Goal: Task Accomplishment & Management: Manage account settings

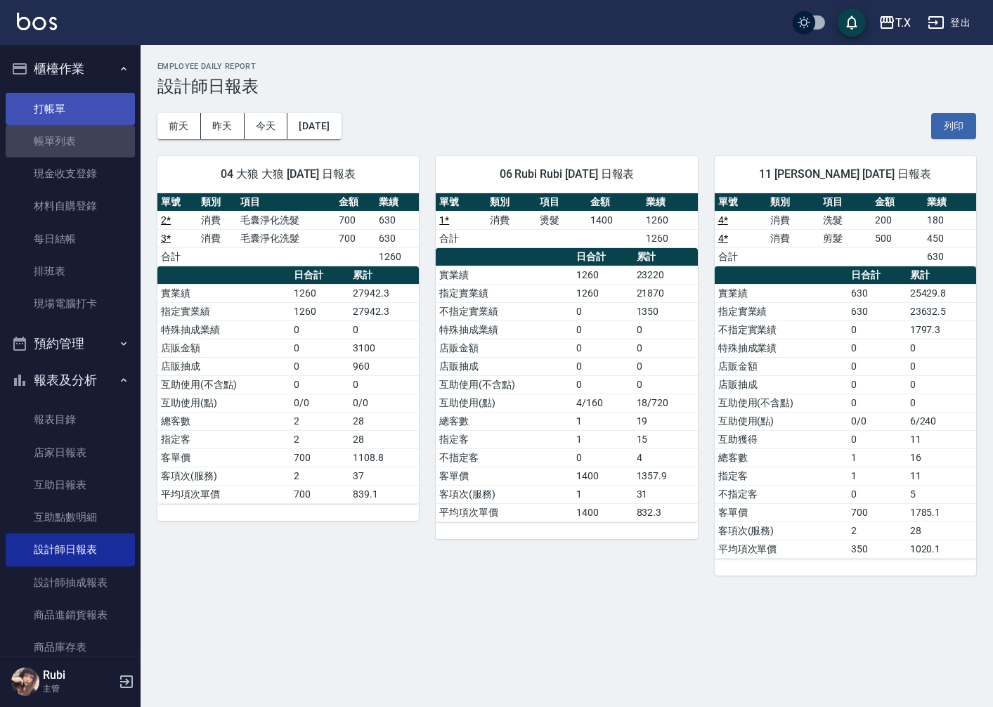
click at [72, 129] on link "帳單列表" at bounding box center [70, 141] width 129 height 32
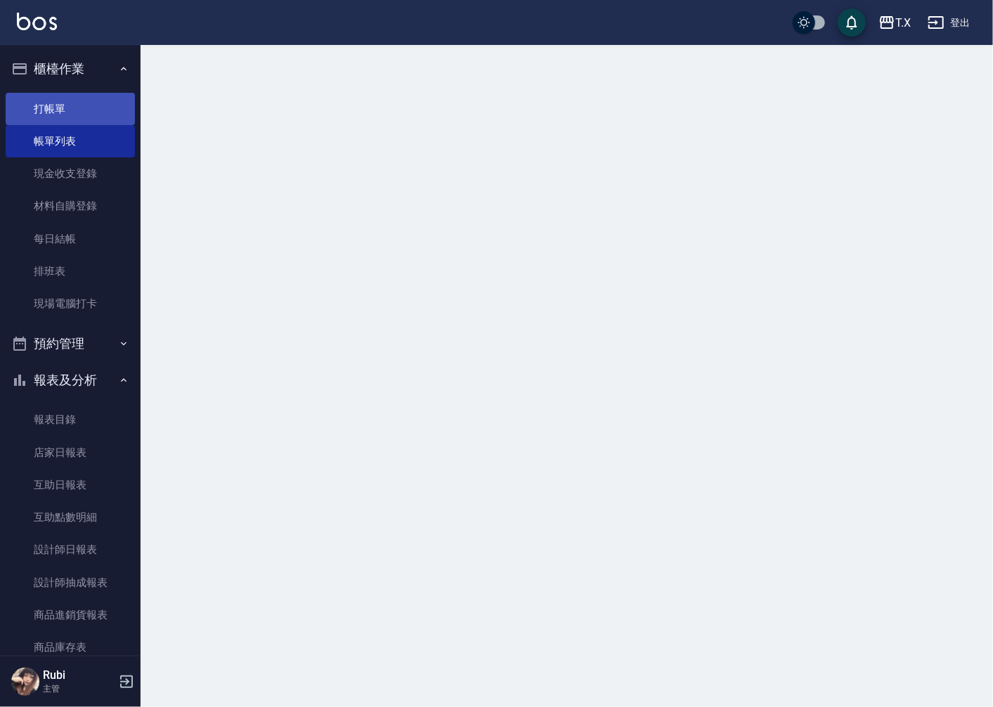
click at [75, 109] on link "打帳單" at bounding box center [70, 109] width 129 height 32
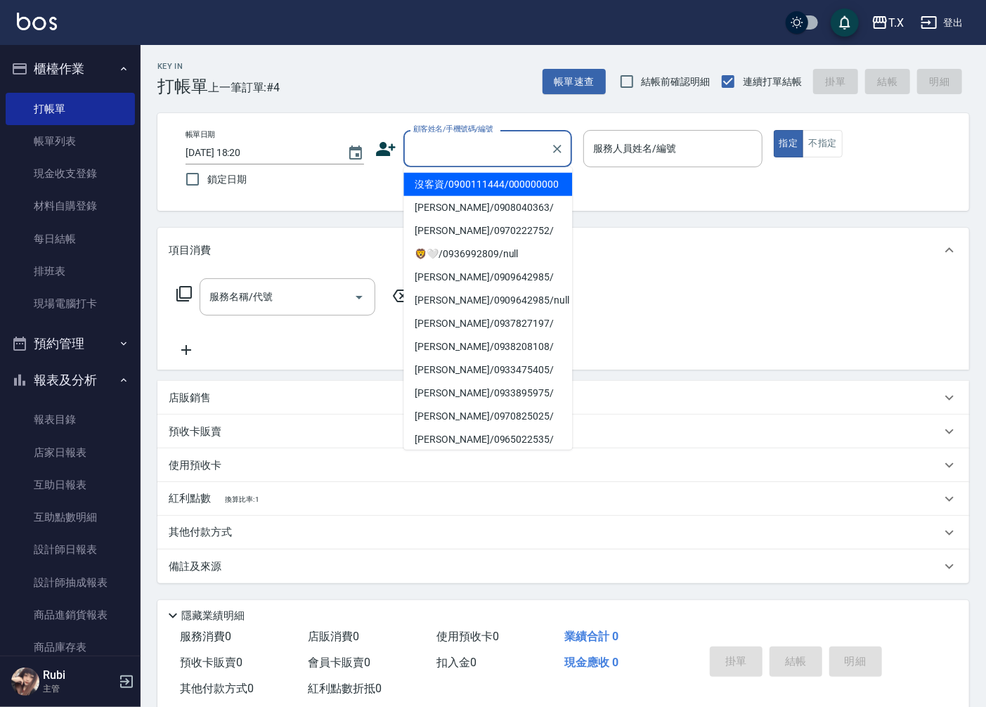
click at [488, 148] on input "顧客姓名/手機號碼/編號" at bounding box center [477, 148] width 135 height 25
click at [474, 195] on li "沒客資/0900111444/000000000" at bounding box center [487, 184] width 169 height 23
type input "沒客資/0900111444/000000000"
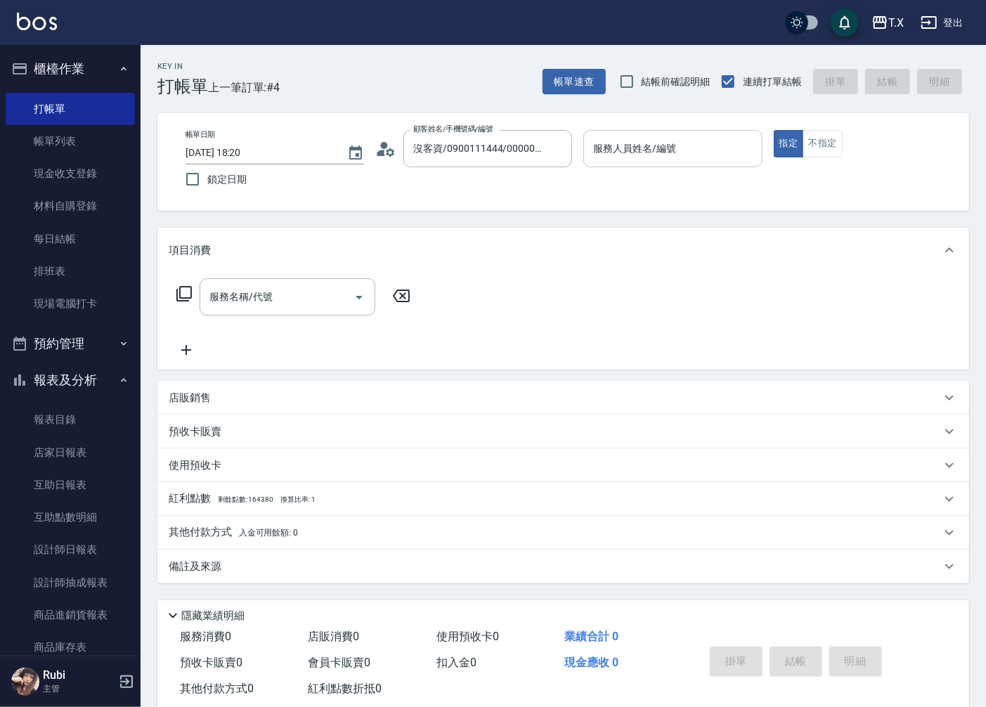
click at [691, 141] on input "服務人員姓名/編號" at bounding box center [673, 148] width 166 height 25
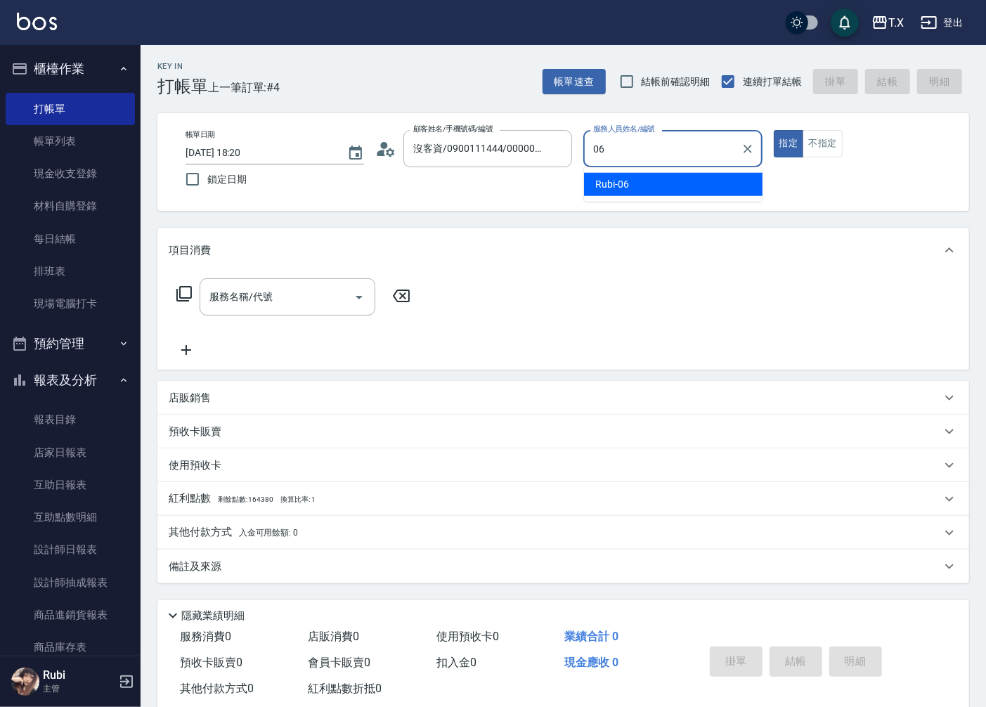
type input "Rubi-06"
type button "true"
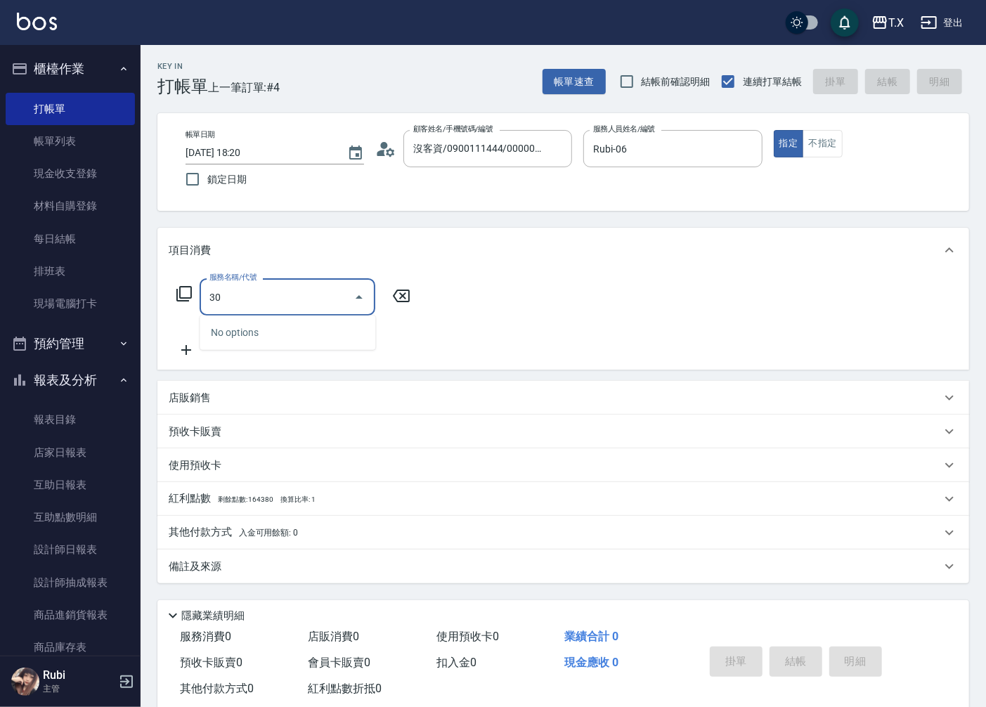
type input "301"
type input "150"
type input "燙髮(301)"
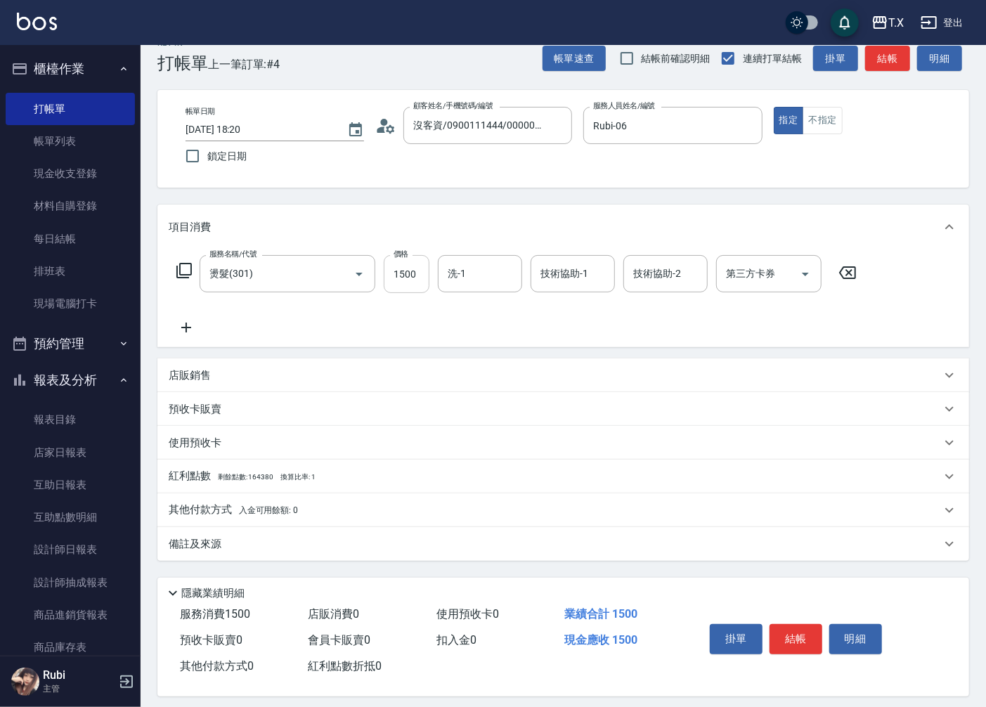
scroll to position [33, 0]
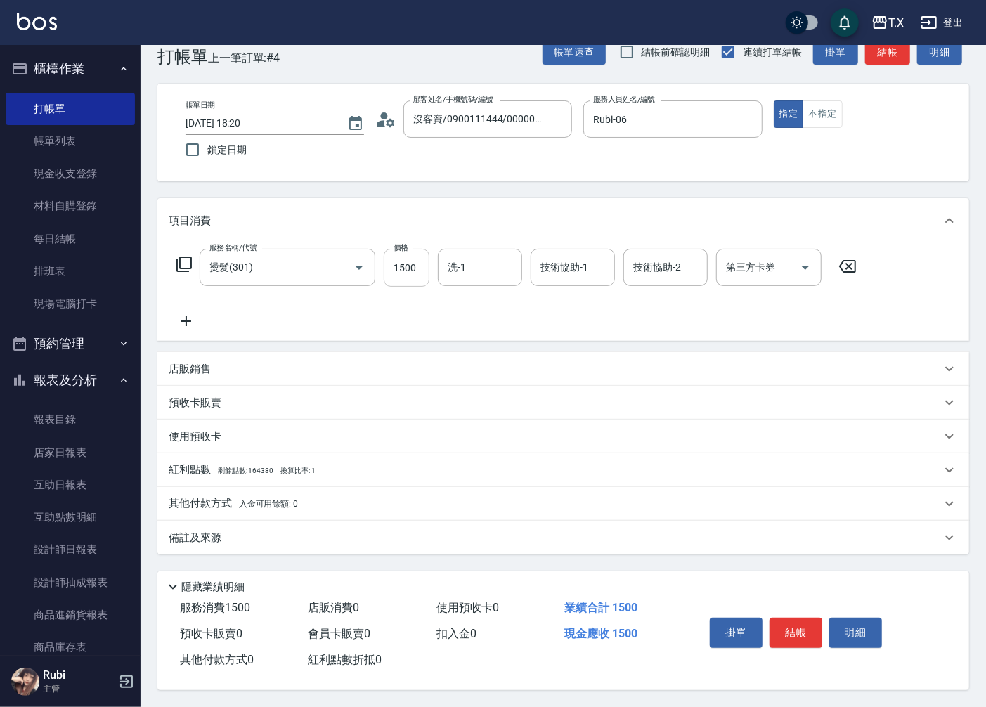
click at [411, 271] on input "1500" at bounding box center [407, 268] width 46 height 38
type input "1"
type input "0"
type input "140"
type input "10"
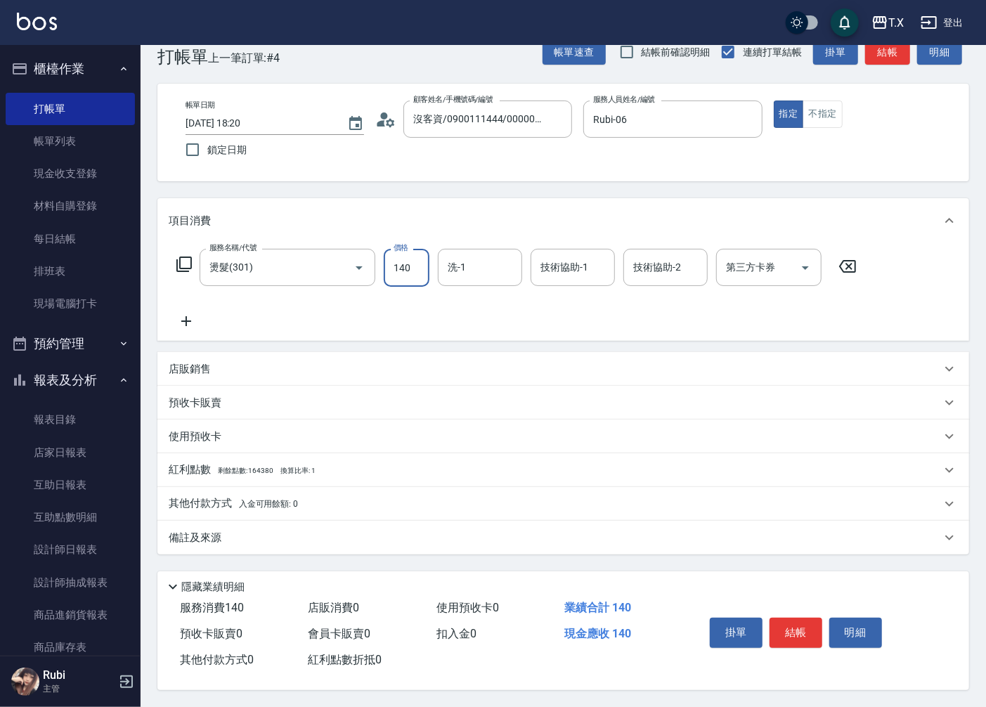
type input "1400"
type input "140"
type input "1400"
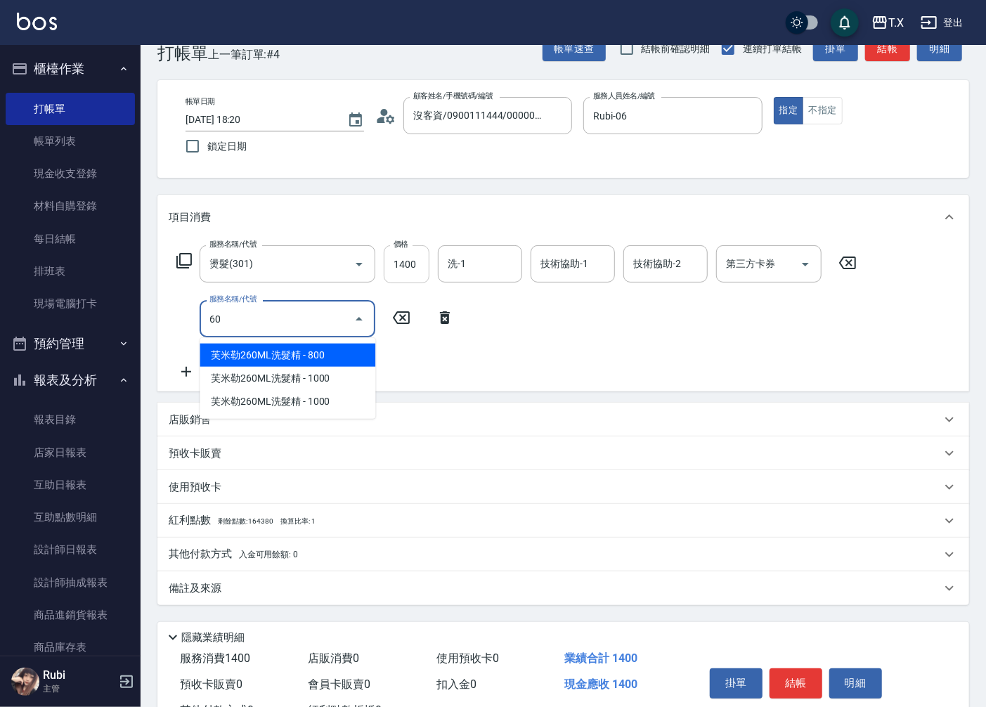
type input "609"
type input "250"
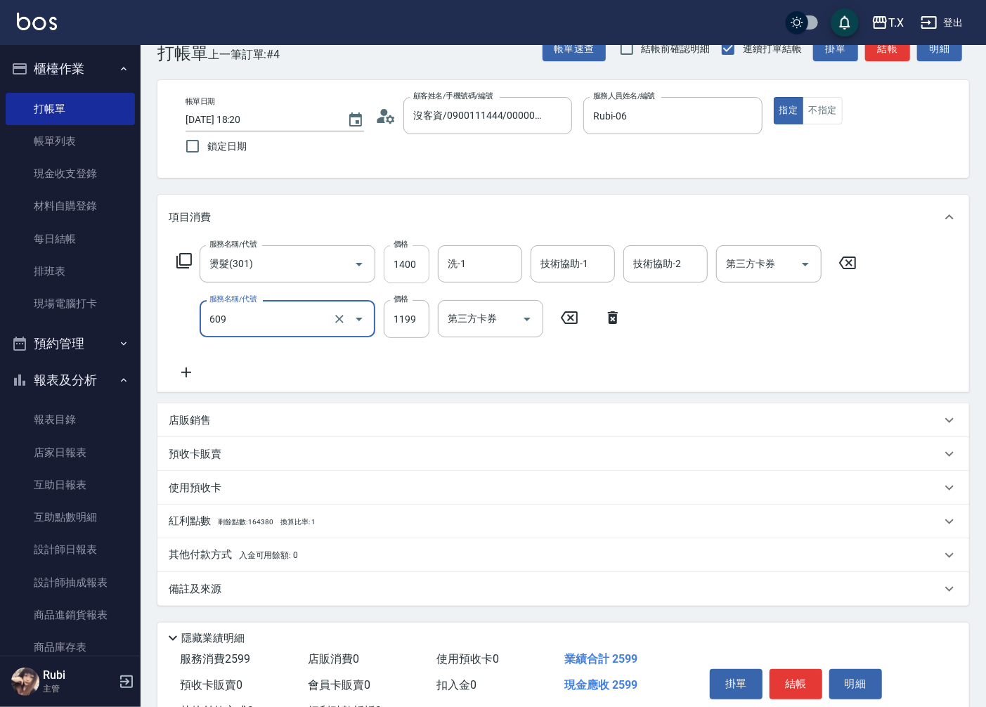
type input "自備三段(609)"
type input "1"
type input "140"
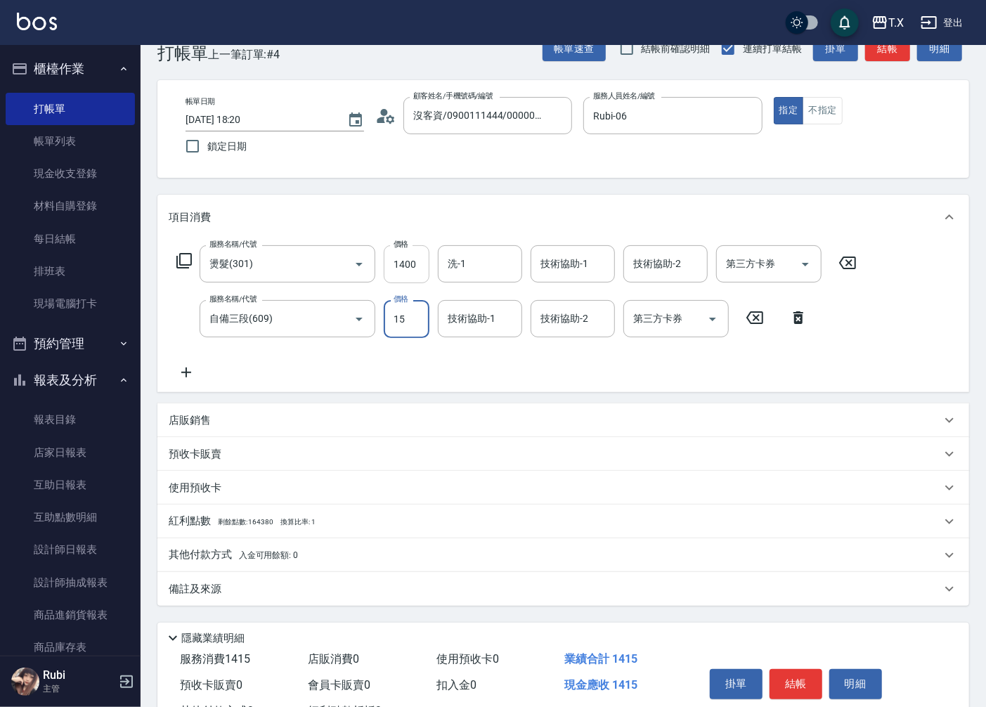
type input "150"
type input "1500"
type input "290"
type input "1500"
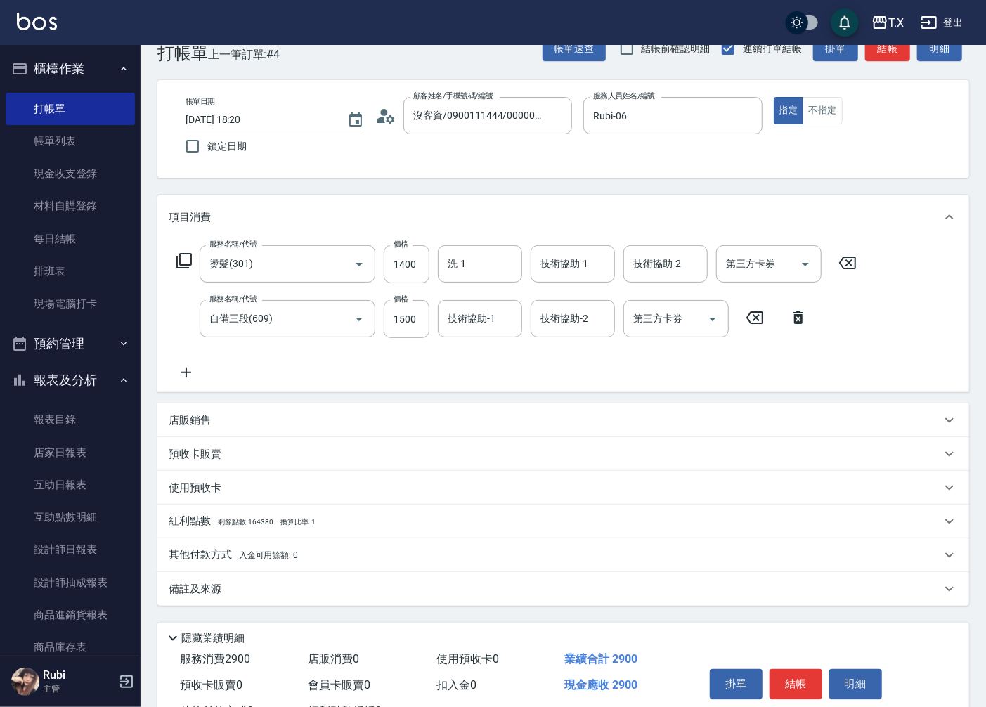
click at [185, 370] on icon at bounding box center [186, 372] width 35 height 17
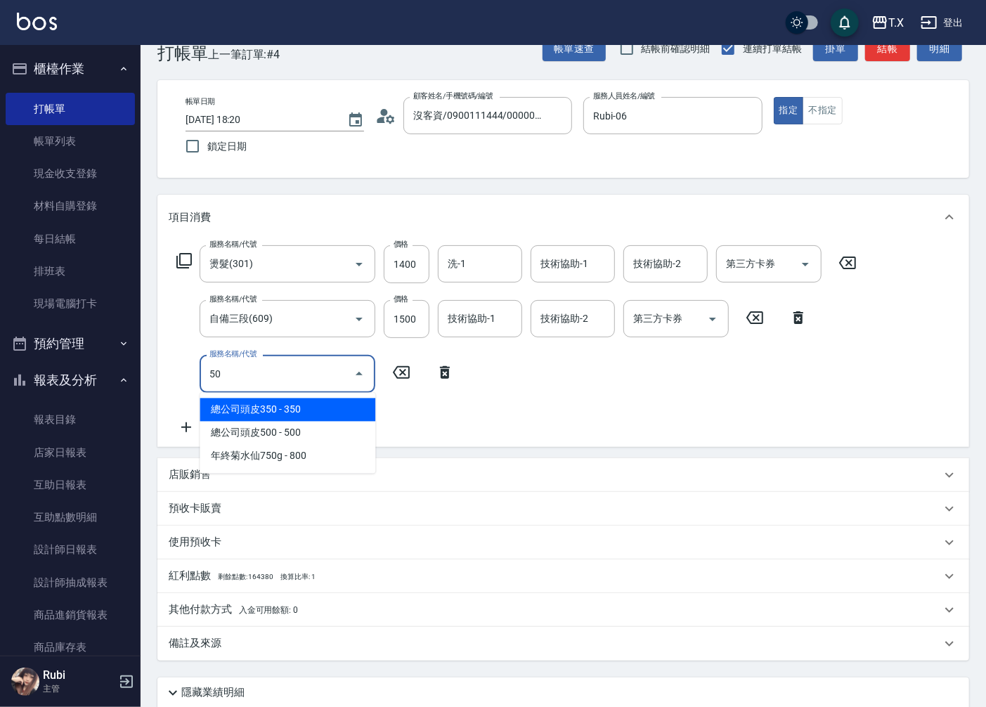
type input "501"
type input "390"
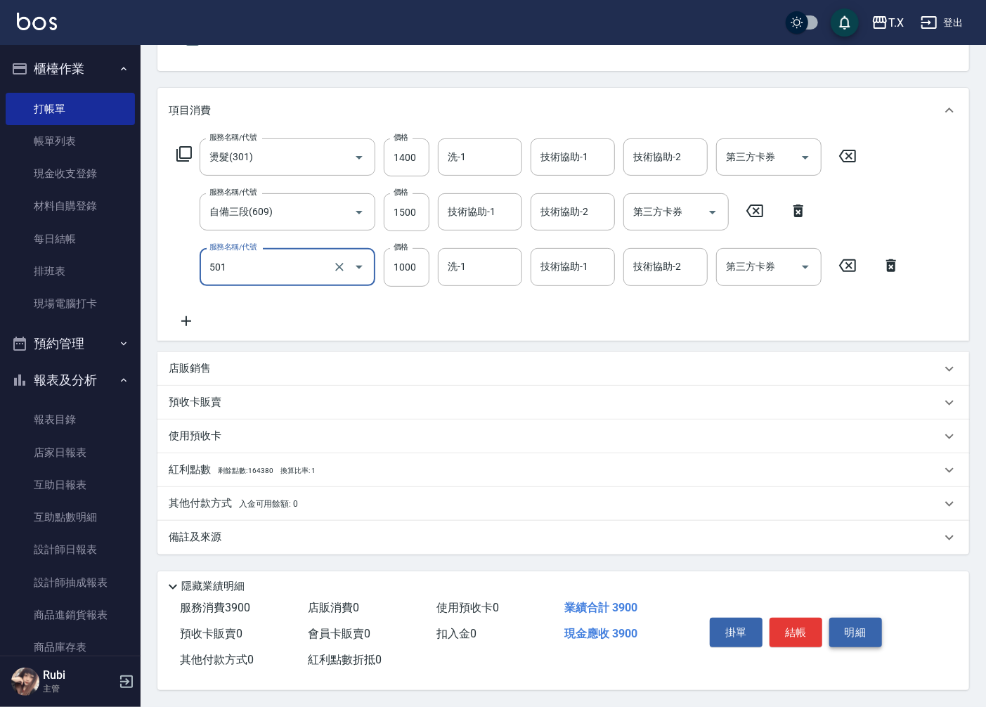
scroll to position [143, 0]
type input "染髮(501)"
click at [794, 638] on button "結帳" at bounding box center [796, 633] width 53 height 30
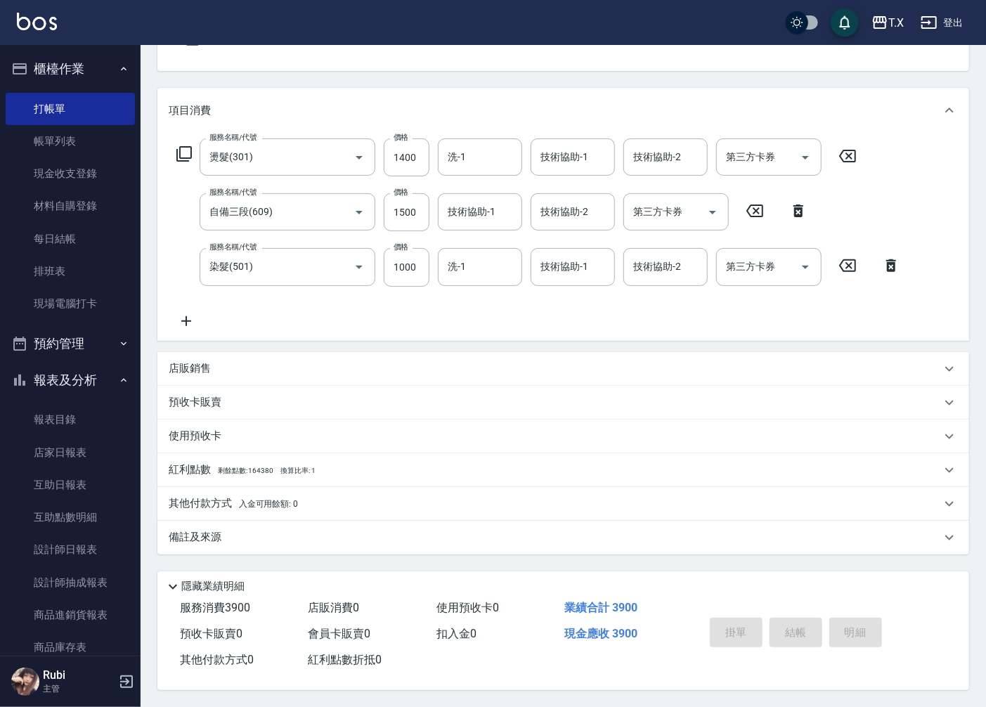
type input "0"
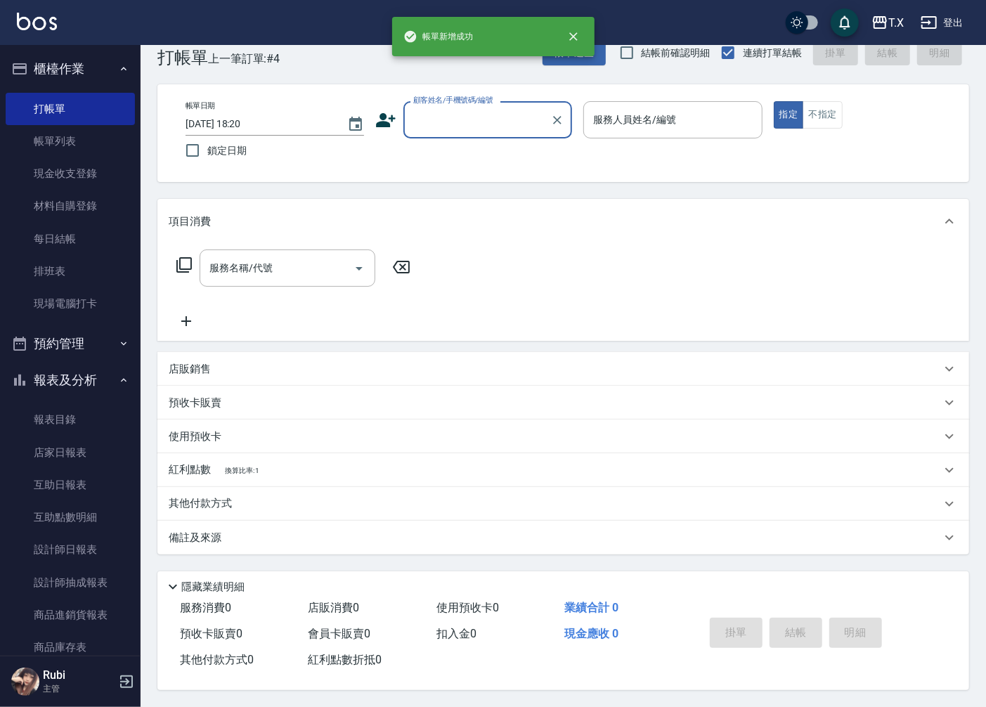
scroll to position [0, 0]
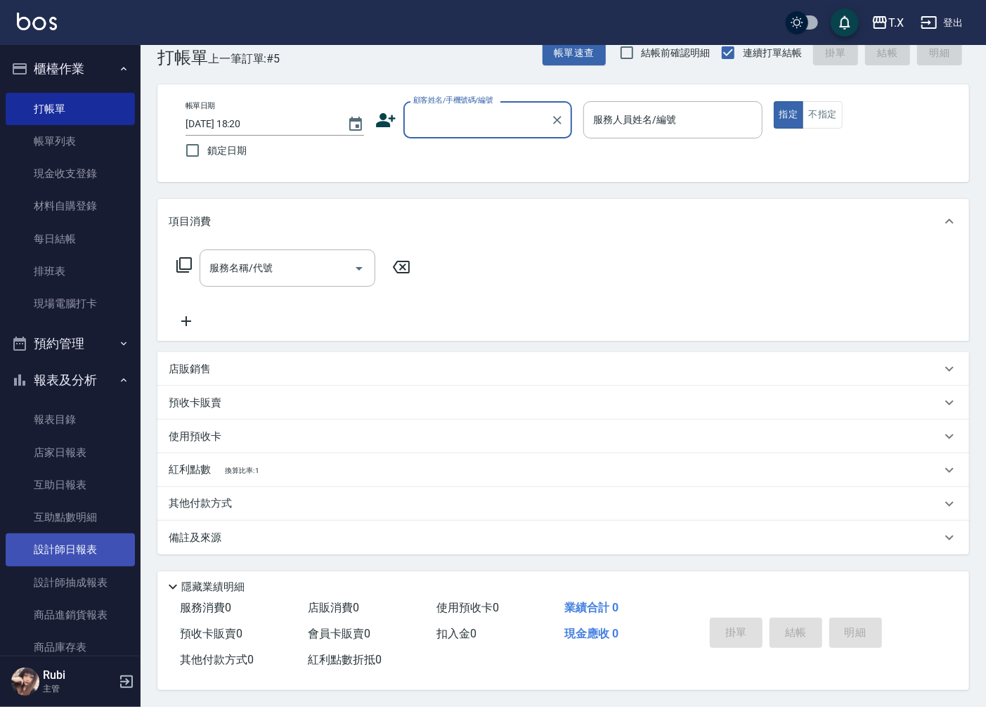
click at [41, 555] on link "設計師日報表" at bounding box center [70, 549] width 129 height 32
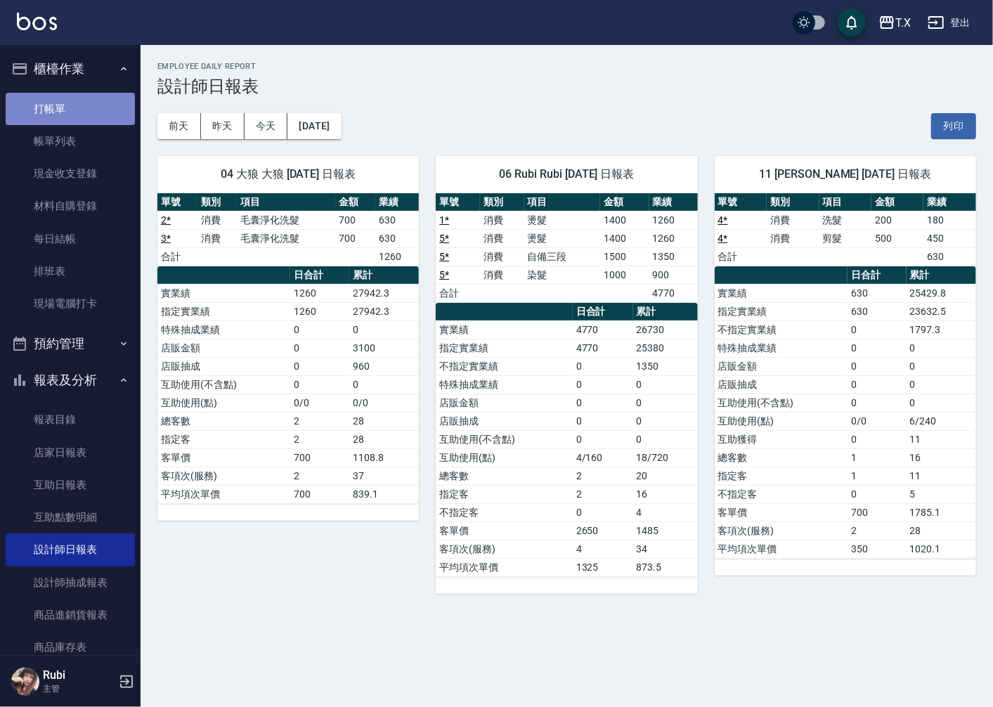
click at [75, 116] on link "打帳單" at bounding box center [70, 109] width 129 height 32
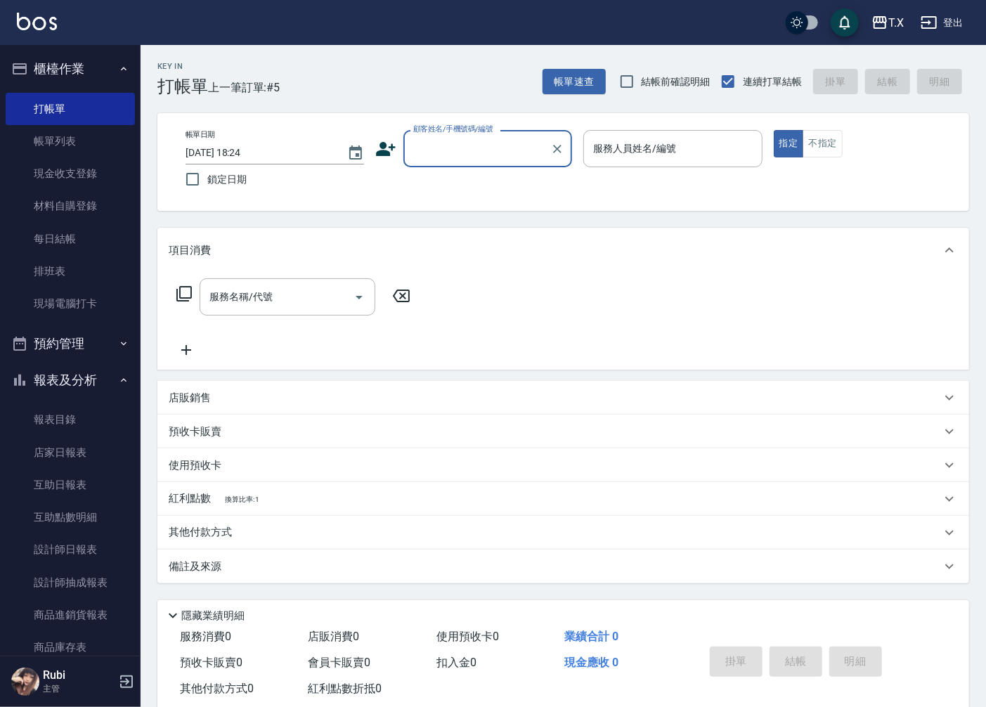
click at [447, 141] on input "顧客姓名/手機號碼/編號" at bounding box center [477, 148] width 135 height 25
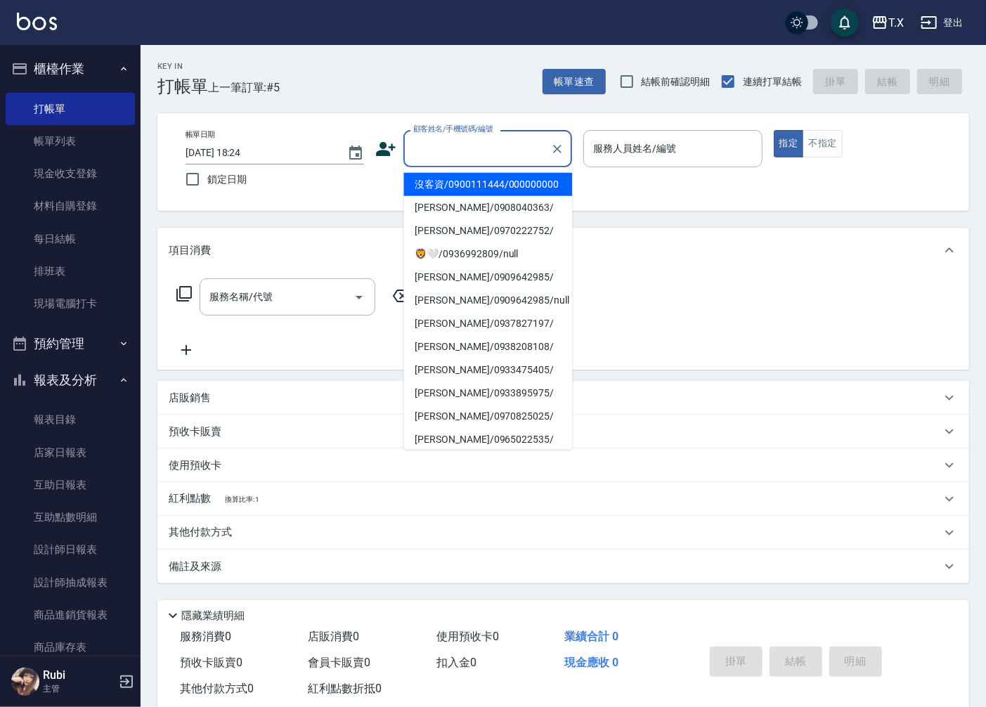
click at [440, 186] on li "沒客資/0900111444/000000000" at bounding box center [487, 184] width 169 height 23
type input "沒客資/0900111444/000000000"
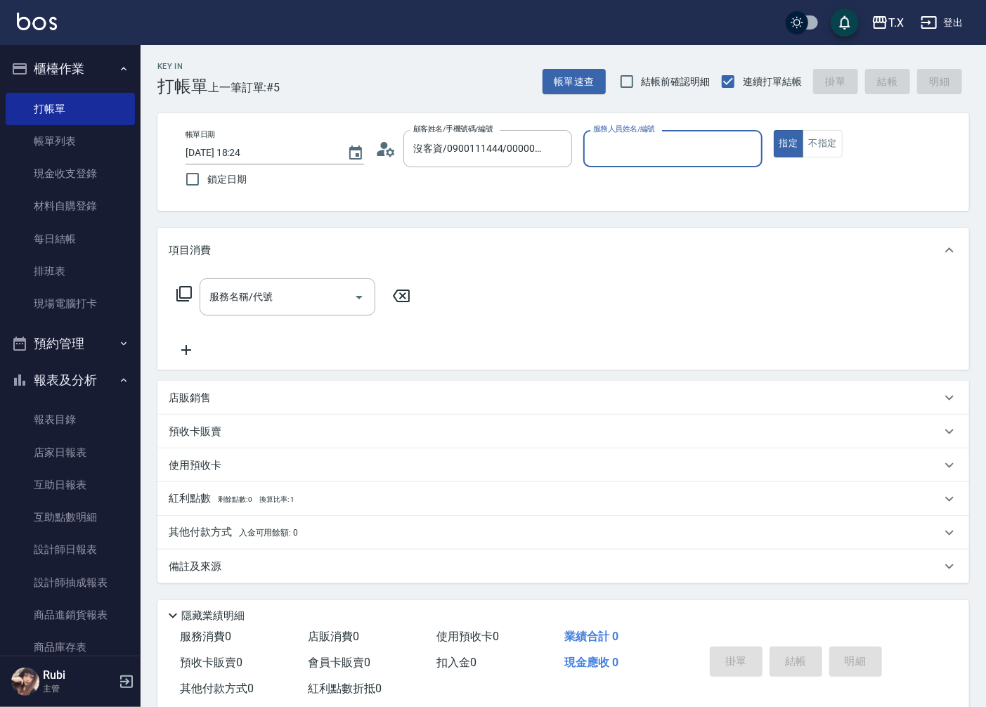
click at [685, 155] on input "服務人員姓名/編號" at bounding box center [673, 148] width 166 height 25
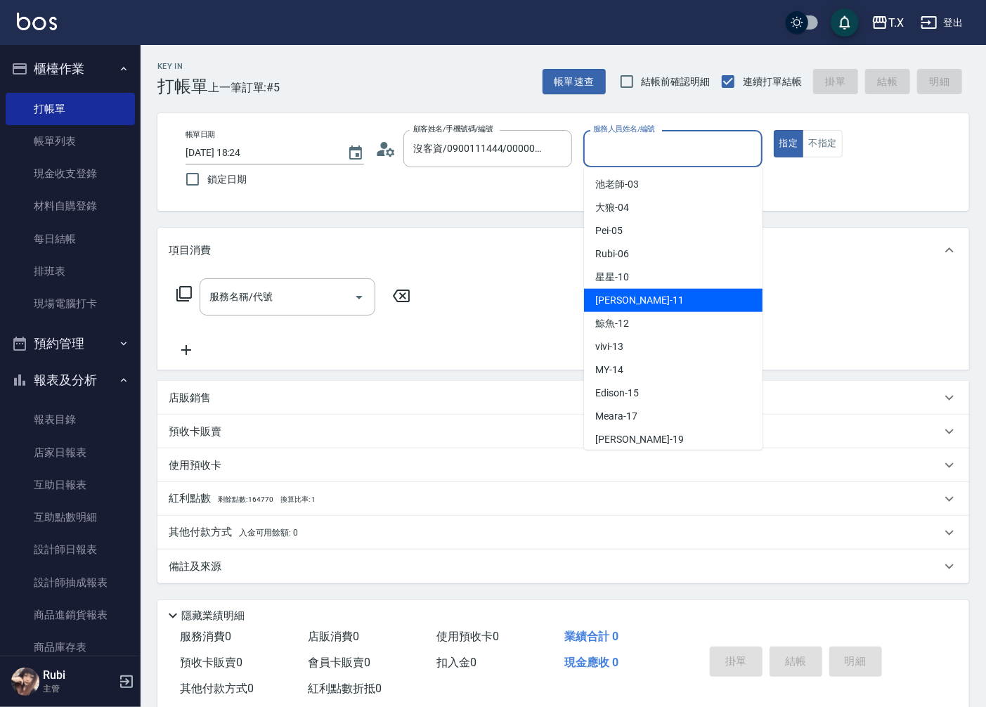
click at [633, 295] on div "Lena -11" at bounding box center [673, 300] width 179 height 23
type input "Lena-11"
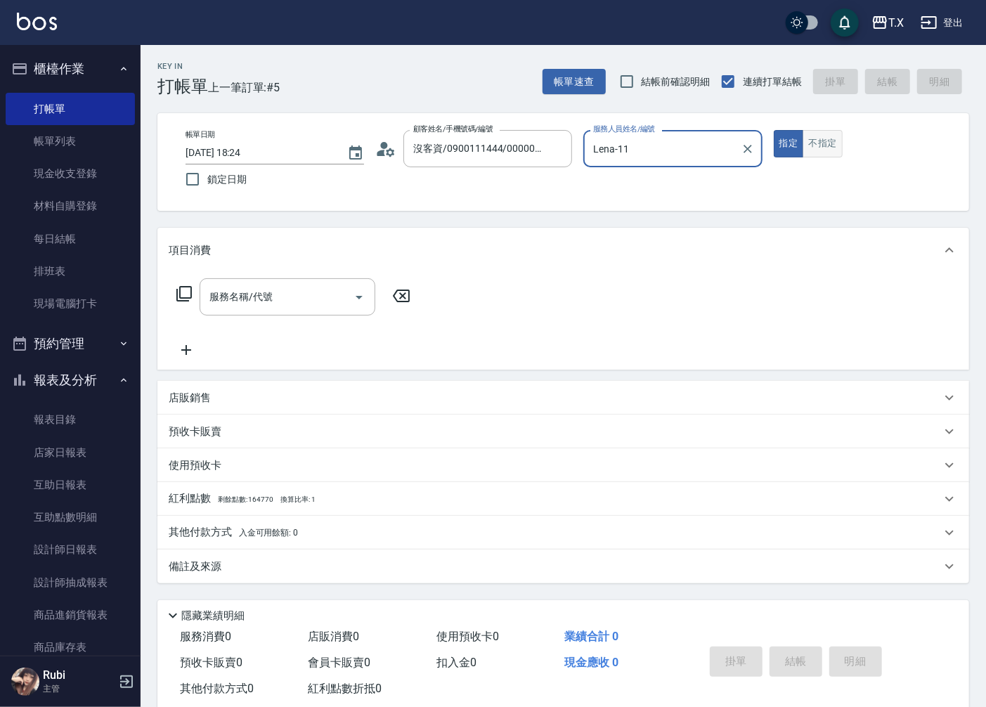
click at [825, 146] on button "不指定" at bounding box center [822, 143] width 39 height 27
click at [191, 298] on icon at bounding box center [183, 293] width 15 height 15
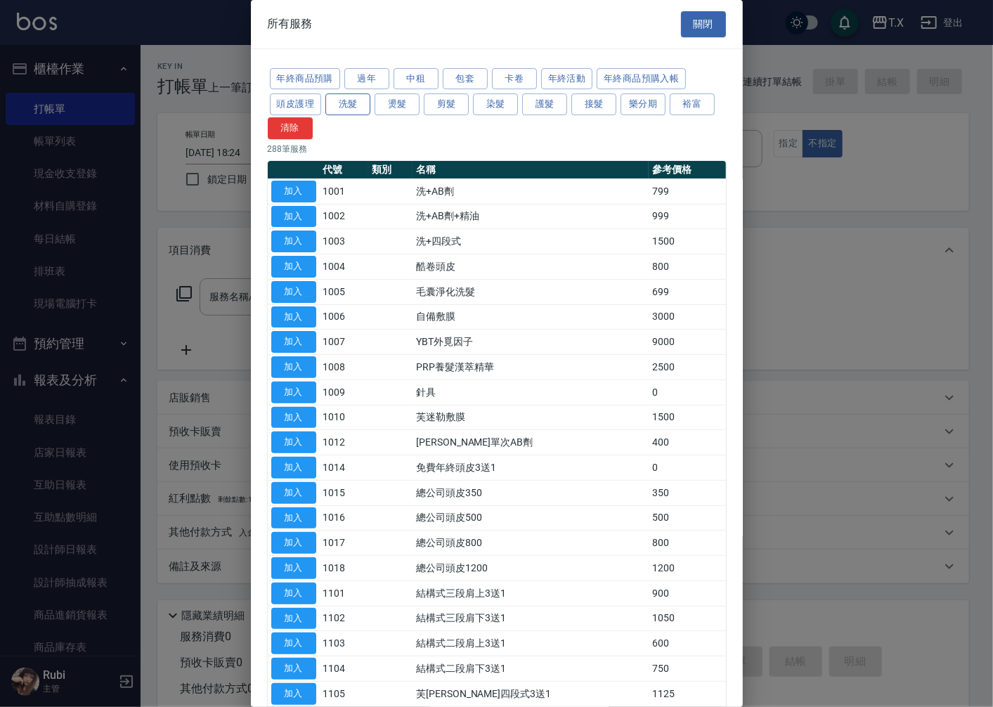
click at [347, 112] on button "洗髮" at bounding box center [347, 104] width 45 height 22
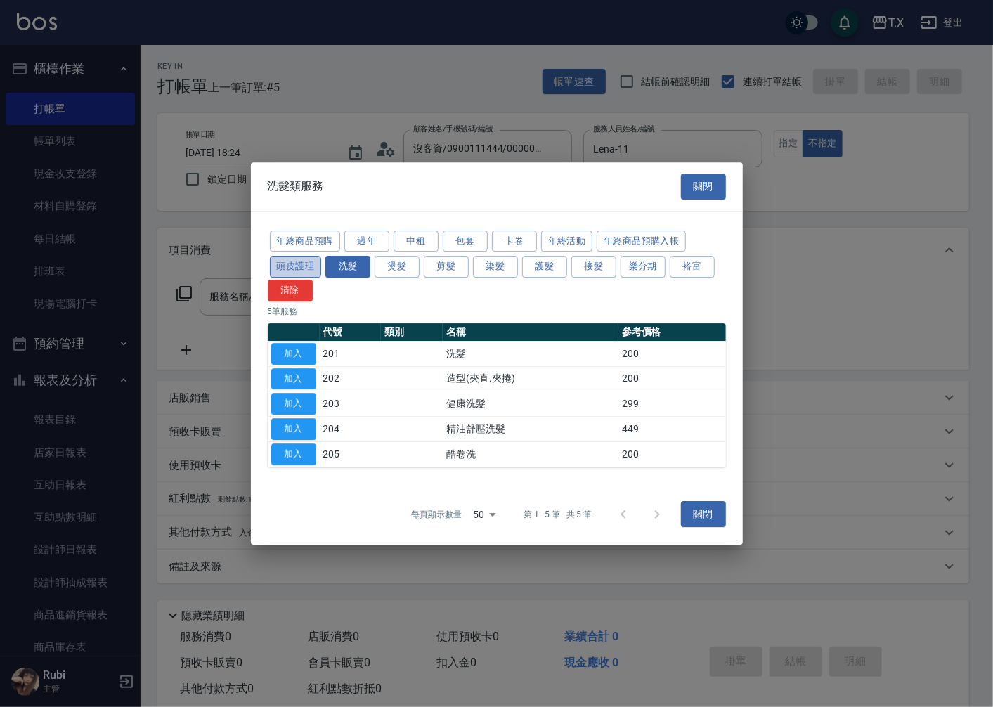
click at [292, 265] on button "頭皮護理" at bounding box center [296, 267] width 52 height 22
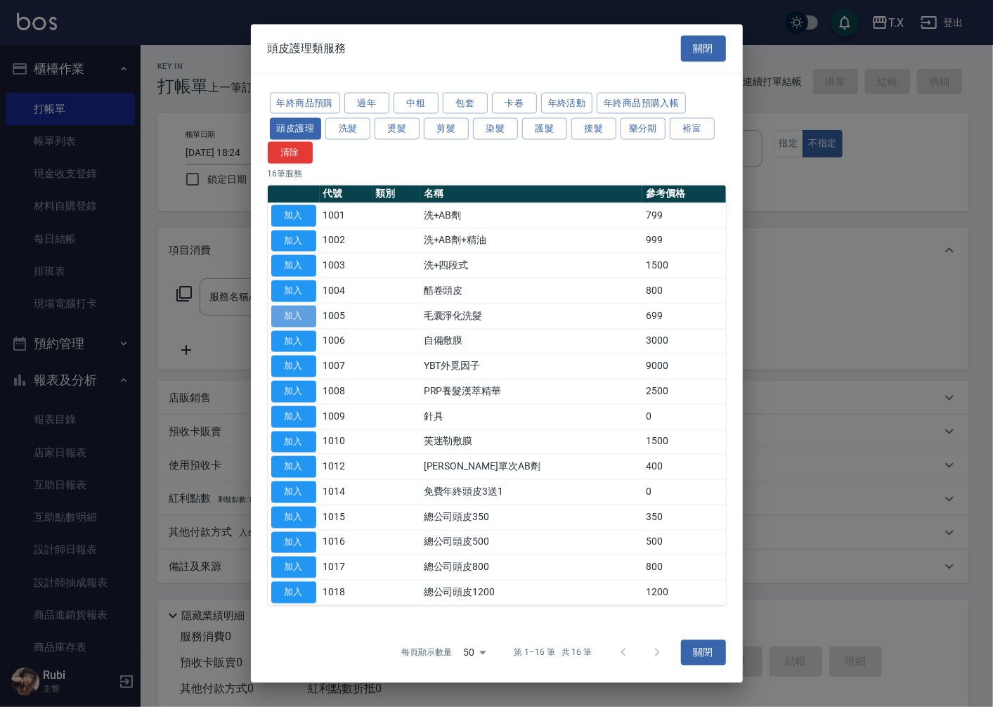
click at [299, 318] on button "加入" at bounding box center [293, 316] width 45 height 22
type input "毛囊淨化洗髮(1005)"
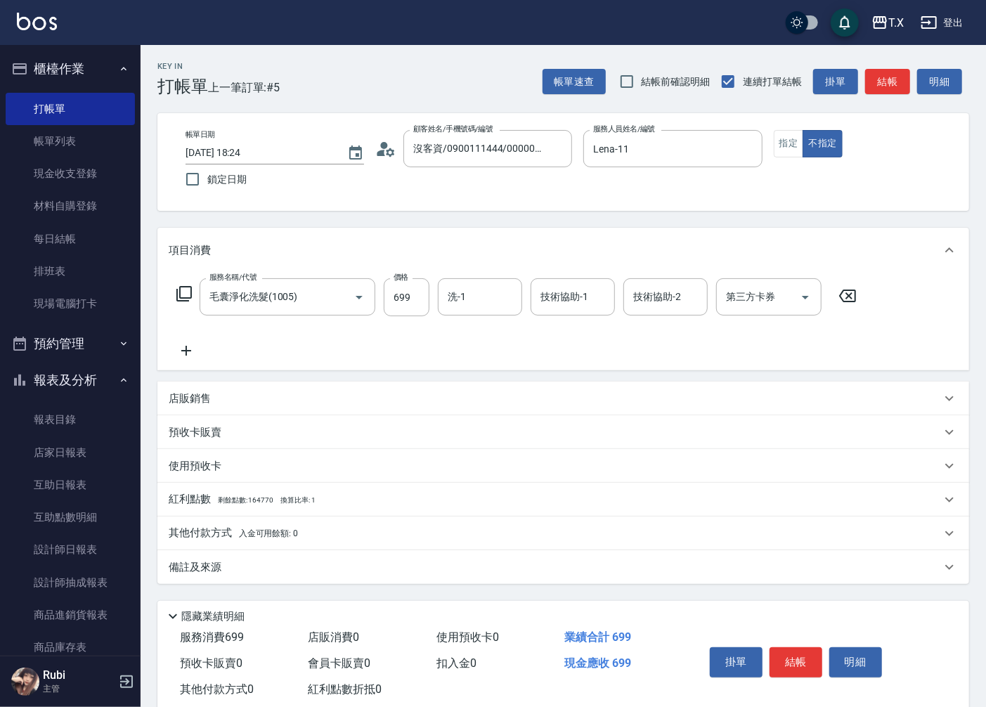
click at [181, 292] on icon at bounding box center [184, 293] width 17 height 17
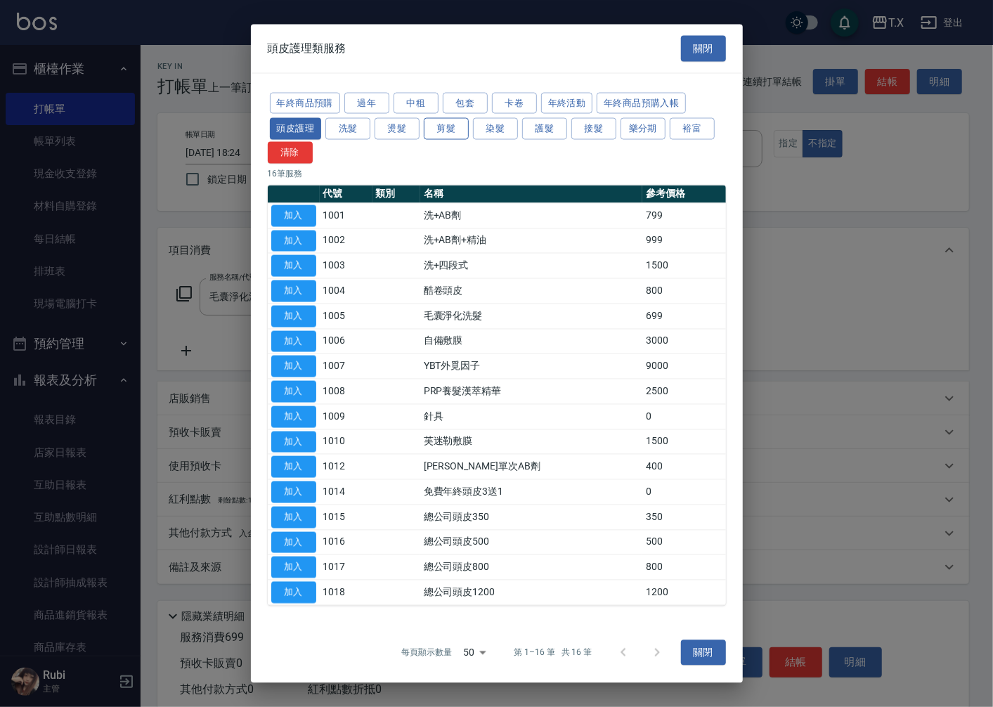
click at [455, 136] on button "剪髮" at bounding box center [446, 129] width 45 height 22
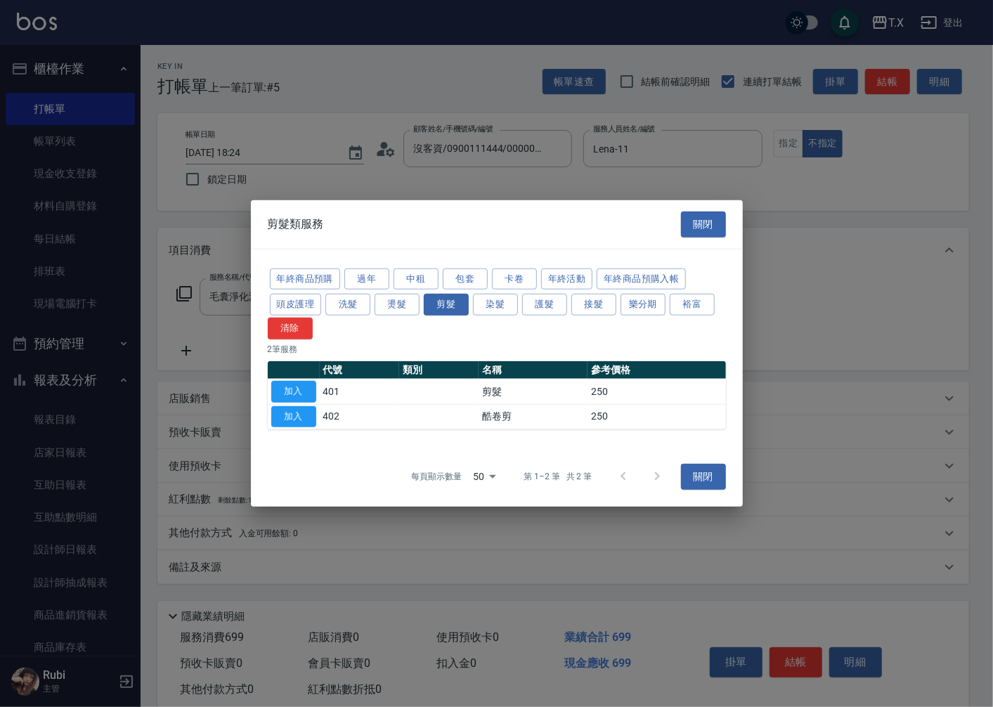
click at [700, 226] on button "關閉" at bounding box center [703, 225] width 45 height 26
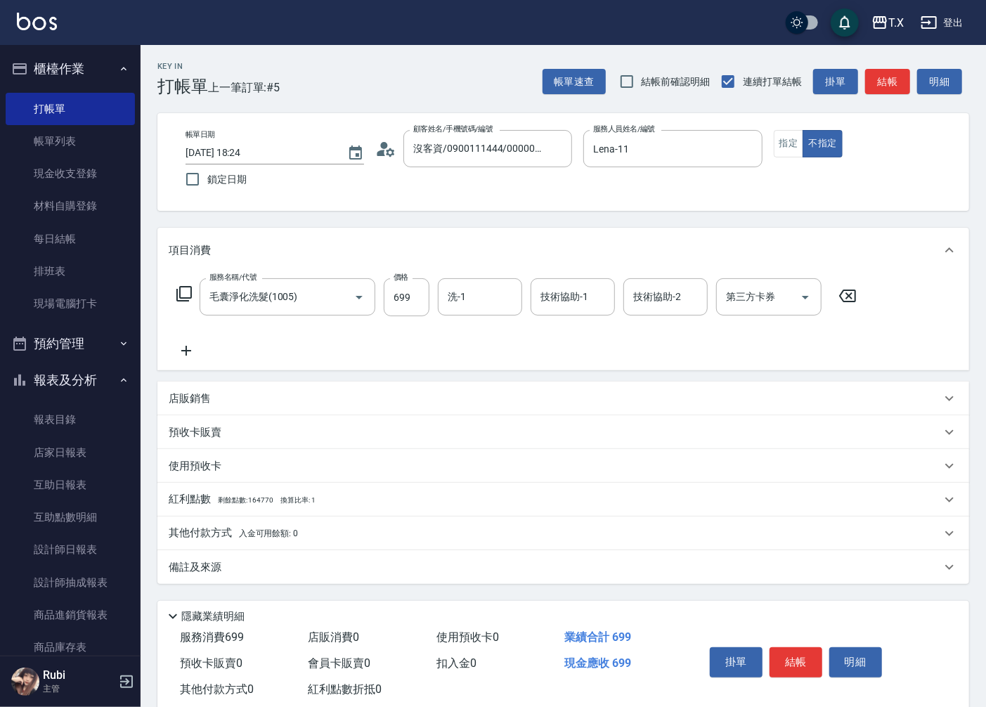
click at [181, 356] on icon at bounding box center [186, 350] width 35 height 17
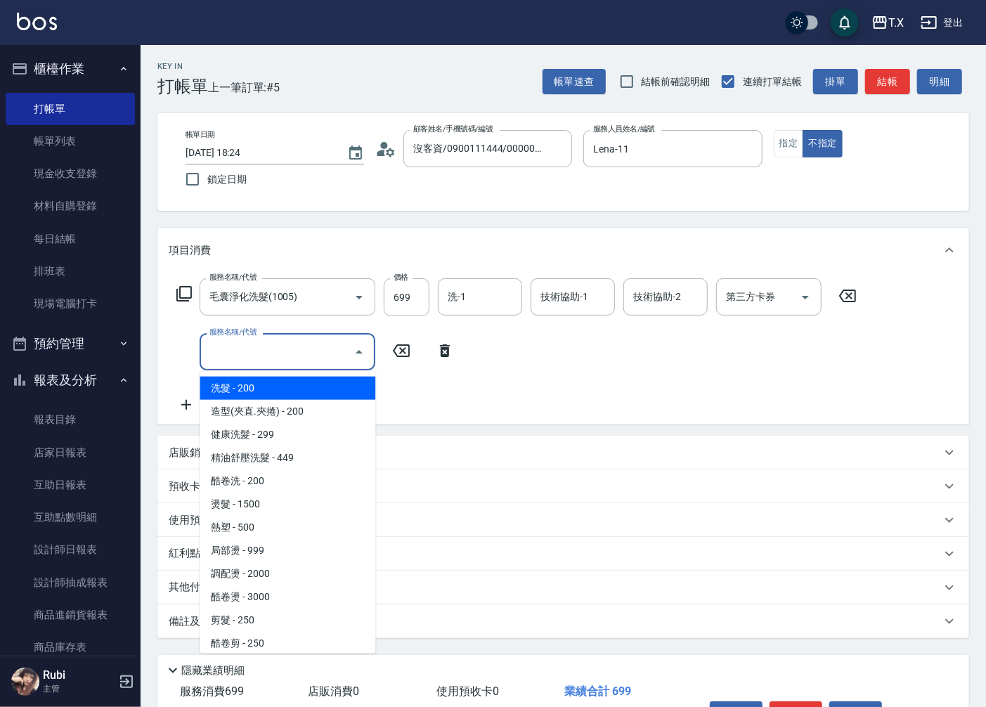
click at [212, 356] on input "服務名稱/代號" at bounding box center [277, 351] width 142 height 25
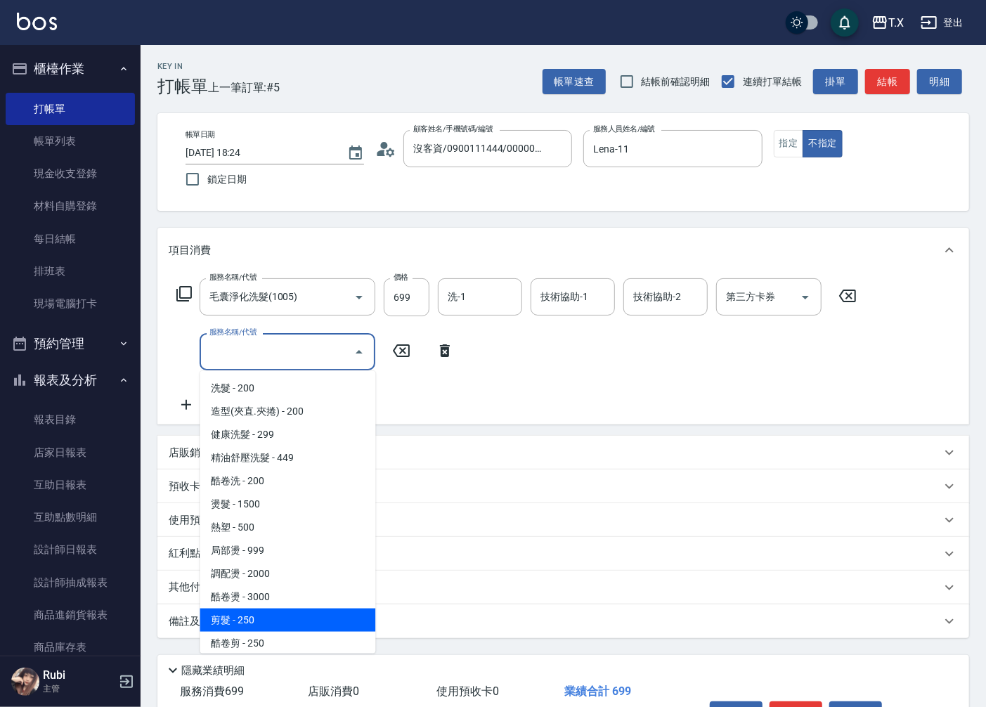
click at [269, 623] on span "剪髮 - 250" at bounding box center [288, 620] width 176 height 23
type input "90"
type input "剪髮(401)"
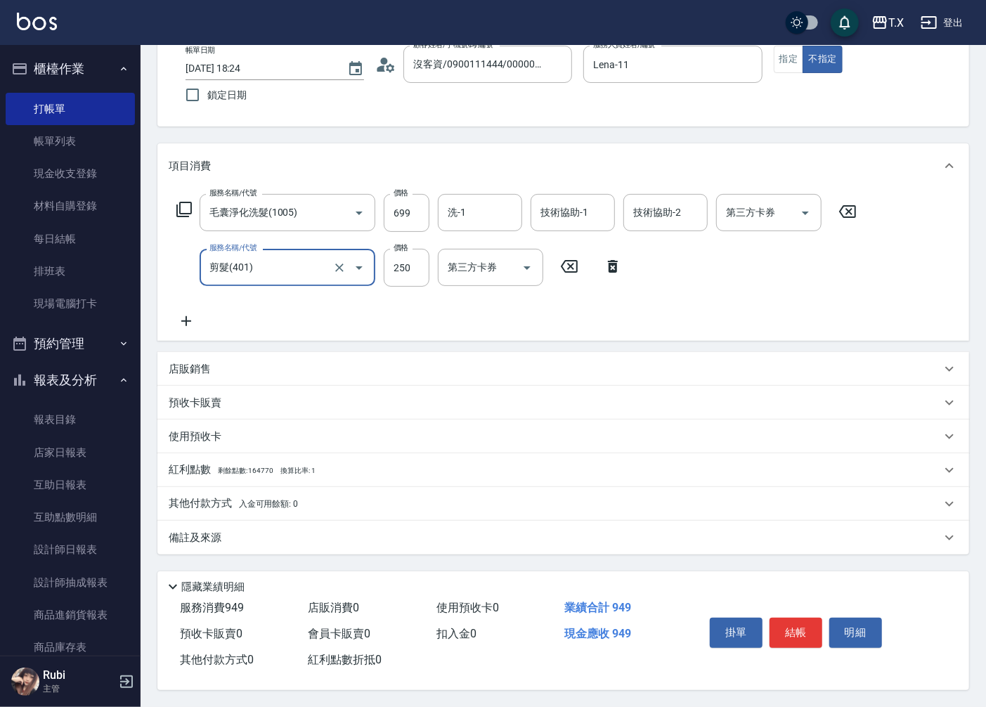
scroll to position [89, 0]
click at [794, 619] on button "結帳" at bounding box center [796, 633] width 53 height 30
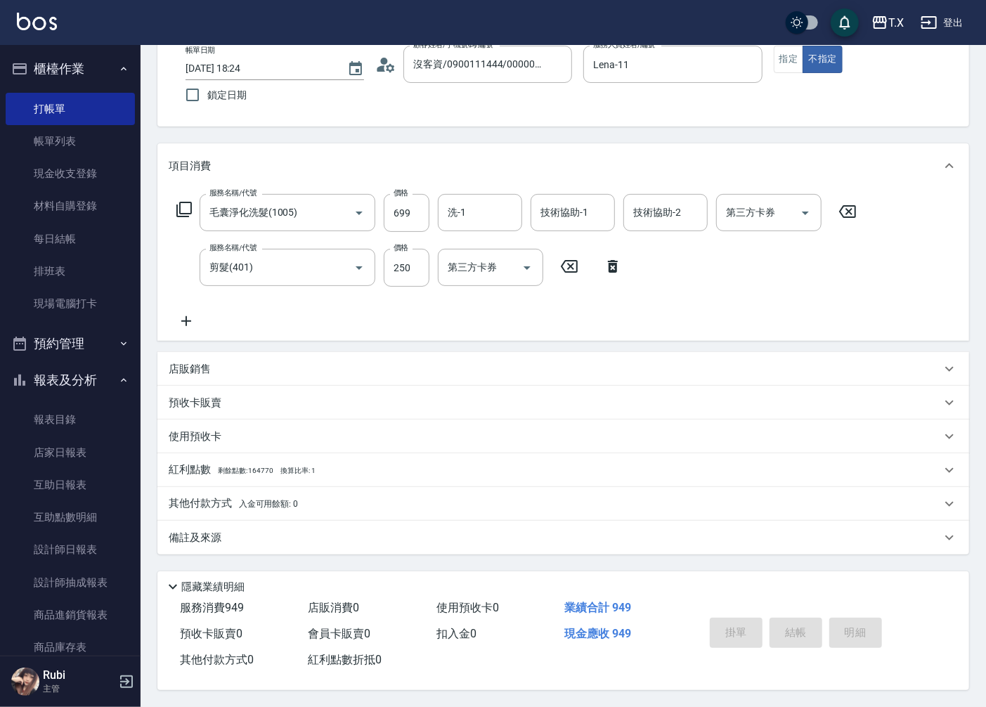
type input "2025/09/14 18:25"
type input "0"
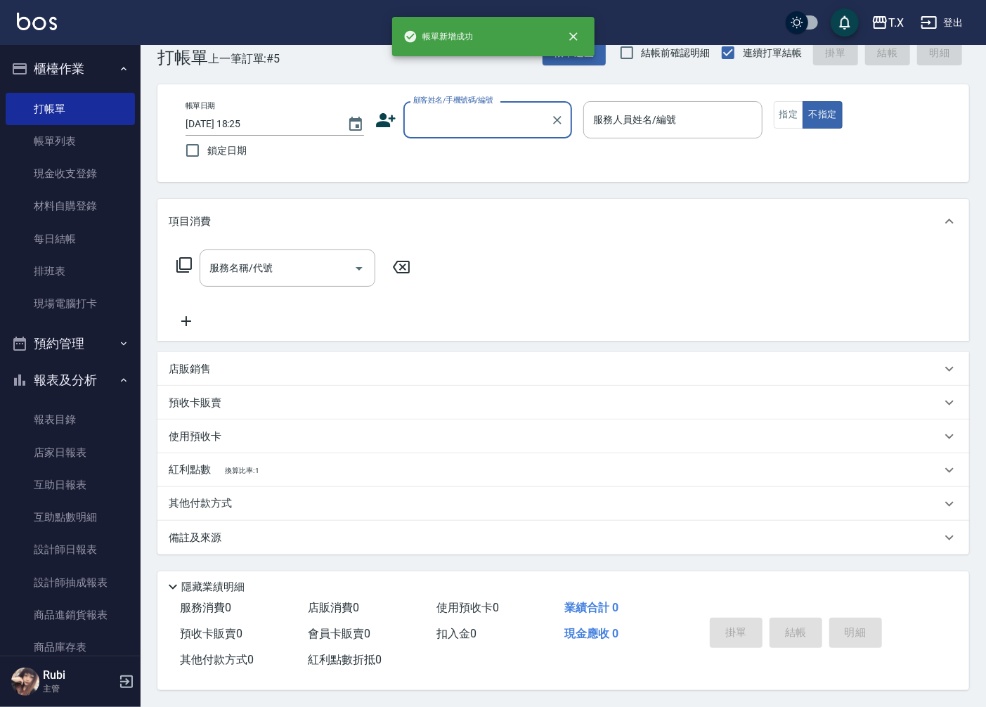
scroll to position [0, 0]
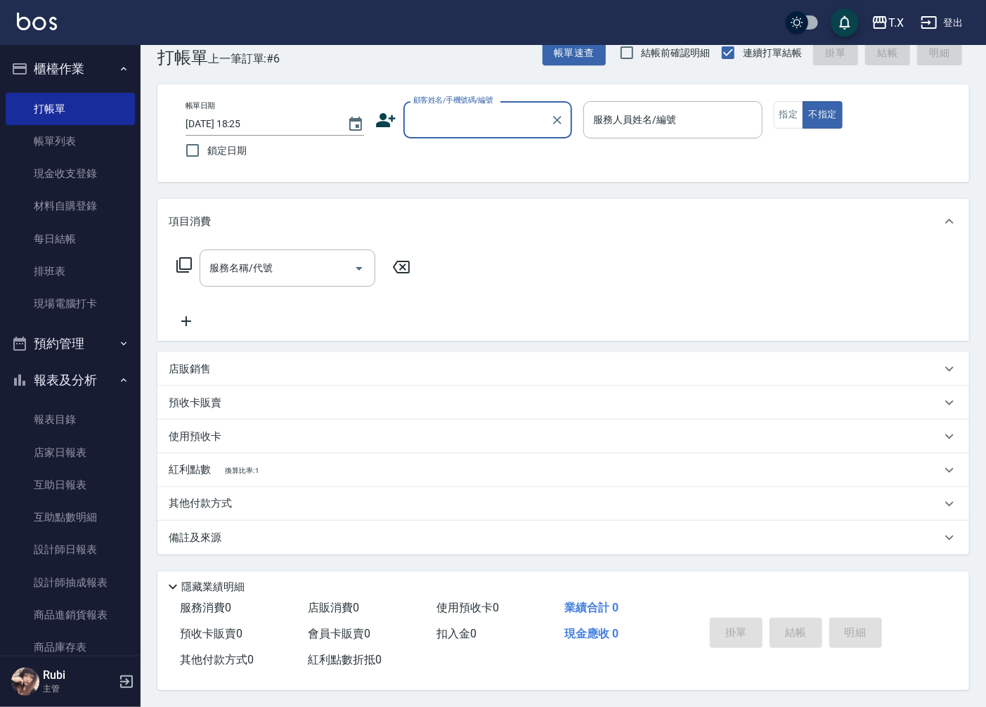
click at [794, 619] on div "掛單 結帳 明細" at bounding box center [795, 634] width 183 height 44
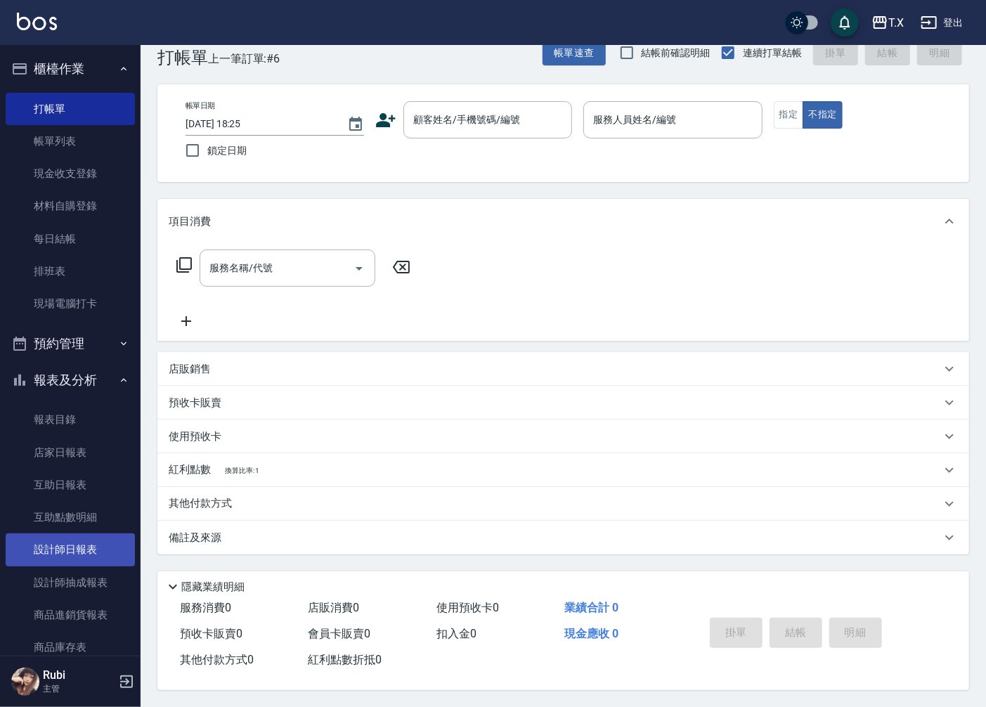
drag, startPoint x: 819, startPoint y: 28, endPoint x: 75, endPoint y: 540, distance: 903.2
click at [75, 540] on link "設計師日報表" at bounding box center [70, 549] width 129 height 32
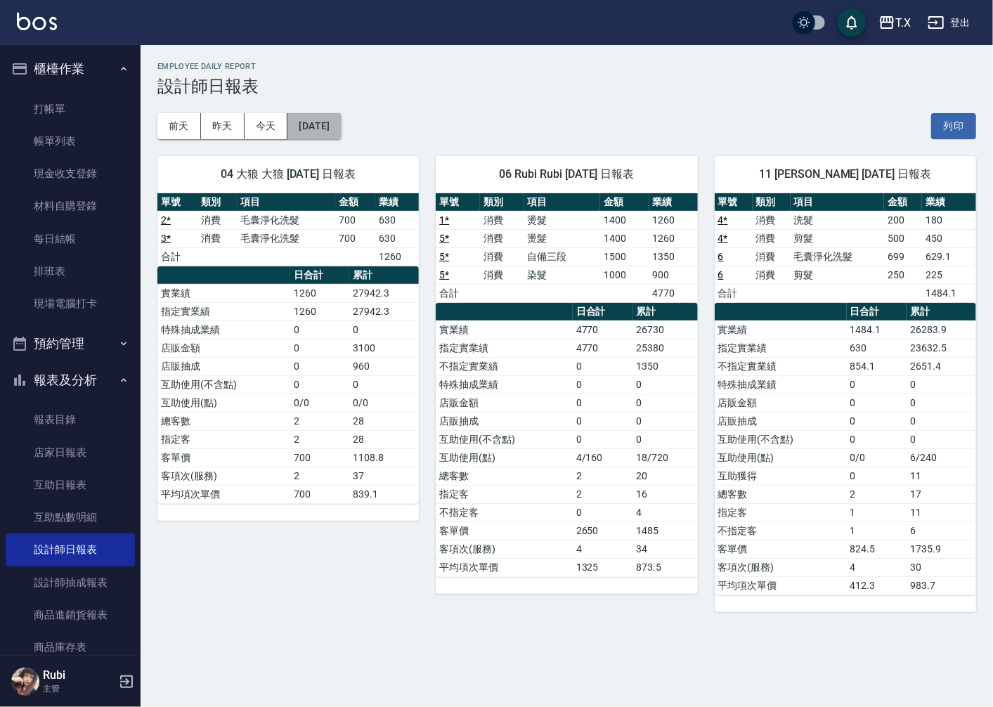
click at [324, 131] on button "[DATE]" at bounding box center [313, 126] width 53 height 26
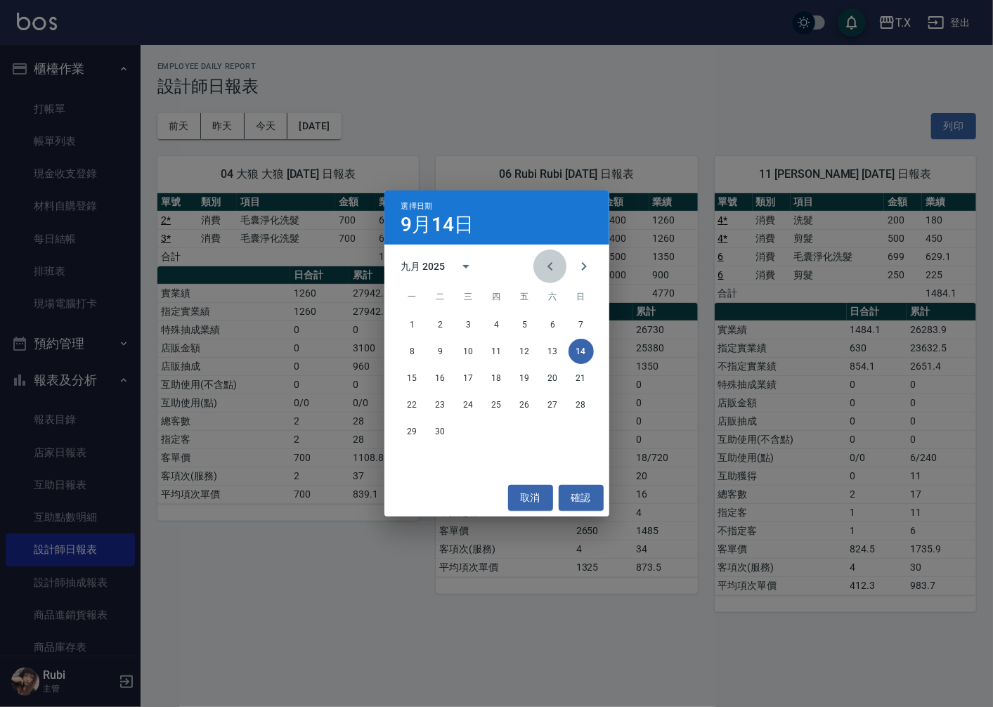
click at [551, 264] on icon "Previous month" at bounding box center [550, 266] width 17 height 17
click at [493, 384] on button "14" at bounding box center [496, 377] width 25 height 25
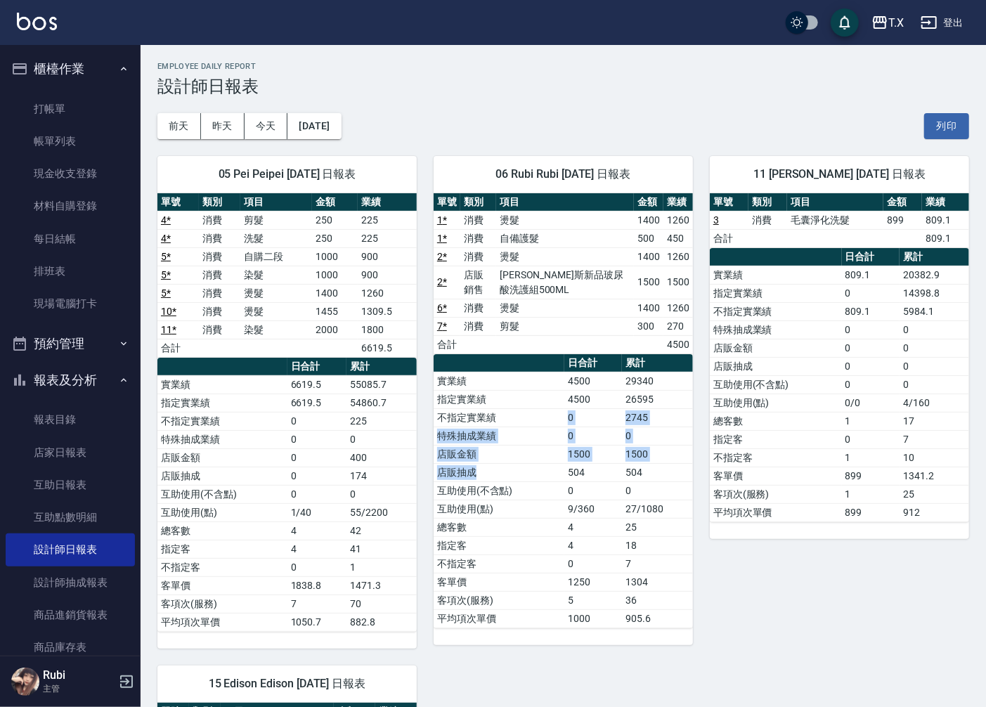
drag, startPoint x: 562, startPoint y: 477, endPoint x: 522, endPoint y: 391, distance: 94.0
click at [528, 403] on tbody "實業績 4500 29340 指定實業績 4500 26595 不指定實業績 0 2745 特殊抽成業績 0 0 店販金額 1500 1500 店販抽成 50…" at bounding box center [563, 500] width 259 height 256
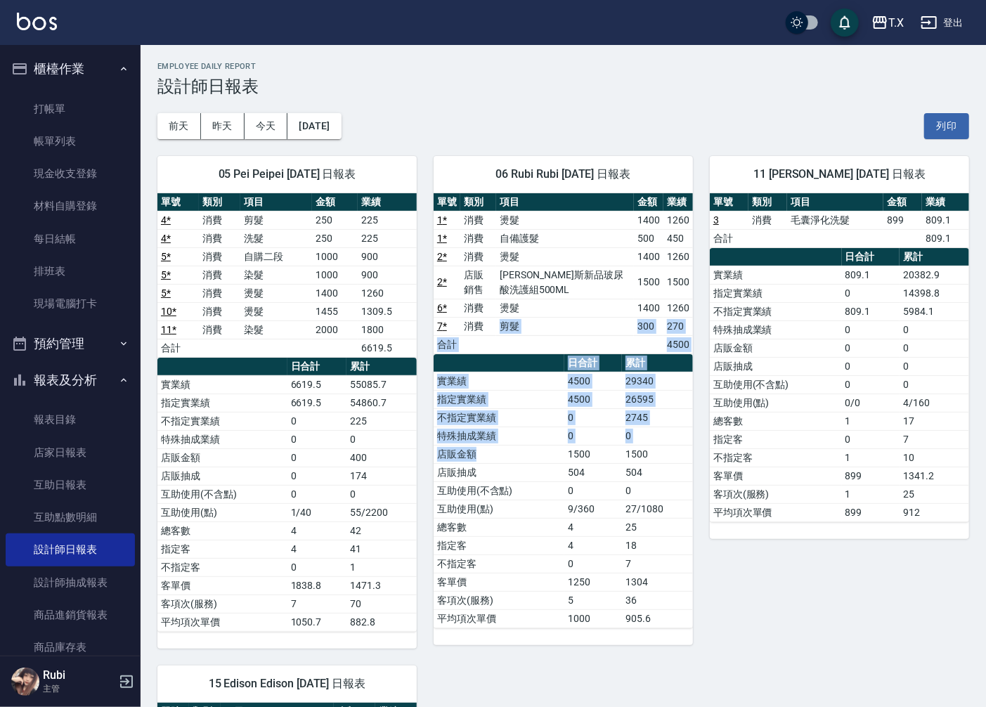
drag, startPoint x: 488, startPoint y: 318, endPoint x: 540, endPoint y: 469, distance: 159.6
click at [538, 455] on div "單號 類別 項目 金額 業績 1 * 消費 燙髮 1400 1260 1 * 消費 自備護髮 500 450 2 * 消費 燙髮 1400 1260 2 * …" at bounding box center [563, 410] width 259 height 435
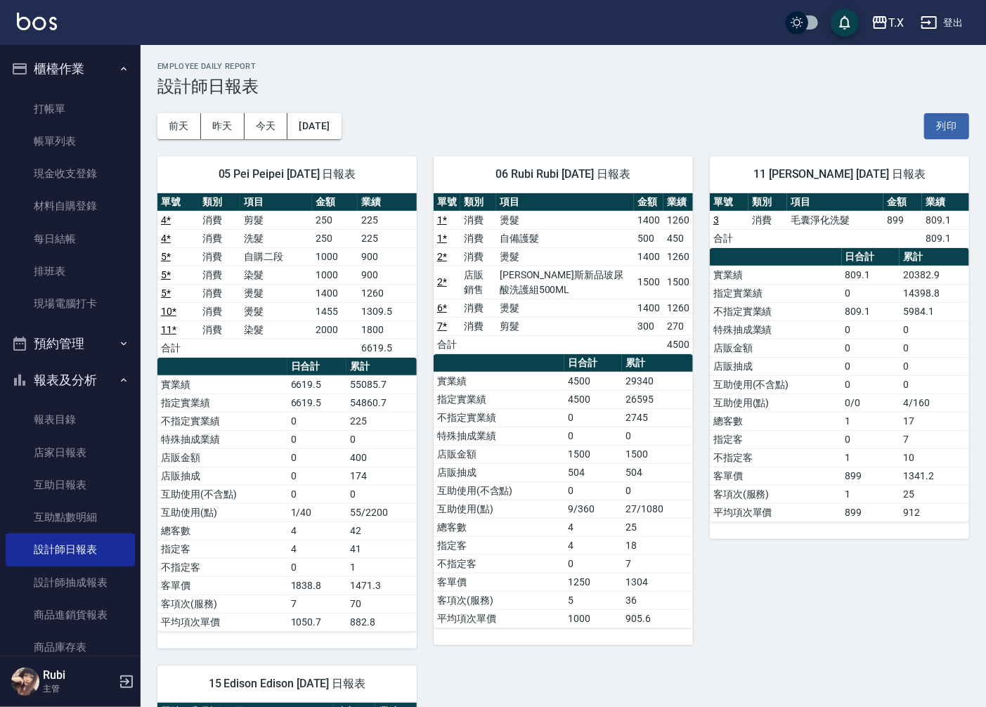
click at [540, 469] on td "店販抽成" at bounding box center [499, 472] width 131 height 18
click at [536, 467] on td "店販抽成" at bounding box center [499, 472] width 131 height 18
click at [268, 124] on button "今天" at bounding box center [267, 126] width 44 height 26
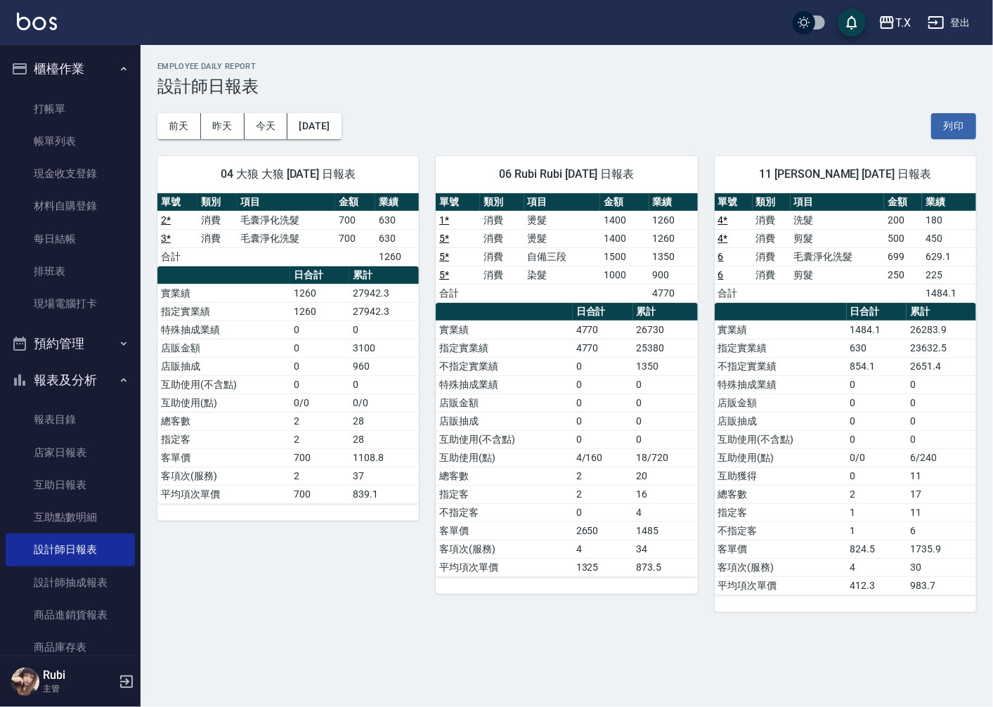
drag, startPoint x: 602, startPoint y: 539, endPoint x: 578, endPoint y: 432, distance: 110.3
click at [594, 495] on tbody "實業績 4770 26730 指定實業績 4770 25380 不指定實業績 0 1350 特殊抽成業績 0 0 店販金額 0 0 店販抽成 0 0 互助使用…" at bounding box center [566, 449] width 261 height 256
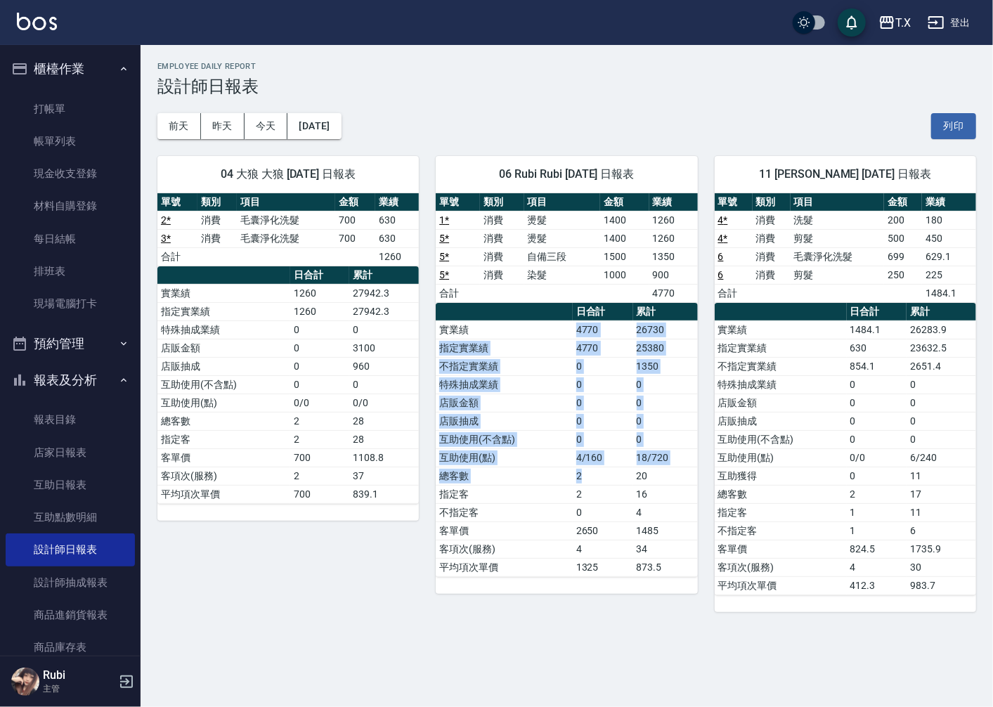
drag, startPoint x: 561, startPoint y: 349, endPoint x: 604, endPoint y: 496, distance: 153.2
click at [603, 479] on tbody "實業績 4770 26730 指定實業績 4770 25380 不指定實業績 0 1350 特殊抽成業績 0 0 店販金額 0 0 店販抽成 0 0 互助使用…" at bounding box center [566, 449] width 261 height 256
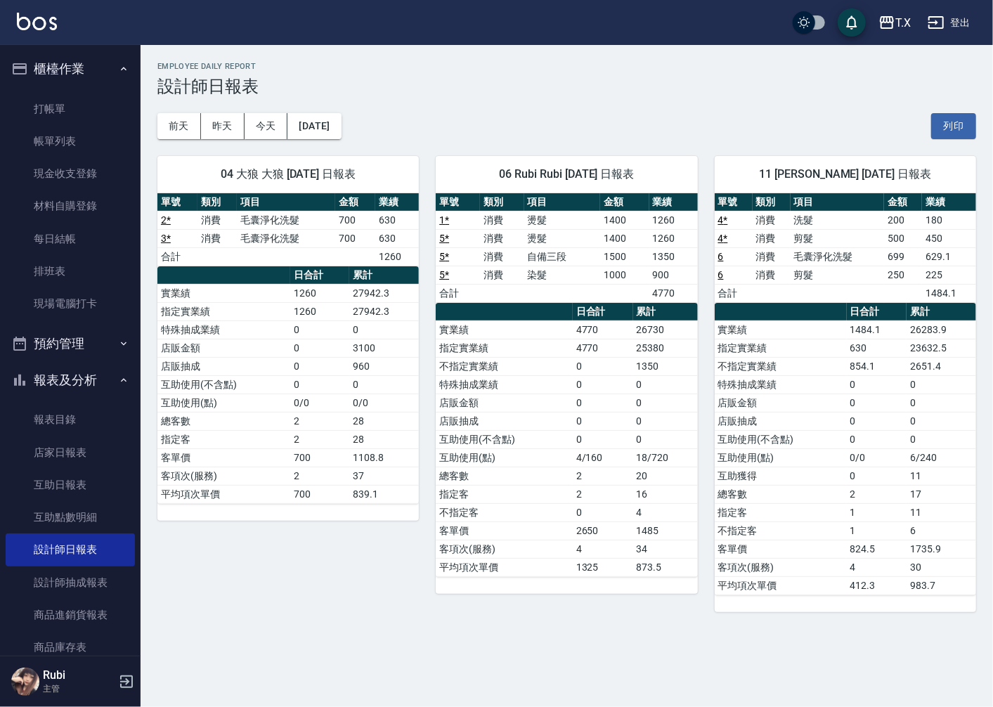
click at [602, 526] on td "2650" at bounding box center [603, 531] width 60 height 18
drag, startPoint x: 600, startPoint y: 505, endPoint x: 583, endPoint y: 432, distance: 74.3
click at [586, 443] on tbody "實業績 4770 26730 指定實業績 4770 25380 不指定實業績 0 1350 特殊抽成業績 0 0 店販金額 0 0 店販抽成 0 0 互助使用…" at bounding box center [566, 449] width 261 height 256
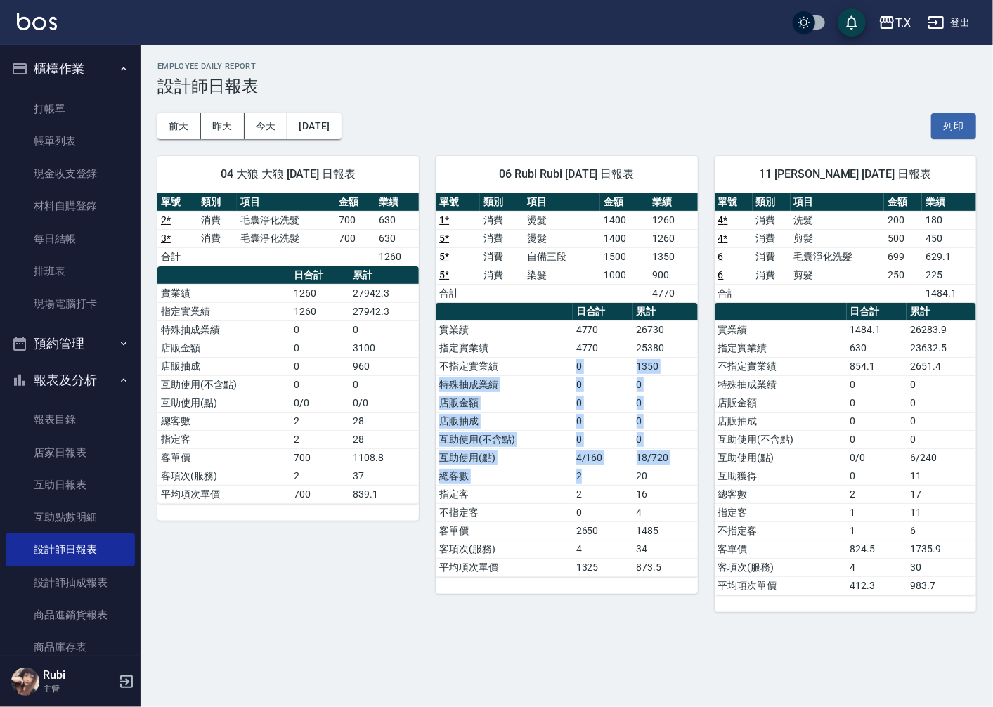
drag, startPoint x: 564, startPoint y: 371, endPoint x: 602, endPoint y: 507, distance: 141.4
click at [596, 487] on tbody "實業績 4770 26730 指定實業績 4770 25380 不指定實業績 0 1350 特殊抽成業績 0 0 店販金額 0 0 店販抽成 0 0 互助使用…" at bounding box center [566, 449] width 261 height 256
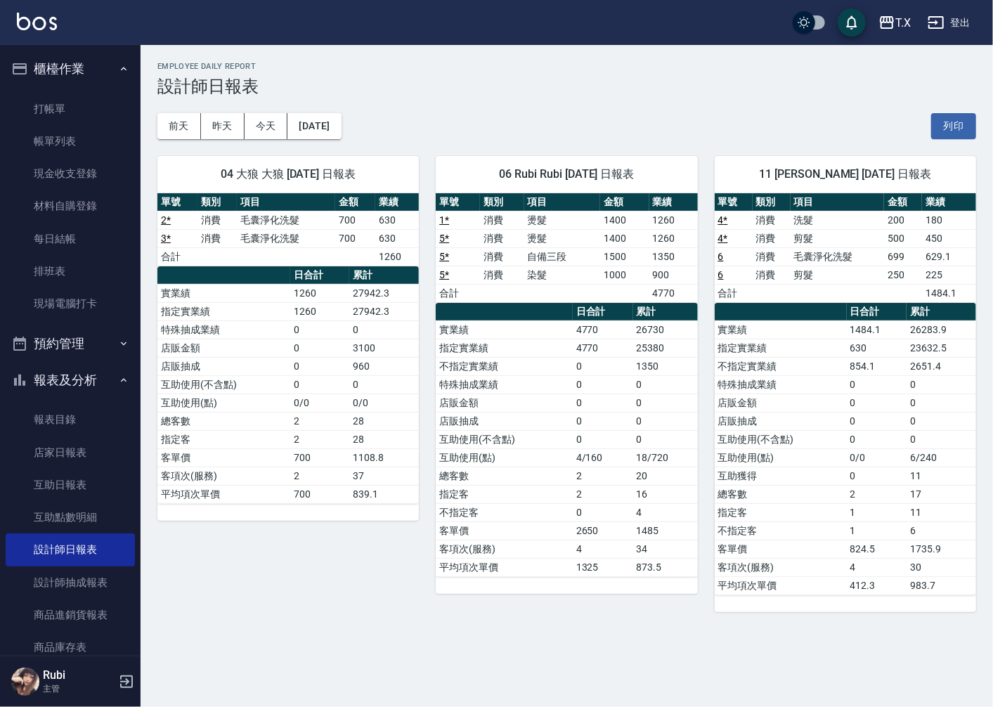
click at [608, 529] on td "2650" at bounding box center [603, 531] width 60 height 18
drag, startPoint x: 604, startPoint y: 497, endPoint x: 578, endPoint y: 368, distance: 131.9
click at [594, 434] on tbody "實業績 4770 26730 指定實業績 4770 25380 不指定實業績 0 1350 特殊抽成業績 0 0 店販金額 0 0 店販抽成 0 0 互助使用…" at bounding box center [566, 449] width 261 height 256
drag, startPoint x: 579, startPoint y: 359, endPoint x: 585, endPoint y: 527, distance: 168.1
click at [593, 488] on tbody "實業績 4770 26730 指定實業績 4770 25380 不指定實業績 0 1350 特殊抽成業績 0 0 店販金額 0 0 店販抽成 0 0 互助使用…" at bounding box center [566, 449] width 261 height 256
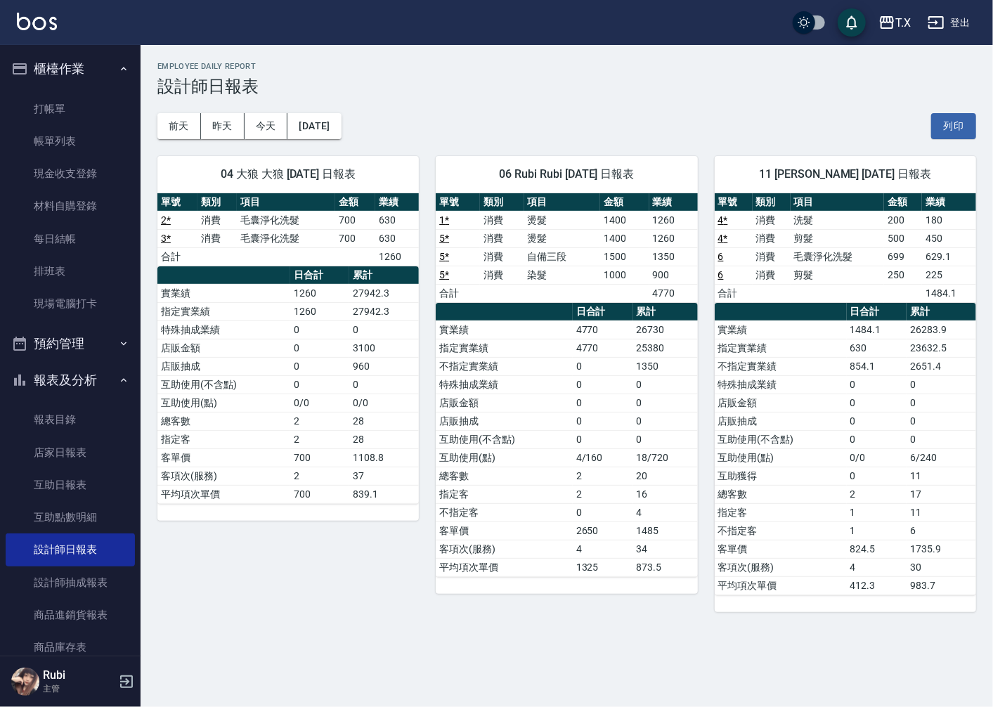
click at [584, 531] on td "2650" at bounding box center [603, 531] width 60 height 18
drag, startPoint x: 583, startPoint y: 509, endPoint x: 538, endPoint y: 385, distance: 131.9
click at [558, 440] on tbody "實業績 4770 26730 指定實業績 4770 25380 不指定實業績 0 1350 特殊抽成業績 0 0 店販金額 0 0 店販抽成 0 0 互助使用…" at bounding box center [566, 449] width 261 height 256
drag, startPoint x: 538, startPoint y: 385, endPoint x: 553, endPoint y: 474, distance: 89.9
click at [551, 472] on tbody "實業績 4770 26730 指定實業績 4770 25380 不指定實業績 0 1350 特殊抽成業績 0 0 店販金額 0 0 店販抽成 0 0 互助使用…" at bounding box center [566, 449] width 261 height 256
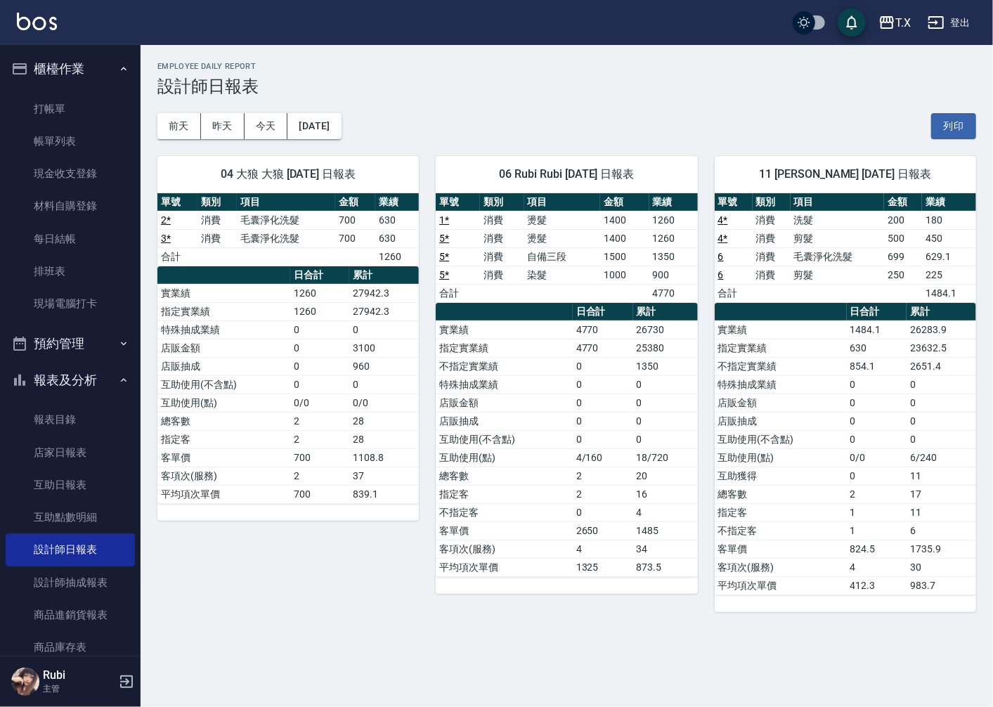
click at [578, 500] on td "2" at bounding box center [603, 494] width 60 height 18
drag, startPoint x: 578, startPoint y: 493, endPoint x: 545, endPoint y: 354, distance: 143.7
click at [559, 402] on tbody "實業績 4770 26730 指定實業績 4770 25380 不指定實業績 0 1350 特殊抽成業績 0 0 店販金額 0 0 店販抽成 0 0 互助使用…" at bounding box center [566, 449] width 261 height 256
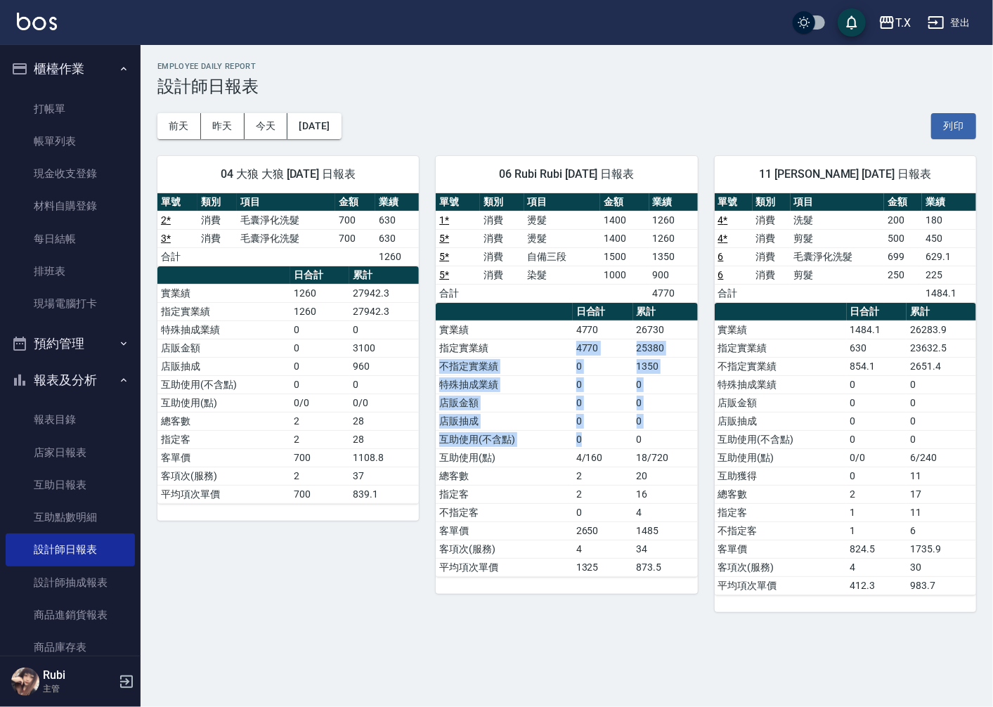
drag, startPoint x: 545, startPoint y: 354, endPoint x: 584, endPoint y: 457, distance: 110.6
click at [584, 457] on tbody "實業績 4770 26730 指定實業績 4770 25380 不指定實業績 0 1350 特殊抽成業績 0 0 店販金額 0 0 店販抽成 0 0 互助使用…" at bounding box center [566, 449] width 261 height 256
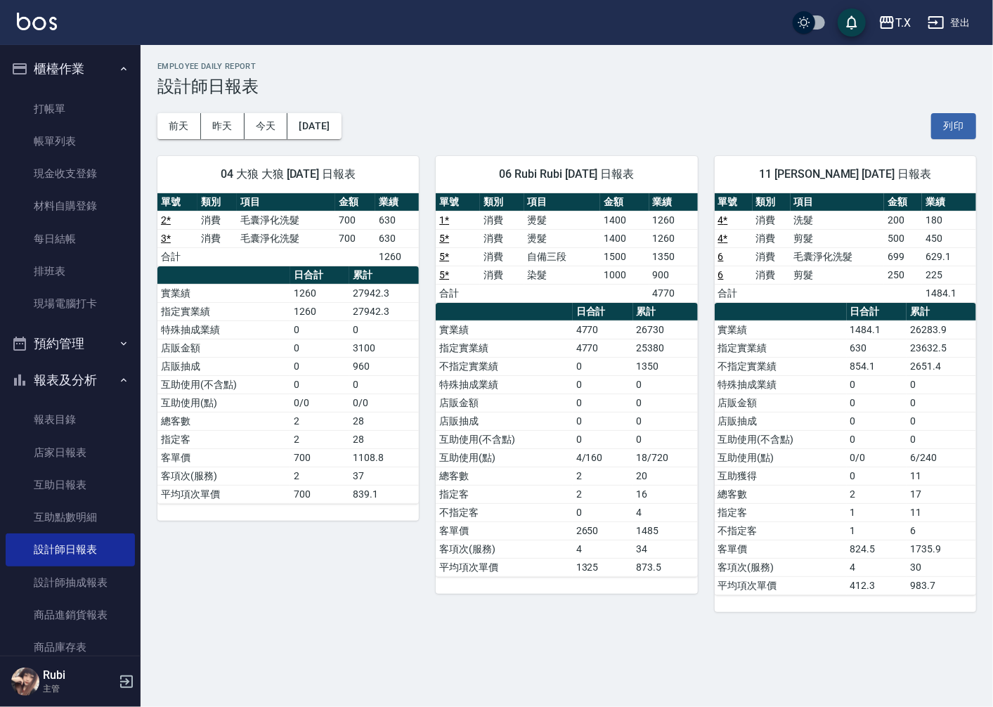
drag, startPoint x: 590, startPoint y: 502, endPoint x: 593, endPoint y: 481, distance: 21.3
click at [590, 500] on td "2" at bounding box center [603, 494] width 60 height 18
drag, startPoint x: 594, startPoint y: 455, endPoint x: 577, endPoint y: 351, distance: 104.7
click at [586, 380] on tbody "實業績 4770 26730 指定實業績 4770 25380 不指定實業績 0 1350 特殊抽成業績 0 0 店販金額 0 0 店販抽成 0 0 互助使用…" at bounding box center [566, 449] width 261 height 256
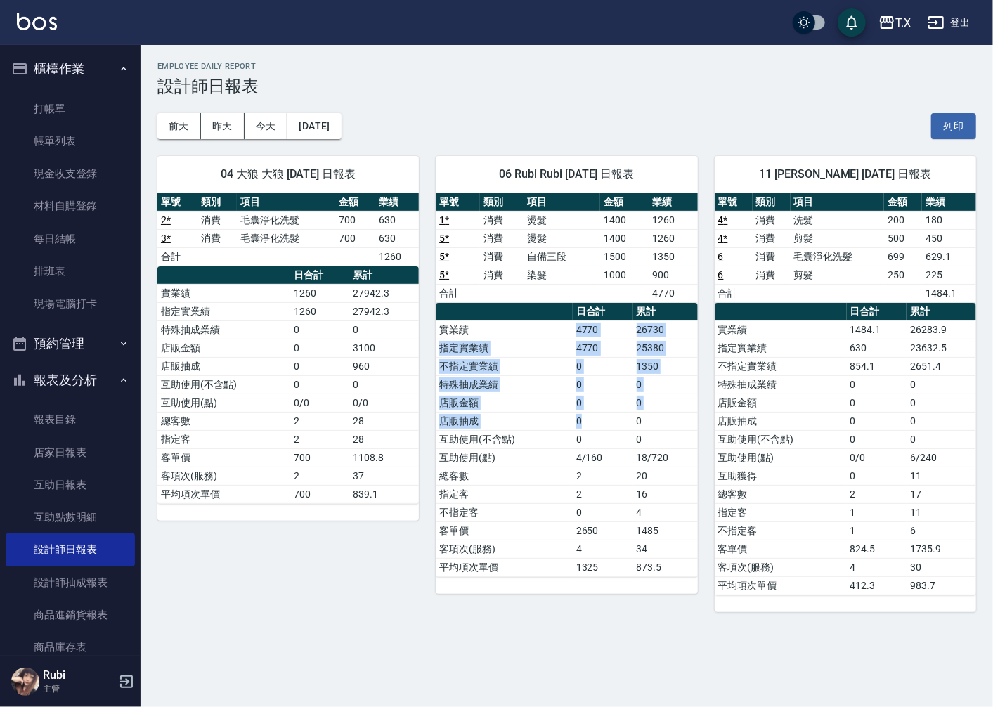
drag, startPoint x: 573, startPoint y: 338, endPoint x: 611, endPoint y: 485, distance: 151.9
click at [604, 450] on tbody "實業績 4770 26730 指定實業績 4770 25380 不指定實業績 0 1350 特殊抽成業績 0 0 店販金額 0 0 店販抽成 0 0 互助使用…" at bounding box center [566, 449] width 261 height 256
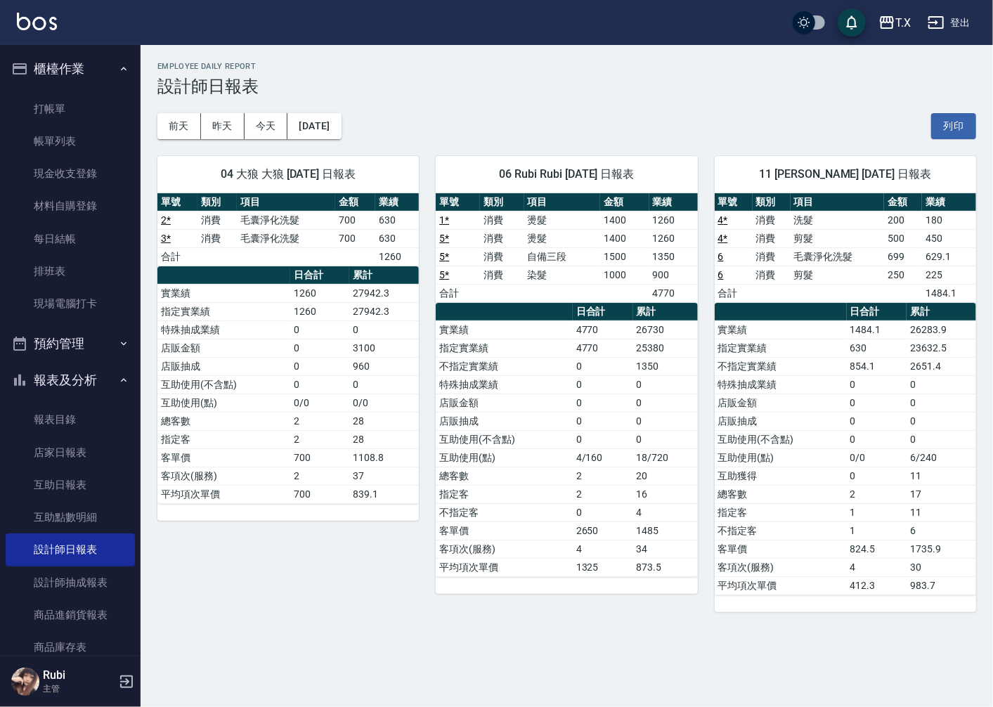
click at [611, 485] on td "2" at bounding box center [603, 476] width 60 height 18
drag, startPoint x: 610, startPoint y: 458, endPoint x: 582, endPoint y: 358, distance: 103.0
click at [605, 430] on tbody "實業績 4770 26730 指定實業績 4770 25380 不指定實業績 0 1350 特殊抽成業績 0 0 店販金額 0 0 店販抽成 0 0 互助使用…" at bounding box center [566, 449] width 261 height 256
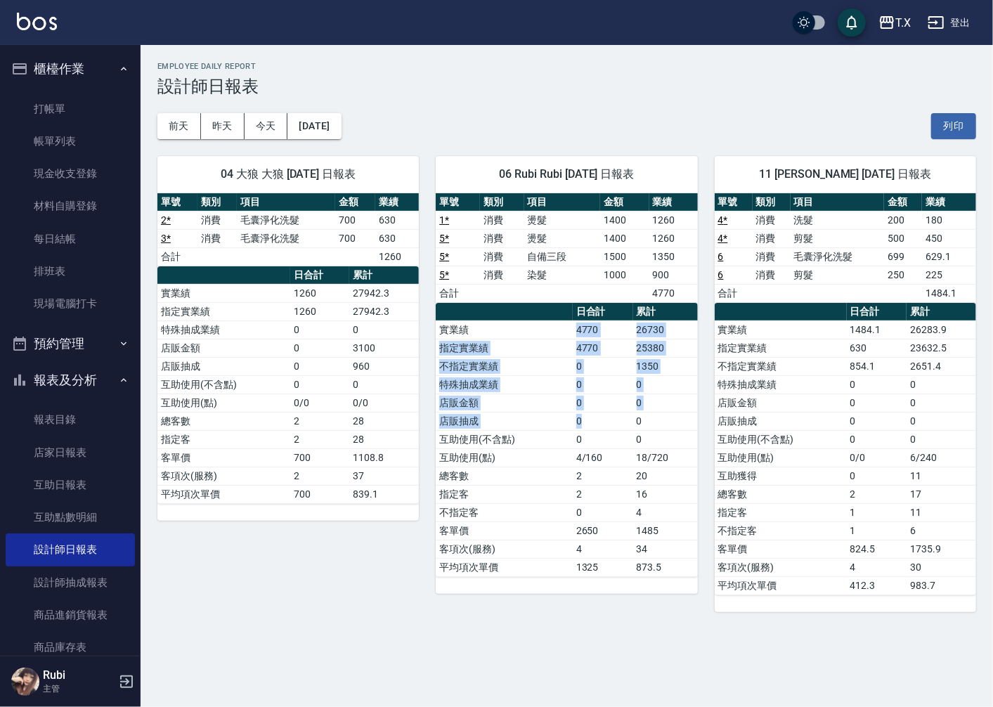
drag, startPoint x: 573, startPoint y: 322, endPoint x: 614, endPoint y: 461, distance: 145.0
click at [612, 448] on tbody "實業績 4770 26730 指定實業績 4770 25380 不指定實業績 0 1350 特殊抽成業績 0 0 店販金額 0 0 店販抽成 0 0 互助使用…" at bounding box center [566, 449] width 261 height 256
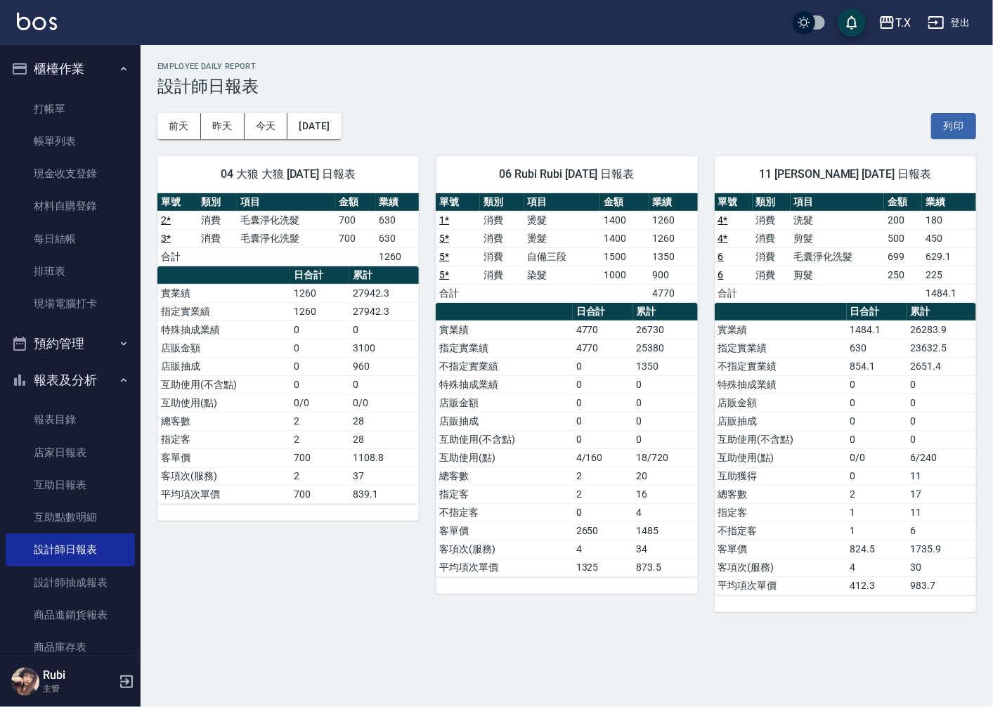
drag, startPoint x: 614, startPoint y: 470, endPoint x: 615, endPoint y: 443, distance: 26.7
click at [613, 468] on td "2" at bounding box center [603, 476] width 60 height 18
drag, startPoint x: 615, startPoint y: 443, endPoint x: 609, endPoint y: 375, distance: 67.8
click at [614, 398] on tbody "實業績 4770 26730 指定實業績 4770 25380 不指定實業績 0 1350 特殊抽成業績 0 0 店販金額 0 0 店販抽成 0 0 互助使用…" at bounding box center [566, 449] width 261 height 256
drag, startPoint x: 583, startPoint y: 336, endPoint x: 600, endPoint y: 434, distance: 99.8
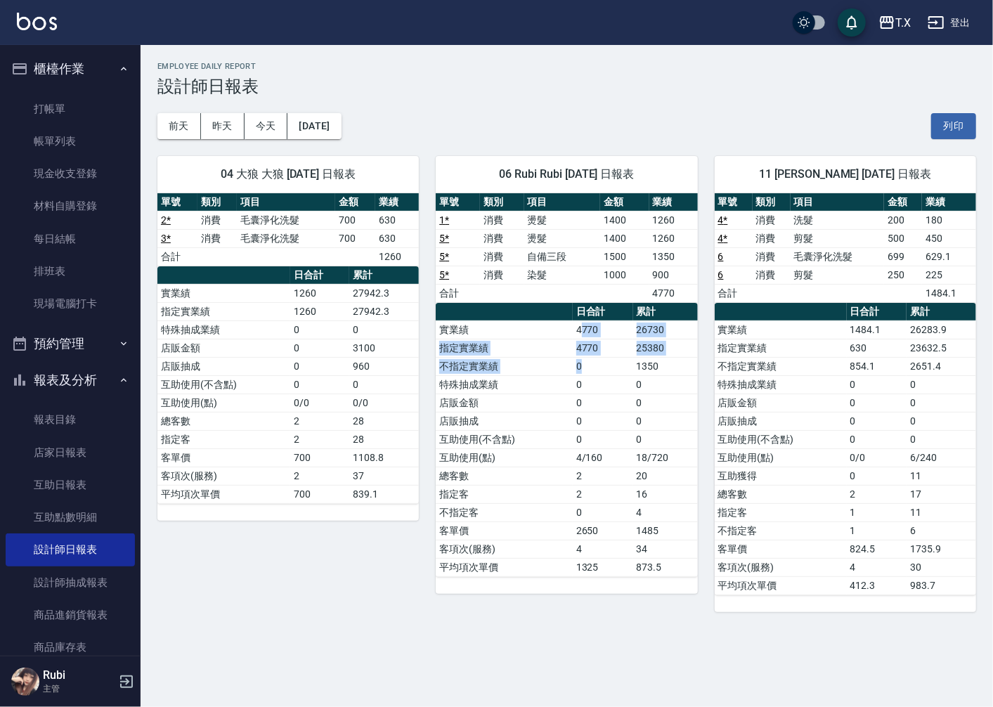
click at [600, 420] on tbody "實業績 4770 26730 指定實業績 4770 25380 不指定實業績 0 1350 特殊抽成業績 0 0 店販金額 0 0 店販抽成 0 0 互助使用…" at bounding box center [566, 449] width 261 height 256
click at [596, 454] on td "4/160" at bounding box center [603, 457] width 60 height 18
drag, startPoint x: 596, startPoint y: 454, endPoint x: 588, endPoint y: 401, distance: 54.1
click at [593, 425] on tbody "實業績 4770 26730 指定實業績 4770 25380 不指定實業績 0 1350 特殊抽成業績 0 0 店販金額 0 0 店販抽成 0 0 互助使用…" at bounding box center [566, 449] width 261 height 256
drag, startPoint x: 571, startPoint y: 376, endPoint x: 595, endPoint y: 436, distance: 64.6
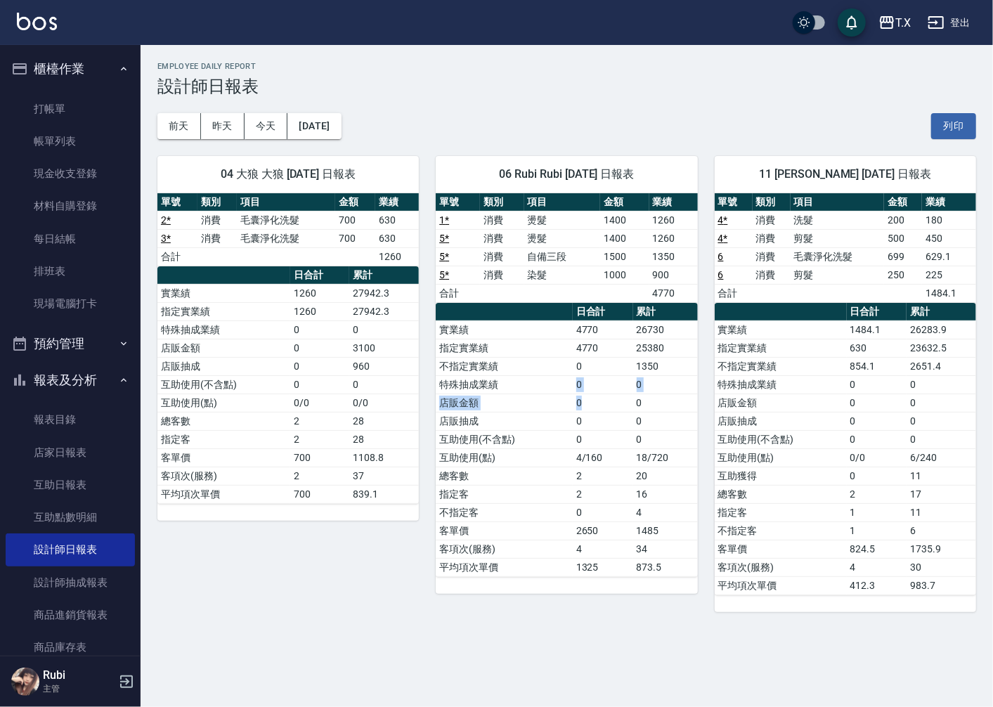
click at [593, 427] on tbody "實業績 4770 26730 指定實業績 4770 25380 不指定實業績 0 1350 特殊抽成業績 0 0 店販金額 0 0 店販抽成 0 0 互助使用…" at bounding box center [566, 449] width 261 height 256
click at [601, 473] on td "2" at bounding box center [603, 476] width 60 height 18
drag, startPoint x: 601, startPoint y: 473, endPoint x: 589, endPoint y: 420, distance: 54.1
click at [598, 443] on tbody "實業績 4770 26730 指定實業績 4770 25380 不指定實業績 0 1350 特殊抽成業績 0 0 店販金額 0 0 店販抽成 0 0 互助使用…" at bounding box center [566, 449] width 261 height 256
drag, startPoint x: 585, startPoint y: 413, endPoint x: 585, endPoint y: 464, distance: 50.6
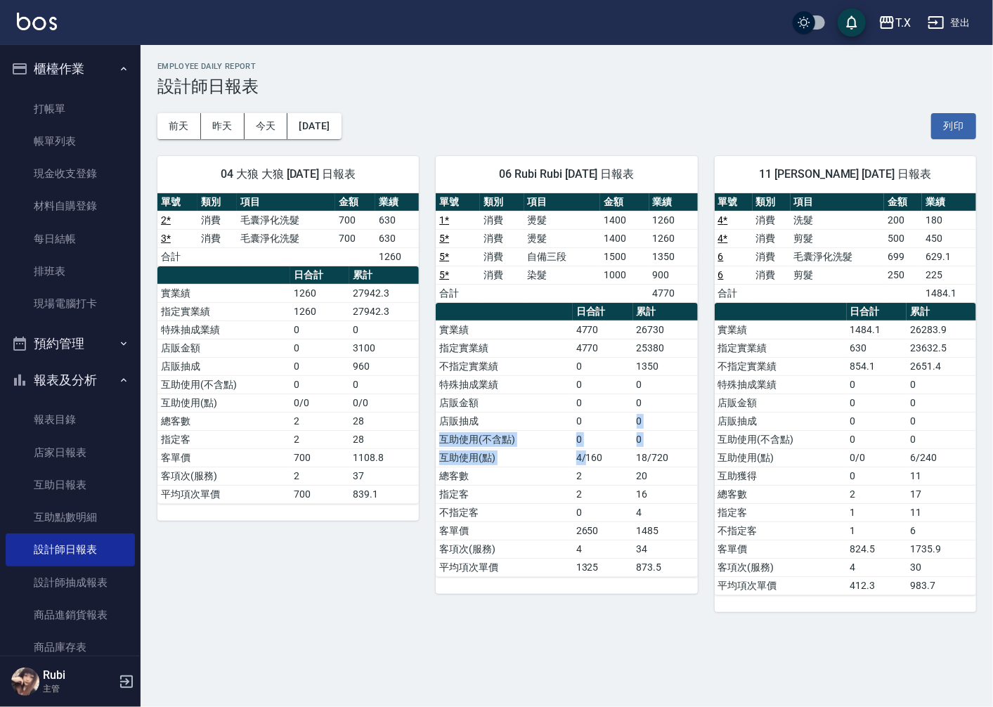
click at [585, 461] on tbody "實業績 4770 26730 指定實業績 4770 25380 不指定實業績 0 1350 特殊抽成業績 0 0 店販金額 0 0 店販抽成 0 0 互助使用…" at bounding box center [566, 449] width 261 height 256
click at [580, 488] on td "2" at bounding box center [603, 494] width 60 height 18
drag, startPoint x: 580, startPoint y: 488, endPoint x: 585, endPoint y: 429, distance: 59.2
click at [586, 448] on tbody "實業績 4770 26730 指定實業績 4770 25380 不指定實業績 0 1350 特殊抽成業績 0 0 店販金額 0 0 店販抽成 0 0 互助使用…" at bounding box center [566, 449] width 261 height 256
drag, startPoint x: 568, startPoint y: 406, endPoint x: 571, endPoint y: 465, distance: 59.1
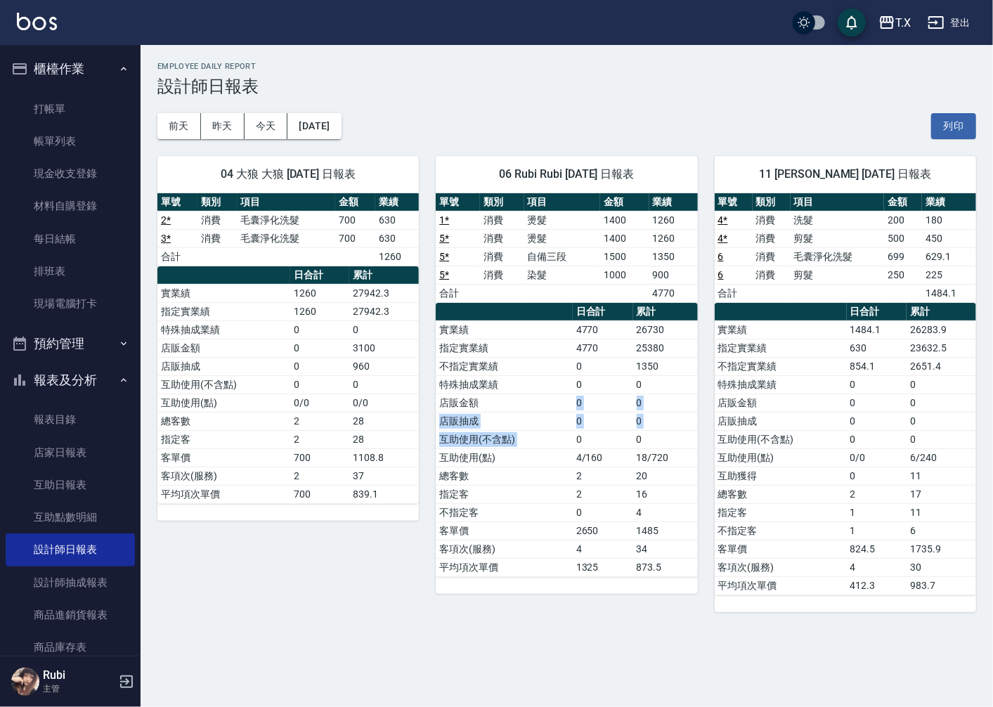
click at [571, 461] on tbody "實業績 4770 26730 指定實業績 4770 25380 不指定實業績 0 1350 特殊抽成業績 0 0 店販金額 0 0 店販抽成 0 0 互助使用…" at bounding box center [566, 449] width 261 height 256
click at [569, 493] on td "指定客" at bounding box center [504, 494] width 136 height 18
drag, startPoint x: 569, startPoint y: 467, endPoint x: 539, endPoint y: 420, distance: 56.5
click at [564, 453] on tbody "實業績 4770 26730 指定實業績 4770 25380 不指定實業績 0 1350 特殊抽成業績 0 0 店販金額 0 0 店販抽成 0 0 互助使用…" at bounding box center [566, 449] width 261 height 256
drag, startPoint x: 538, startPoint y: 417, endPoint x: 562, endPoint y: 477, distance: 64.3
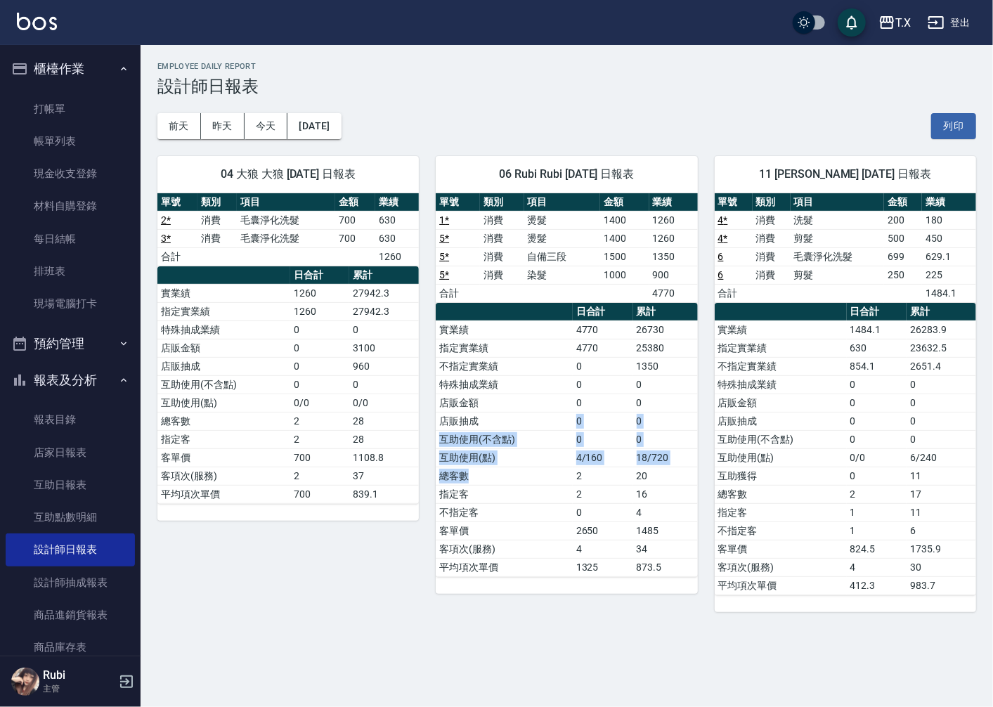
click at [559, 470] on tbody "實業績 4770 26730 指定實業績 4770 25380 不指定實業績 0 1350 特殊抽成業績 0 0 店販金額 0 0 店販抽成 0 0 互助使用…" at bounding box center [566, 449] width 261 height 256
drag, startPoint x: 523, startPoint y: 529, endPoint x: 524, endPoint y: 514, distance: 14.1
click at [522, 526] on td "客單價" at bounding box center [504, 531] width 136 height 18
drag, startPoint x: 525, startPoint y: 502, endPoint x: 507, endPoint y: 439, distance: 65.2
click at [524, 488] on tbody "實業績 4770 26730 指定實業績 4770 25380 不指定實業績 0 1350 特殊抽成業績 0 0 店販金額 0 0 店販抽成 0 0 互助使用…" at bounding box center [566, 449] width 261 height 256
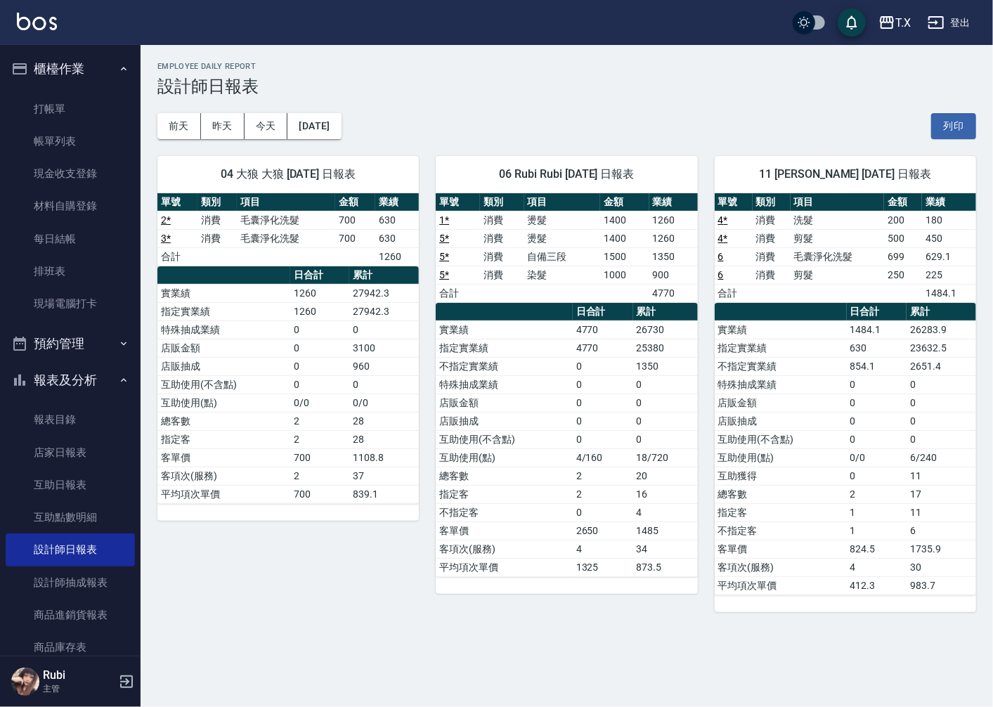
drag
click at [501, 420] on td "店販抽成" at bounding box center [504, 421] width 136 height 18
click at [566, 475] on tbody "實業績 4770 26730 指定實業績 4770 25380 不指定實業績 0 1350 特殊抽成業績 0 0 店販金額 0 0 店販抽成 0 0 互助使用…" at bounding box center [566, 449] width 261 height 256
click at [598, 517] on td "0" at bounding box center [603, 512] width 60 height 18
click at [561, 455] on tbody "實業績 4770 26730 指定實業績 4770 25380 不指定實業績 0 1350 特殊抽成業績 0 0 店販金額 0 0 店販抽成 0 0 互助使用…" at bounding box center [566, 449] width 261 height 256
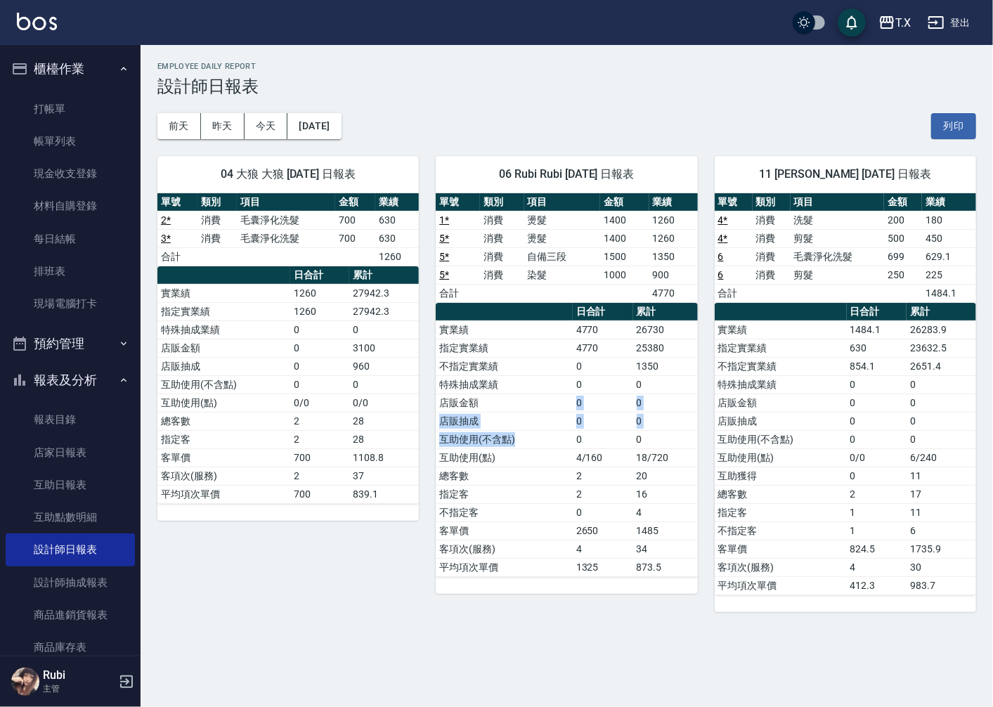
click at [548, 458] on tbody "實業績 4770 26730 指定實業績 4770 25380 不指定實業績 0 1350 特殊抽成業績 0 0 店販金額 0 0 店販抽成 0 0 互助使用…" at bounding box center [566, 449] width 261 height 256
click at [569, 497] on td "指定客" at bounding box center [504, 494] width 136 height 18
click at [547, 474] on tbody "實業績 4770 26730 指定實業績 4770 25380 不指定實業績 0 1350 特殊抽成業績 0 0 店販金額 0 0 店販抽成 0 0 互助使用…" at bounding box center [566, 449] width 261 height 256
click at [530, 478] on tbody "實業績 4770 26730 指定實業績 4770 25380 不指定實業績 0 1350 特殊抽成業績 0 0 店販金額 0 0 店販抽成 0 0 互助使用…" at bounding box center [566, 449] width 261 height 256
click at [541, 505] on td "不指定客" at bounding box center [504, 512] width 136 height 18
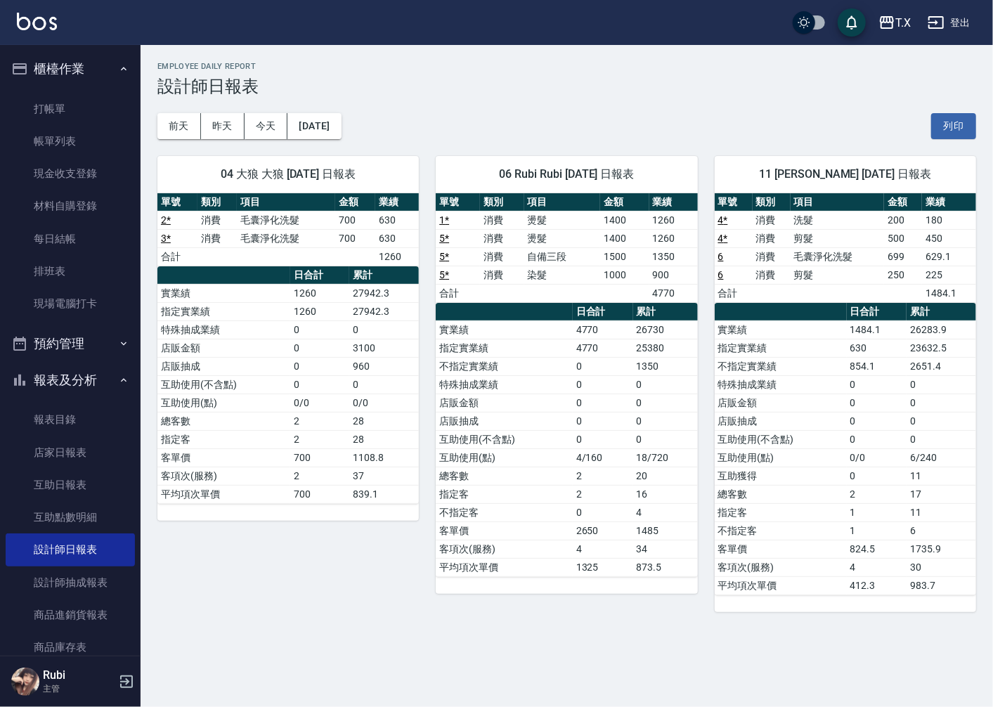
click at [537, 493] on tbody "實業績 4770 26730 指定實業績 4770 25380 不指定實業績 0 1350 特殊抽成業績 0 0 店販金額 0 0 店販抽成 0 0 互助使用…" at bounding box center [566, 449] width 261 height 256
click at [520, 446] on tbody "實業績 4770 26730 指定實業績 4770 25380 不指定實業績 0 1350 特殊抽成業績 0 0 店販金額 0 0 店販抽成 0 0 互助使用…" at bounding box center [566, 449] width 261 height 256
click at [516, 478] on tbody "實業績 4770 26730 指定實業績 4770 25380 不指定實業績 0 1350 特殊抽成業績 0 0 店販金額 0 0 店販抽成 0 0 互助使用…" at bounding box center [566, 449] width 261 height 256
click at [528, 497] on td "指定客" at bounding box center [504, 494] width 136 height 18
click at [522, 454] on tbody "實業績 4770 26730 指定實業績 4770 25380 不指定實業績 0 1350 特殊抽成業績 0 0 店販金額 0 0 店販抽成 0 0 互助使用…" at bounding box center [566, 449] width 261 height 256
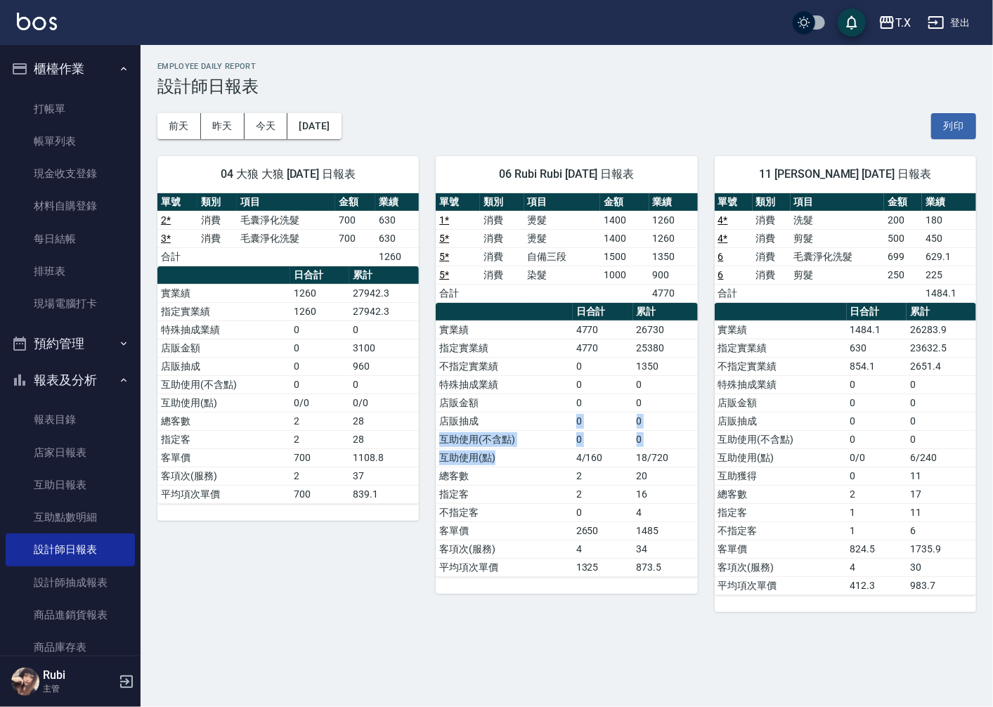
click at [523, 479] on tbody "實業績 4770 26730 指定實業績 4770 25380 不指定實業績 0 1350 特殊抽成業績 0 0 店販金額 0 0 店販抽成 0 0 互助使用…" at bounding box center [566, 449] width 261 height 256
click at [530, 491] on td "指定客" at bounding box center [504, 494] width 136 height 18
click at [311, 374] on tbody "實業績 1260 27942.3 指定實業績 1260 27942.3 特殊抽成業績 0 0 店販金額 0 3100 店販抽成 0 960 互助使用(不含點)…" at bounding box center [287, 393] width 261 height 219
click at [307, 409] on tbody "實業績 1260 27942.3 指定實業績 1260 27942.3 特殊抽成業績 0 0 店販金額 0 3100 店販抽成 0 960 互助使用(不含點)…" at bounding box center [287, 393] width 261 height 219
click at [318, 434] on td "2" at bounding box center [319, 439] width 59 height 18
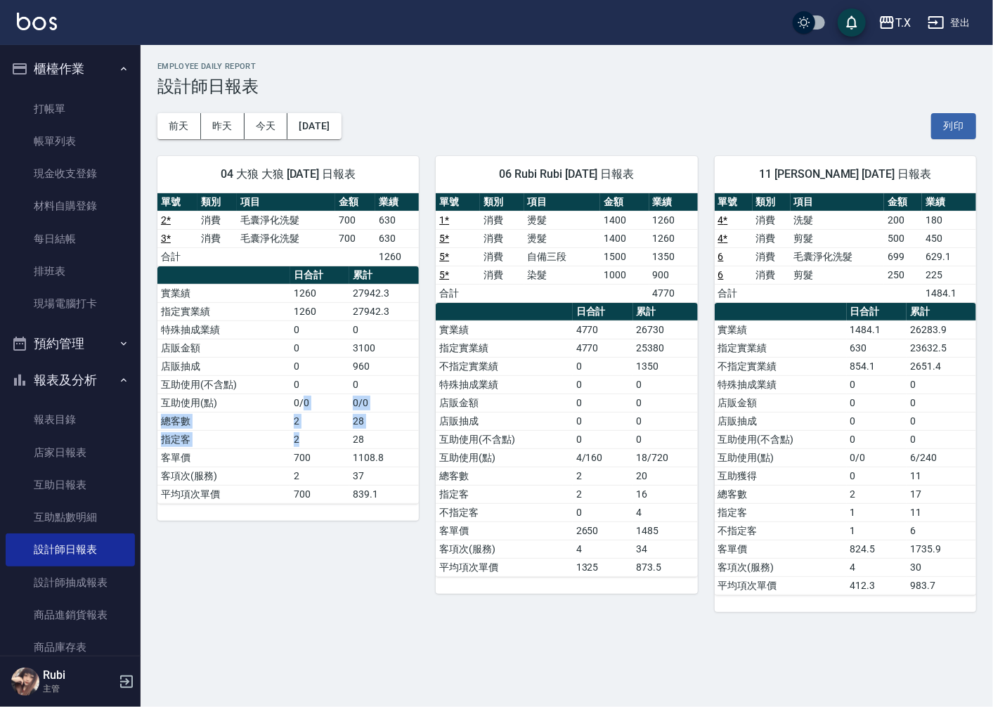
click at [301, 399] on tbody "實業績 1260 27942.3 指定實業績 1260 27942.3 特殊抽成業績 0 0 店販金額 0 3100 店販抽成 0 960 互助使用(不含點)…" at bounding box center [287, 393] width 261 height 219
click at [289, 408] on tbody "實業績 1260 27942.3 指定實業績 1260 27942.3 特殊抽成業績 0 0 店販金額 0 3100 店販抽成 0 960 互助使用(不含點)…" at bounding box center [287, 393] width 261 height 219
click at [307, 448] on td "700" at bounding box center [319, 457] width 59 height 18
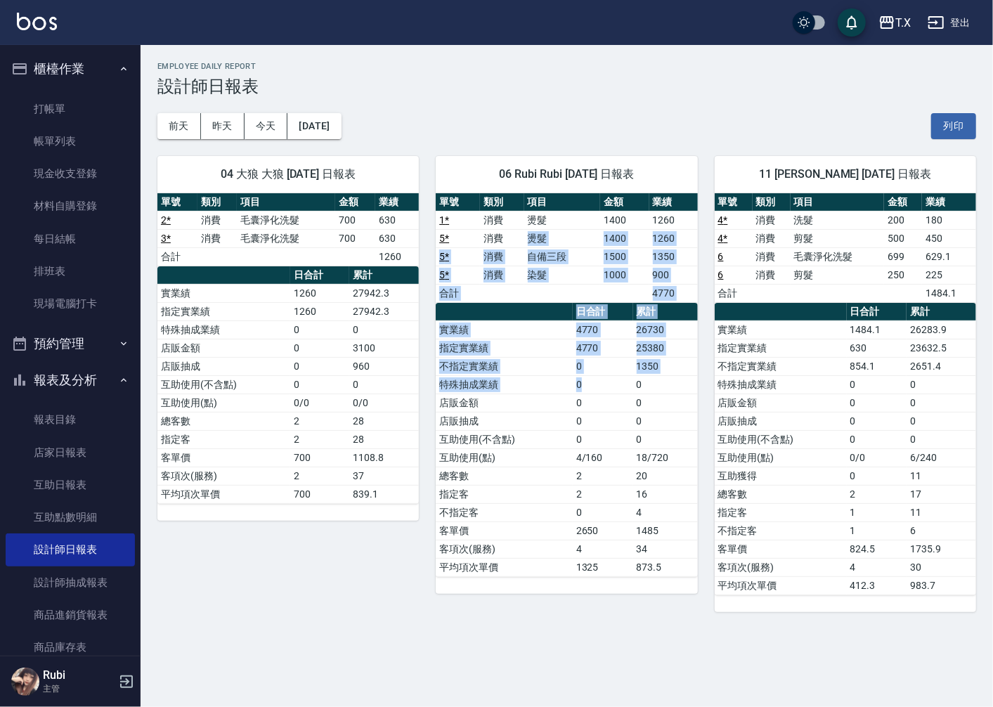
click at [597, 420] on div "單號 類別 項目 金額 業績 1 * 消費 燙髮 1400 1260 5 * 消費 燙髮 1400 1260 5 * 消費 自備三段 1500 1350 5 …" at bounding box center [566, 385] width 261 height 384
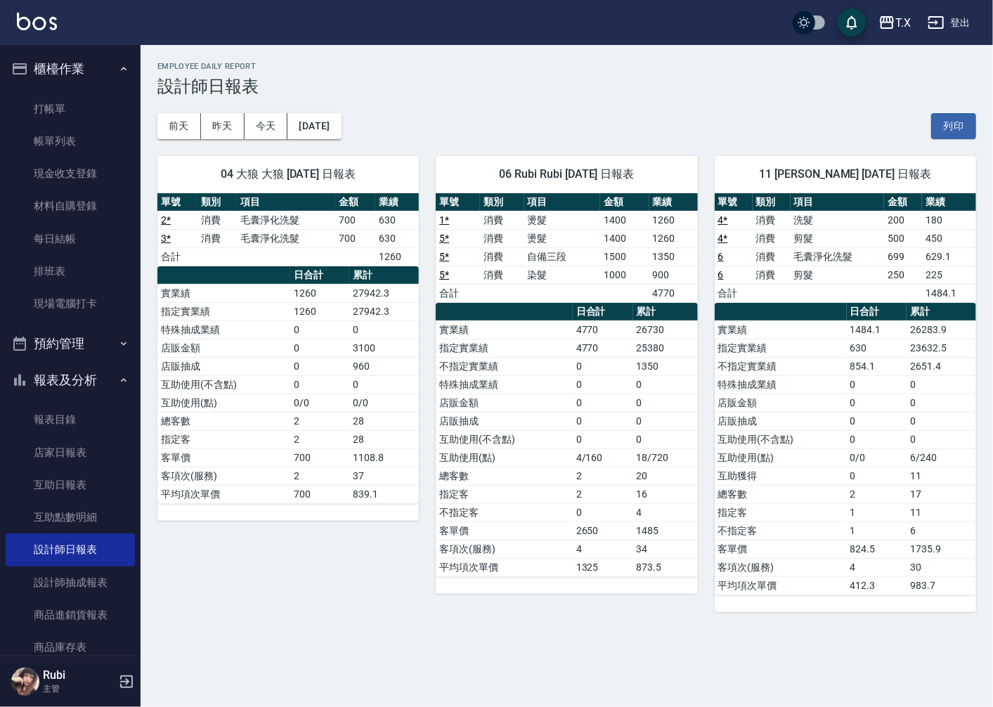
click at [610, 499] on tbody "實業績 4770 26730 指定實業績 4770 25380 不指定實業績 0 1350 特殊抽成業績 0 0 店販金額 0 0 店販抽成 0 0 互助使用…" at bounding box center [566, 449] width 261 height 256
click at [567, 417] on tbody "實業績 4770 26730 指定實業績 4770 25380 不指定實業績 0 1350 特殊抽成業績 0 0 店販金額 0 0 店販抽成 0 0 互助使用…" at bounding box center [566, 449] width 261 height 256
click at [578, 453] on tbody "實業績 4770 26730 指定實業績 4770 25380 不指定實業績 0 1350 特殊抽成業績 0 0 店販金額 0 0 店販抽成 0 0 互助使用…" at bounding box center [566, 449] width 261 height 256
click at [581, 472] on td "2" at bounding box center [603, 476] width 60 height 18
click at [580, 470] on td "2" at bounding box center [603, 476] width 60 height 18
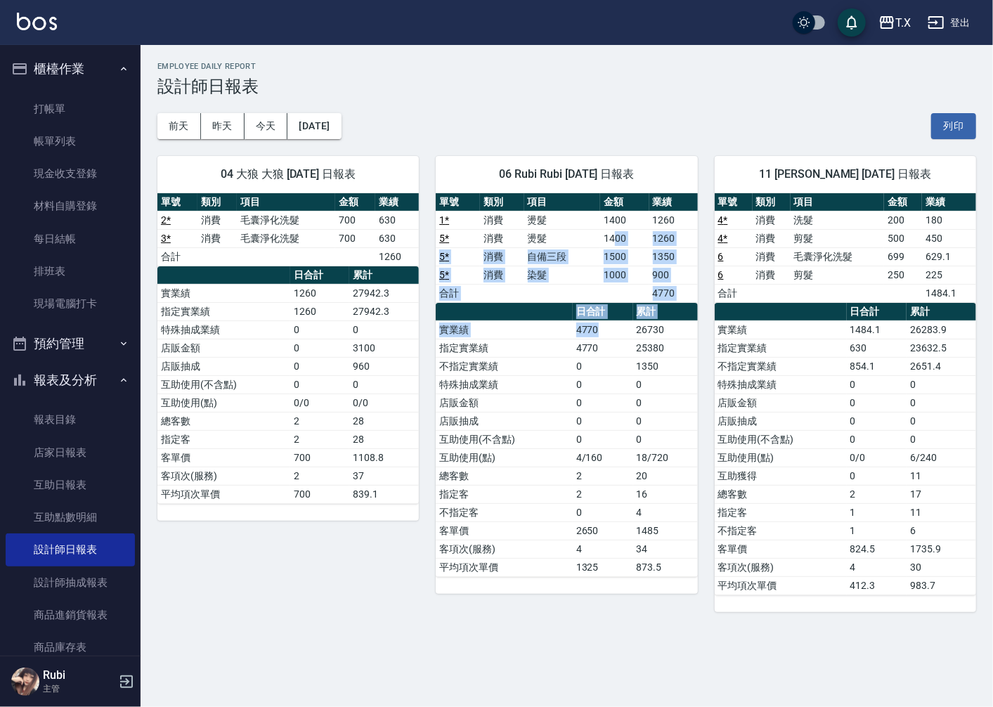
drag, startPoint x: 614, startPoint y: 233, endPoint x: 602, endPoint y: 354, distance: 121.6
click at [602, 352] on div "單號 類別 項目 金額 業績 1 * 消費 燙髮 1400 1260 5 * 消費 燙髮 1400 1260 5 * 消費 自備三段 1500 1350 5 …" at bounding box center [566, 385] width 261 height 384
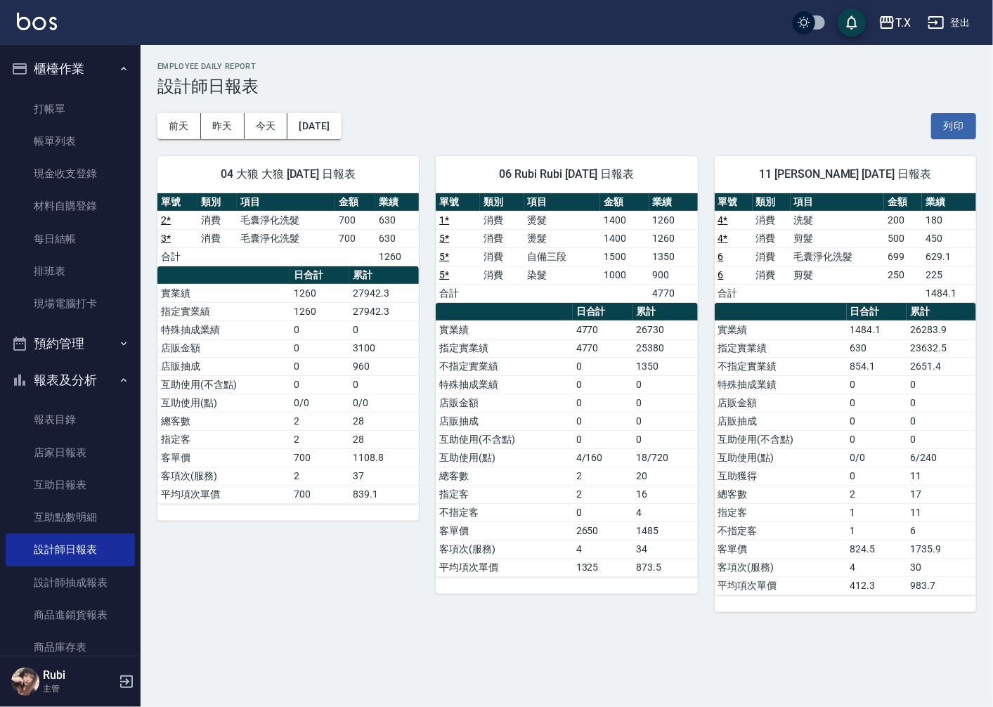
drag, startPoint x: 597, startPoint y: 417, endPoint x: 591, endPoint y: 411, distance: 8.9
click at [592, 412] on td "0" at bounding box center [603, 421] width 60 height 18
drag, startPoint x: 558, startPoint y: 380, endPoint x: 501, endPoint y: 325, distance: 79.5
click at [532, 356] on tbody "實業績 4770 26730 指定實業績 4770 25380 不指定實業績 0 1350 特殊抽成業績 0 0 店販金額 0 0 店販抽成 0 0 互助使用…" at bounding box center [566, 449] width 261 height 256
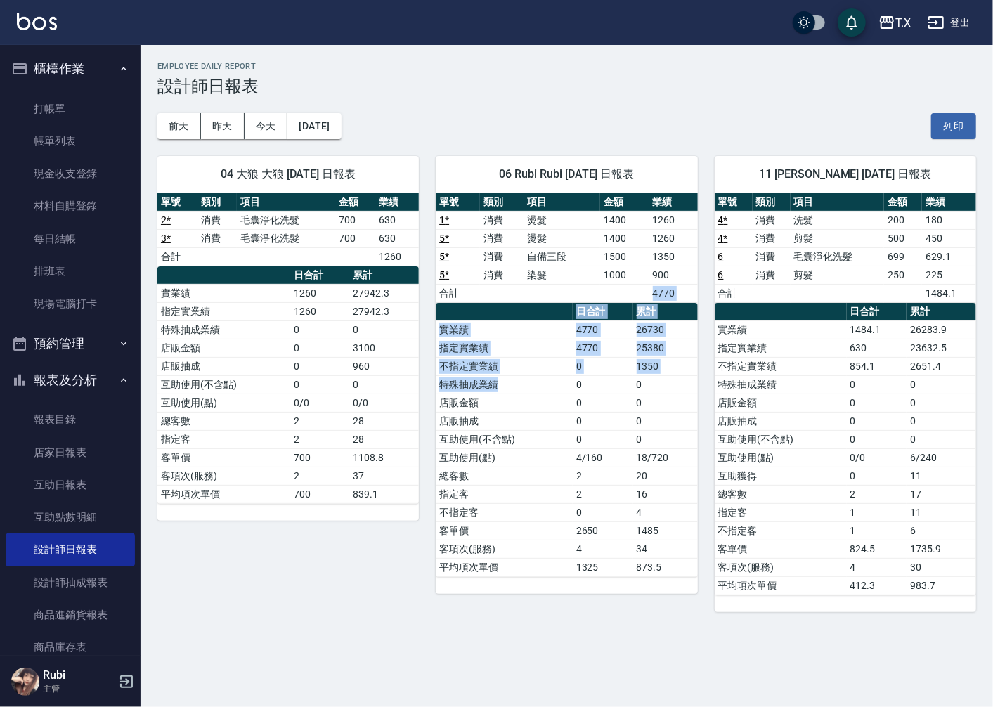
drag, startPoint x: 483, startPoint y: 302, endPoint x: 565, endPoint y: 418, distance: 142.2
click at [538, 396] on div "單號 類別 項目 金額 業績 1 * 消費 燙髮 1400 1260 5 * 消費 燙髮 1400 1260 5 * 消費 自備三段 1500 1350 5 …" at bounding box center [566, 385] width 261 height 384
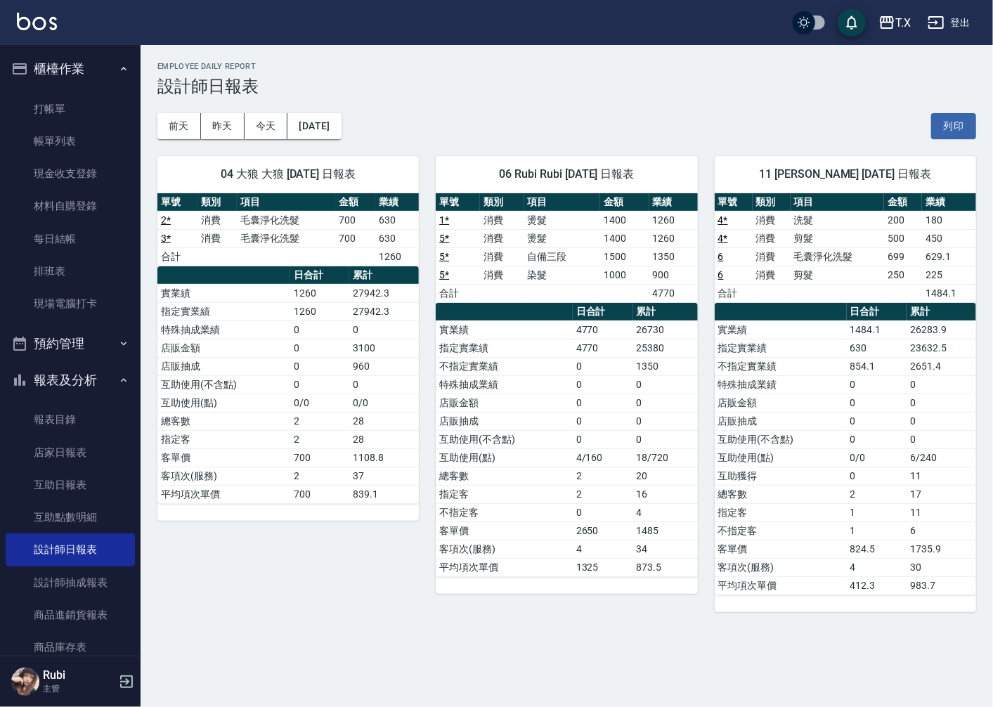
drag, startPoint x: 588, startPoint y: 455, endPoint x: 570, endPoint y: 437, distance: 25.4
click at [585, 451] on td "4/160" at bounding box center [603, 457] width 60 height 18
drag, startPoint x: 570, startPoint y: 437, endPoint x: 554, endPoint y: 396, distance: 43.9
click at [559, 406] on tbody "實業績 4770 26730 指定實業績 4770 25380 不指定實業績 0 1350 特殊抽成業績 0 0 店販金額 0 0 店販抽成 0 0 互助使用…" at bounding box center [566, 449] width 261 height 256
drag, startPoint x: 539, startPoint y: 349, endPoint x: 550, endPoint y: 385, distance: 38.2
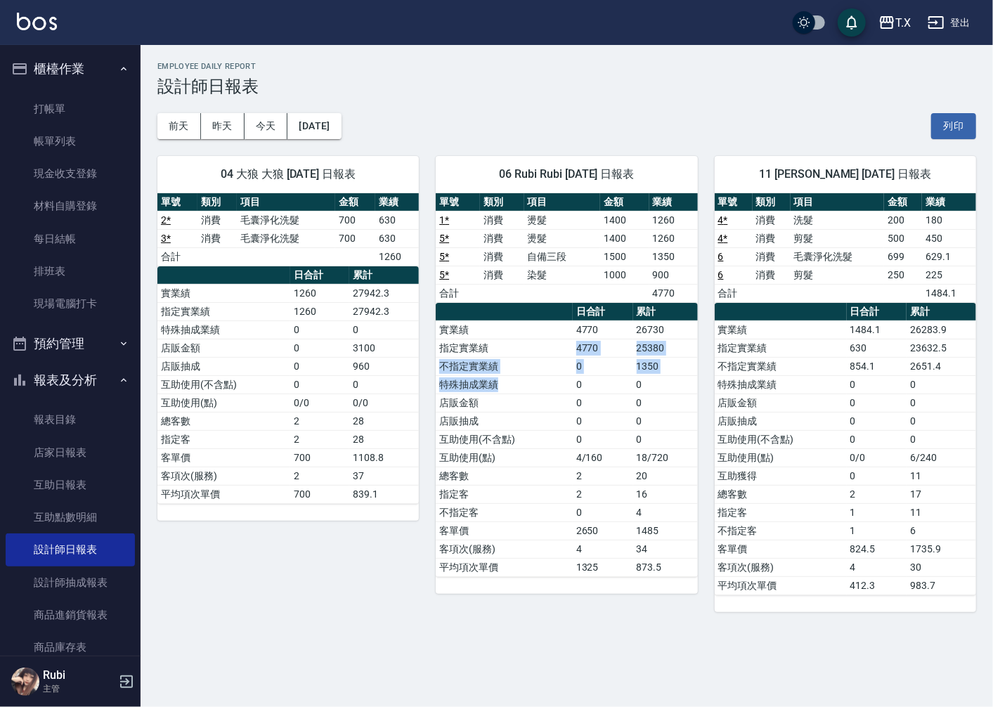
click at [550, 384] on tbody "實業績 4770 26730 指定實業績 4770 25380 不指定實業績 0 1350 特殊抽成業績 0 0 店販金額 0 0 店販抽成 0 0 互助使用…" at bounding box center [566, 449] width 261 height 256
drag, startPoint x: 559, startPoint y: 417, endPoint x: 549, endPoint y: 398, distance: 21.7
click at [559, 415] on td "店販抽成" at bounding box center [504, 421] width 136 height 18
drag, startPoint x: 549, startPoint y: 398, endPoint x: 541, endPoint y: 369, distance: 29.8
click at [541, 369] on tbody "實業績 4770 26730 指定實業績 4770 25380 不指定實業績 0 1350 特殊抽成業績 0 0 店販金額 0 0 店販抽成 0 0 互助使用…" at bounding box center [566, 449] width 261 height 256
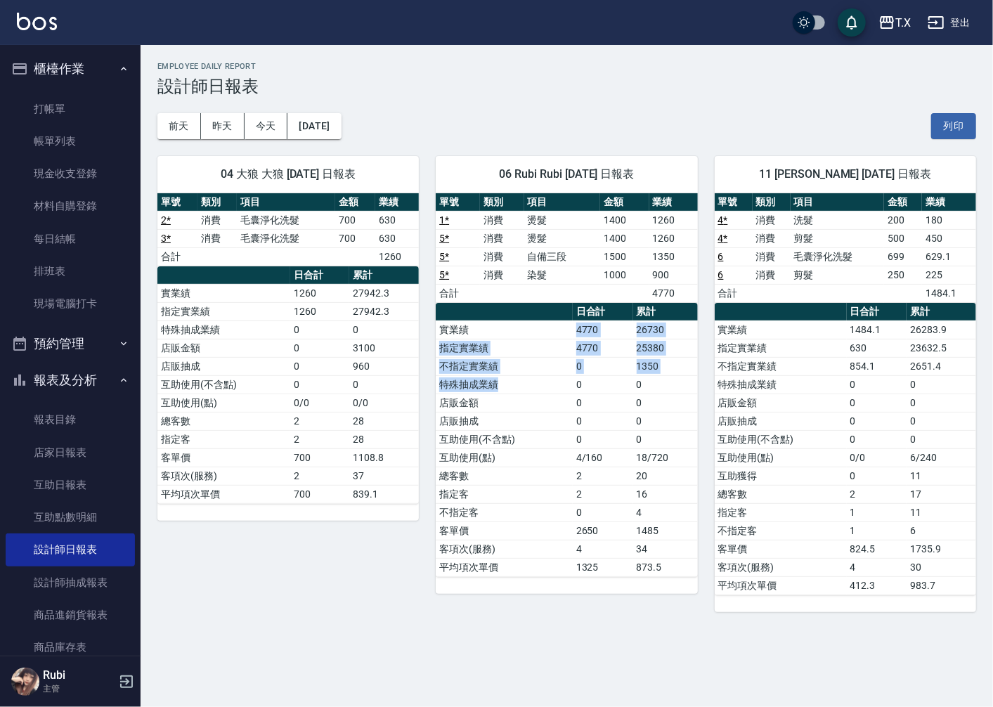
drag, startPoint x: 519, startPoint y: 328, endPoint x: 592, endPoint y: 431, distance: 126.6
click at [571, 403] on tbody "實業績 4770 26730 指定實業績 4770 25380 不指定實業績 0 1350 特殊抽成業績 0 0 店販金額 0 0 店販抽成 0 0 互助使用…" at bounding box center [566, 449] width 261 height 256
drag, startPoint x: 592, startPoint y: 434, endPoint x: 581, endPoint y: 416, distance: 20.5
click at [589, 429] on tbody "實業績 4770 26730 指定實業績 4770 25380 不指定實業績 0 1350 特殊抽成業績 0 0 店販金額 0 0 店販抽成 0 0 互助使用…" at bounding box center [566, 449] width 261 height 256
drag, startPoint x: 538, startPoint y: 333, endPoint x: 613, endPoint y: 441, distance: 131.2
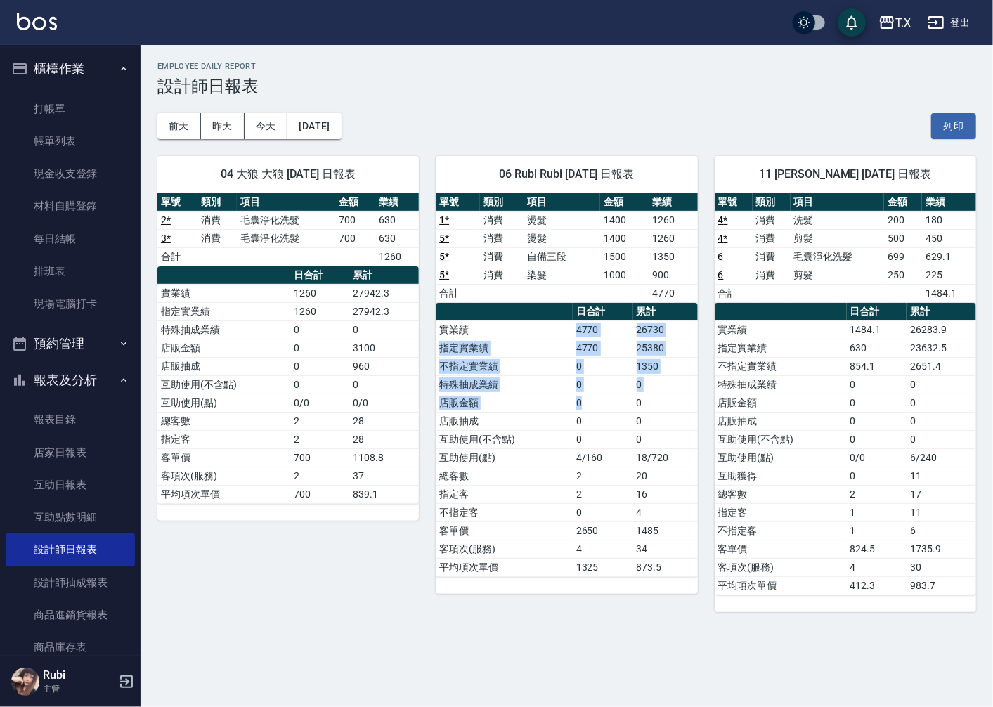
click at [612, 427] on tbody "實業績 4770 26730 指定實業績 4770 25380 不指定實業績 0 1350 特殊抽成業績 0 0 店販金額 0 0 店販抽成 0 0 互助使用…" at bounding box center [566, 449] width 261 height 256
drag, startPoint x: 607, startPoint y: 455, endPoint x: 593, endPoint y: 437, distance: 23.1
click at [601, 448] on tbody "實業績 4770 26730 指定實業績 4770 25380 不指定實業績 0 1350 特殊抽成業績 0 0 店販金額 0 0 店販抽成 0 0 互助使用…" at bounding box center [566, 449] width 261 height 256
click at [569, 361] on tbody "實業績 4770 26730 指定實業績 4770 25380 不指定實業績 0 1350 特殊抽成業績 0 0 店販金額 0 0 店販抽成 0 0 互助使用…" at bounding box center [566, 449] width 261 height 256
drag, startPoint x: 566, startPoint y: 340, endPoint x: 603, endPoint y: 438, distance: 104.6
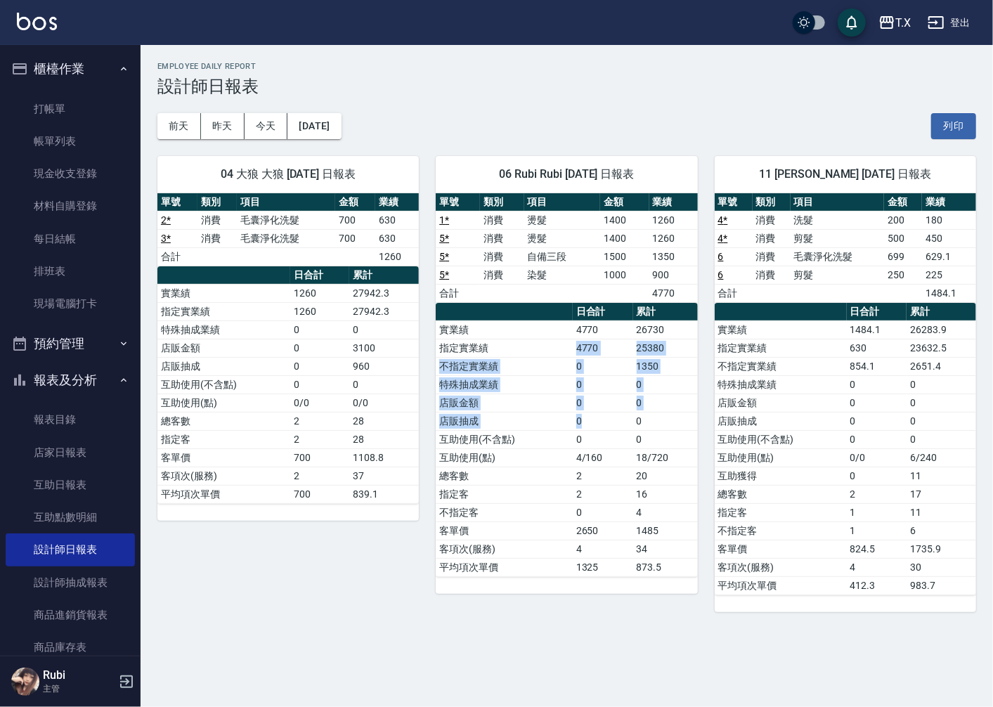
click at [603, 438] on tbody "實業績 4770 26730 指定實業績 4770 25380 不指定實業績 0 1350 特殊抽成業績 0 0 店販金額 0 0 店販抽成 0 0 互助使用…" at bounding box center [566, 449] width 261 height 256
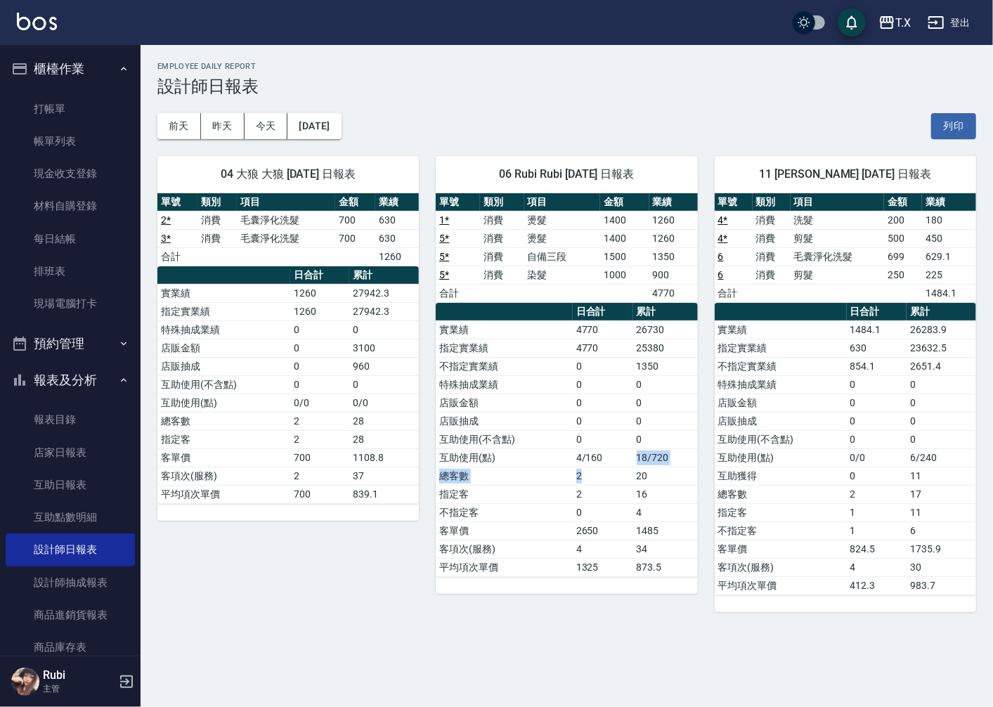
drag, startPoint x: 609, startPoint y: 468, endPoint x: 585, endPoint y: 432, distance: 42.7
click at [593, 443] on tbody "實業績 4770 26730 指定實業績 4770 25380 不指定實業績 0 1350 特殊抽成業績 0 0 店販金額 0 0 店販抽成 0 0 互助使用…" at bounding box center [566, 449] width 261 height 256
drag, startPoint x: 585, startPoint y: 353, endPoint x: 619, endPoint y: 413, distance: 68.6
click at [619, 411] on tbody "實業績 4770 26730 指定實業績 4770 25380 不指定實業績 0 1350 特殊抽成業績 0 0 店販金額 0 0 店販抽成 0 0 互助使用…" at bounding box center [566, 449] width 261 height 256
drag, startPoint x: 621, startPoint y: 450, endPoint x: 612, endPoint y: 438, distance: 14.6
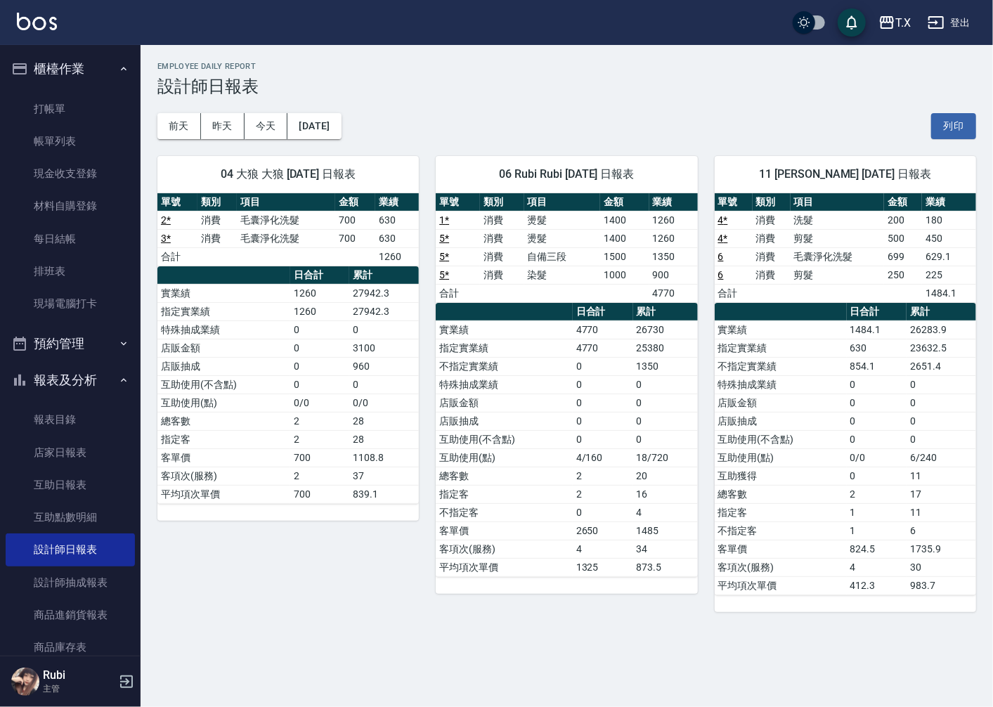
click at [620, 450] on td "4/160" at bounding box center [603, 457] width 60 height 18
drag, startPoint x: 612, startPoint y: 438, endPoint x: 588, endPoint y: 384, distance: 58.8
click at [599, 413] on tbody "實業績 4770 26730 指定實業績 4770 25380 不指定實業績 0 1350 特殊抽成業績 0 0 店販金額 0 0 店販抽成 0 0 互助使用…" at bounding box center [566, 449] width 261 height 256
click at [601, 415] on tbody "實業績 4770 26730 指定實業績 4770 25380 不指定實業績 0 1350 特殊抽成業績 0 0 店販金額 0 0 店販抽成 0 0 互助使用…" at bounding box center [566, 449] width 261 height 256
click at [602, 427] on td "0" at bounding box center [603, 421] width 60 height 18
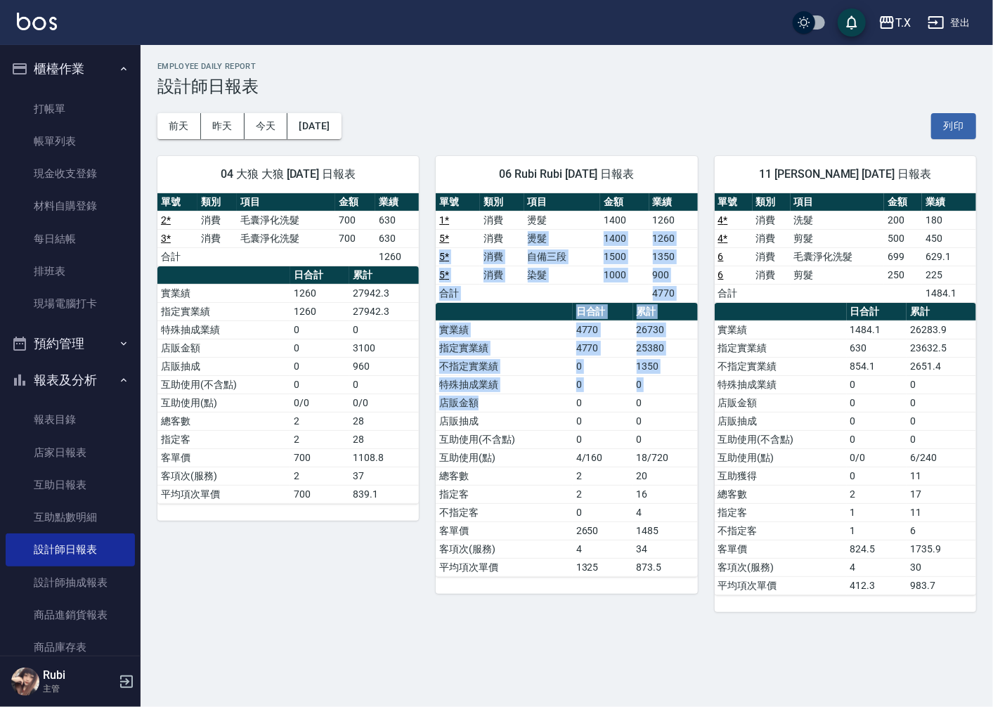
drag, startPoint x: 499, startPoint y: 240, endPoint x: 591, endPoint y: 418, distance: 200.9
click at [591, 418] on div "單號 類別 項目 金額 業績 1 * 消費 燙髮 1400 1260 5 * 消費 燙髮 1400 1260 5 * 消費 自備三段 1500 1350 5 …" at bounding box center [566, 385] width 261 height 384
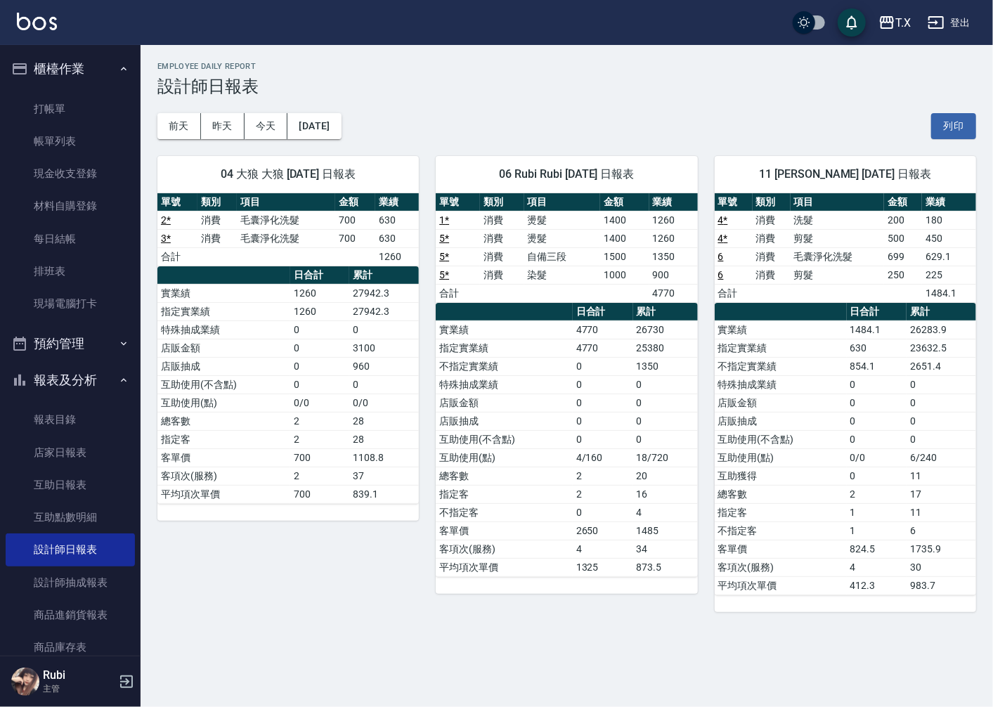
drag, startPoint x: 588, startPoint y: 476, endPoint x: 564, endPoint y: 446, distance: 37.5
click at [575, 462] on tbody "實業績 4770 26730 指定實業績 4770 25380 不指定實業績 0 1350 特殊抽成業績 0 0 店販金額 0 0 店販抽成 0 0 互助使用…" at bounding box center [566, 449] width 261 height 256
drag, startPoint x: 549, startPoint y: 420, endPoint x: 522, endPoint y: 292, distance: 130.8
click at [536, 371] on tbody "實業績 4770 26730 指定實業績 4770 25380 不指定實業績 0 1350 特殊抽成業績 0 0 店販金額 0 0 店販抽成 0 0 互助使用…" at bounding box center [566, 449] width 261 height 256
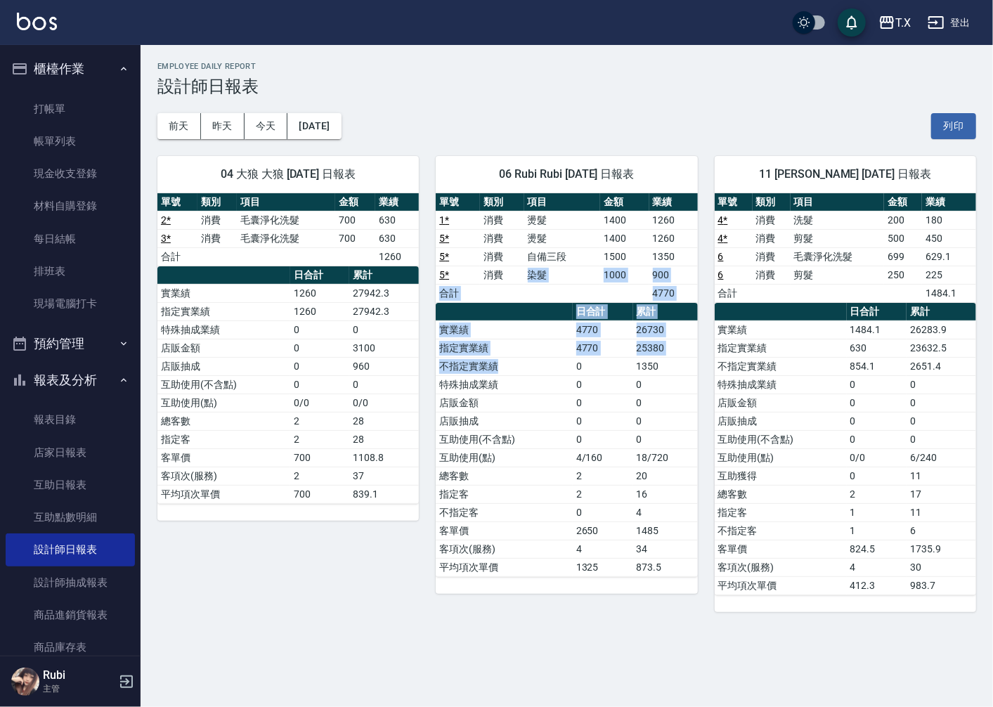
drag, startPoint x: 530, startPoint y: 278, endPoint x: 574, endPoint y: 396, distance: 126.1
click at [570, 387] on div "單號 類別 項目 金額 業績 1 * 消費 燙髮 1400 1260 5 * 消費 燙髮 1400 1260 5 * 消費 自備三段 1500 1350 5 …" at bounding box center [566, 385] width 261 height 384
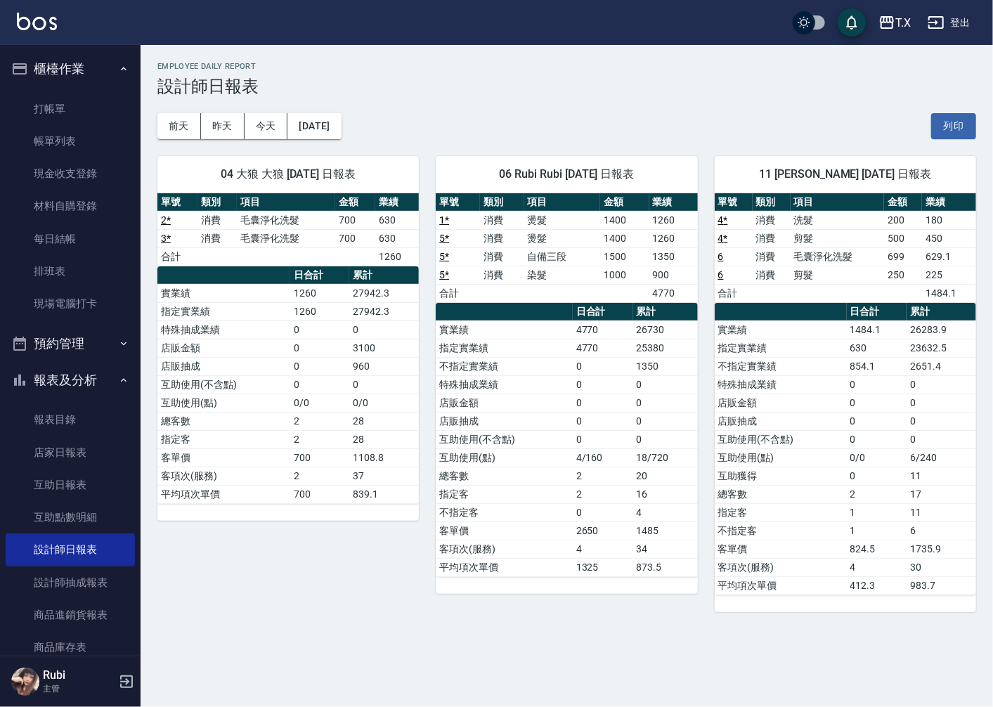
click at [584, 417] on td "0" at bounding box center [603, 421] width 60 height 18
click at [30, 261] on link "排班表" at bounding box center [70, 271] width 129 height 32
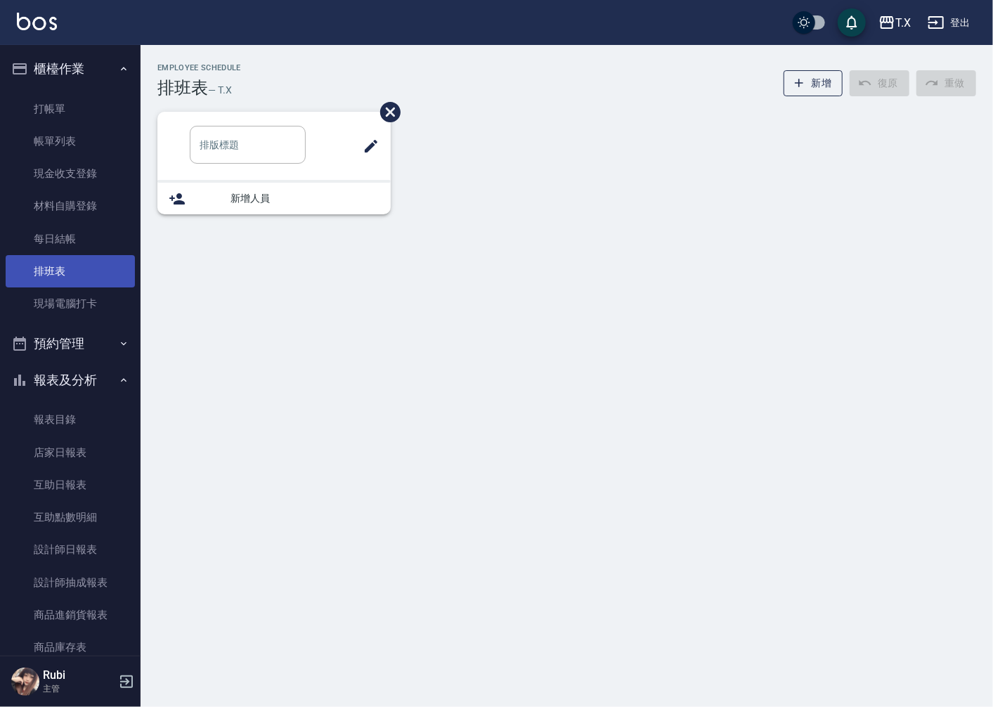
type input "洗/單剪"
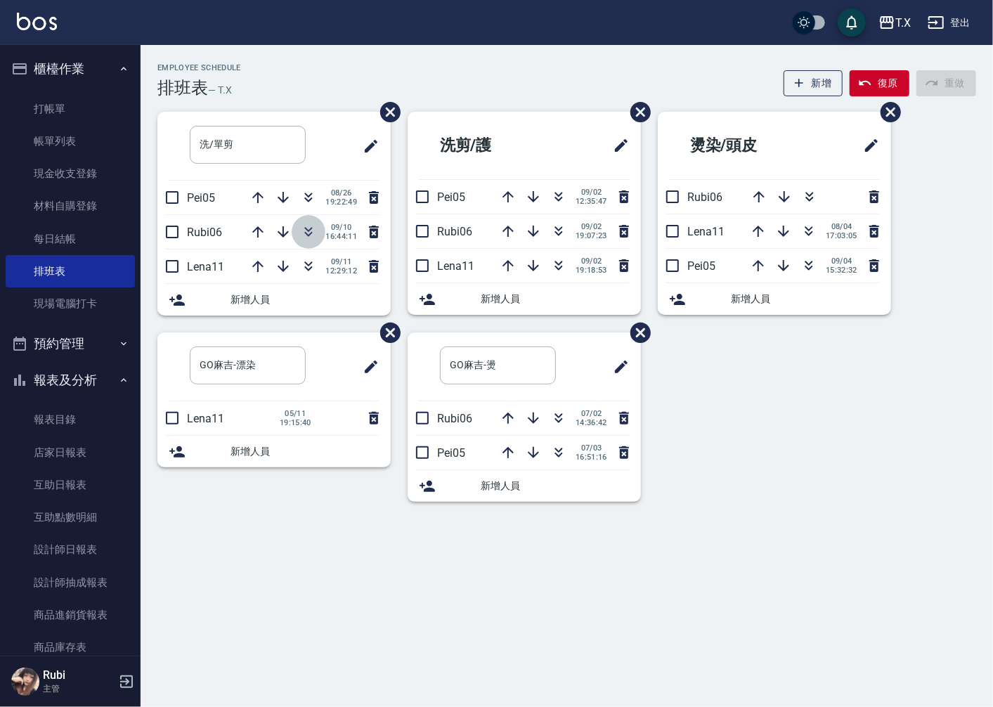
click at [303, 234] on icon "button" at bounding box center [308, 232] width 17 height 17
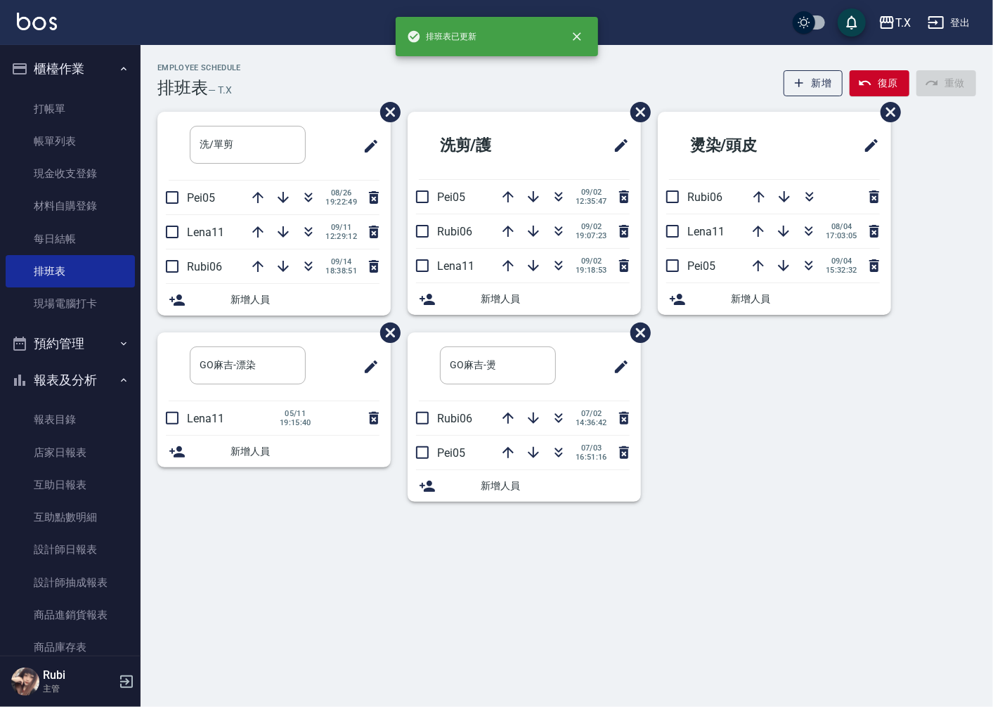
click at [303, 234] on icon "button" at bounding box center [308, 232] width 17 height 17
click at [91, 552] on link "設計師日報表" at bounding box center [70, 549] width 129 height 32
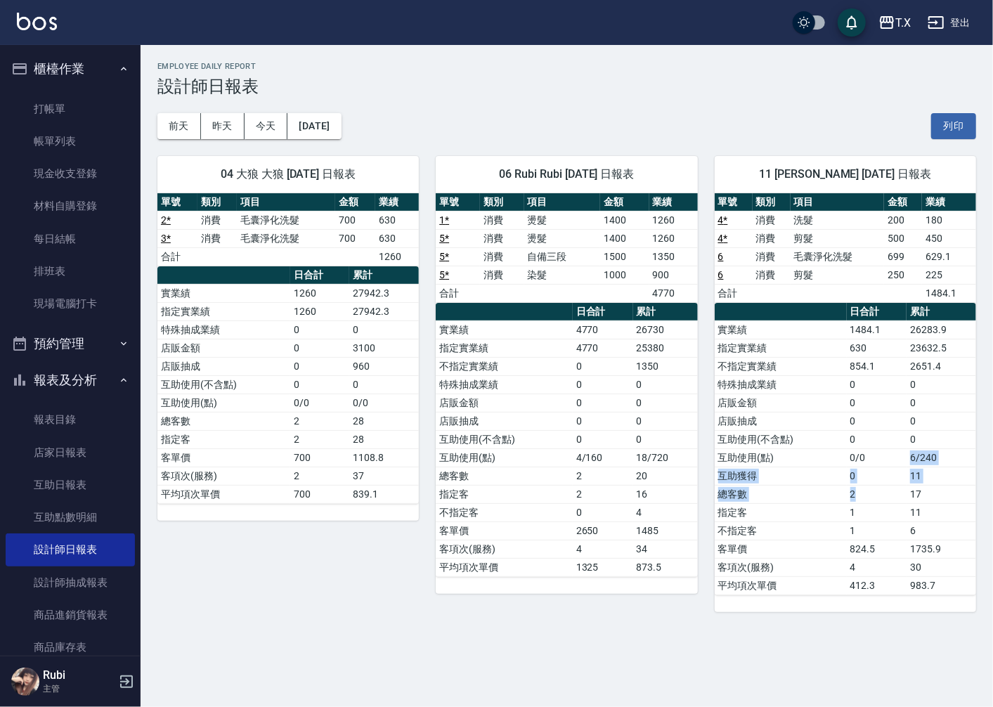
drag, startPoint x: 897, startPoint y: 488, endPoint x: 842, endPoint y: 419, distance: 88.0
click at [877, 448] on tbody "實業績 1484.1 26283.9 指定實業績 630 23632.5 不指定實業績 854.1 2651.4 特殊抽成業績 0 0 店販金額 0 0 店販…" at bounding box center [845, 458] width 261 height 274
drag, startPoint x: 809, startPoint y: 388, endPoint x: 851, endPoint y: 509, distance: 128.0
click at [847, 479] on tbody "實業績 1484.1 26283.9 指定實業績 630 23632.5 不指定實業績 854.1 2651.4 特殊抽成業績 0 0 店販金額 0 0 店販…" at bounding box center [845, 458] width 261 height 274
click at [848, 523] on td "1" at bounding box center [877, 531] width 60 height 18
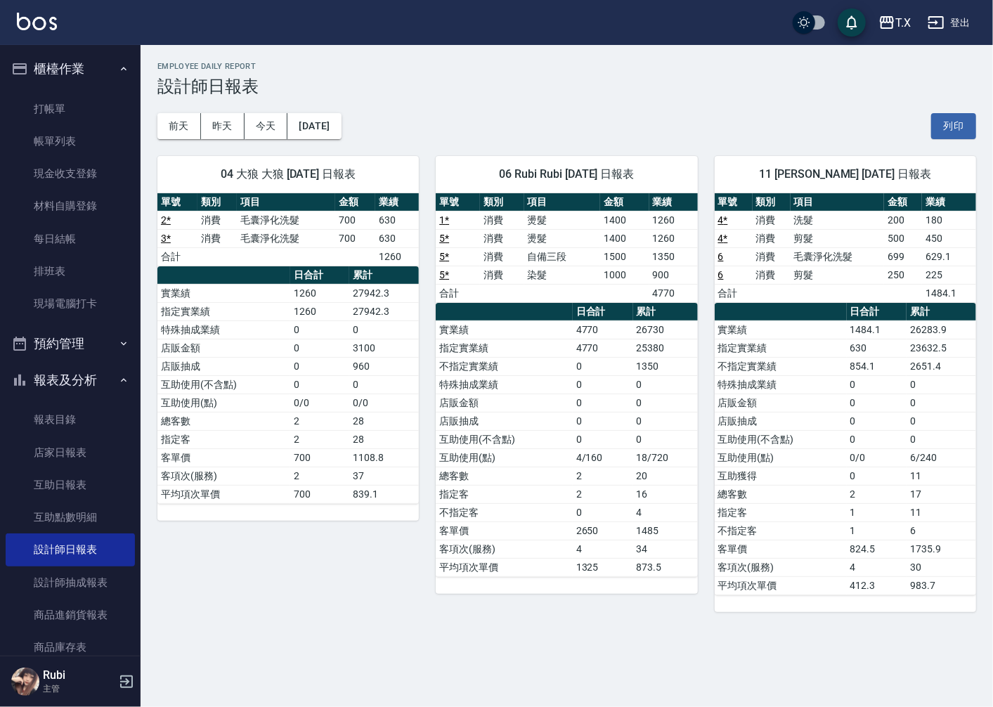
drag, startPoint x: 843, startPoint y: 511, endPoint x: 824, endPoint y: 473, distance: 42.4
click at [834, 493] on tbody "實業績 1484.1 26283.9 指定實業績 630 23632.5 不指定實業績 854.1 2651.4 特殊抽成業績 0 0 店販金額 0 0 店販…" at bounding box center [845, 458] width 261 height 274
drag, startPoint x: 810, startPoint y: 425, endPoint x: 860, endPoint y: 526, distance: 113.2
click at [843, 501] on tbody "實業績 1484.1 26283.9 指定實業績 630 23632.5 不指定實業績 854.1 2651.4 特殊抽成業績 0 0 店販金額 0 0 店販…" at bounding box center [845, 458] width 261 height 274
click at [860, 529] on td "1" at bounding box center [877, 531] width 60 height 18
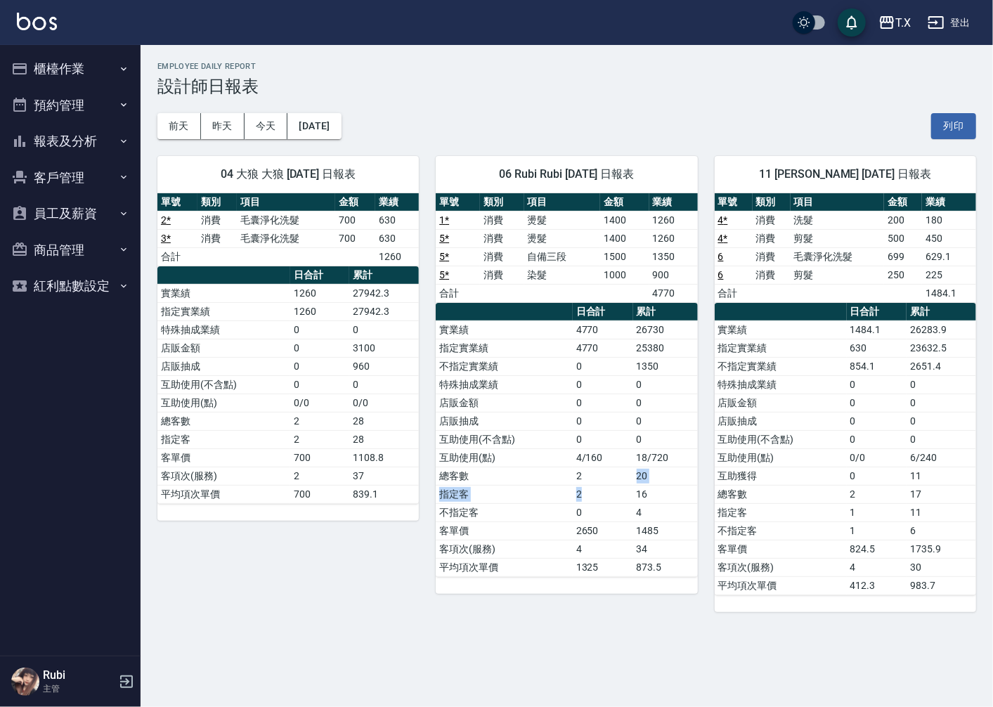
drag, startPoint x: 598, startPoint y: 493, endPoint x: 574, endPoint y: 413, distance: 83.6
click at [593, 464] on tbody "實業績 4770 26730 指定實業績 4770 25380 不指定實業績 0 1350 特殊抽成業績 0 0 店販金額 0 0 店販抽成 0 0 互助使用…" at bounding box center [566, 449] width 261 height 256
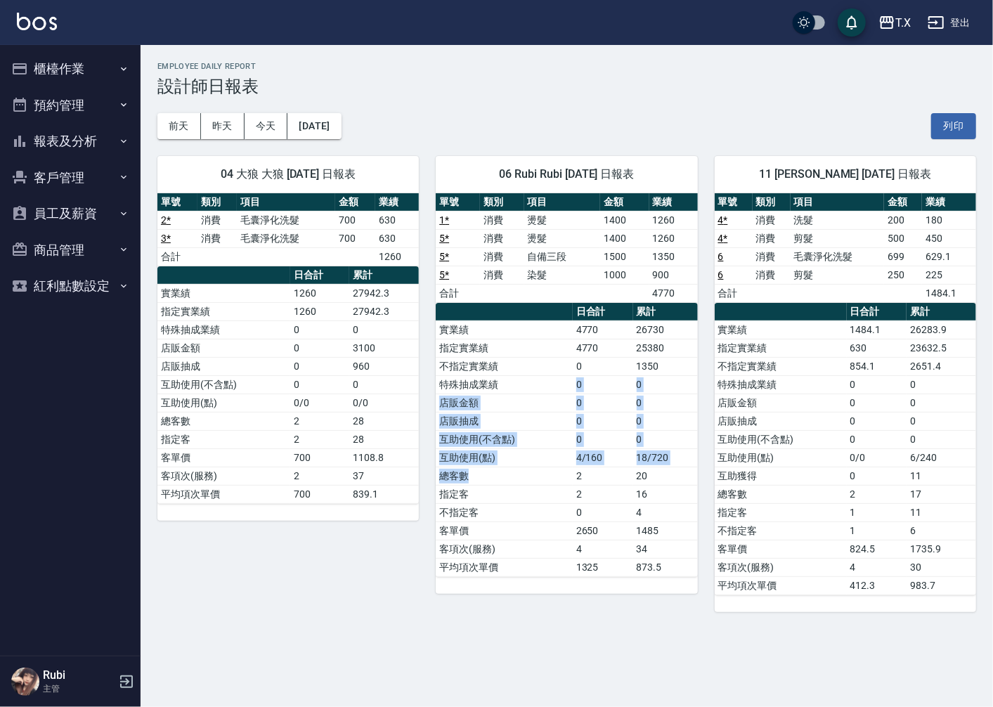
drag, startPoint x: 569, startPoint y: 385, endPoint x: 566, endPoint y: 493, distance: 107.6
click at [566, 474] on tbody "實業績 4770 26730 指定實業績 4770 25380 不指定實業績 0 1350 特殊抽成業績 0 0 店販金額 0 0 店販抽成 0 0 互助使用…" at bounding box center [566, 449] width 261 height 256
drag, startPoint x: 571, startPoint y: 529, endPoint x: 572, endPoint y: 503, distance: 26.7
click at [572, 523] on tr "客單價 2650 1485" at bounding box center [566, 531] width 261 height 18
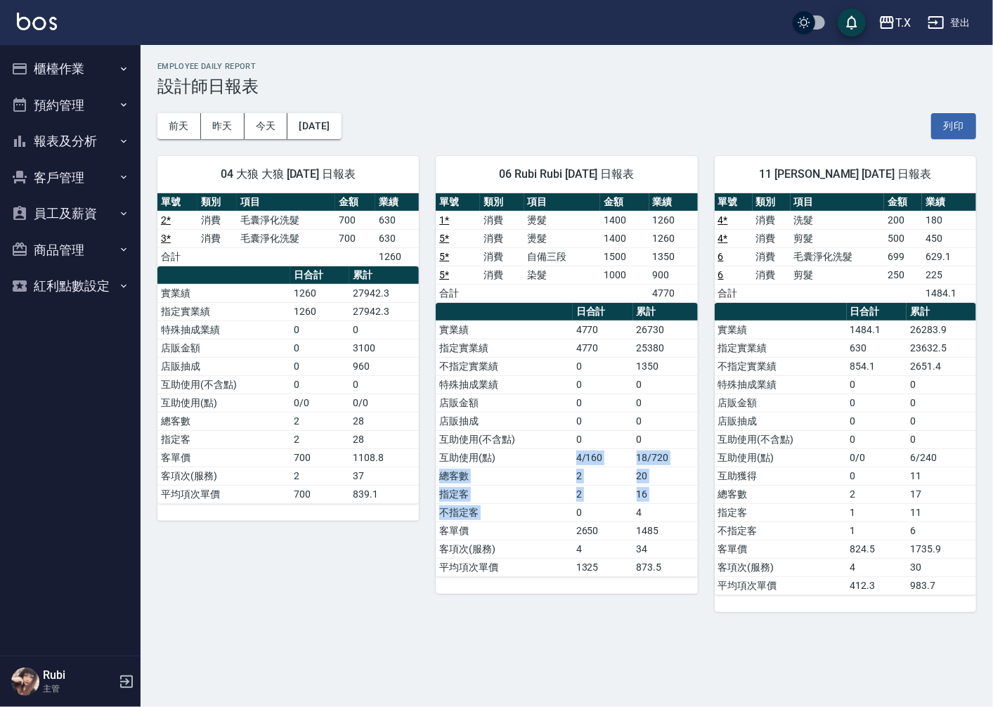
drag, startPoint x: 572, startPoint y: 503, endPoint x: 550, endPoint y: 401, distance: 103.7
click at [559, 441] on tbody "實業績 4770 26730 指定實業績 4770 25380 不指定實業績 0 1350 特殊抽成業績 0 0 店販金額 0 0 店販抽成 0 0 互助使用…" at bounding box center [566, 449] width 261 height 256
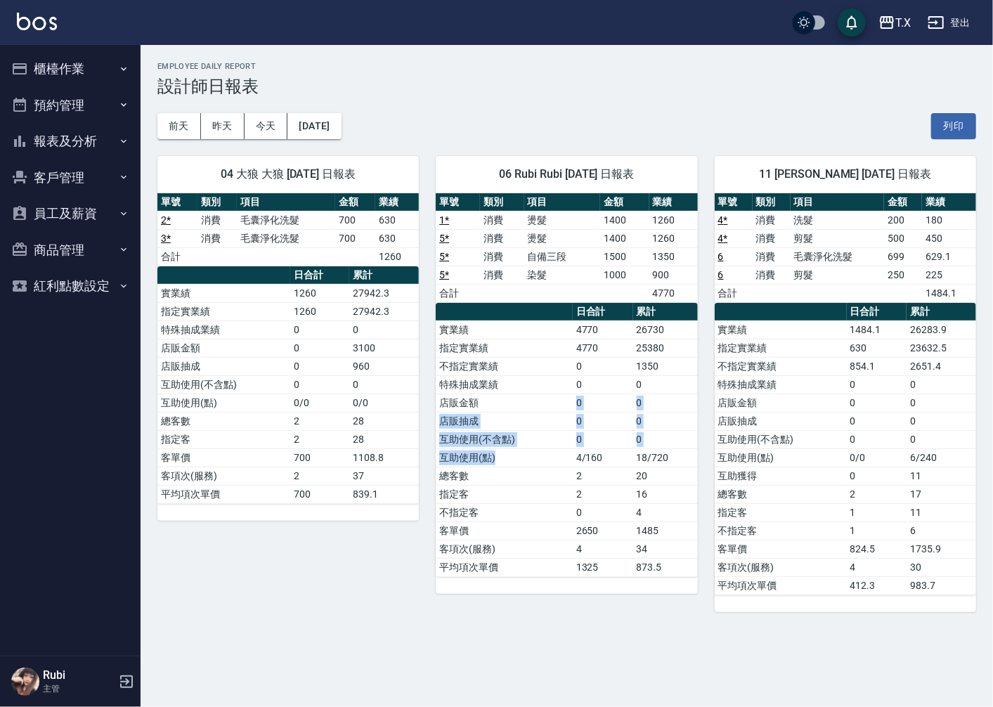
drag, startPoint x: 550, startPoint y: 401, endPoint x: 557, endPoint y: 479, distance: 77.6
click at [557, 479] on tbody "實業績 4770 26730 指定實業績 4770 25380 不指定實業績 0 1350 特殊抽成業績 0 0 店販金額 0 0 店販抽成 0 0 互助使用…" at bounding box center [566, 449] width 261 height 256
click at [553, 493] on td "指定客" at bounding box center [504, 494] width 136 height 18
drag, startPoint x: 100, startPoint y: 75, endPoint x: 93, endPoint y: 85, distance: 12.3
click at [99, 75] on button "櫃檯作業" at bounding box center [70, 69] width 129 height 37
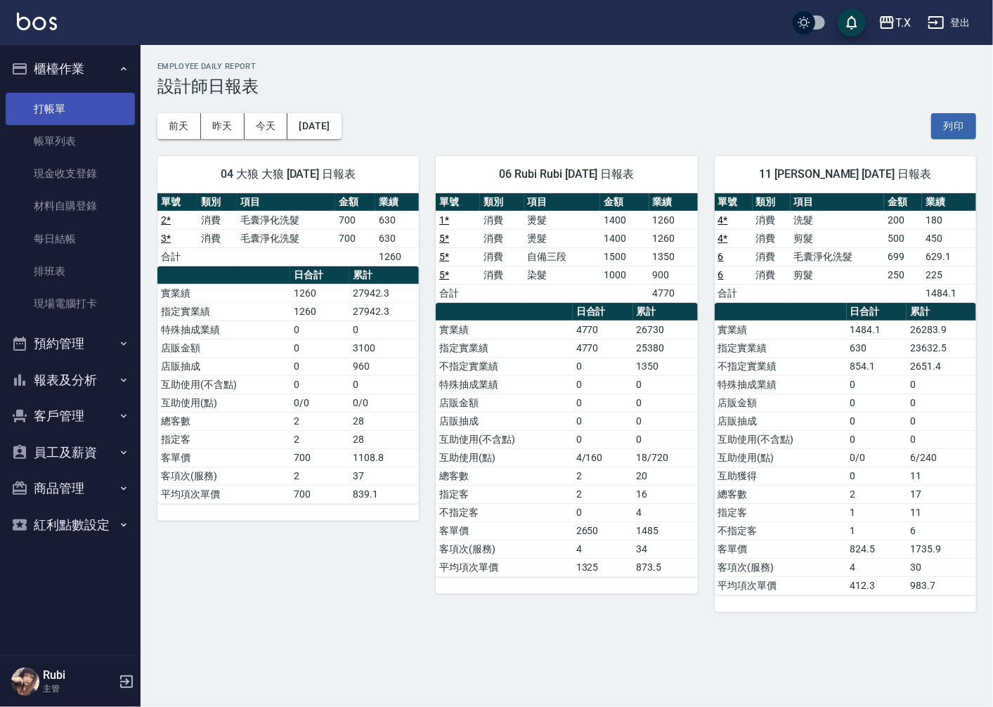
click at [84, 106] on link "打帳單" at bounding box center [70, 109] width 129 height 32
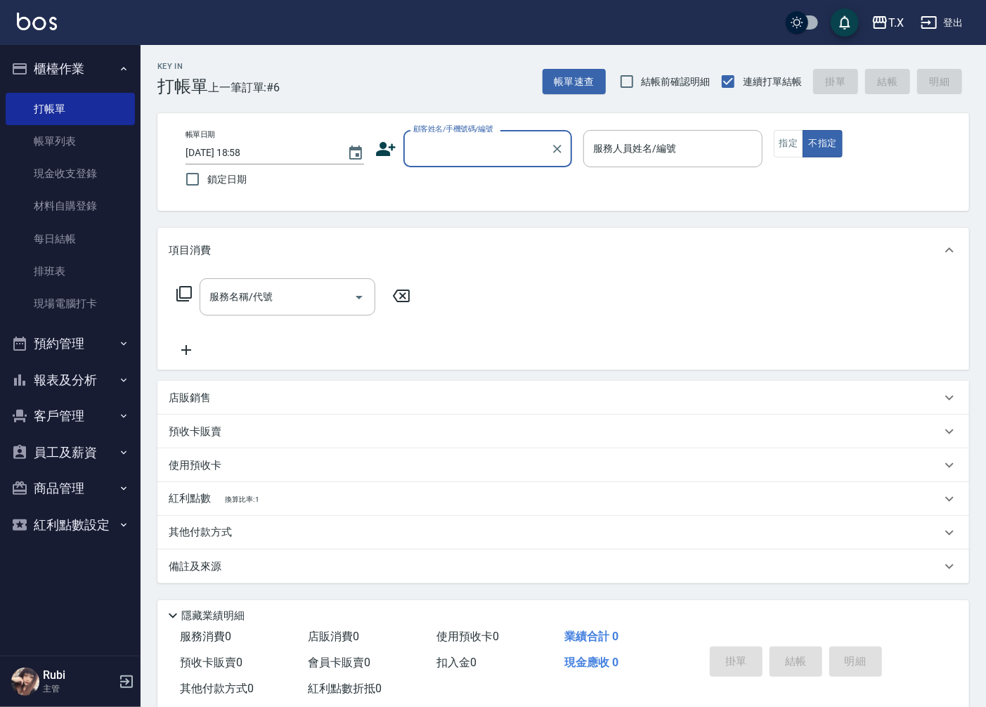
click at [429, 160] on div "顧客姓名/手機號碼/編號" at bounding box center [487, 148] width 169 height 37
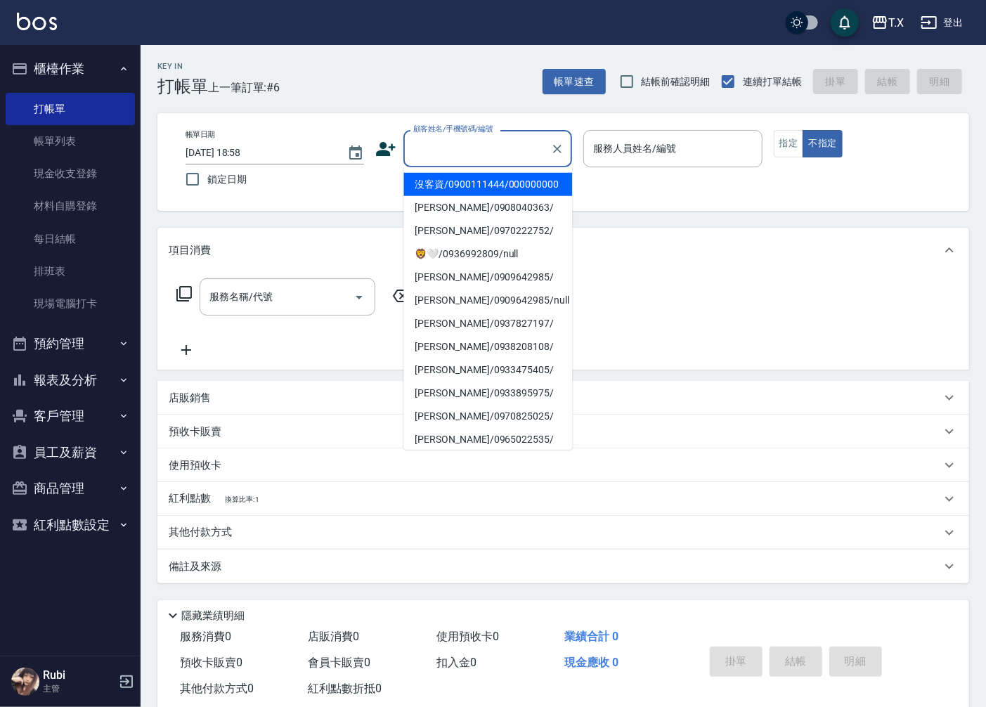
click at [431, 180] on li "沒客資/0900111444/000000000" at bounding box center [487, 184] width 169 height 23
type input "沒客資/0900111444/000000000"
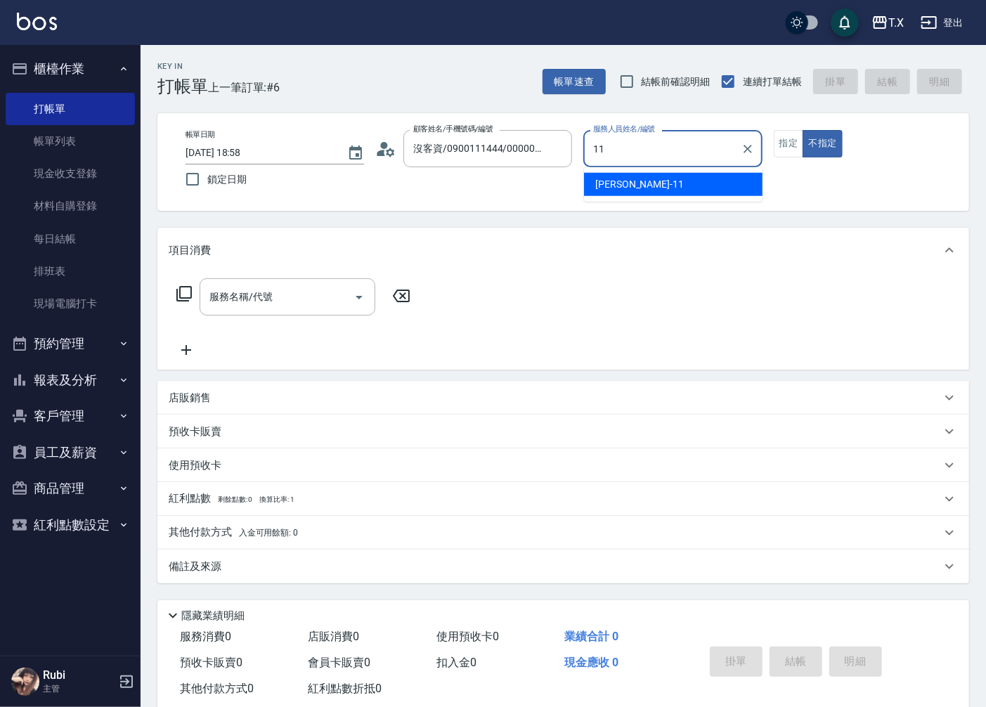
type input "Lena-11"
type button "false"
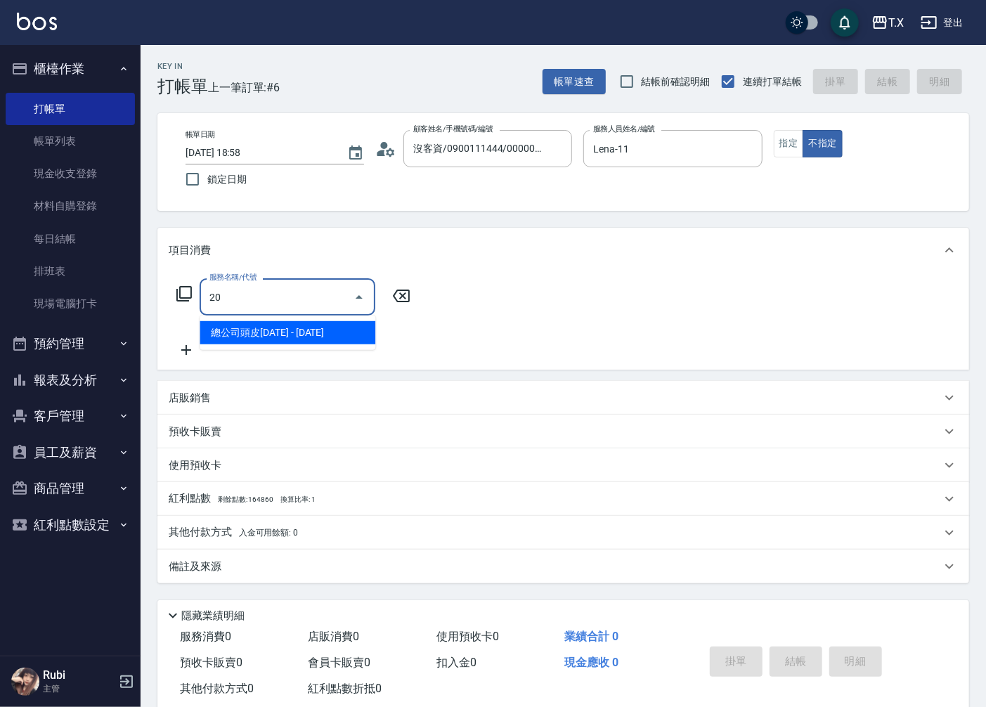
type input "204"
type input "40"
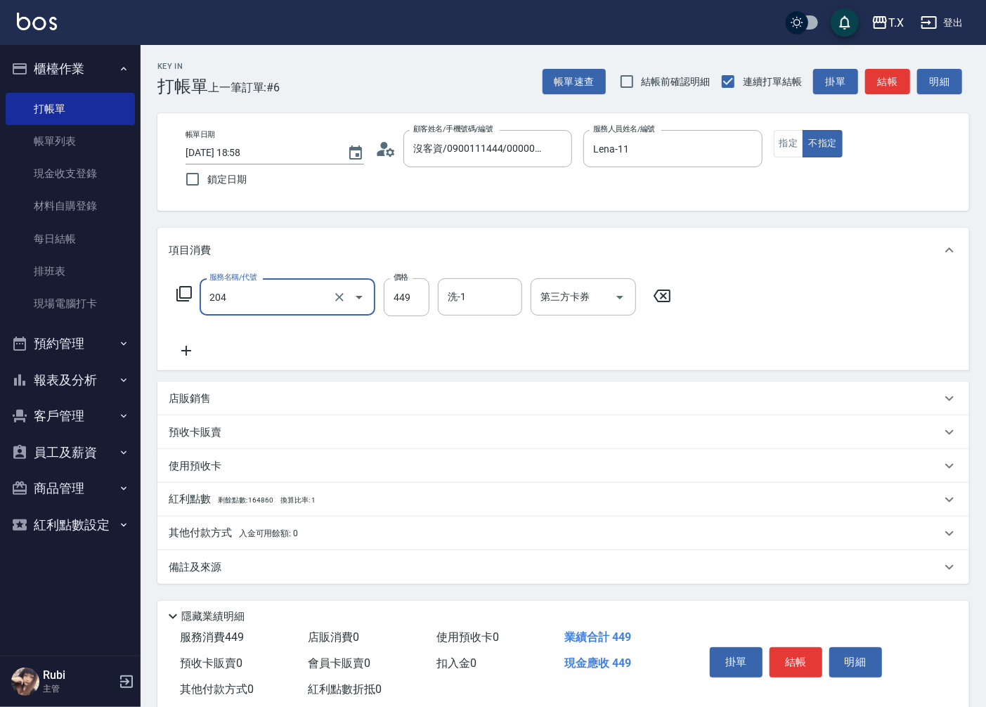
type input "精油舒壓洗髮(204)"
type input "星星-10"
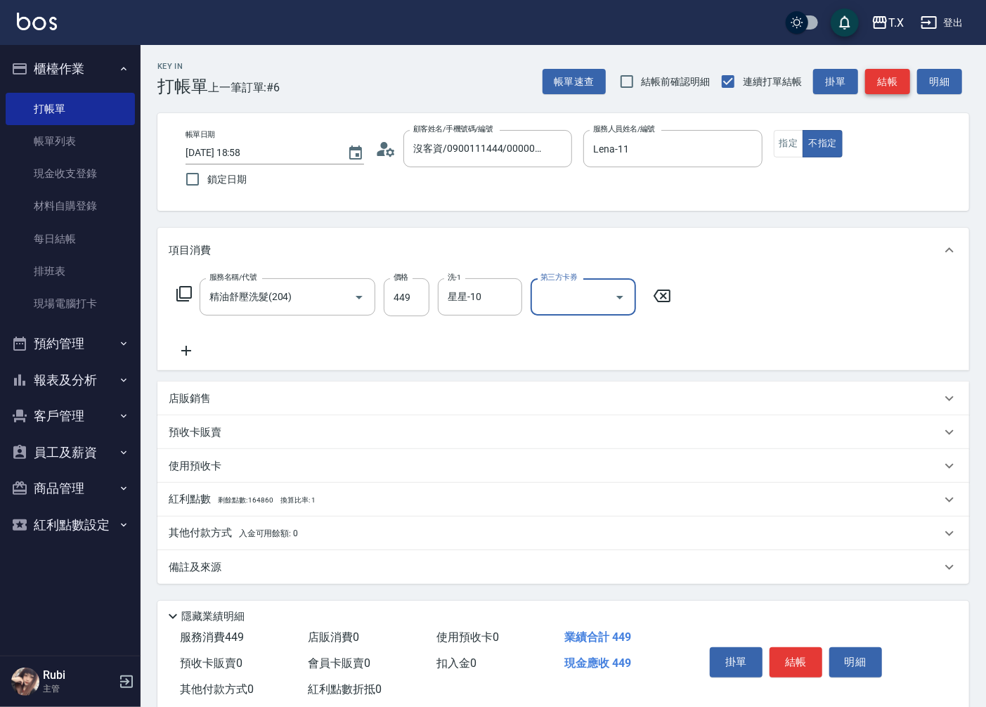
click at [900, 77] on button "結帳" at bounding box center [887, 82] width 45 height 26
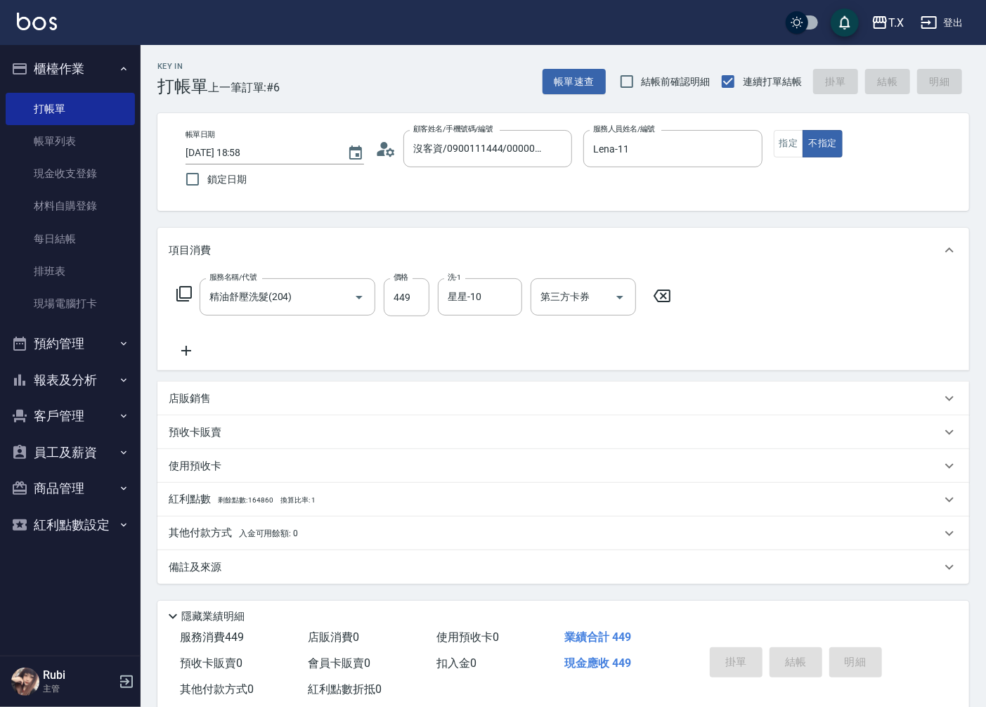
type input "0"
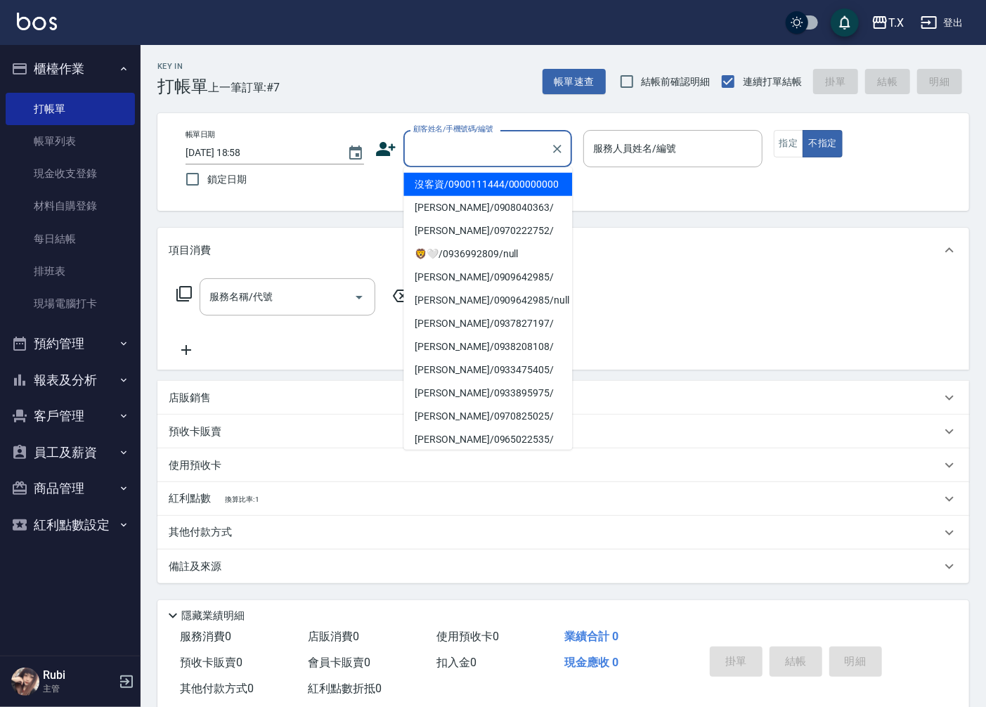
click at [434, 150] on input "顧客姓名/手機號碼/編號" at bounding box center [477, 148] width 135 height 25
click at [467, 183] on li "沒客資/0900111444/000000000" at bounding box center [487, 184] width 169 height 23
type input "沒客資/0900111444/000000000"
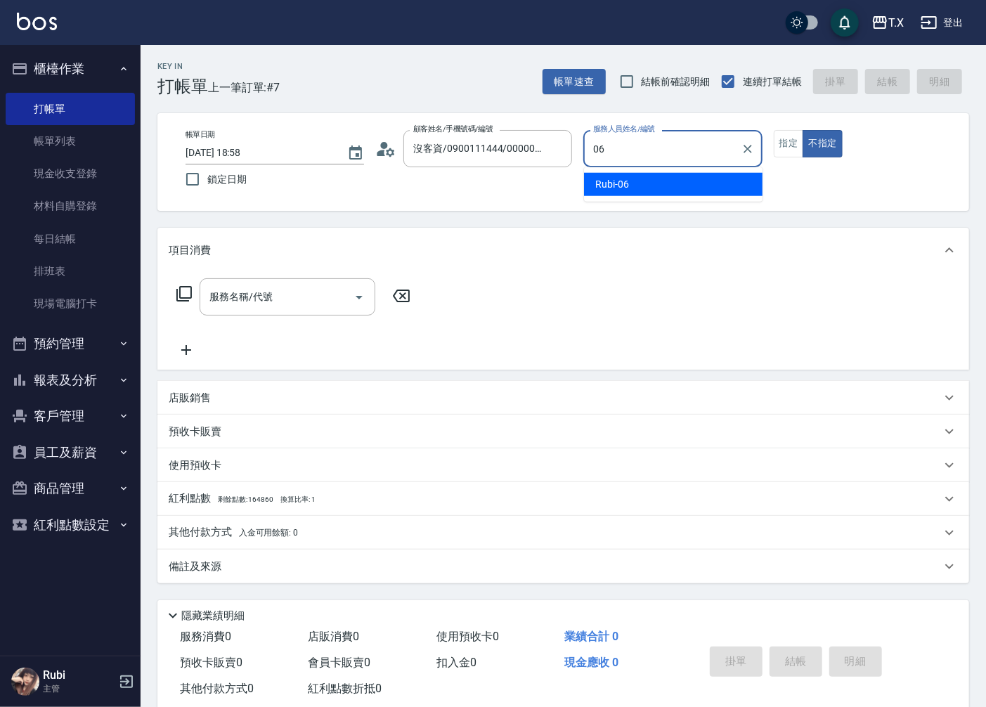
type input "Rubi-06"
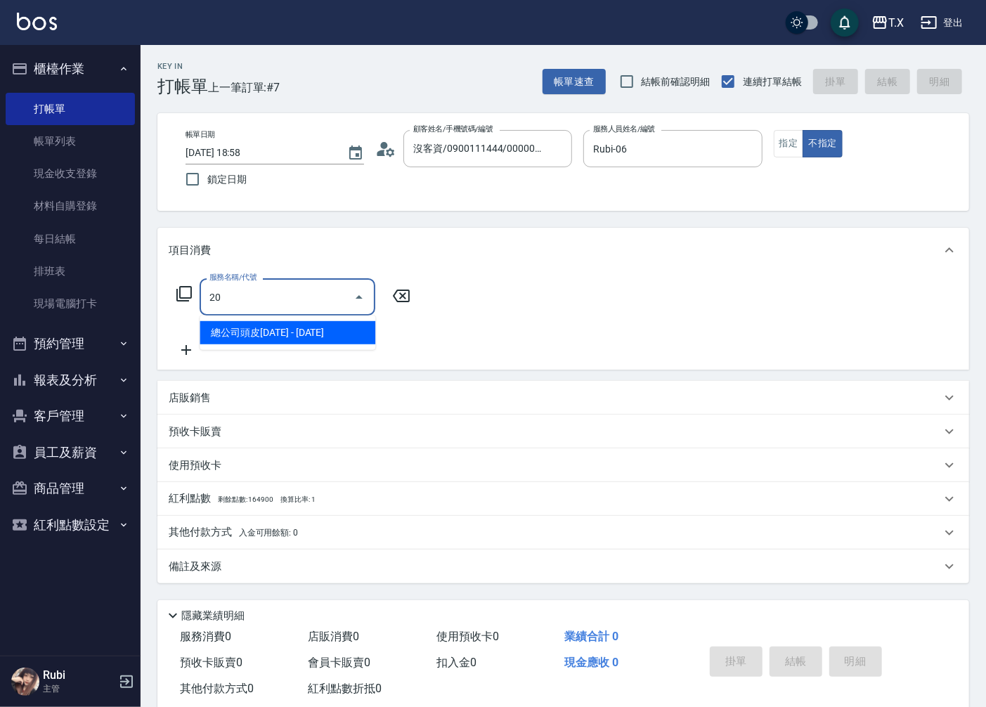
type input "203"
type input "20"
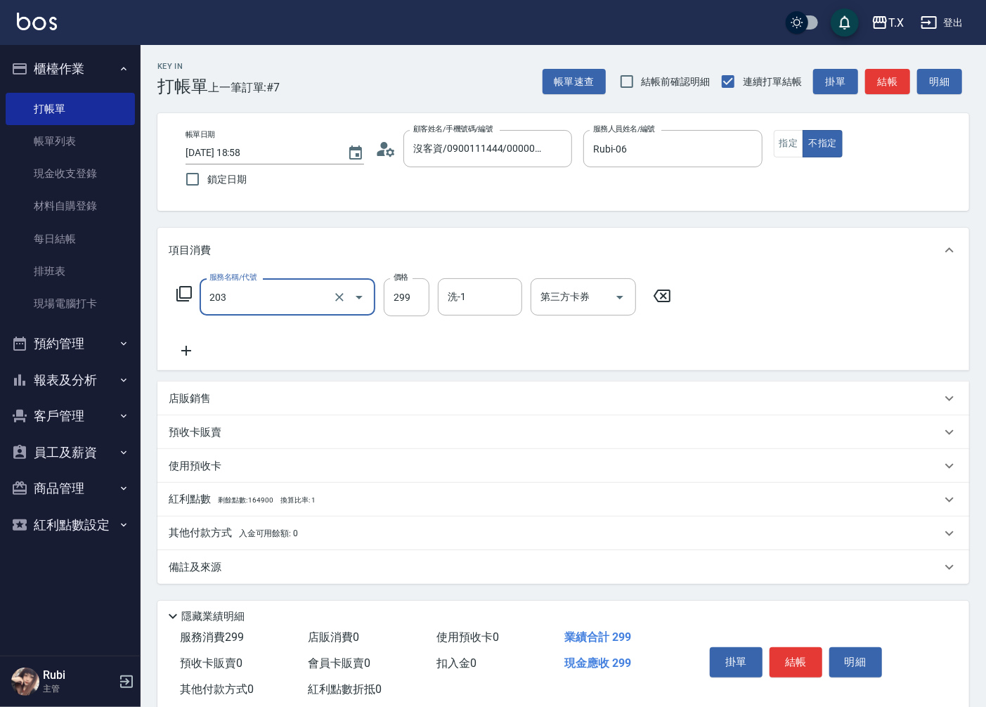
type input "健康洗髮(203)"
type input "0"
type input "30"
type input "300"
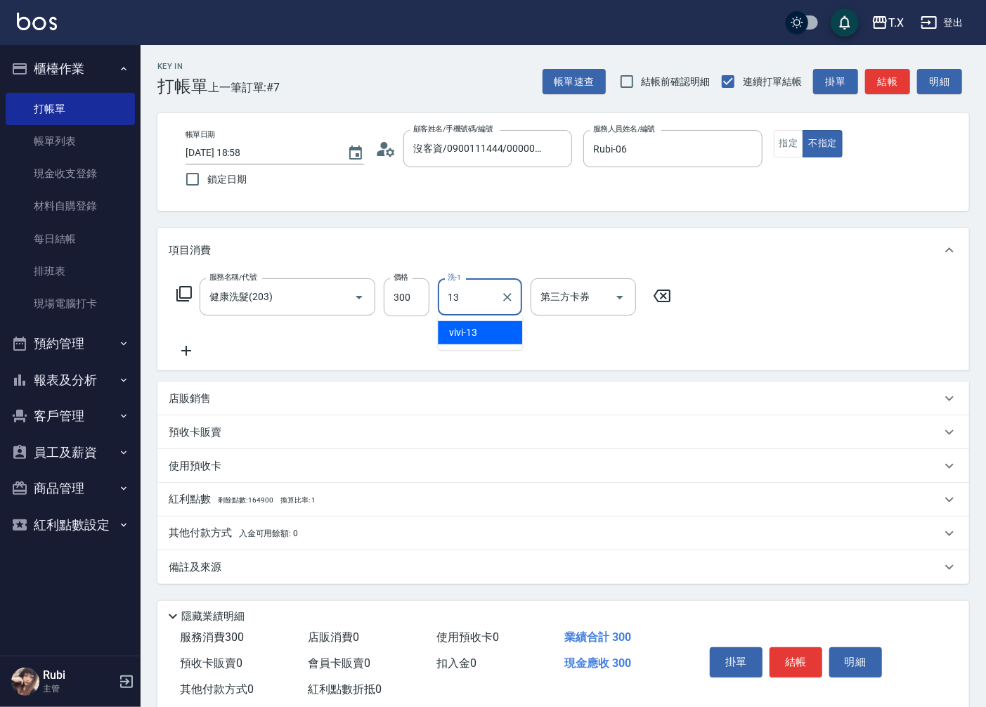
type input "vivi-13"
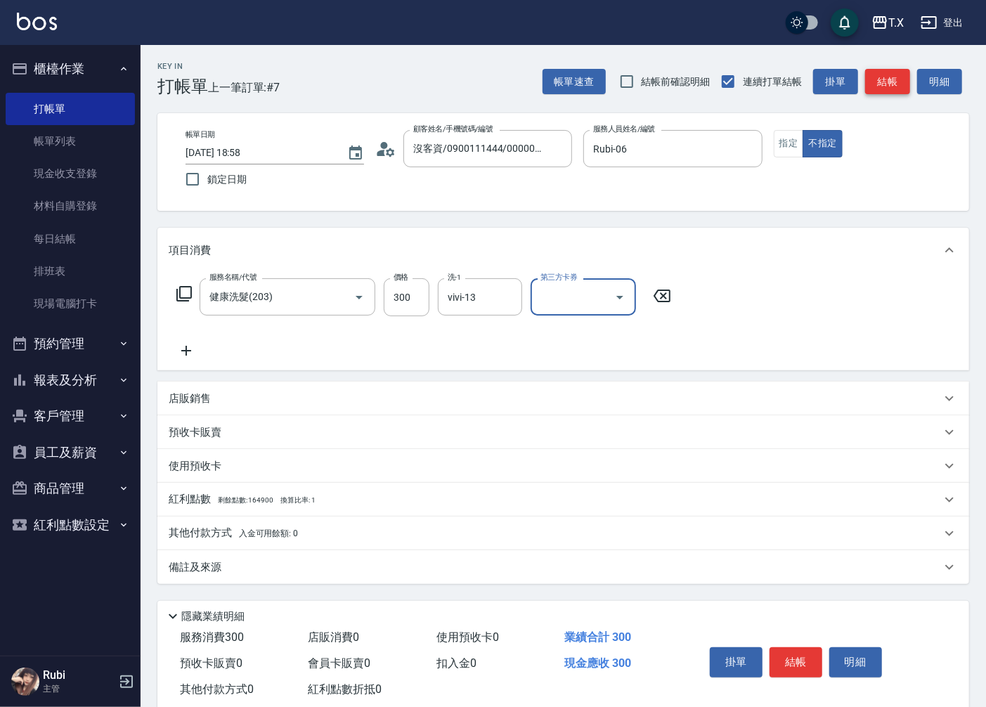
click at [890, 89] on button "結帳" at bounding box center [887, 82] width 45 height 26
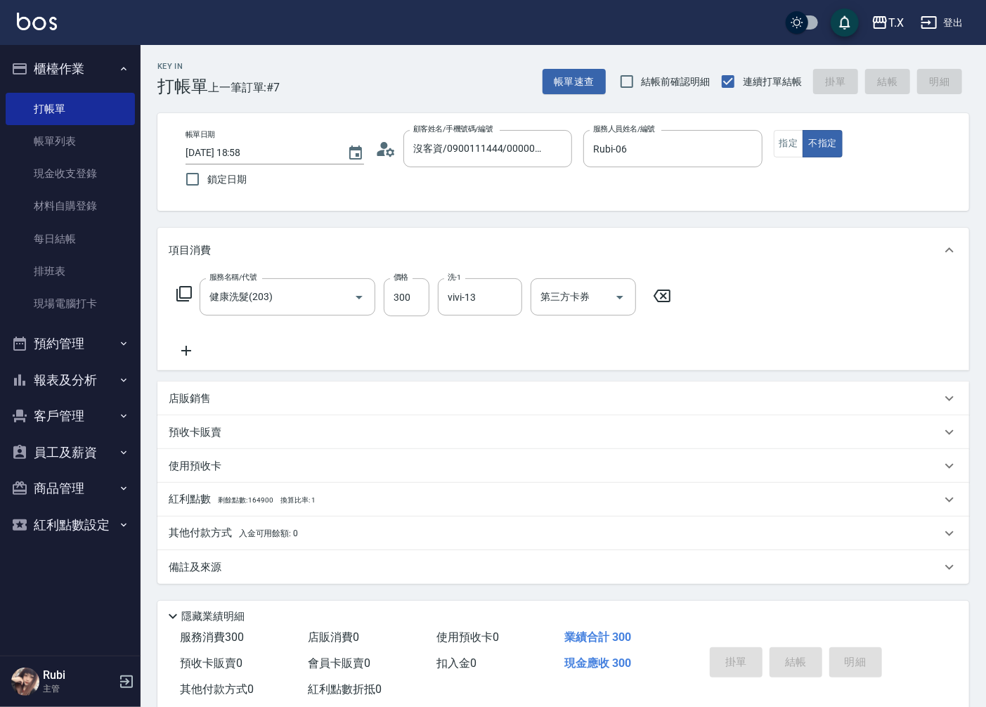
type input "[DATE] 18:59"
type input "0"
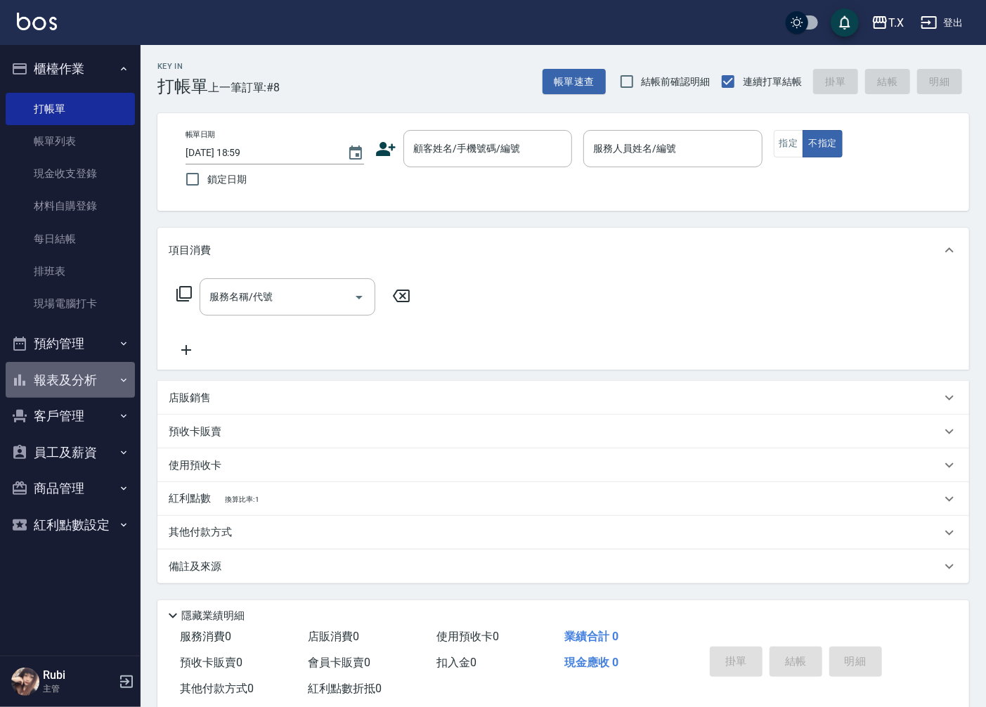
click at [89, 377] on button "報表及分析" at bounding box center [70, 380] width 129 height 37
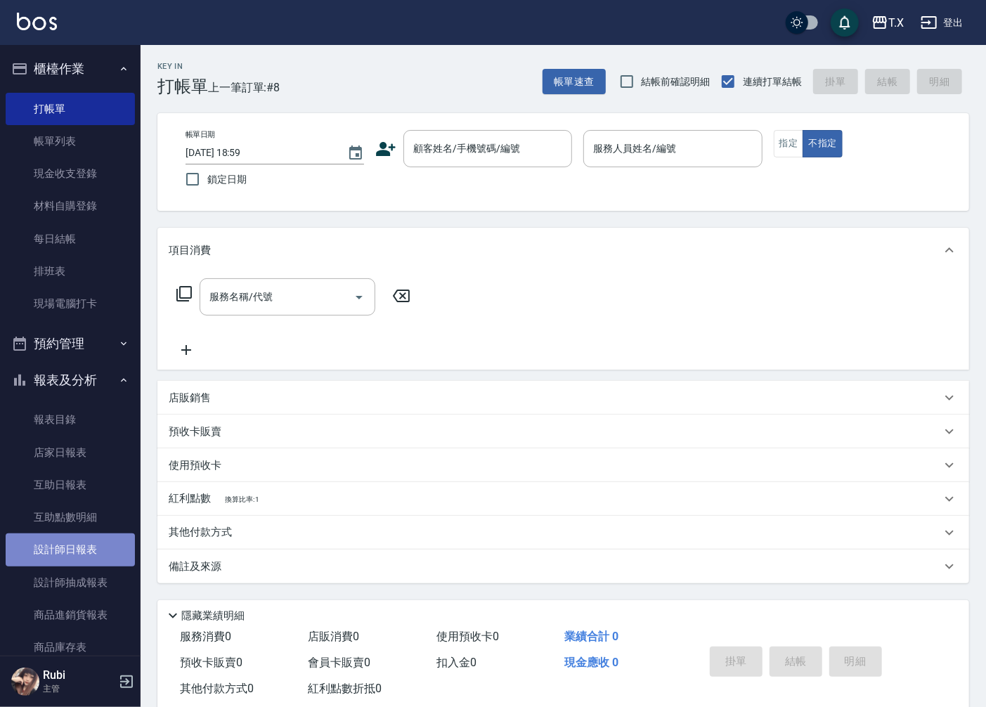
click at [72, 547] on link "設計師日報表" at bounding box center [70, 549] width 129 height 32
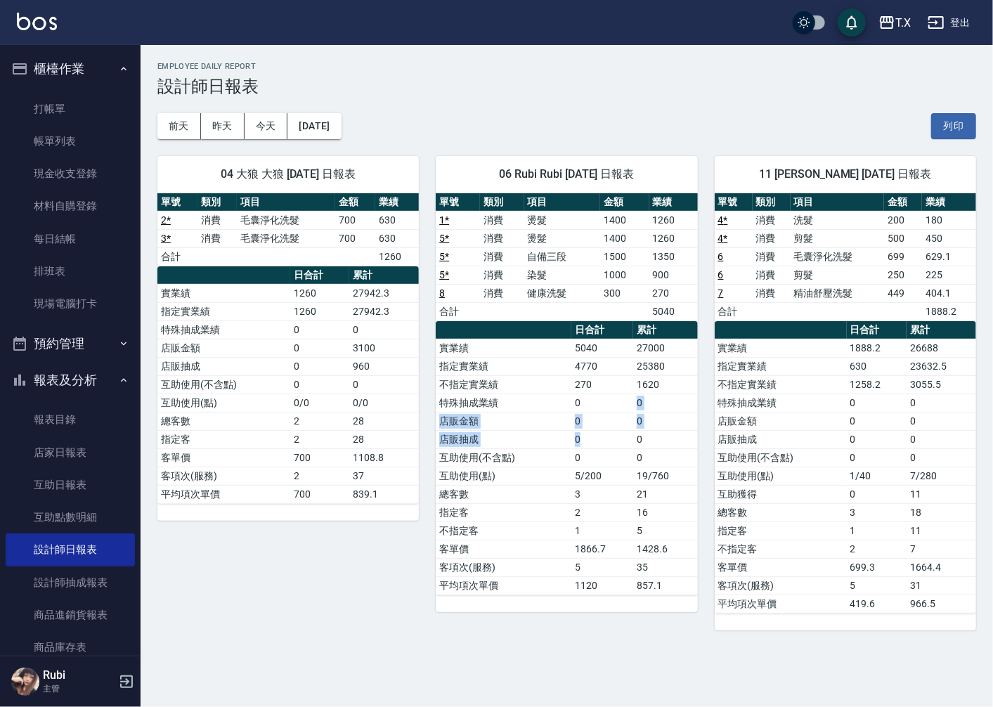
drag, startPoint x: 593, startPoint y: 432, endPoint x: 589, endPoint y: 377, distance: 55.6
click at [590, 380] on tbody "實業績 5040 27000 指定實業績 4770 25380 不指定實業績 270 1620 特殊抽成業績 0 0 店販金額 0 0 店販抽成 0 0 互助…" at bounding box center [566, 467] width 261 height 256
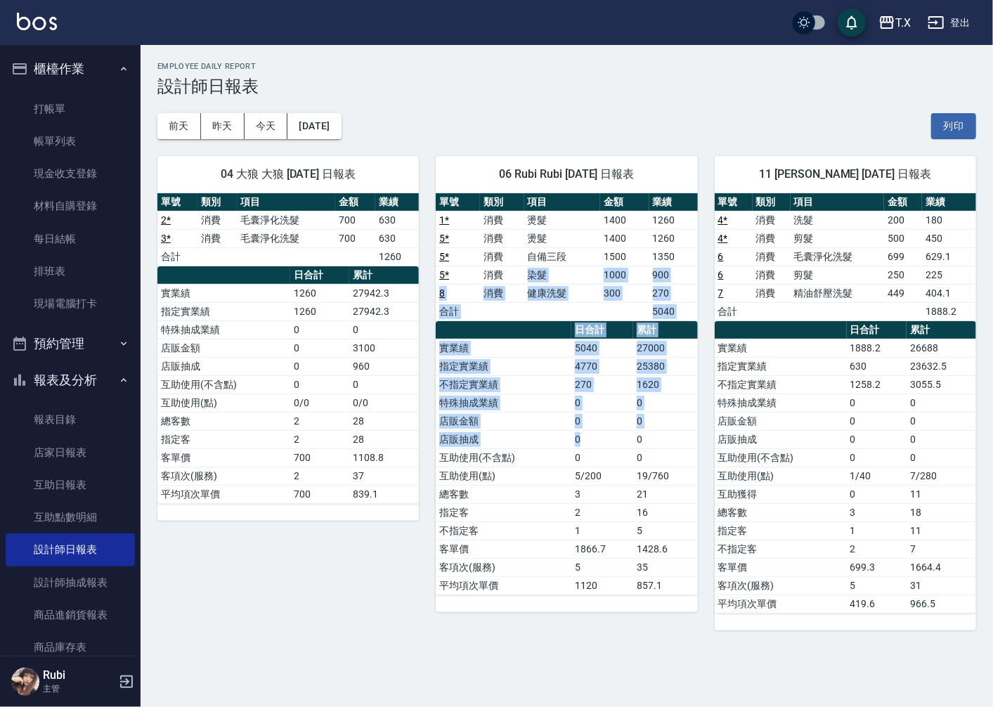
drag, startPoint x: 531, startPoint y: 275, endPoint x: 584, endPoint y: 464, distance: 196.3
click at [584, 460] on div "單號 類別 項目 金額 業績 1 * 消費 燙髮 1400 1260 5 * 消費 燙髮 1400 1260 5 * 消費 自備三段 1500 1350 5 …" at bounding box center [566, 394] width 261 height 402
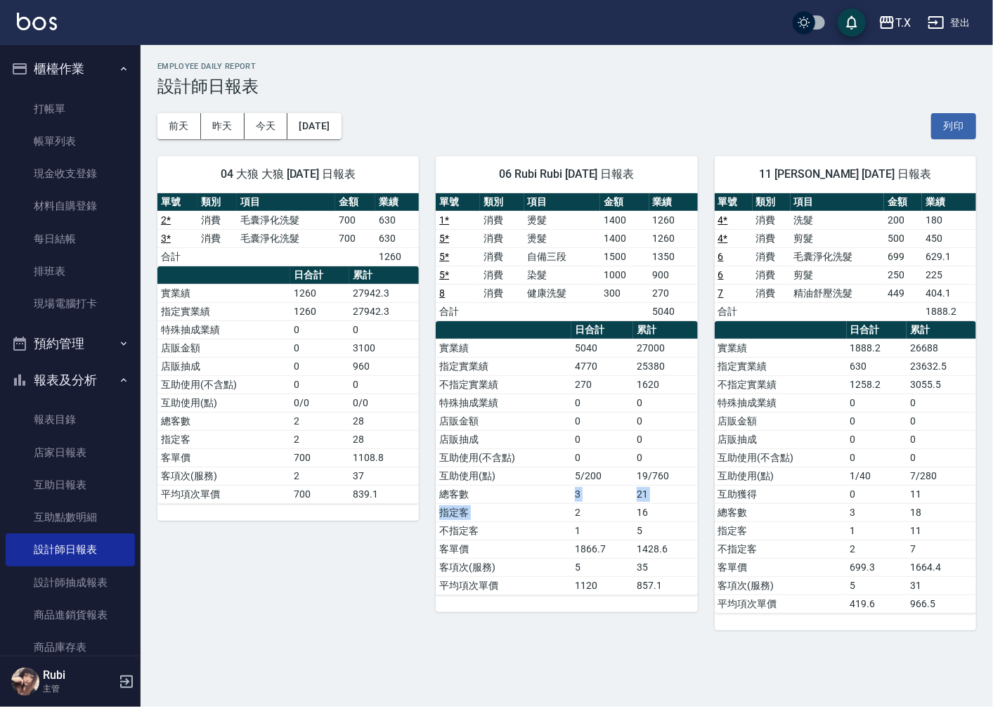
drag, startPoint x: 576, startPoint y: 504, endPoint x: 566, endPoint y: 478, distance: 28.1
click at [571, 490] on tbody "實業績 5040 27000 指定實業績 4770 25380 不指定實業績 270 1620 特殊抽成業績 0 0 店販金額 0 0 店販抽成 0 0 互助…" at bounding box center [566, 467] width 261 height 256
drag, startPoint x: 559, startPoint y: 422, endPoint x: 536, endPoint y: 391, distance: 38.7
click at [546, 408] on tbody "實業績 5040 27000 指定實業績 4770 25380 不指定實業績 270 1620 特殊抽成業績 0 0 店販金額 0 0 店販抽成 0 0 互助…" at bounding box center [566, 467] width 261 height 256
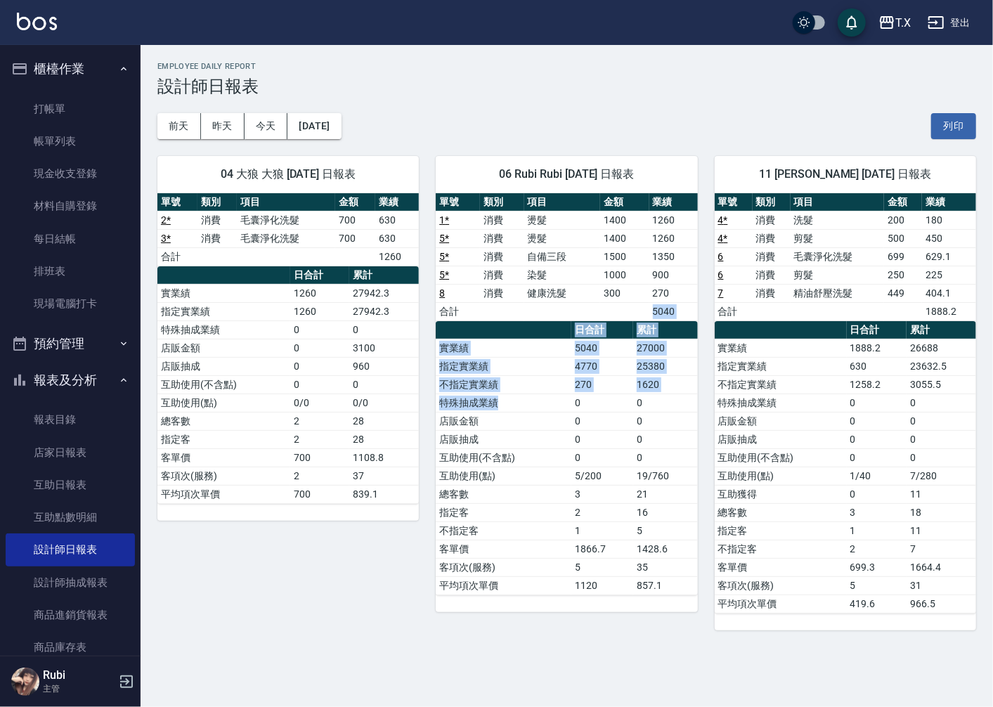
drag, startPoint x: 507, startPoint y: 311, endPoint x: 591, endPoint y: 461, distance: 172.1
click at [591, 461] on div "單號 類別 項目 金額 業績 1 * 消費 燙髮 1400 1260 5 * 消費 燙髮 1400 1260 5 * 消費 自備三段 1500 1350 5 …" at bounding box center [566, 394] width 261 height 402
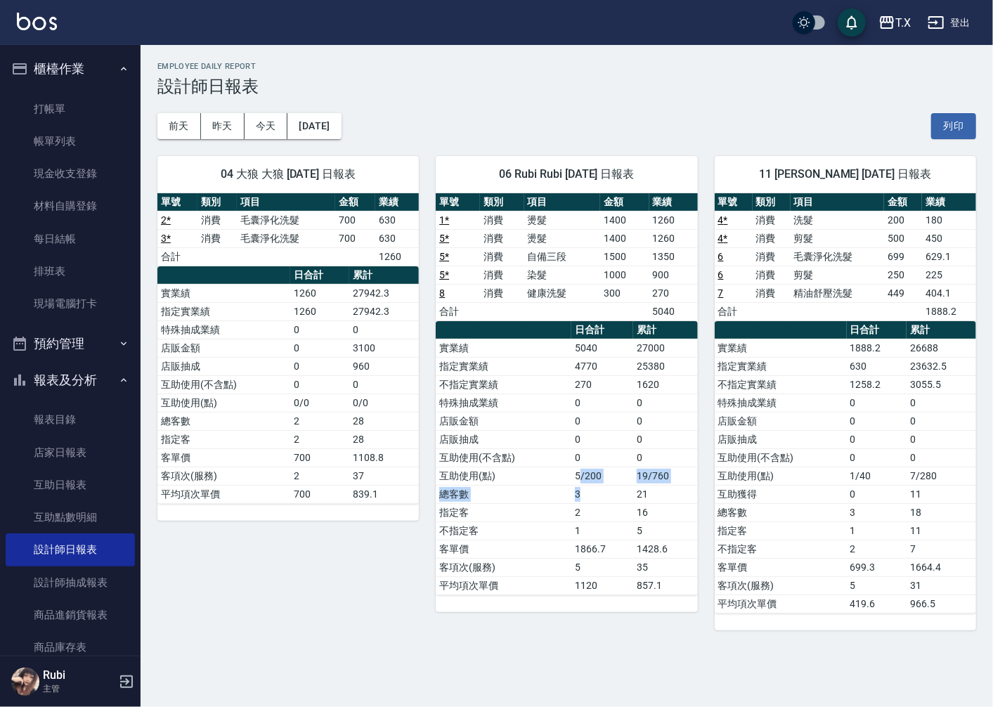
drag, startPoint x: 579, startPoint y: 485, endPoint x: 545, endPoint y: 429, distance: 65.0
click at [575, 472] on tbody "實業績 5040 27000 指定實業績 4770 25380 不指定實業績 270 1620 特殊抽成業績 0 0 店販金額 0 0 店販抽成 0 0 互助…" at bounding box center [566, 467] width 261 height 256
drag, startPoint x: 545, startPoint y: 429, endPoint x: 511, endPoint y: 304, distance: 129.8
click at [543, 405] on tbody "實業績 5040 27000 指定實業績 4770 25380 不指定實業績 270 1620 特殊抽成業績 0 0 店販金額 0 0 店販抽成 0 0 互助…" at bounding box center [566, 467] width 261 height 256
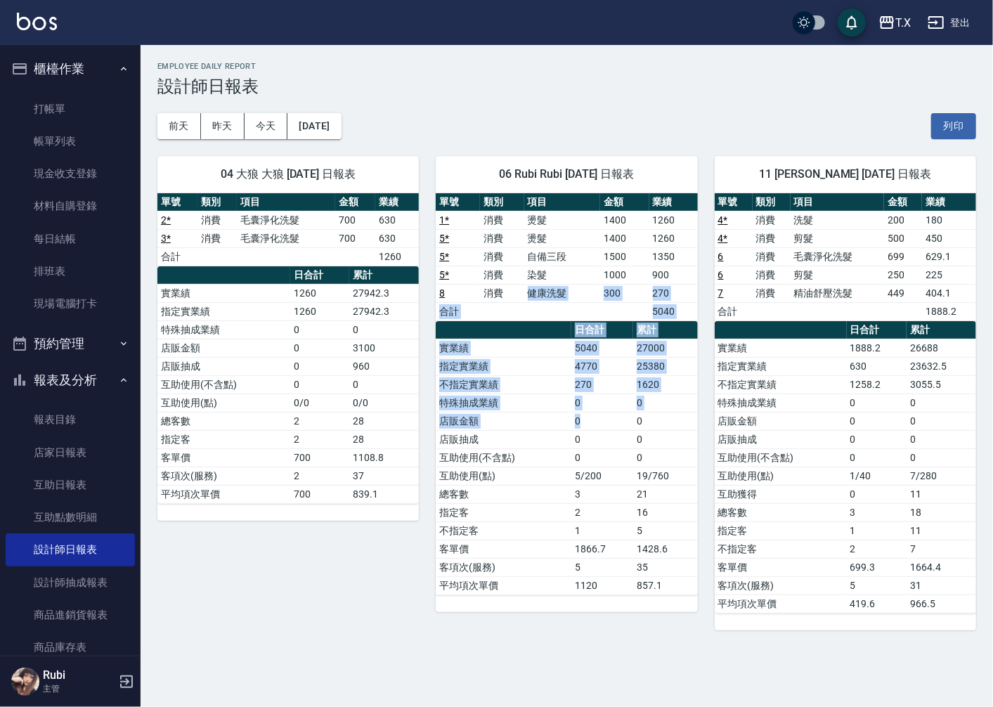
drag, startPoint x: 525, startPoint y: 313, endPoint x: 624, endPoint y: 467, distance: 183.7
click at [616, 451] on div "單號 類別 項目 金額 業績 1 * 消費 燙髮 1400 1260 5 * 消費 燙髮 1400 1260 5 * 消費 自備三段 1500 1350 5 …" at bounding box center [566, 394] width 261 height 402
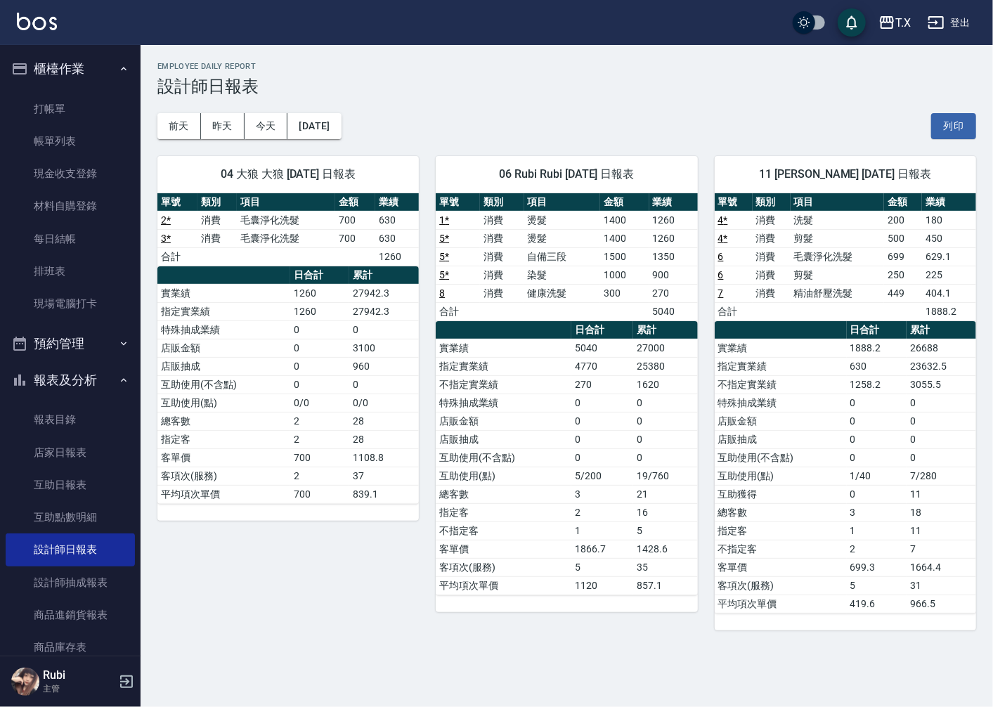
drag, startPoint x: 609, startPoint y: 501, endPoint x: 577, endPoint y: 447, distance: 62.7
click at [605, 489] on td "3" at bounding box center [602, 494] width 62 height 18
drag, startPoint x: 577, startPoint y: 447, endPoint x: 578, endPoint y: 365, distance: 81.5
click at [580, 375] on tbody "實業績 5040 27000 指定實業績 4770 25380 不指定實業績 270 1620 特殊抽成業績 0 0 店販金額 0 0 店販抽成 0 0 互助…" at bounding box center [566, 467] width 261 height 256
drag, startPoint x: 578, startPoint y: 388, endPoint x: 584, endPoint y: 443, distance: 55.9
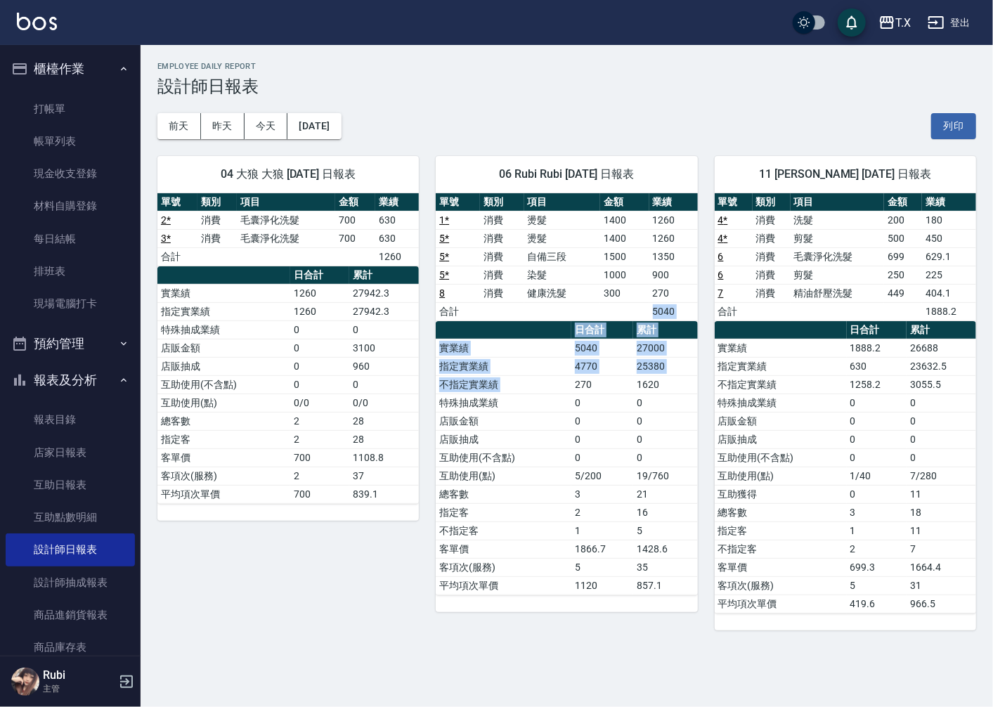
click at [588, 436] on div "單號 類別 項目 金額 業績 1 * 消費 燙髮 1400 1260 5 * 消費 燙髮 1400 1260 5 * 消費 自備三段 1500 1350 5 …" at bounding box center [566, 394] width 261 height 402
click at [584, 443] on td "0" at bounding box center [602, 439] width 62 height 18
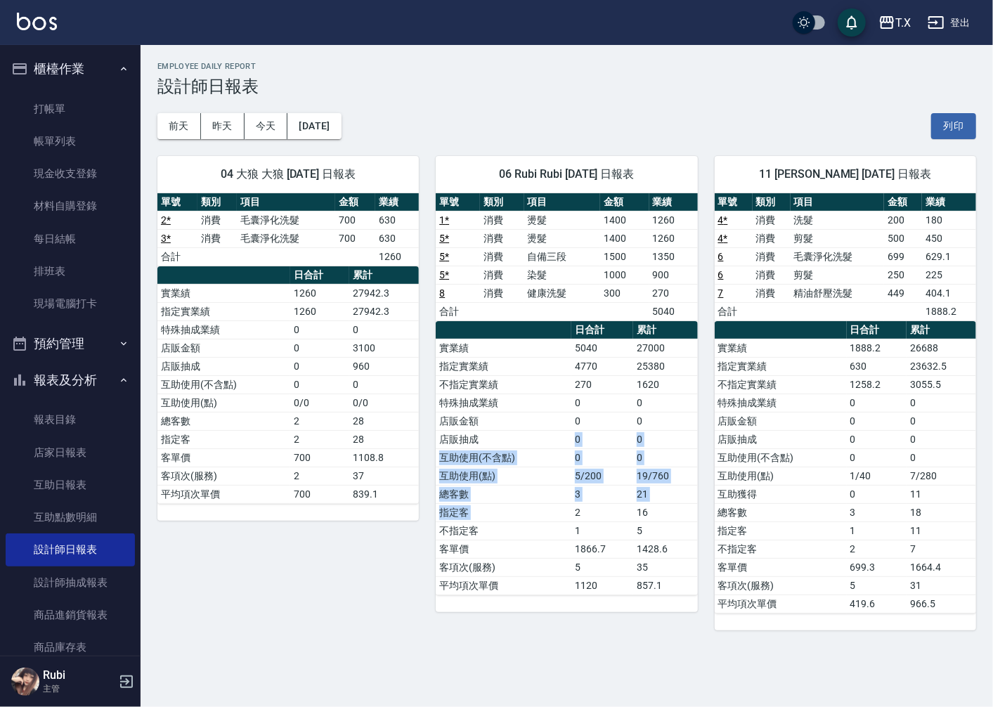
drag, startPoint x: 564, startPoint y: 464, endPoint x: 545, endPoint y: 390, distance: 76.0
click at [547, 397] on tbody "實業績 5040 27000 指定實業績 4770 25380 不指定實業績 270 1620 特殊抽成業績 0 0 店販金額 0 0 店販抽成 0 0 互助…" at bounding box center [566, 467] width 261 height 256
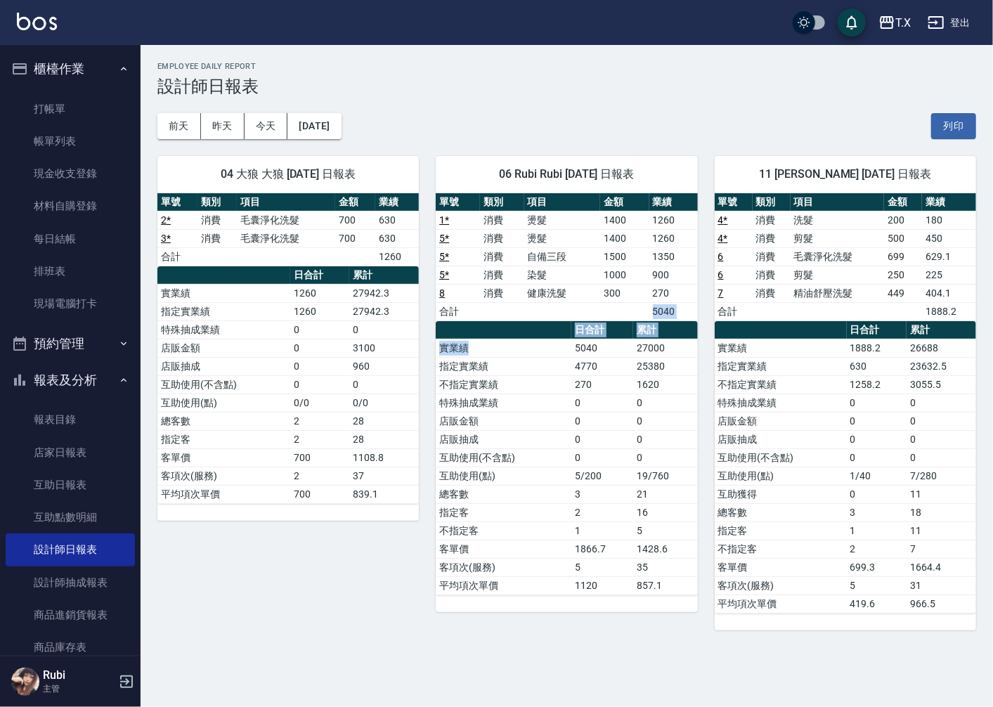
drag, startPoint x: 535, startPoint y: 311, endPoint x: 547, endPoint y: 381, distance: 70.6
click at [541, 366] on div "單號 類別 項目 金額 業績 1 * 消費 燙髮 1400 1260 5 * 消費 燙髮 1400 1260 5 * 消費 自備三段 1500 1350 5 …" at bounding box center [566, 394] width 261 height 402
click at [552, 391] on td "不指定實業績" at bounding box center [504, 384] width 136 height 18
drag, startPoint x: 619, startPoint y: 438, endPoint x: 617, endPoint y: 473, distance: 35.2
click at [619, 473] on tbody "實業績 5040 27000 指定實業績 4770 25380 不指定實業績 270 1620 特殊抽成業績 0 0 店販金額 0 0 店販抽成 0 0 互助…" at bounding box center [566, 467] width 261 height 256
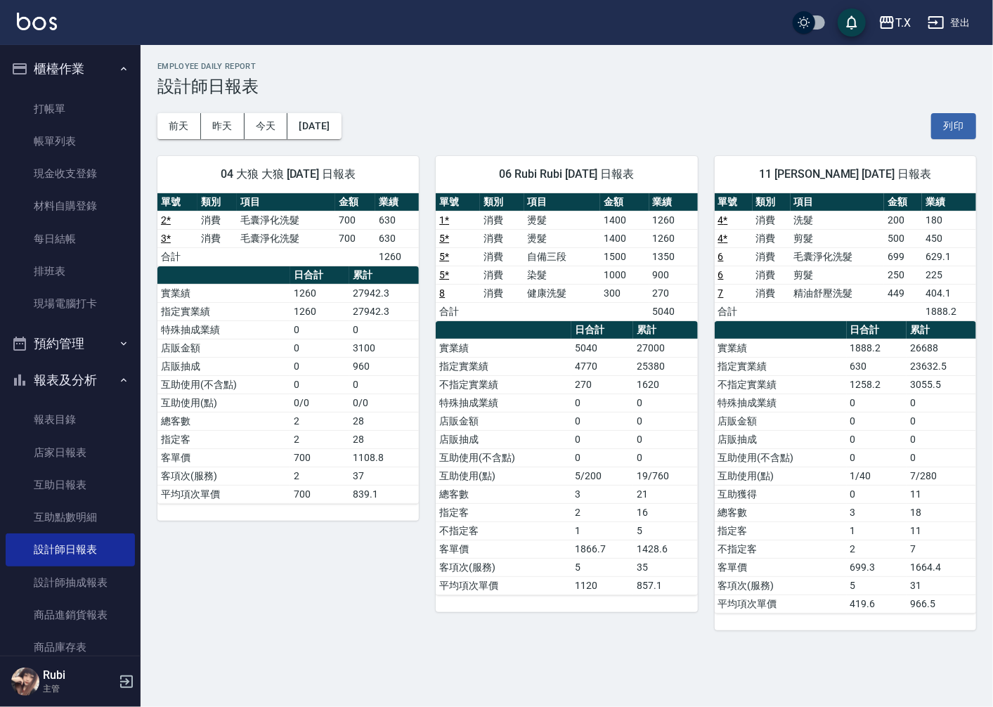
drag, startPoint x: 591, startPoint y: 541, endPoint x: 583, endPoint y: 538, distance: 8.5
click at [583, 538] on tbody "實業績 5040 27000 指定實業績 4770 25380 不指定實業績 270 1620 特殊抽成業績 0 0 店販金額 0 0 店販抽成 0 0 互助…" at bounding box center [566, 467] width 261 height 256
drag, startPoint x: 550, startPoint y: 511, endPoint x: 550, endPoint y: 519, distance: 7.7
click at [550, 516] on td "指定客" at bounding box center [504, 512] width 136 height 18
click at [559, 534] on td "不指定客" at bounding box center [504, 531] width 136 height 18
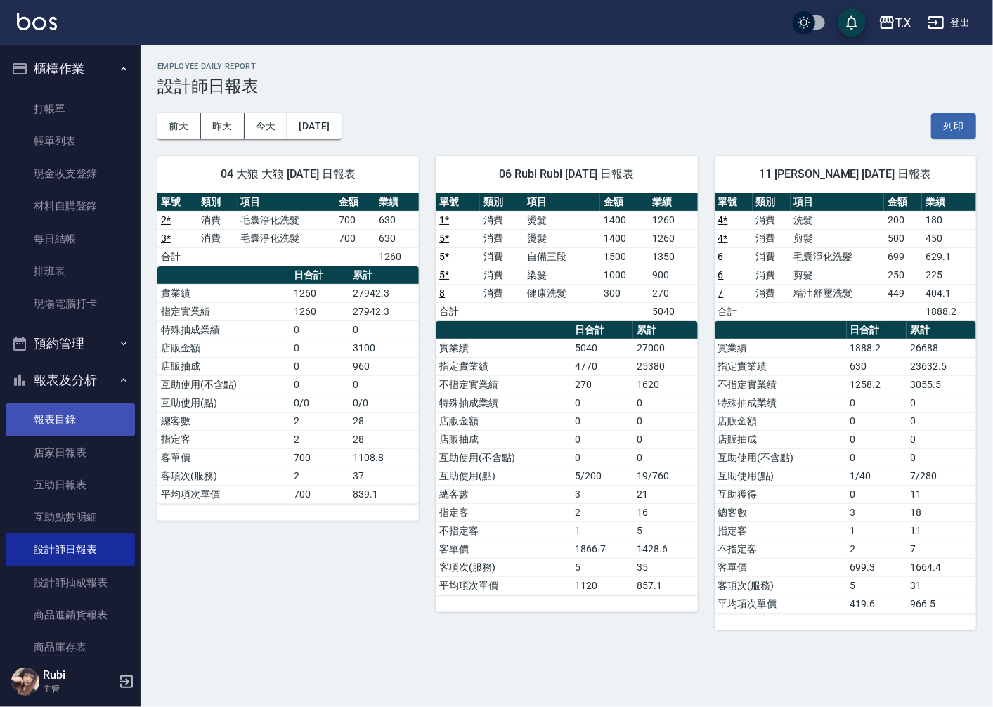
click at [71, 419] on link "報表目錄" at bounding box center [70, 419] width 129 height 32
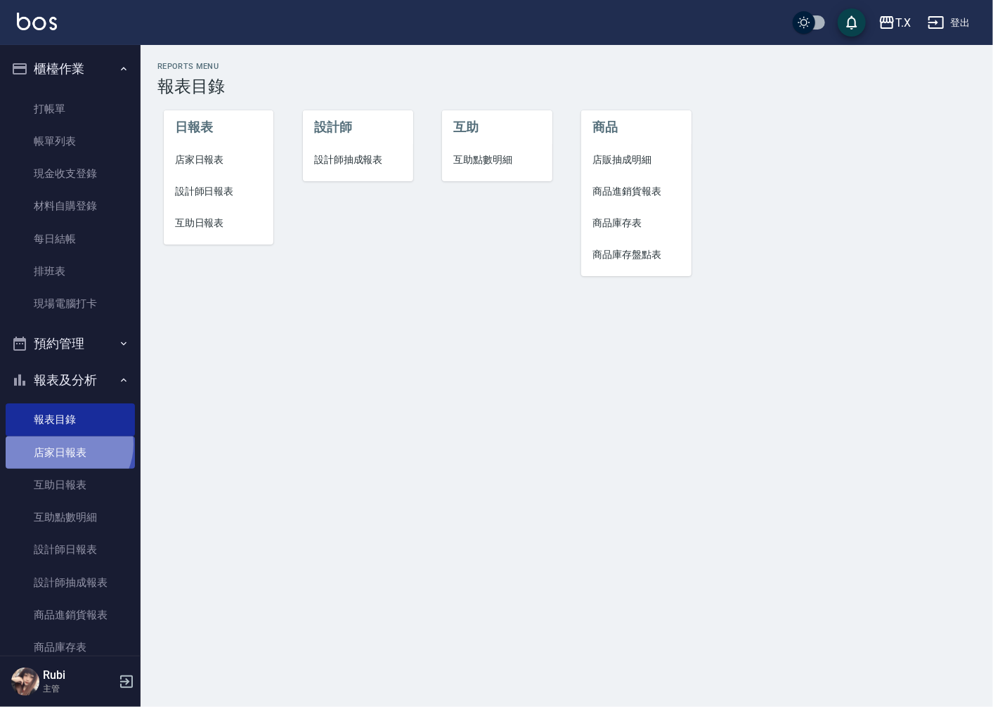
click at [67, 444] on link "店家日報表" at bounding box center [70, 452] width 129 height 32
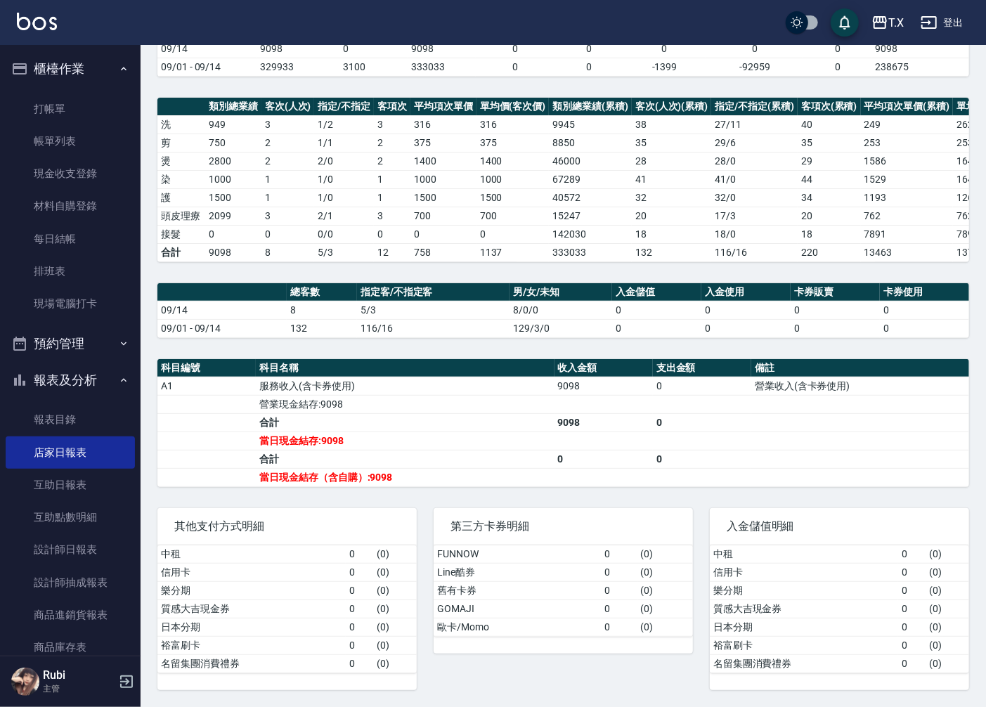
scroll to position [84, 0]
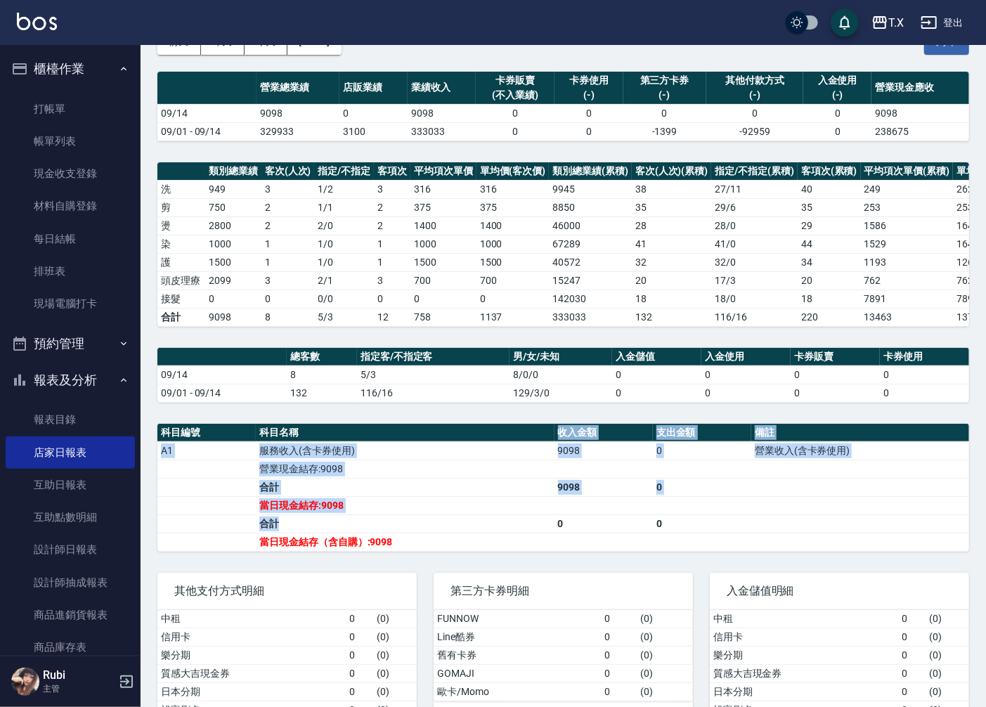
drag, startPoint x: 335, startPoint y: 450, endPoint x: 375, endPoint y: 562, distance: 119.6
click at [362, 551] on table "科目編號 科目名稱 收入金額 支出金額 備註 A1 服務收入(含卡券使用) 9098 0 營業收入(含卡券使用) 營業現金結存:9098 合計 9098 0 …" at bounding box center [563, 488] width 812 height 128
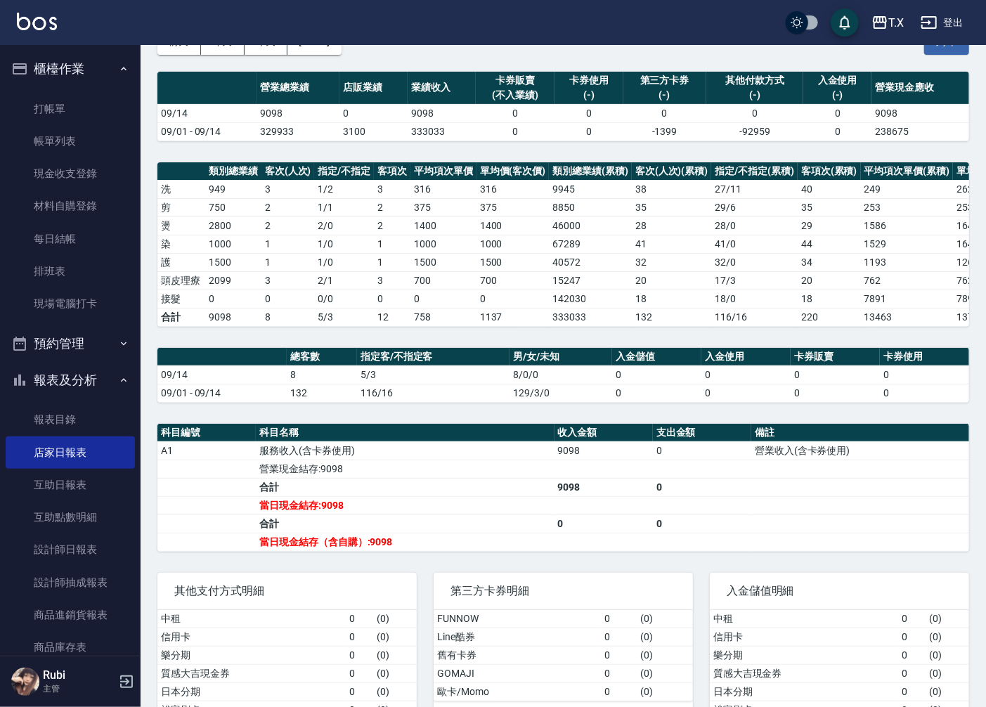
click at [377, 551] on td "當日現金結存（含自購）:9098" at bounding box center [405, 542] width 298 height 18
drag, startPoint x: 377, startPoint y: 563, endPoint x: 344, endPoint y: 494, distance: 76.1
click at [354, 510] on tbody "A1 服務收入(含卡券使用) 9098 0 營業收入(含卡券使用) 營業現金結存:9098 合計 9098 0 當日現金結存:9098 合計 0 0 當日現金…" at bounding box center [563, 496] width 812 height 110
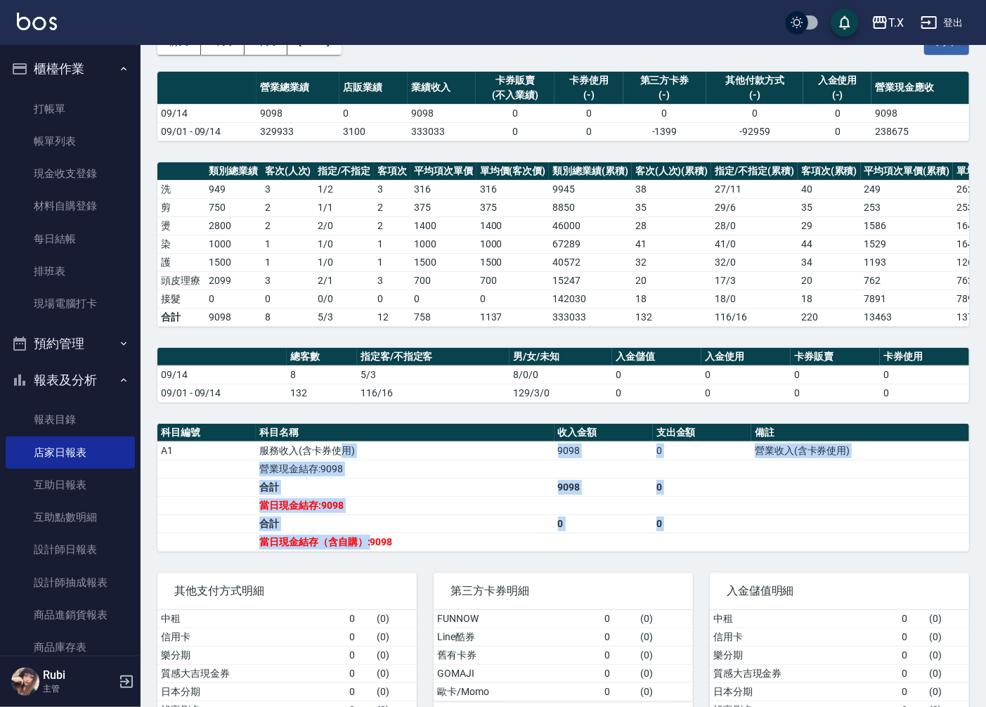
drag, startPoint x: 342, startPoint y: 461, endPoint x: 377, endPoint y: 570, distance: 114.7
click at [377, 568] on div "T.X [DATE] 店家日報表 列印時間： [DATE][PHONE_NUMBER]:07 Merchant Daily Report 店家日報表 [DAT…" at bounding box center [564, 366] width 846 height 811
click at [377, 570] on div "其他支付方式明細 中租 0 ( 0 ) 信用卡 0 ( 0 ) 樂分期 0 ( 0 ) 質感大吉現金券 0 ( 0 ) 日本分期 0 ( 0 ) 裕富刷卡 0…" at bounding box center [279, 655] width 276 height 199
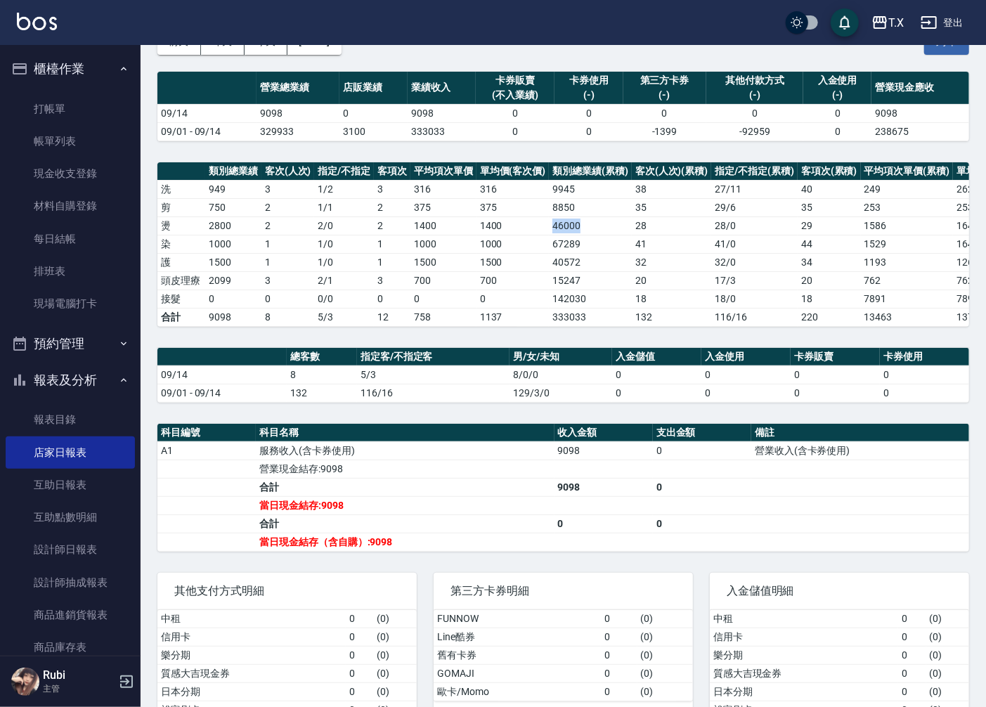
drag, startPoint x: 540, startPoint y: 226, endPoint x: 600, endPoint y: 254, distance: 66.0
click at [610, 238] on tbody "洗 949 3 1 / 2 3 316 316 9945 38 27 / 11 40 249 262 剪 750 2 1 / 1 2 375 375 8850…" at bounding box center [604, 253] width 895 height 146
click at [587, 263] on td "40572" at bounding box center [590, 262] width 83 height 18
drag, startPoint x: 573, startPoint y: 271, endPoint x: 555, endPoint y: 245, distance: 32.0
click at [556, 246] on tbody "洗 949 3 1 / 2 3 316 316 9945 38 27 / 11 40 249 262 剪 750 2 1 / 1 2 375 375 8850…" at bounding box center [604, 253] width 895 height 146
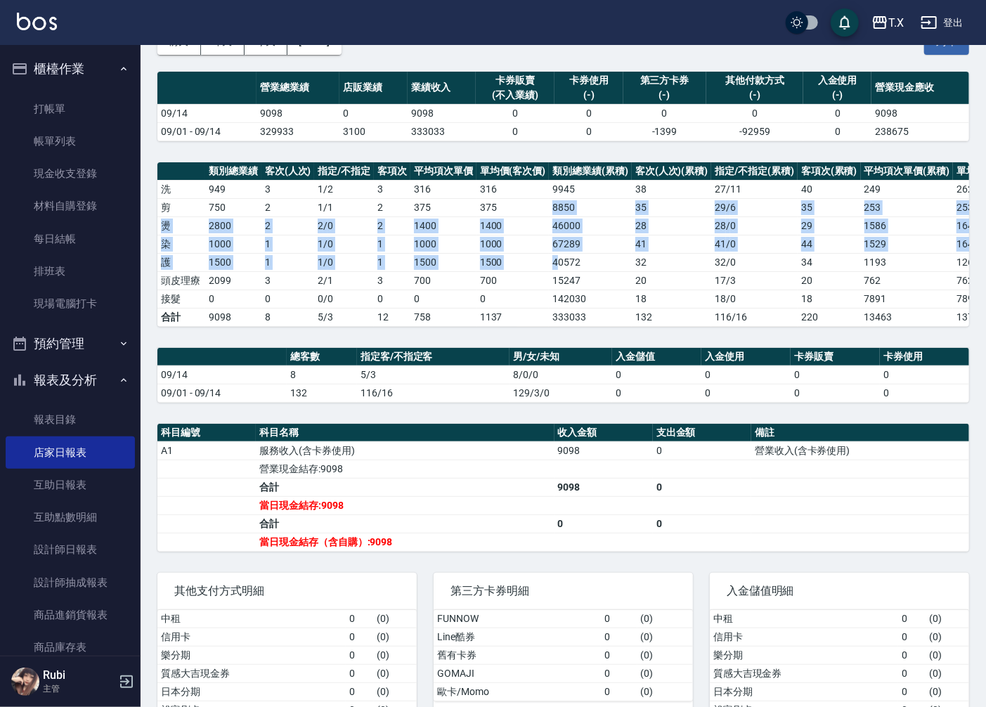
drag, startPoint x: 554, startPoint y: 222, endPoint x: 558, endPoint y: 276, distance: 54.3
click at [558, 275] on tbody "洗 949 3 1 / 2 3 316 316 9945 38 27 / 11 40 249 262 剪 750 2 1 / 1 2 375 375 8850…" at bounding box center [604, 253] width 895 height 146
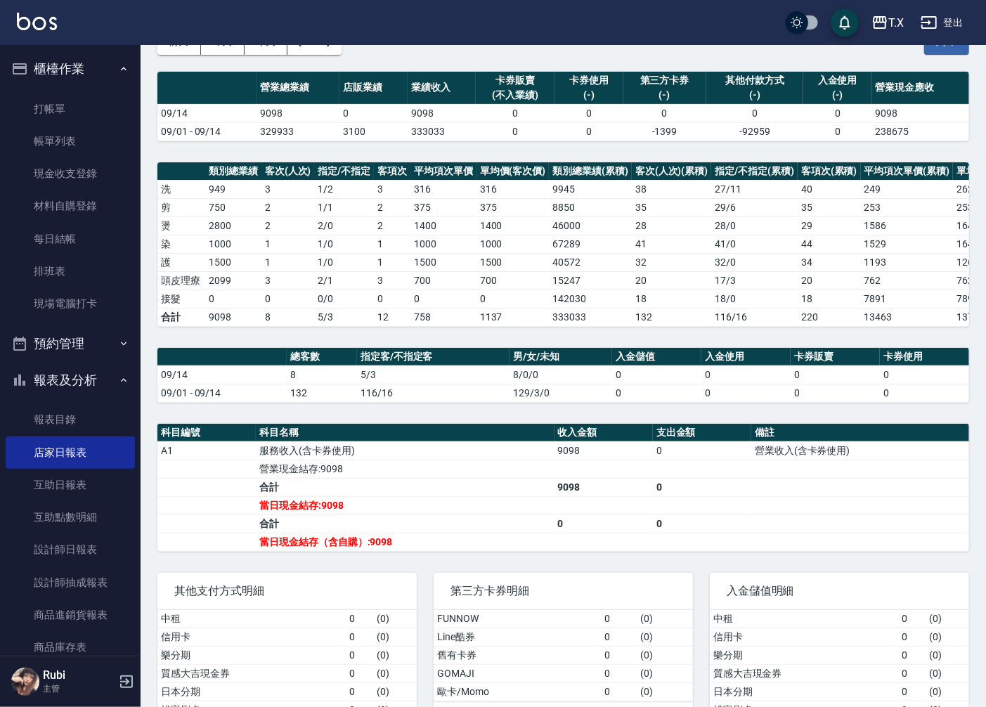
click at [562, 307] on td "142030" at bounding box center [590, 299] width 83 height 18
drag, startPoint x: 553, startPoint y: 283, endPoint x: 543, endPoint y: 244, distance: 40.1
click at [546, 257] on tbody "洗 949 3 1 / 2 3 316 316 9945 38 27 / 11 40 249 262 剪 750 2 1 / 1 2 375 375 8850…" at bounding box center [604, 253] width 895 height 146
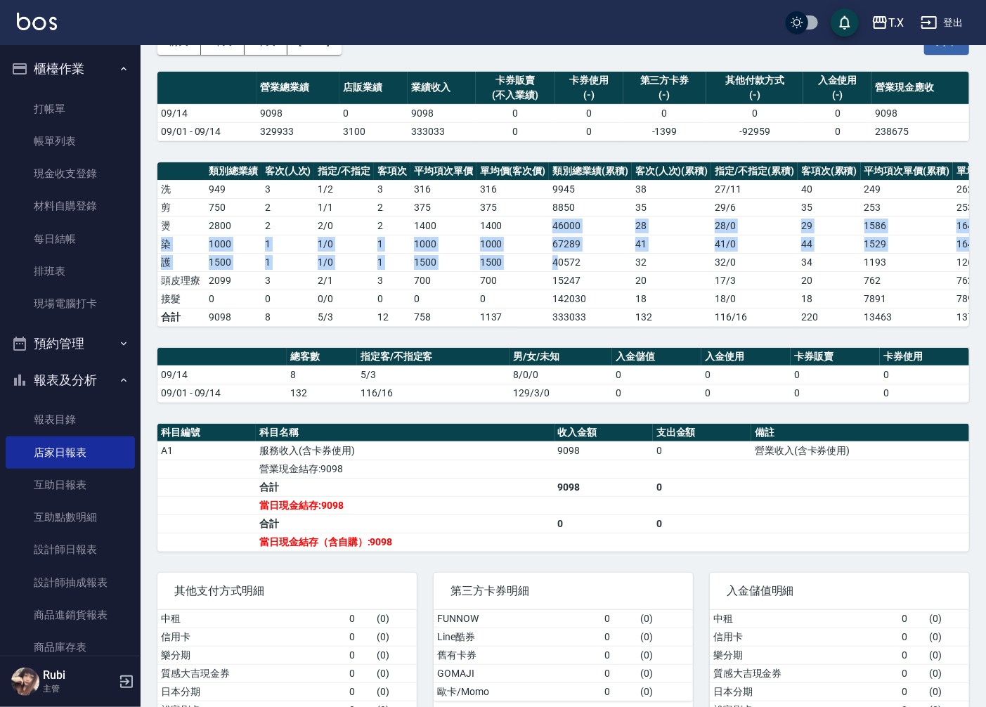
drag, startPoint x: 538, startPoint y: 222, endPoint x: 564, endPoint y: 291, distance: 73.6
click at [563, 289] on tbody "洗 949 3 1 / 2 3 316 316 9945 38 27 / 11 40 249 262 剪 750 2 1 / 1 2 375 375 8850…" at bounding box center [604, 253] width 895 height 146
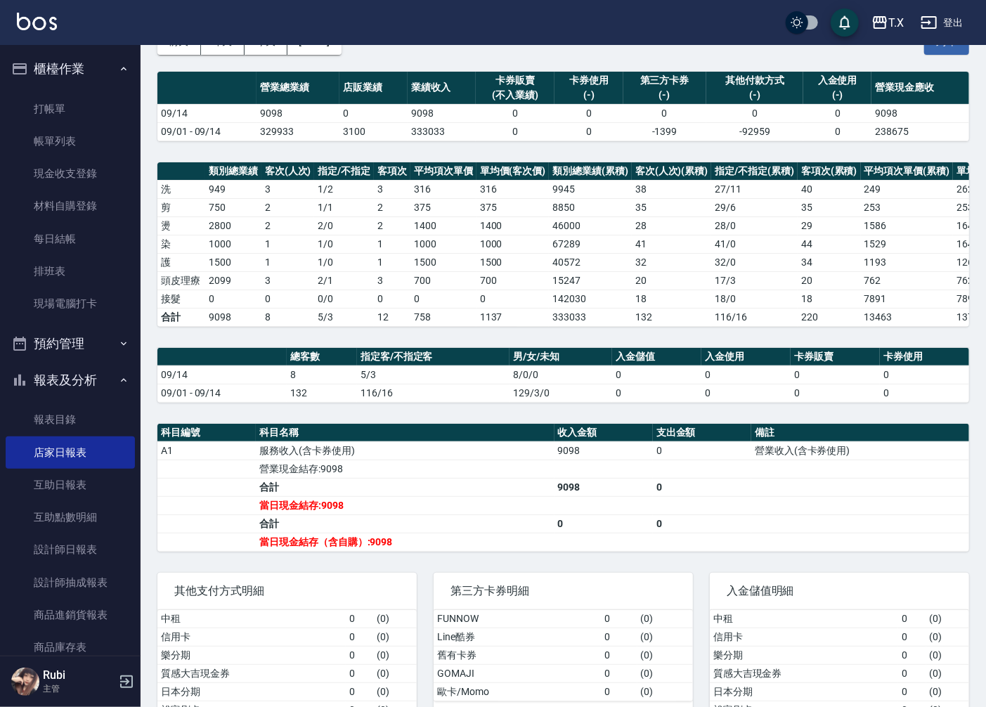
click at [568, 307] on td "142030" at bounding box center [590, 299] width 83 height 18
drag, startPoint x: 568, startPoint y: 307, endPoint x: 562, endPoint y: 258, distance: 49.5
click at [565, 285] on tbody "洗 949 3 1 / 2 3 316 316 9945 38 27 / 11 40 249 262 剪 750 2 1 / 1 2 375 375 8850…" at bounding box center [604, 253] width 895 height 146
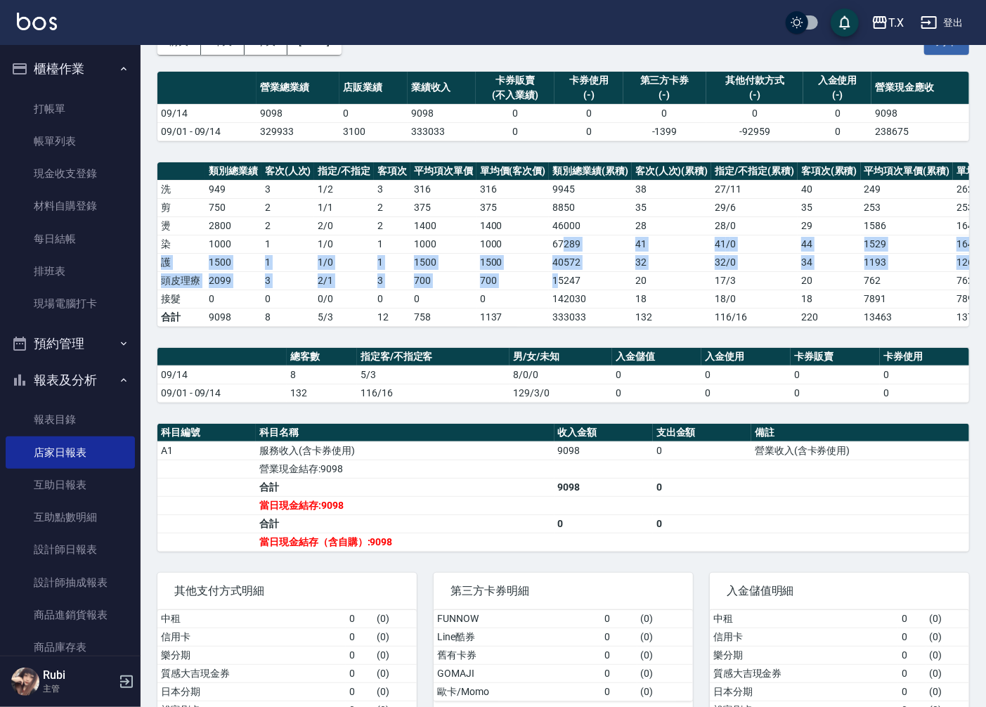
drag, startPoint x: 561, startPoint y: 250, endPoint x: 565, endPoint y: 313, distance: 63.4
click at [565, 311] on tbody "洗 949 3 1 / 2 3 316 316 9945 38 27 / 11 40 249 262 剪 750 2 1 / 1 2 375 375 8850…" at bounding box center [604, 253] width 895 height 146
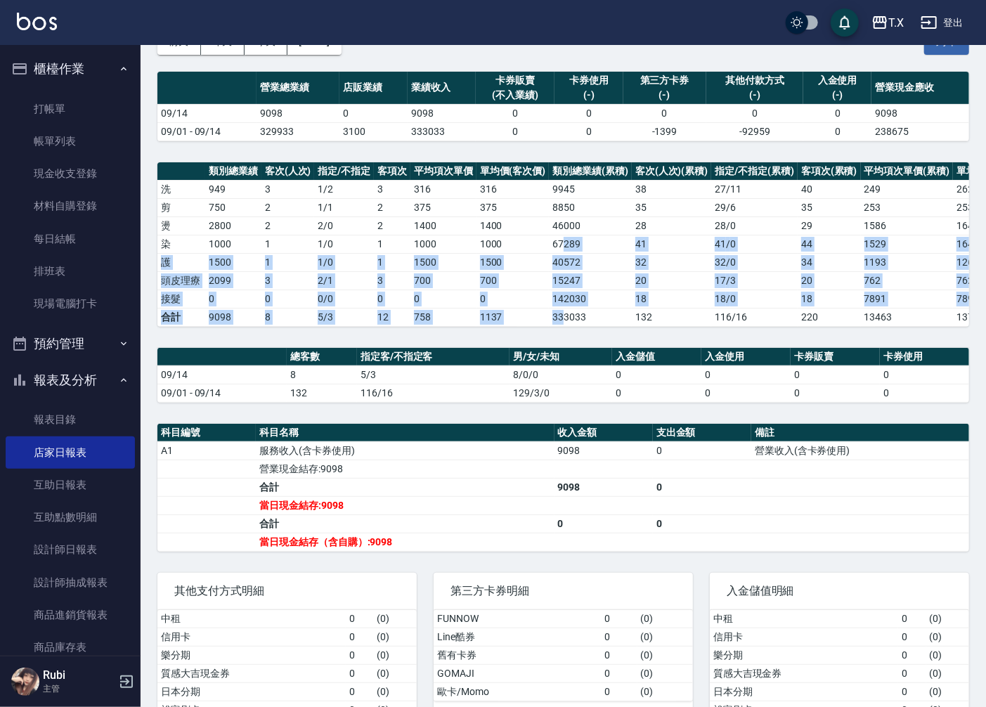
click at [565, 313] on td "333033" at bounding box center [590, 317] width 83 height 18
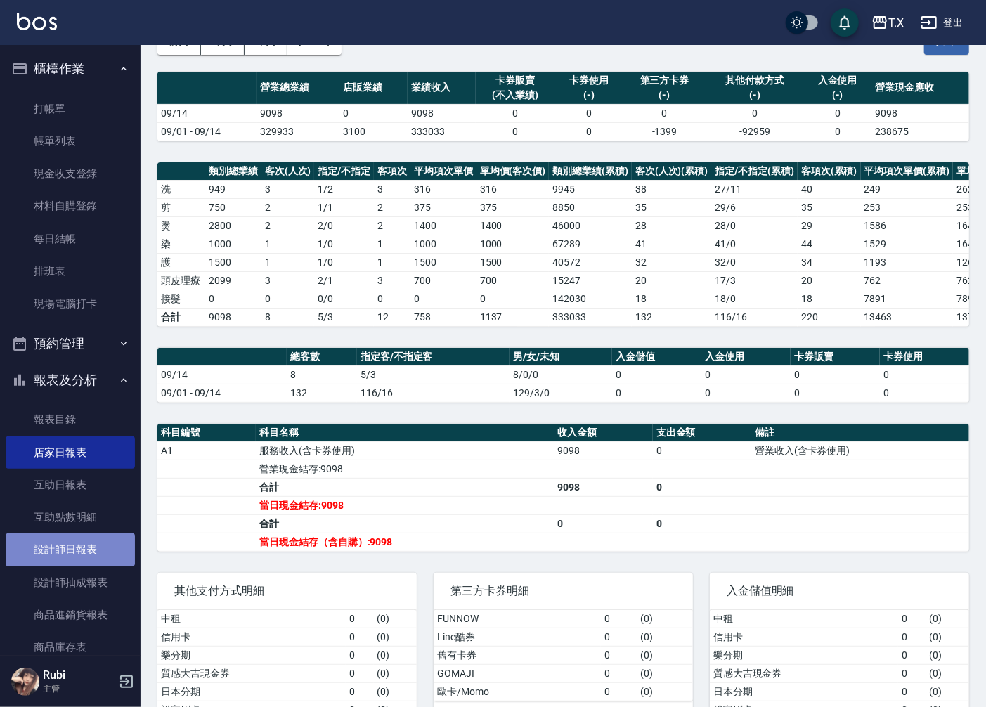
click at [93, 543] on link "設計師日報表" at bounding box center [70, 549] width 129 height 32
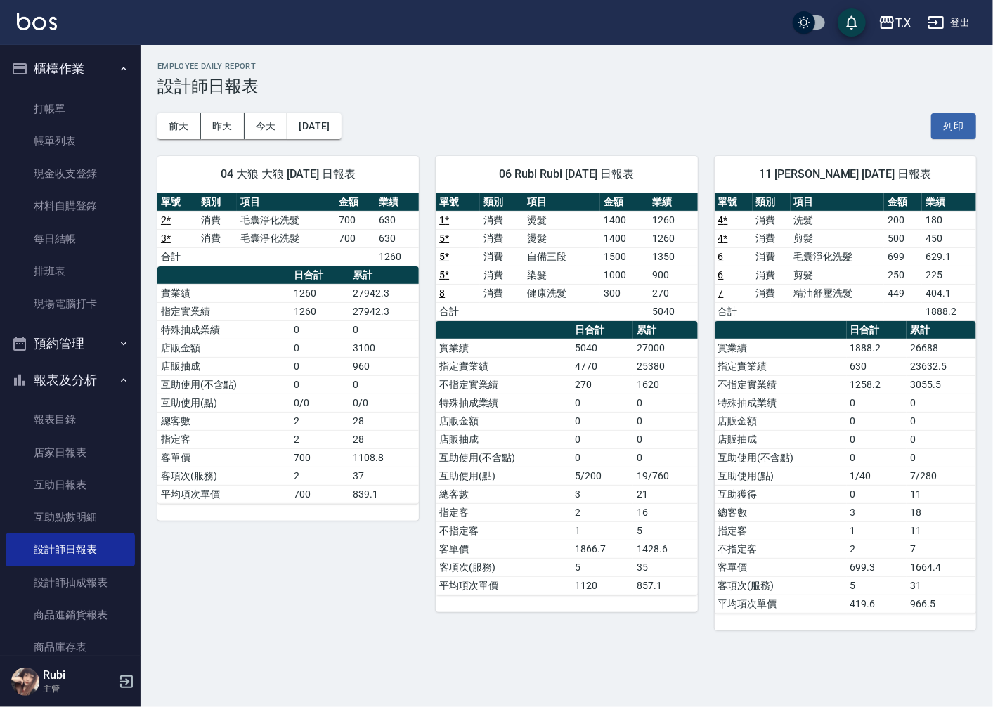
drag, startPoint x: 657, startPoint y: 417, endPoint x: 573, endPoint y: 335, distance: 118.3
click at [644, 399] on tbody "實業績 5040 27000 指定實業績 4770 25380 不指定實業績 270 1620 特殊抽成業績 0 0 店販金額 0 0 店販抽成 0 0 互助…" at bounding box center [566, 467] width 261 height 256
drag, startPoint x: 546, startPoint y: 300, endPoint x: 564, endPoint y: 373, distance: 74.7
click at [564, 370] on div "單號 類別 項目 金額 業績 1 * 消費 燙髮 1400 1260 5 * 消費 燙髮 1400 1260 5 * 消費 自備三段 1500 1350 5 …" at bounding box center [566, 394] width 261 height 402
click at [567, 401] on td "特殊抽成業績" at bounding box center [504, 403] width 136 height 18
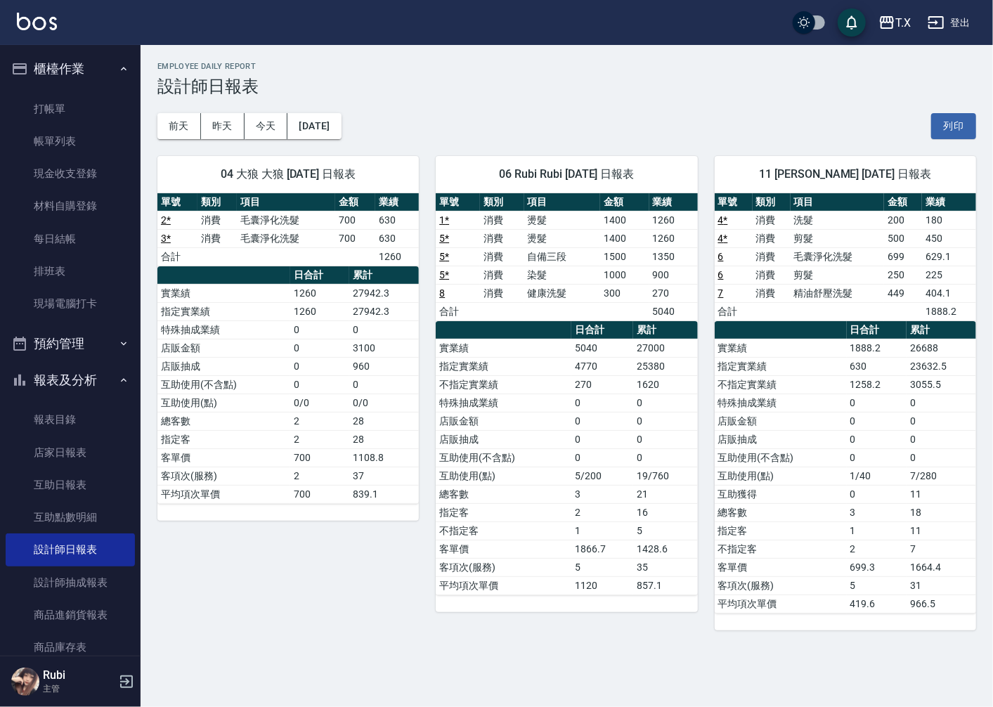
drag, startPoint x: 567, startPoint y: 401, endPoint x: 515, endPoint y: 328, distance: 89.1
click at [544, 368] on tbody "實業績 5040 27000 指定實業績 4770 25380 不指定實業績 270 1620 特殊抽成業績 0 0 店販金額 0 0 店販抽成 0 0 互助…" at bounding box center [566, 467] width 261 height 256
drag, startPoint x: 508, startPoint y: 311, endPoint x: 555, endPoint y: 406, distance: 105.3
click at [536, 371] on div "單號 類別 項目 金額 業績 1 * 消費 燙髮 1400 1260 5 * 消費 燙髮 1400 1260 5 * 消費 自備三段 1500 1350 5 …" at bounding box center [566, 394] width 261 height 402
click at [555, 406] on td "特殊抽成業績" at bounding box center [504, 403] width 136 height 18
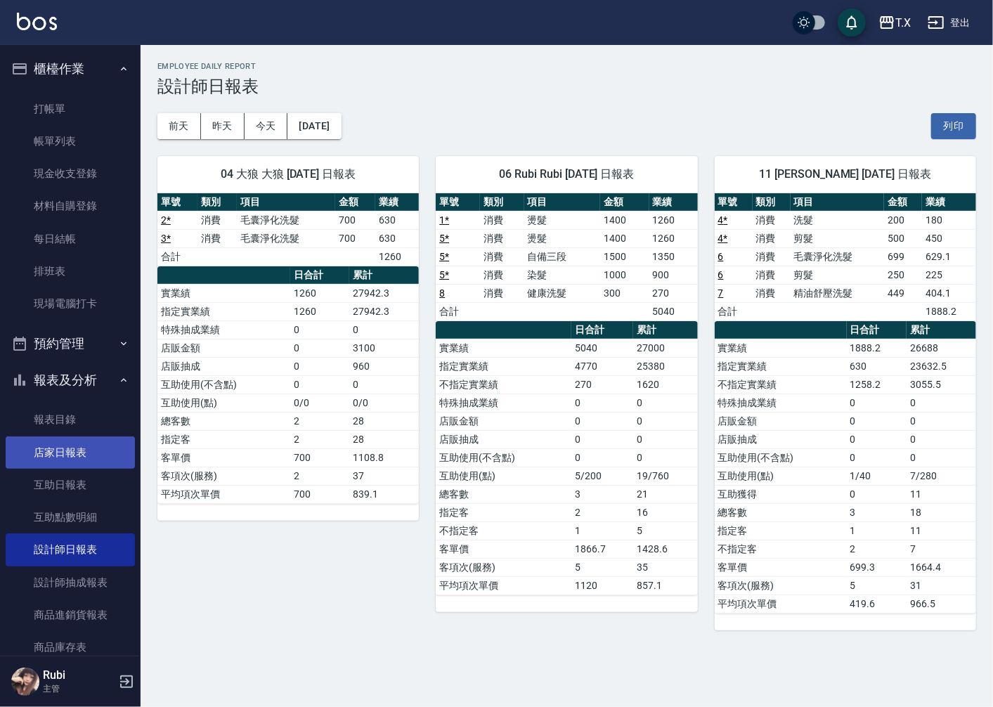
click at [63, 440] on link "店家日報表" at bounding box center [70, 452] width 129 height 32
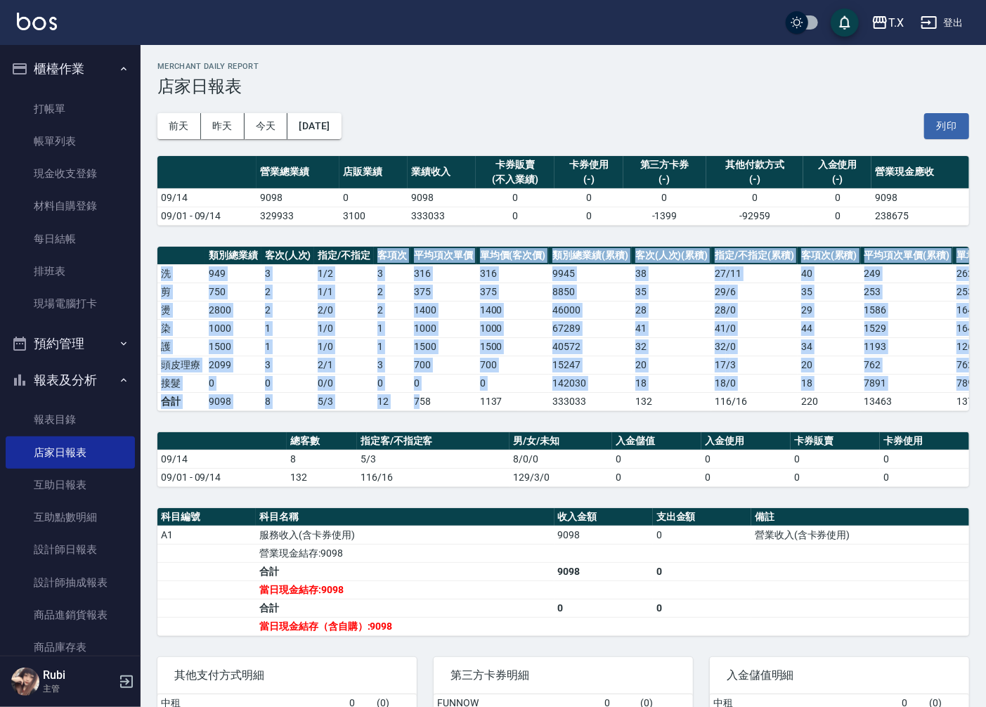
drag, startPoint x: 377, startPoint y: 263, endPoint x: 425, endPoint y: 438, distance: 181.4
click at [425, 431] on div "T.X [DATE] 店家日報表 列印時間： [DATE][PHONE_NUMBER]:08 Merchant Daily Report 店家日報表 [DAT…" at bounding box center [564, 450] width 846 height 811
drag, startPoint x: 436, startPoint y: 441, endPoint x: 434, endPoint y: 425, distance: 16.4
click at [436, 441] on div "T.X [DATE] 店家日報表 列印時間： [DATE][PHONE_NUMBER]:08 Merchant Daily Report 店家日報表 [DAT…" at bounding box center [564, 450] width 846 height 811
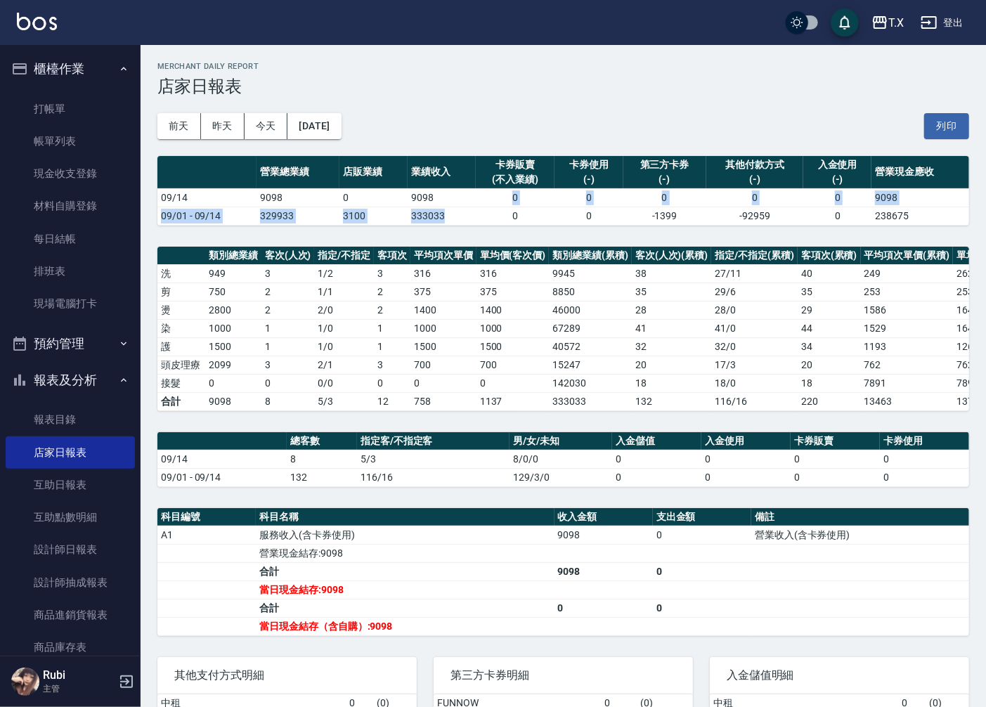
drag, startPoint x: 473, startPoint y: 195, endPoint x: 496, endPoint y: 297, distance: 103.8
click at [486, 271] on div "T.X [DATE] 店家日報表 列印時間： [DATE][PHONE_NUMBER]:08 Merchant Daily Report 店家日報表 [DAT…" at bounding box center [564, 450] width 846 height 811
drag, startPoint x: 483, startPoint y: 370, endPoint x: 447, endPoint y: 321, distance: 60.3
click at [478, 364] on td "700" at bounding box center [513, 365] width 73 height 18
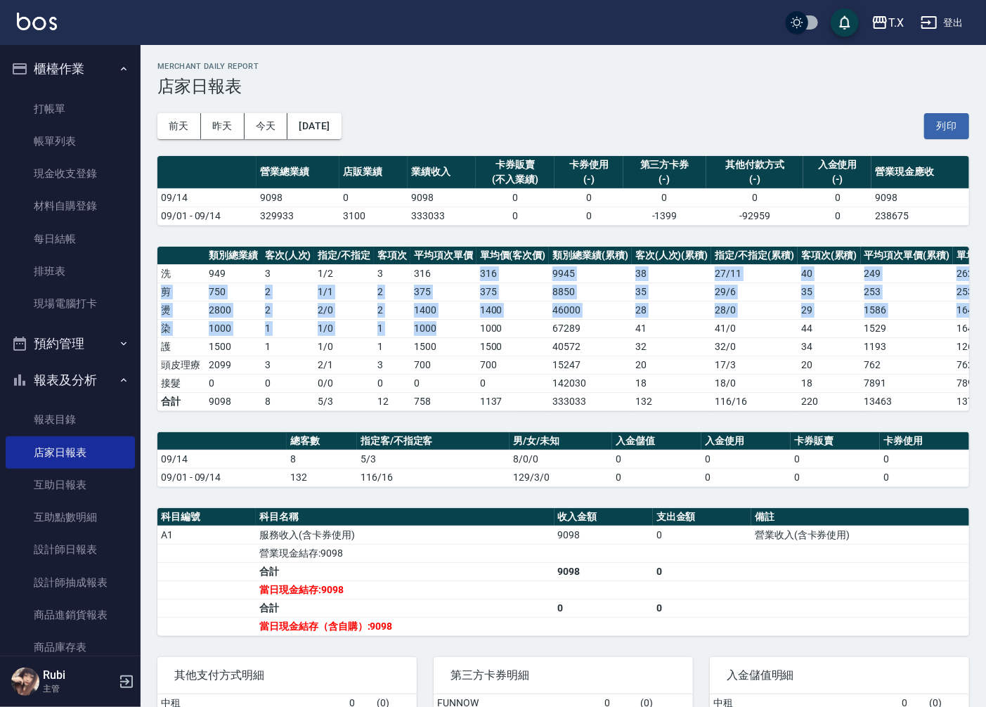
drag, startPoint x: 447, startPoint y: 321, endPoint x: 418, endPoint y: 253, distance: 74.0
click at [426, 265] on tbody "洗 949 3 1 / 2 3 316 316 9945 38 27 / 11 40 249 262 剪 750 2 1 / 1 2 375 375 8850…" at bounding box center [604, 337] width 895 height 146
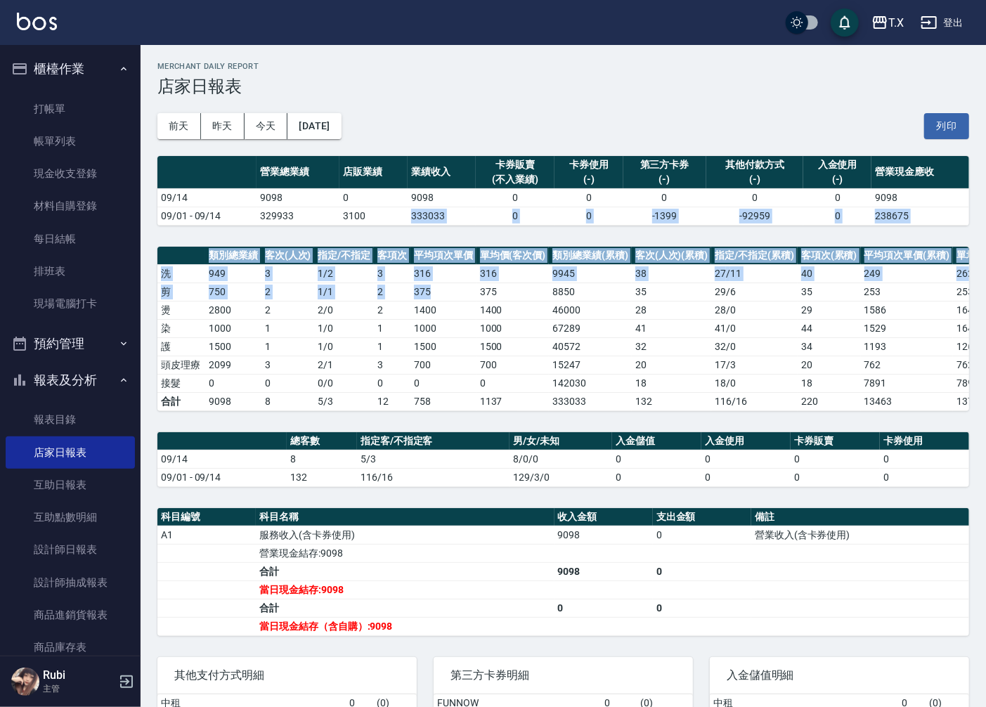
drag, startPoint x: 403, startPoint y: 223, endPoint x: 438, endPoint y: 315, distance: 98.6
click at [433, 299] on div "T.X [DATE] 店家日報表 列印時間： [DATE][PHONE_NUMBER]:08 Merchant Daily Report 店家日報表 [DAT…" at bounding box center [564, 450] width 846 height 811
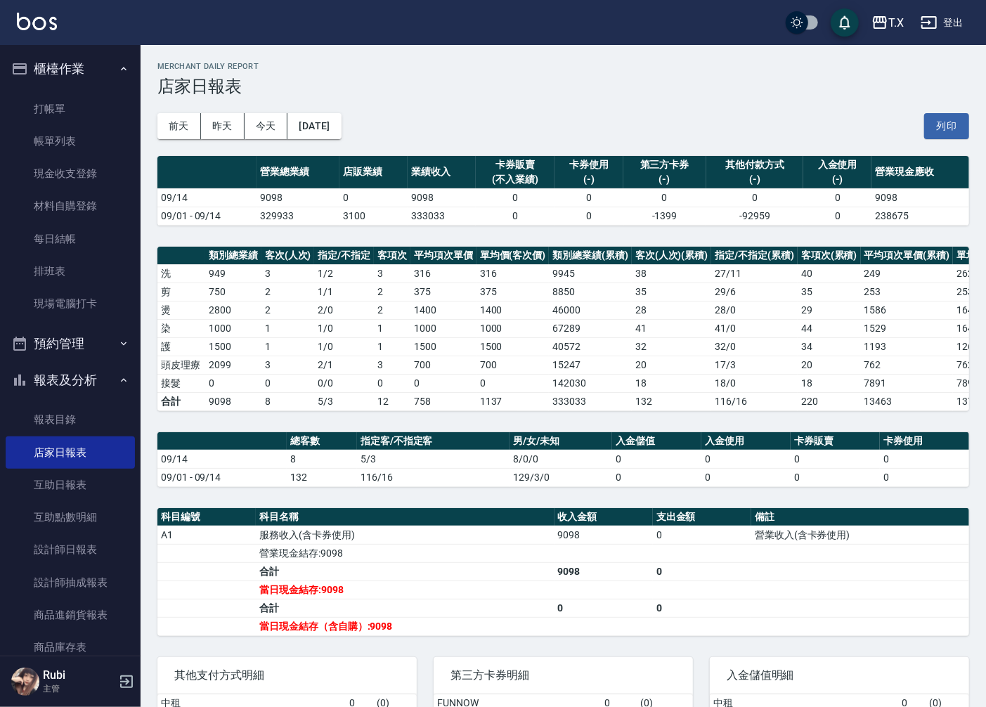
click at [451, 343] on td "1500" at bounding box center [443, 346] width 66 height 18
drag, startPoint x: 464, startPoint y: 316, endPoint x: 403, endPoint y: 264, distance: 80.2
click at [441, 301] on td "1400" at bounding box center [443, 310] width 66 height 18
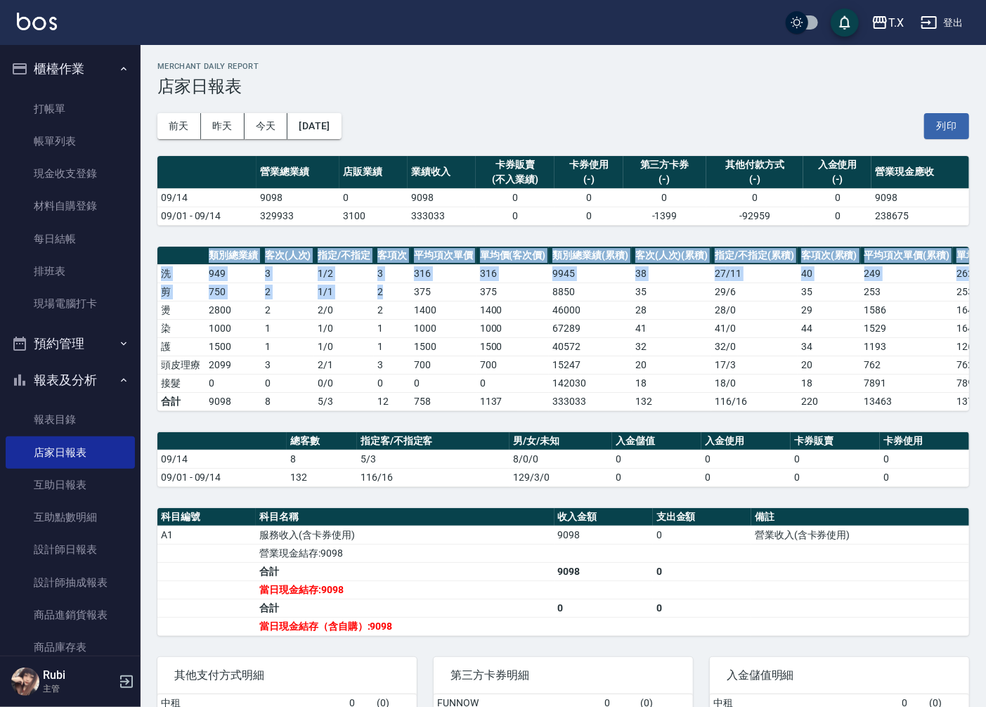
drag, startPoint x: 391, startPoint y: 231, endPoint x: 405, endPoint y: 335, distance: 104.9
click at [402, 322] on div "T.X [DATE] 店家日報表 列印時間： [DATE][PHONE_NUMBER]:08 Merchant Daily Report 店家日報表 [DAT…" at bounding box center [564, 450] width 846 height 811
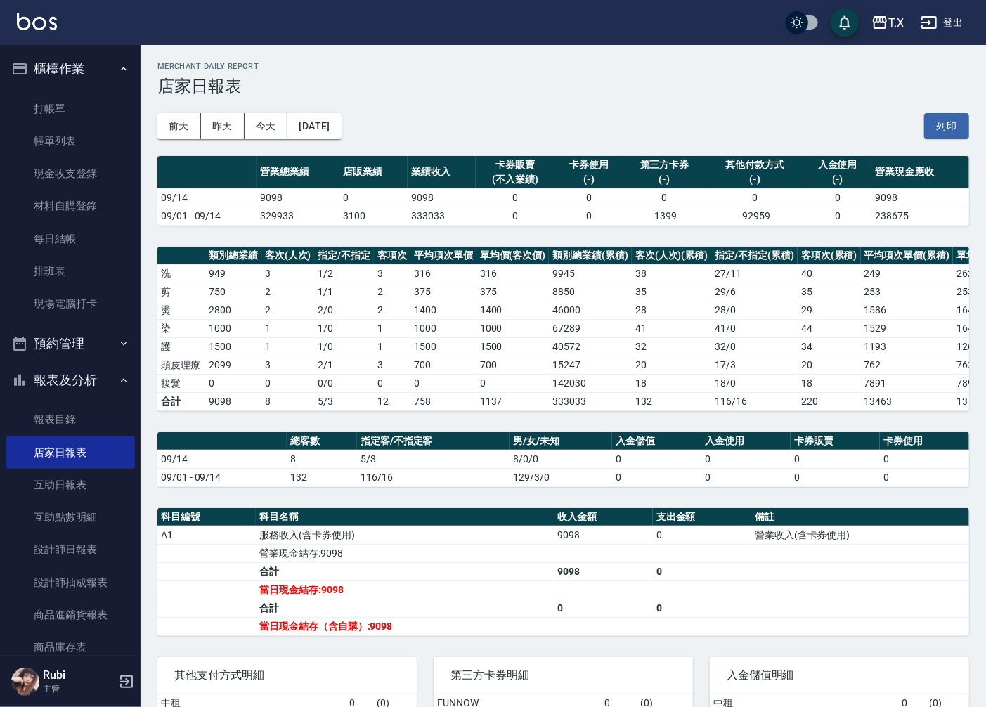
click at [408, 347] on td "1" at bounding box center [392, 346] width 37 height 18
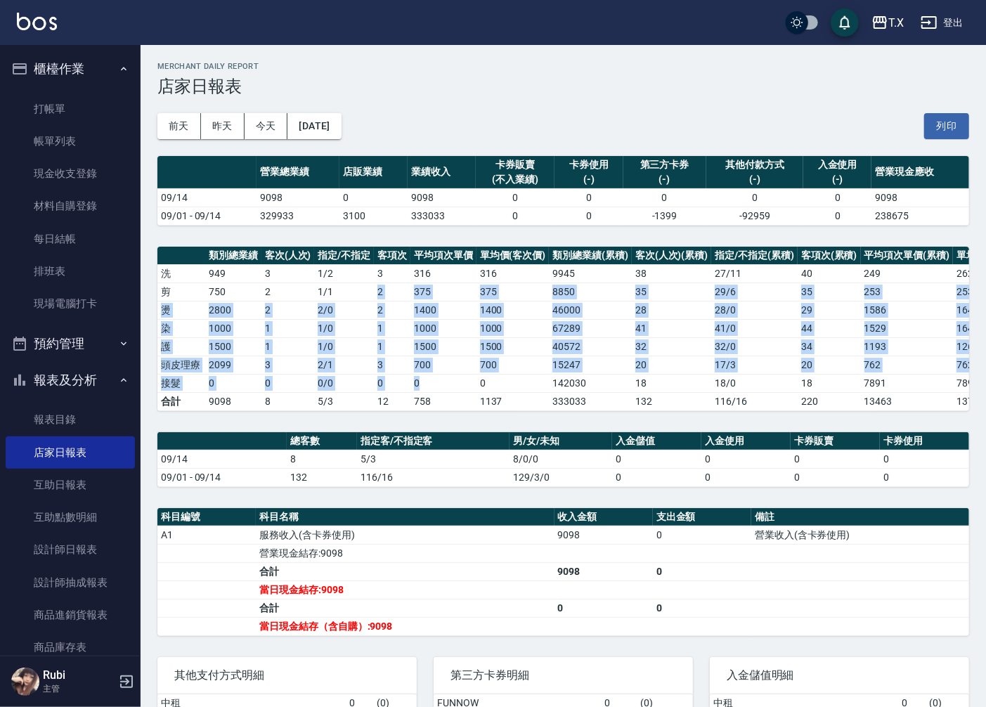
drag, startPoint x: 434, startPoint y: 388, endPoint x: 374, endPoint y: 289, distance: 115.7
click at [374, 289] on tbody "洗 949 3 1 / 2 3 316 316 9945 38 27 / 11 40 249 262 剪 750 2 1 / 1 2 375 375 8850…" at bounding box center [604, 337] width 895 height 146
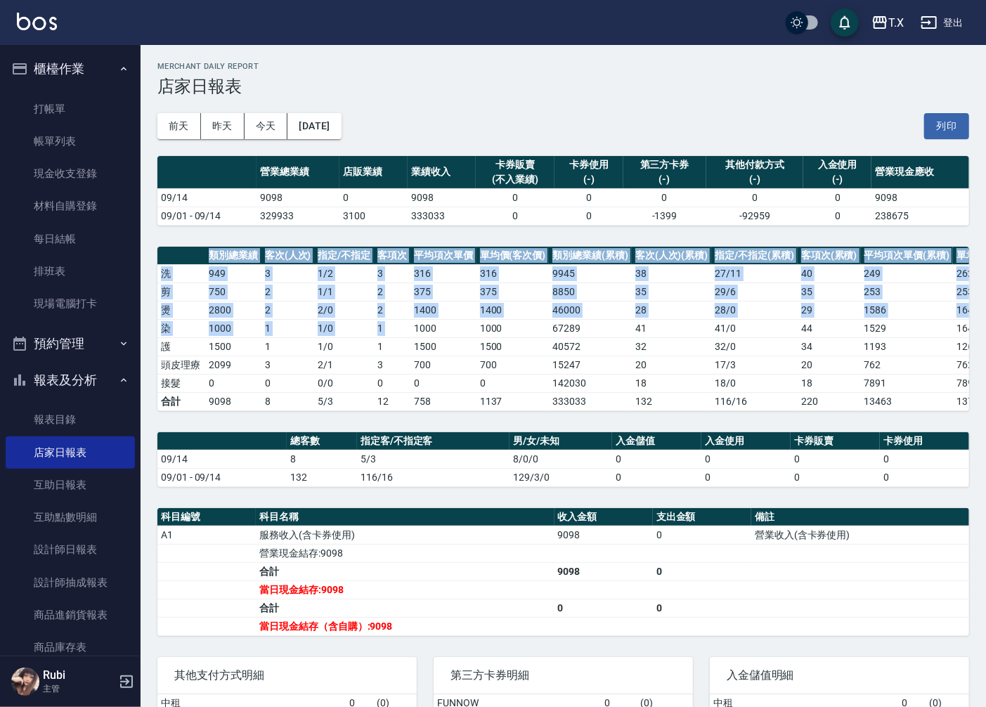
drag, startPoint x: 382, startPoint y: 239, endPoint x: 441, endPoint y: 380, distance: 152.2
click at [425, 355] on div "T.X [DATE] 店家日報表 列印時間： [DATE][PHONE_NUMBER]:08 Merchant Daily Report 店家日報表 [DAT…" at bounding box center [564, 450] width 846 height 811
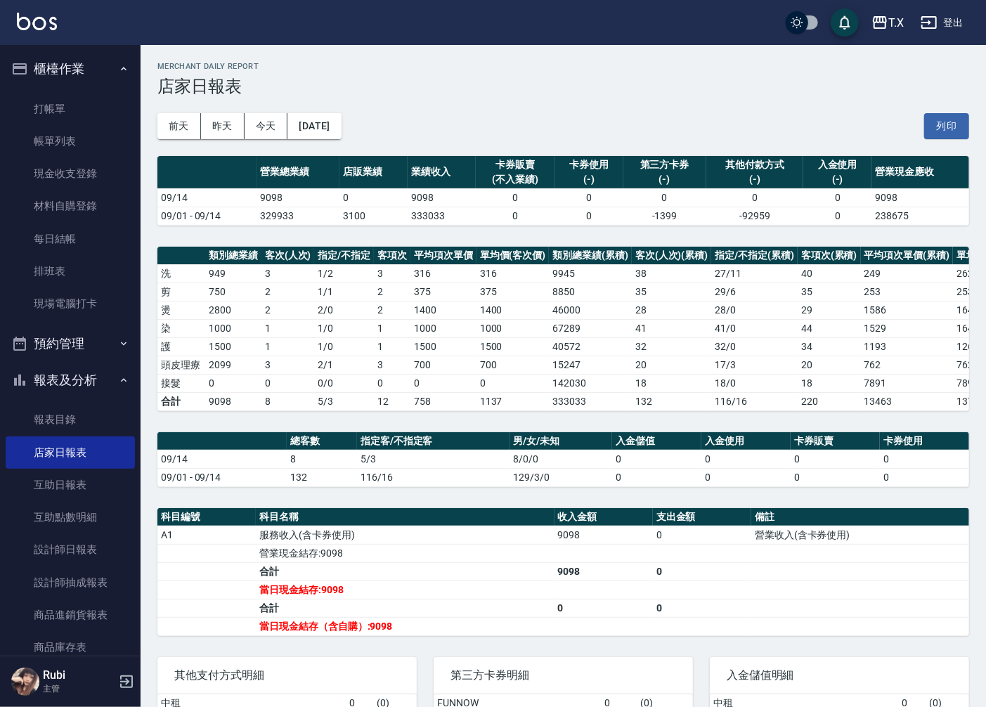
click at [441, 382] on td "0" at bounding box center [443, 383] width 66 height 18
drag, startPoint x: 441, startPoint y: 382, endPoint x: 417, endPoint y: 331, distance: 56.0
click at [432, 354] on tbody "洗 949 3 1 / 2 3 316 316 9945 38 27 / 11 40 249 262 剪 750 2 1 / 1 2 375 375 8850…" at bounding box center [604, 337] width 895 height 146
drag, startPoint x: 413, startPoint y: 306, endPoint x: 365, endPoint y: 224, distance: 95.7
click at [399, 278] on tbody "洗 949 3 1 / 2 3 316 316 9945 38 27 / 11 40 249 262 剪 750 2 1 / 1 2 375 375 8850…" at bounding box center [604, 337] width 895 height 146
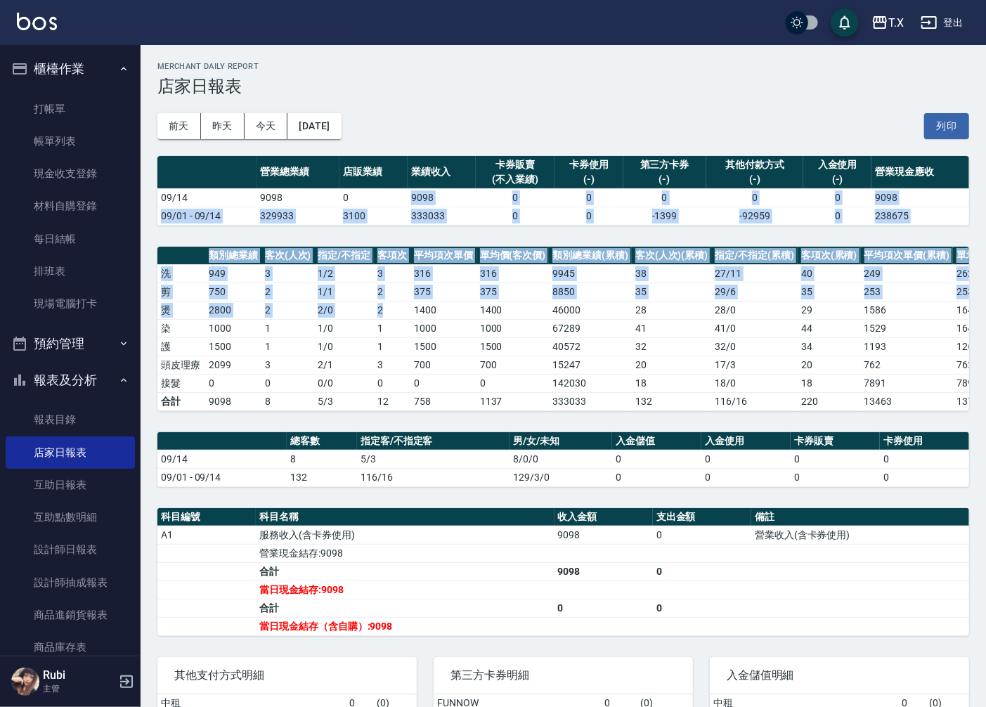
drag, startPoint x: 357, startPoint y: 219, endPoint x: 422, endPoint y: 354, distance: 149.9
click at [416, 338] on div "T.X [DATE] 店家日報表 列印時間： [DATE][PHONE_NUMBER]:08 Merchant Daily Report 店家日報表 [DAT…" at bounding box center [564, 450] width 846 height 811
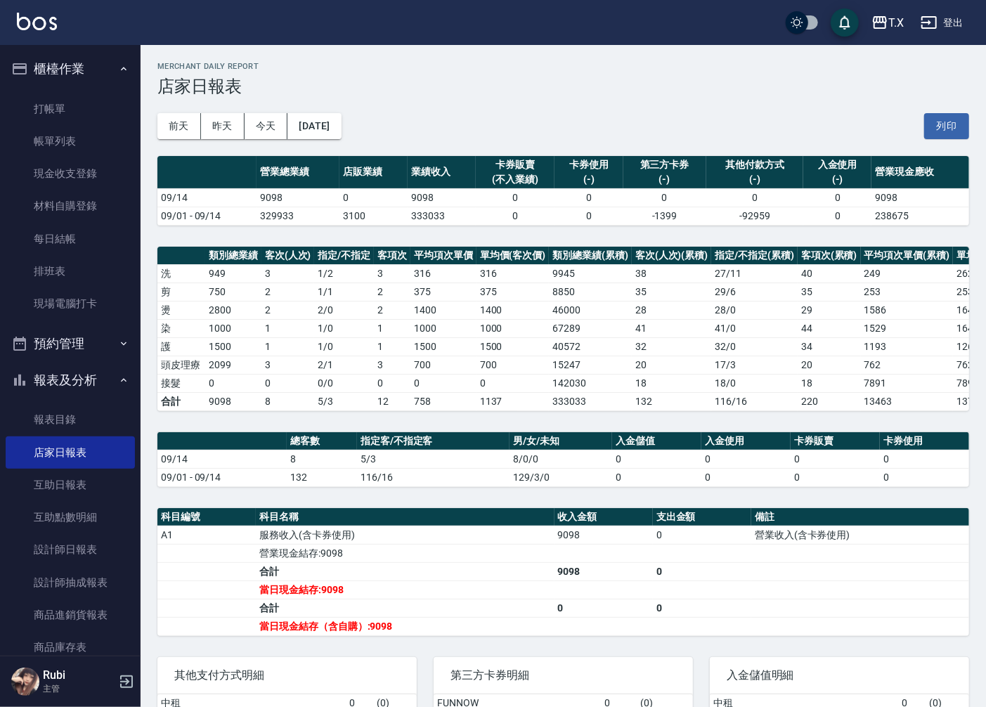
click at [426, 378] on td "0" at bounding box center [443, 383] width 66 height 18
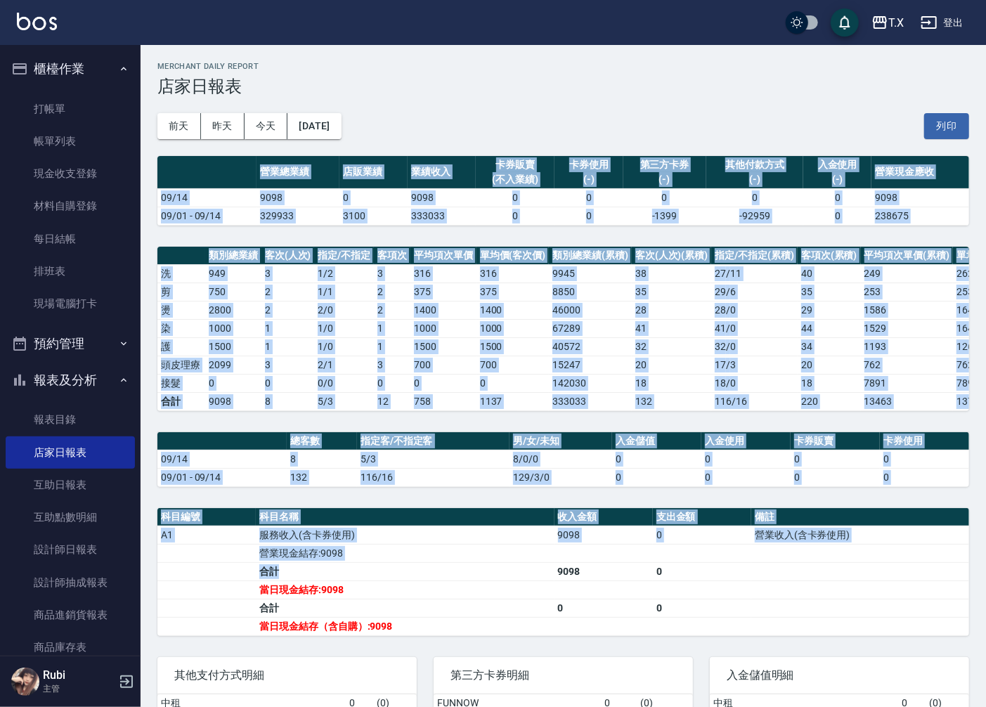
drag, startPoint x: 451, startPoint y: 131, endPoint x: 493, endPoint y: 617, distance: 487.6
click at [491, 584] on div "T.X [DATE] 店家日報表 列印時間： [DATE][PHONE_NUMBER]:08 Merchant Daily Report 店家日報表 [DAT…" at bounding box center [564, 450] width 846 height 811
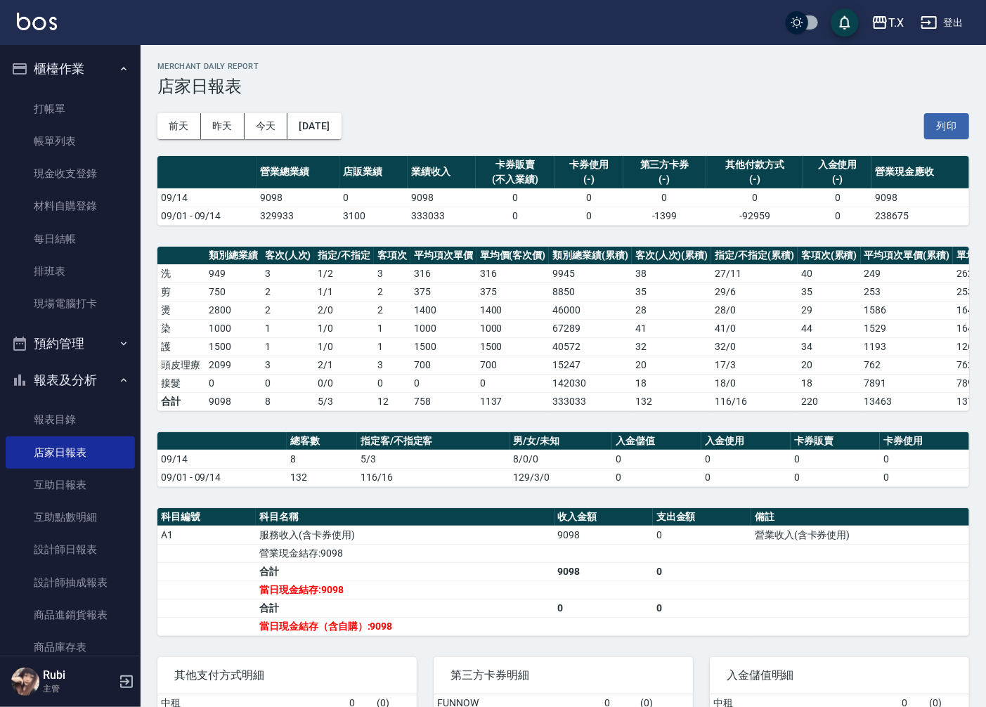
click at [507, 675] on div "第三方卡券明細" at bounding box center [563, 675] width 259 height 37
drag, startPoint x: 493, startPoint y: 647, endPoint x: 473, endPoint y: 559, distance: 90.2
click at [474, 562] on div "T.X [DATE] 店家日報表 列印時間： [DATE][PHONE_NUMBER]:08 Merchant Daily Report 店家日報表 [DAT…" at bounding box center [564, 450] width 846 height 811
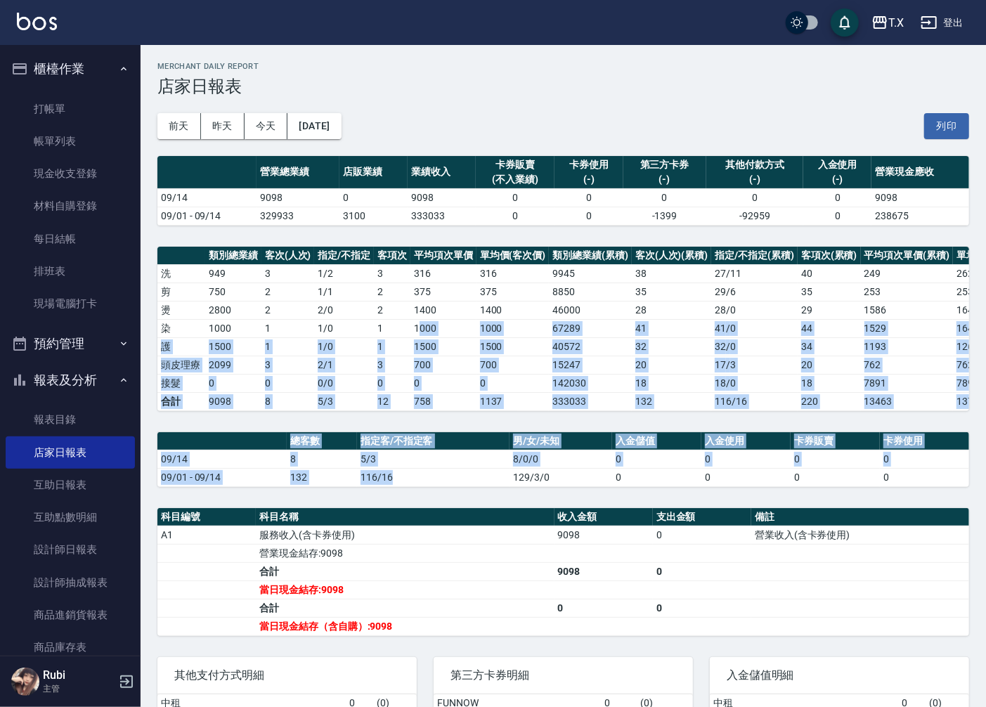
drag, startPoint x: 419, startPoint y: 322, endPoint x: 485, endPoint y: 531, distance: 219.6
click at [479, 493] on div "T.X [DATE] 店家日報表 列印時間： [DATE][PHONE_NUMBER]:08 Merchant Daily Report 店家日報表 [DAT…" at bounding box center [564, 450] width 846 height 811
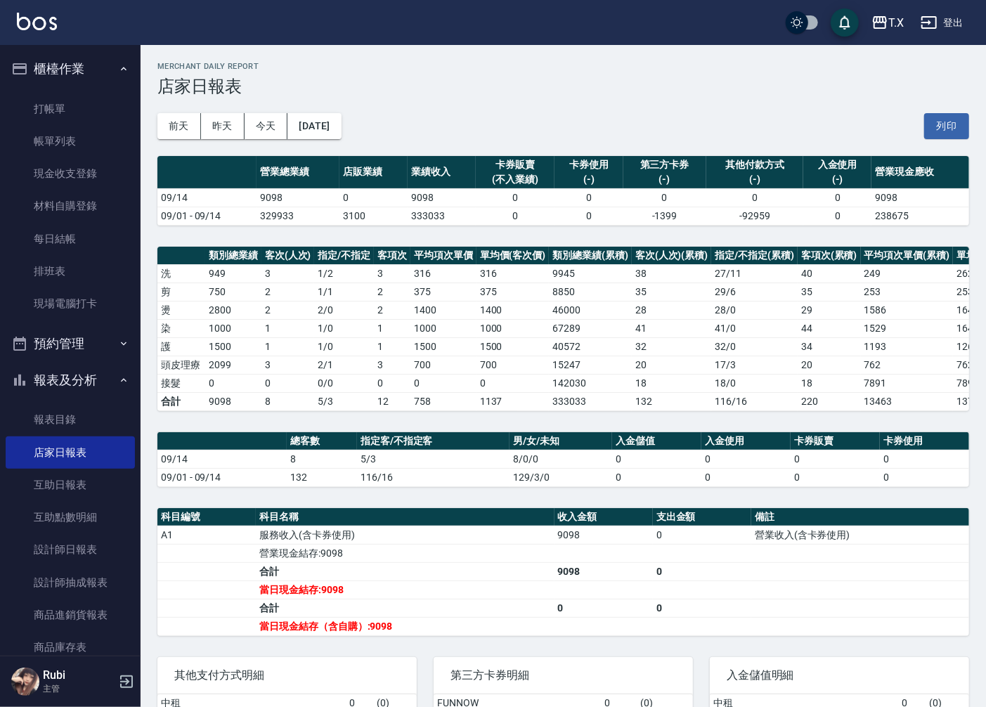
drag, startPoint x: 486, startPoint y: 564, endPoint x: 485, endPoint y: 548, distance: 15.5
click at [486, 562] on td "營業現金結存:9098" at bounding box center [405, 553] width 298 height 18
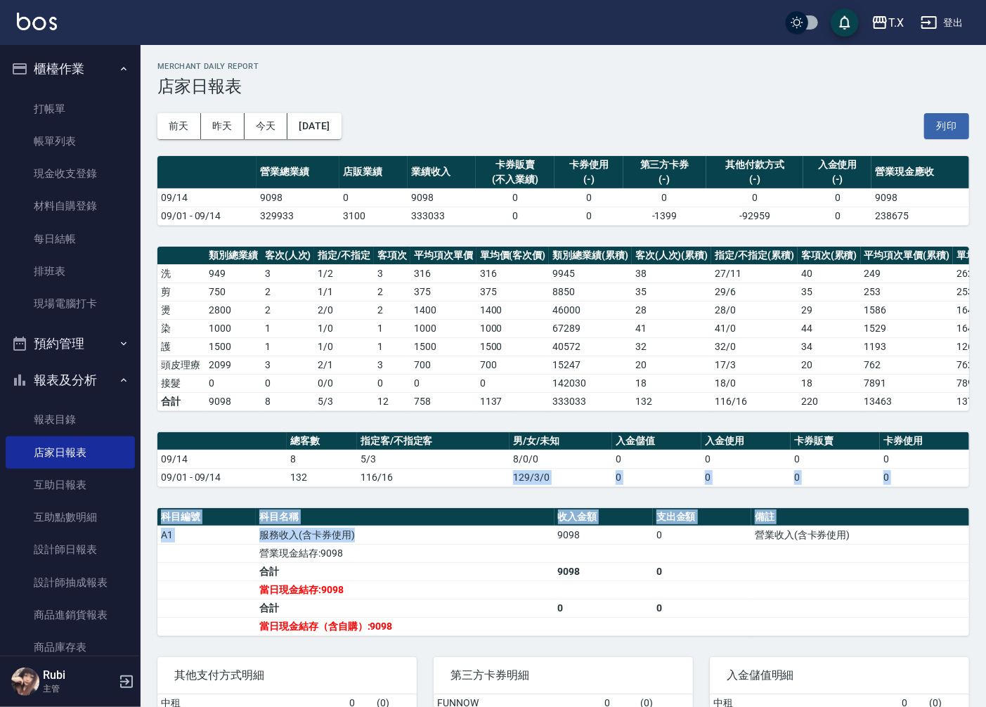
drag, startPoint x: 483, startPoint y: 524, endPoint x: 439, endPoint y: 399, distance: 132.5
click at [469, 460] on div "T.X [DATE] 店家日報表 列印時間： [DATE][PHONE_NUMBER]:08 Merchant Daily Report 店家日報表 [DAT…" at bounding box center [564, 450] width 846 height 811
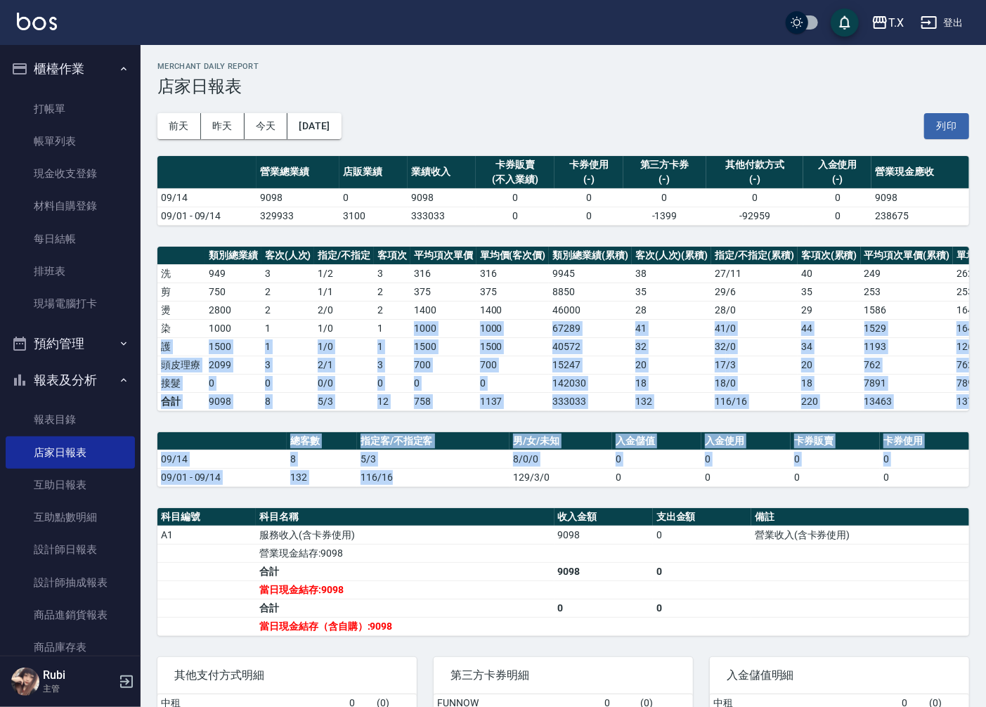
drag, startPoint x: 395, startPoint y: 322, endPoint x: 482, endPoint y: 517, distance: 213.3
click at [474, 499] on div "T.X [DATE] 店家日報表 列印時間： [DATE][PHONE_NUMBER]:08 Merchant Daily Report 店家日報表 [DAT…" at bounding box center [564, 450] width 846 height 811
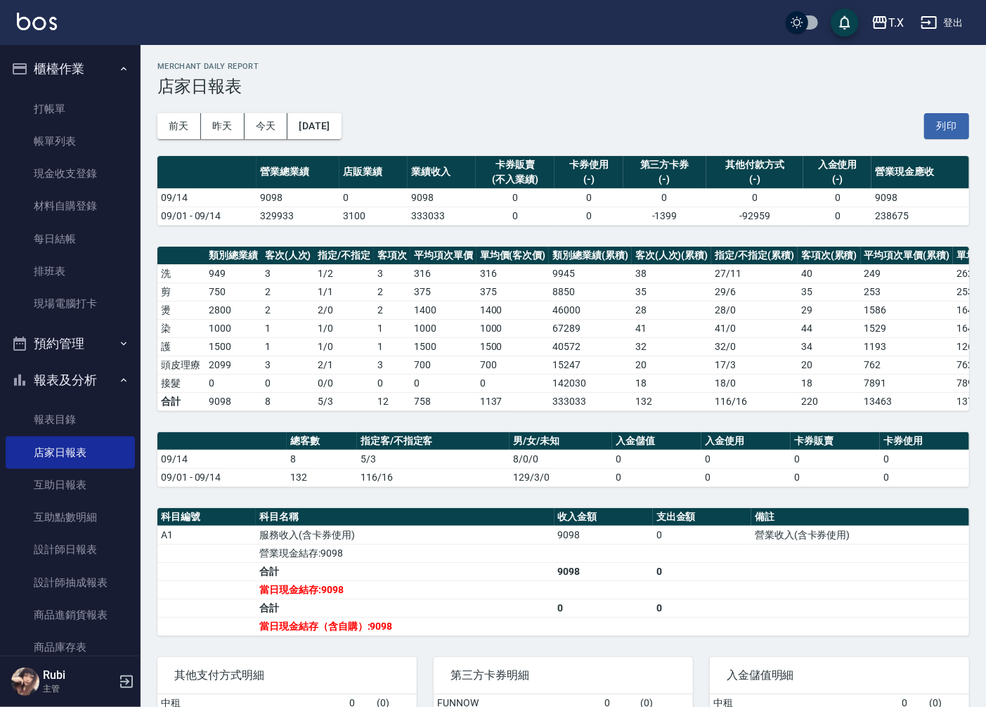
click at [492, 526] on th "科目名稱" at bounding box center [405, 517] width 298 height 18
click at [99, 546] on link "設計師日報表" at bounding box center [70, 549] width 129 height 32
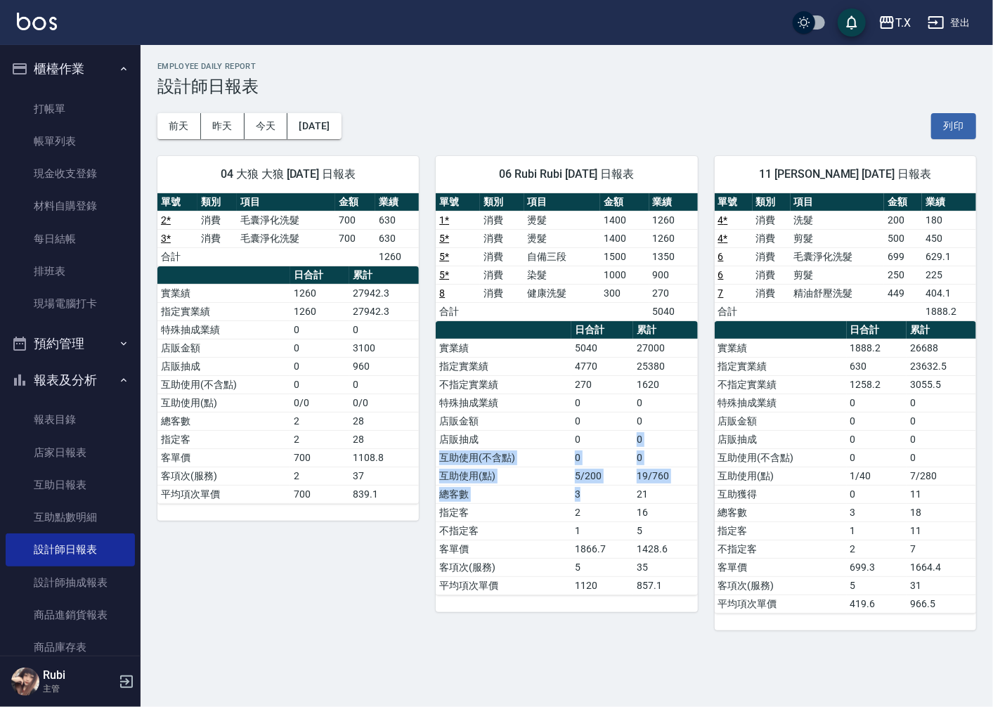
drag, startPoint x: 595, startPoint y: 453, endPoint x: 606, endPoint y: 534, distance: 81.5
click at [603, 509] on tbody "實業績 5040 27000 指定實業績 4770 25380 不指定實業績 270 1620 特殊抽成業績 0 0 店販金額 0 0 店販抽成 0 0 互助…" at bounding box center [566, 467] width 261 height 256
drag, startPoint x: 616, startPoint y: 561, endPoint x: 619, endPoint y: 550, distance: 10.9
click at [619, 559] on td "5" at bounding box center [602, 567] width 62 height 18
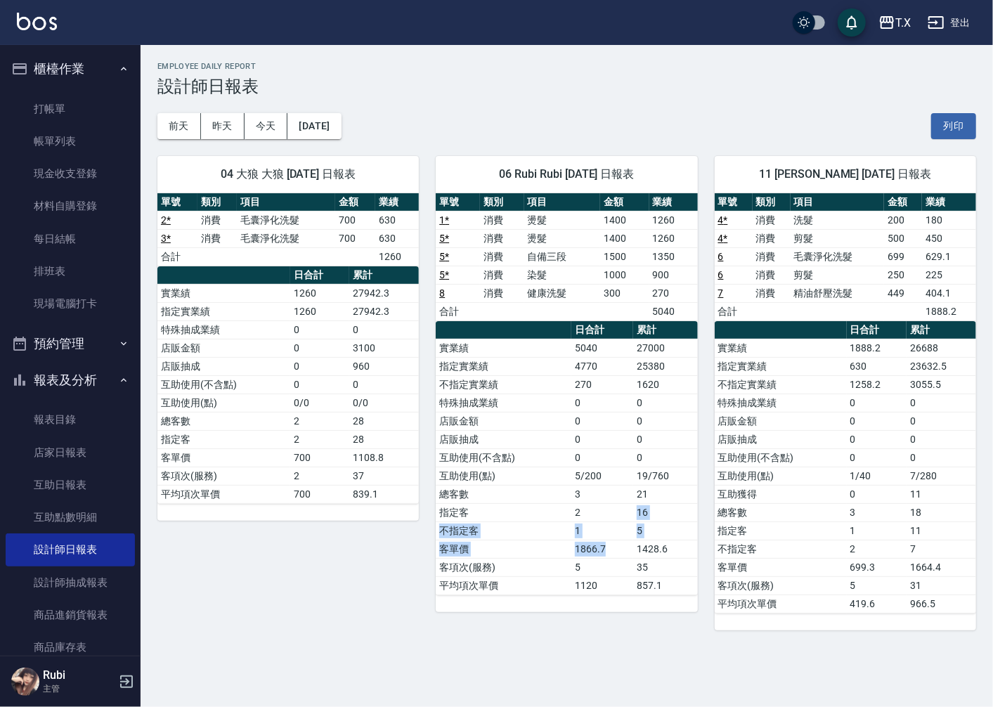
drag, startPoint x: 613, startPoint y: 531, endPoint x: 559, endPoint y: 464, distance: 85.9
click at [585, 497] on tbody "實業績 5040 27000 指定實業績 4770 25380 不指定實業績 270 1620 特殊抽成業績 0 0 店販金額 0 0 店販抽成 0 0 互助…" at bounding box center [566, 467] width 261 height 256
drag, startPoint x: 557, startPoint y: 446, endPoint x: 571, endPoint y: 489, distance: 46.0
click at [567, 481] on tbody "實業績 5040 27000 指定實業績 4770 25380 不指定實業績 270 1620 特殊抽成業績 0 0 店販金額 0 0 店販抽成 0 0 互助…" at bounding box center [566, 467] width 261 height 256
click at [577, 496] on td "3" at bounding box center [602, 494] width 62 height 18
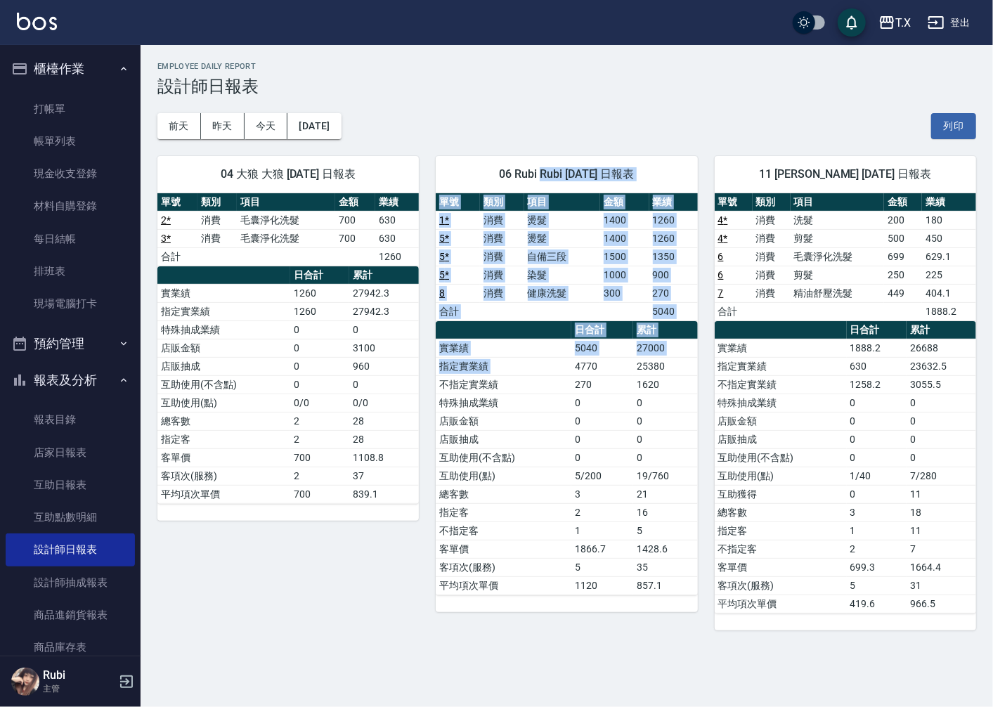
drag, startPoint x: 527, startPoint y: 172, endPoint x: 587, endPoint y: 401, distance: 236.1
click at [581, 389] on div "06 Rubi Rubi [DATE] 日報表 單號 類別 項目 金額 業績 1 * 消費 燙髮 1400 1260 5 * 消費 燙髮 1400 1260 …" at bounding box center [566, 384] width 261 height 456
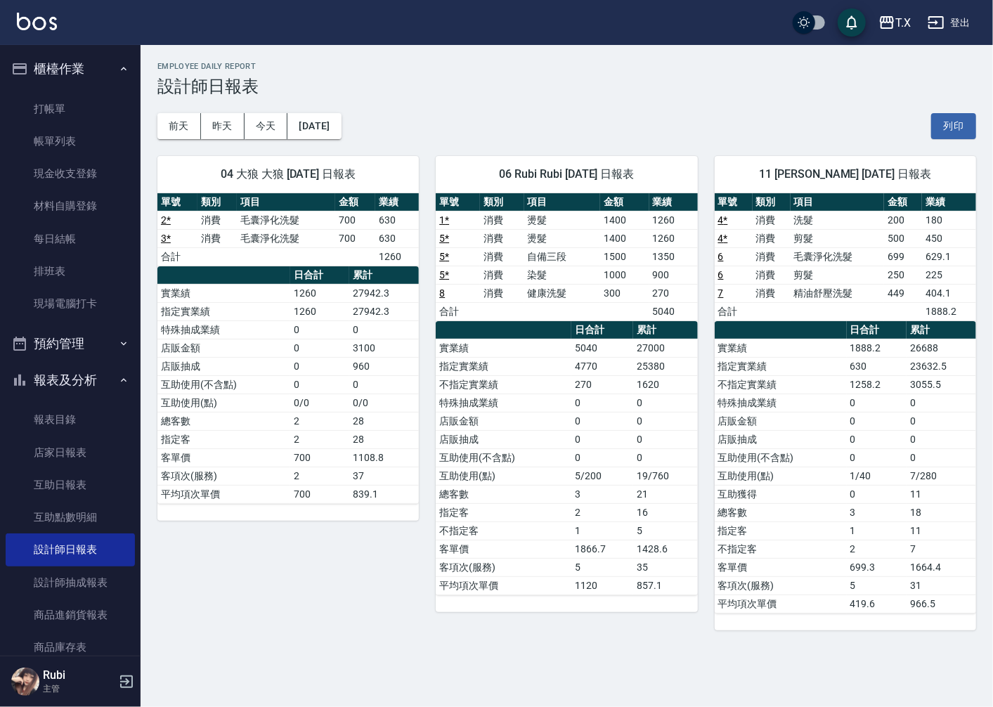
click at [607, 430] on td "0" at bounding box center [602, 421] width 62 height 18
drag, startPoint x: 606, startPoint y: 425, endPoint x: 593, endPoint y: 403, distance: 25.0
click at [593, 403] on tbody "實業績 5040 27000 指定實業績 4770 25380 不指定實業績 270 1620 特殊抽成業績 0 0 店販金額 0 0 店販抽成 0 0 互助…" at bounding box center [566, 467] width 261 height 256
drag, startPoint x: 535, startPoint y: 304, endPoint x: 549, endPoint y: 425, distance: 121.7
click at [544, 389] on div "單號 類別 項目 金額 業績 1 * 消費 燙髮 1400 1260 5 * 消費 燙髮 1400 1260 5 * 消費 自備三段 1500 1350 5 …" at bounding box center [566, 394] width 261 height 402
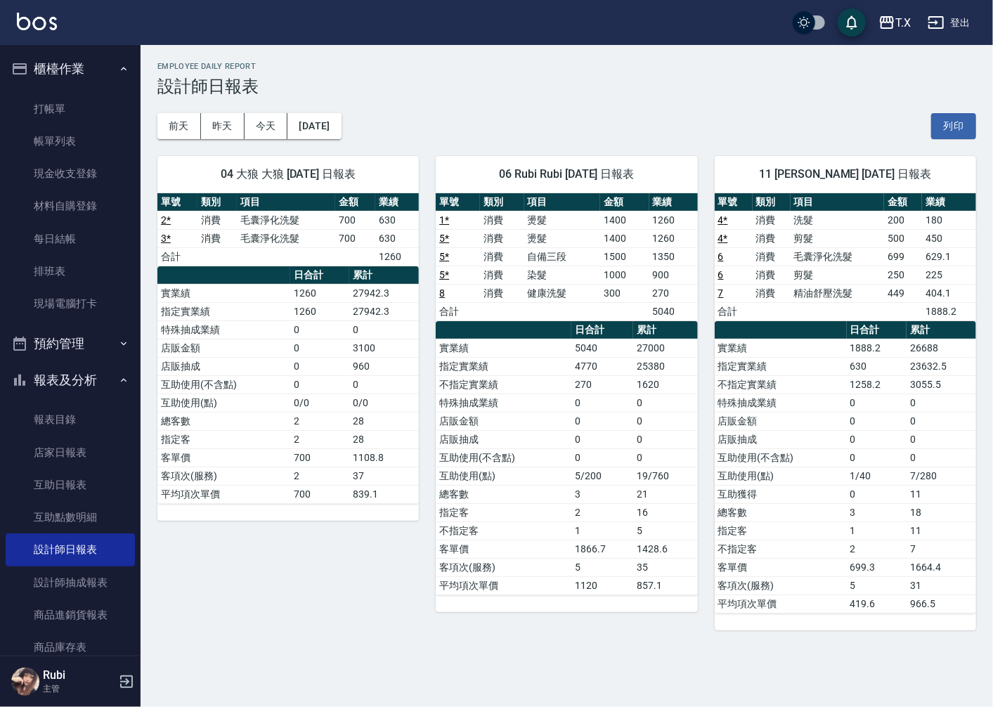
click at [551, 441] on td "店販抽成" at bounding box center [504, 439] width 136 height 18
drag, startPoint x: 550, startPoint y: 432, endPoint x: 545, endPoint y: 410, distance: 21.7
click at [548, 417] on tbody "實業績 5040 27000 指定實業績 4770 25380 不指定實業績 270 1620 特殊抽成業績 0 0 店販金額 0 0 店販抽成 0 0 互助…" at bounding box center [566, 467] width 261 height 256
drag, startPoint x: 538, startPoint y: 377, endPoint x: 559, endPoint y: 437, distance: 63.4
click at [555, 434] on tbody "實業績 5040 27000 指定實業績 4770 25380 不指定實業績 270 1620 特殊抽成業績 0 0 店販金額 0 0 店販抽成 0 0 互助…" at bounding box center [566, 467] width 261 height 256
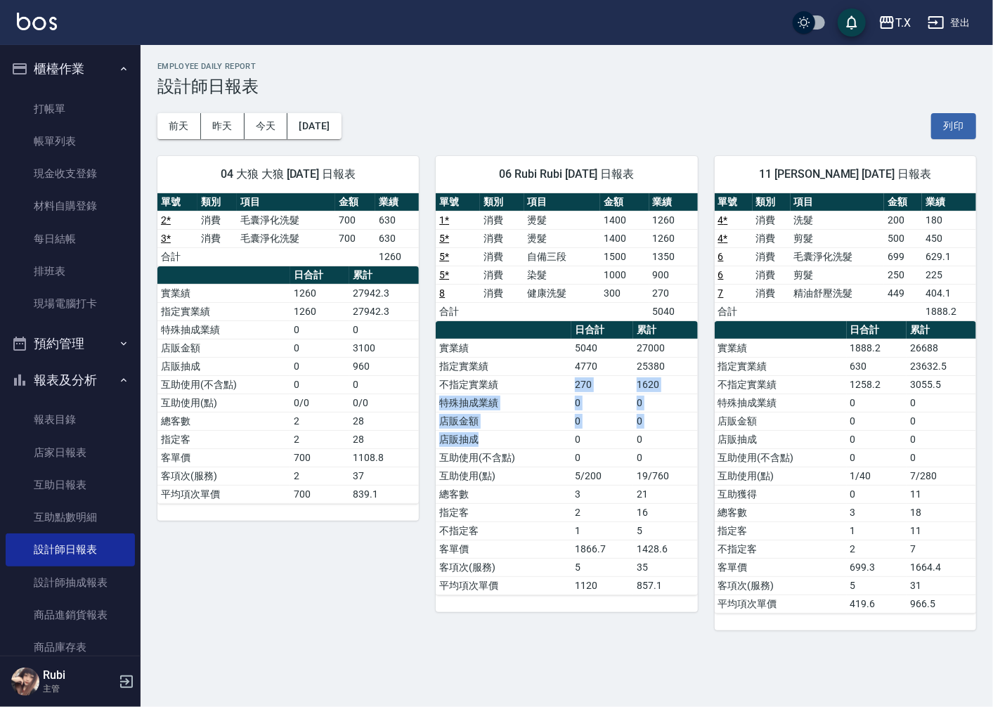
click at [559, 438] on td "店販抽成" at bounding box center [504, 439] width 136 height 18
drag, startPoint x: 559, startPoint y: 438, endPoint x: 536, endPoint y: 396, distance: 47.9
click at [542, 408] on tbody "實業績 5040 27000 指定實業績 4770 25380 不指定實業績 270 1620 特殊抽成業績 0 0 店販金額 0 0 店販抽成 0 0 互助…" at bounding box center [566, 467] width 261 height 256
drag, startPoint x: 531, startPoint y: 381, endPoint x: 556, endPoint y: 441, distance: 64.6
click at [556, 441] on tbody "實業績 5040 27000 指定實業績 4770 25380 不指定實業績 270 1620 特殊抽成業績 0 0 店販金額 0 0 店販抽成 0 0 互助…" at bounding box center [566, 467] width 261 height 256
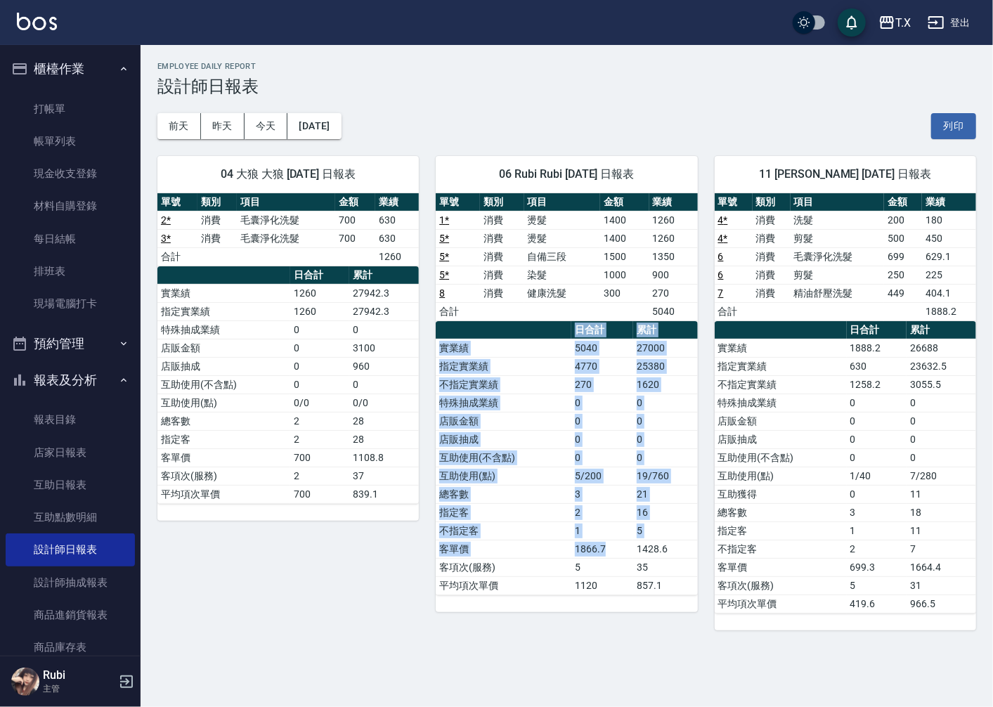
drag, startPoint x: 634, startPoint y: 641, endPoint x: 611, endPoint y: 494, distance: 148.6
click at [620, 519] on div "06 Rubi Rubi [DATE] 日報表 單號 類別 項目 金額 業績 1 * 消費 燙髮 1400 1260 5 * 消費 燙髮 1400 1260 …" at bounding box center [558, 384] width 278 height 491
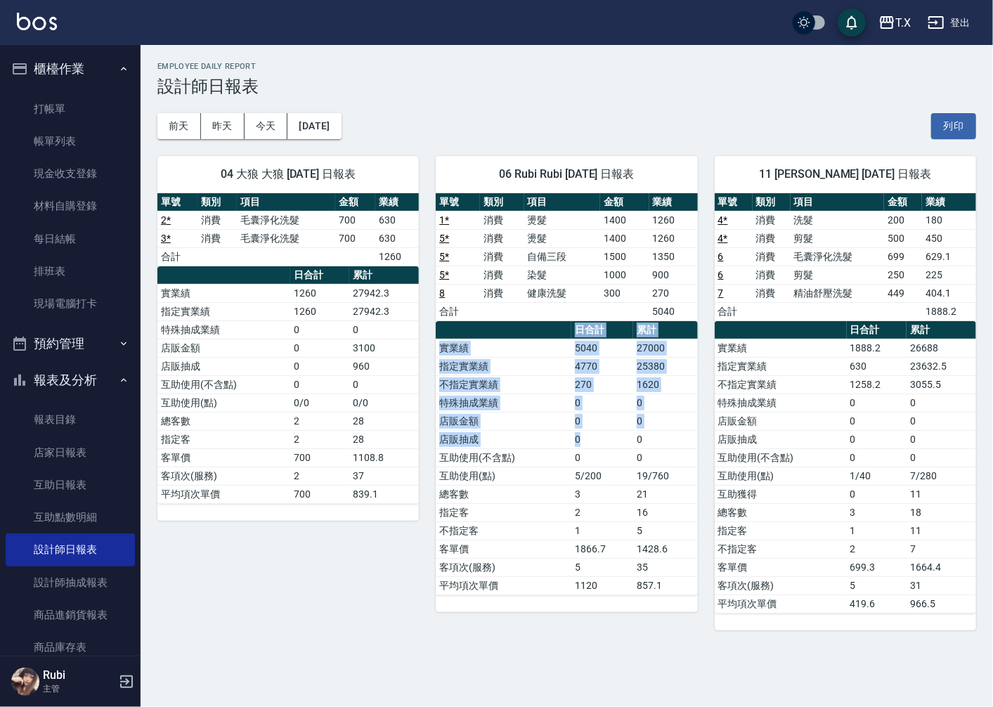
drag, startPoint x: 566, startPoint y: 331, endPoint x: 590, endPoint y: 503, distance: 173.9
click at [593, 465] on table "日合計 累計 實業績 5040 27000 指定實業績 4770 25380 不指定實業績 270 1620 特殊抽成業績 0 0 店販金額 0 0 店販抽成…" at bounding box center [566, 458] width 261 height 274
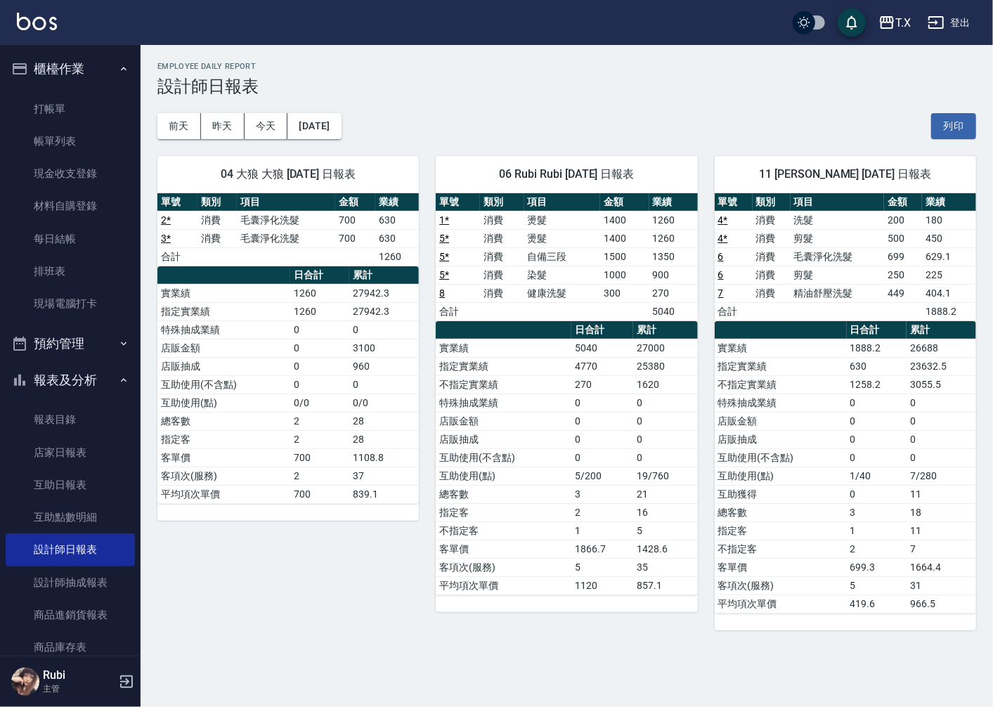
click at [590, 504] on td "2" at bounding box center [602, 512] width 62 height 18
drag, startPoint x: 433, startPoint y: 496, endPoint x: 445, endPoint y: 482, distance: 18.4
click at [425, 503] on div "06 Rubi Rubi [DATE] 日報表 單號 類別 項目 金額 業績 1 * 消費 燙髮 1400 1260 5 * 消費 燙髮 1400 1260 …" at bounding box center [558, 384] width 278 height 491
click at [60, 100] on link "打帳單" at bounding box center [70, 109] width 129 height 32
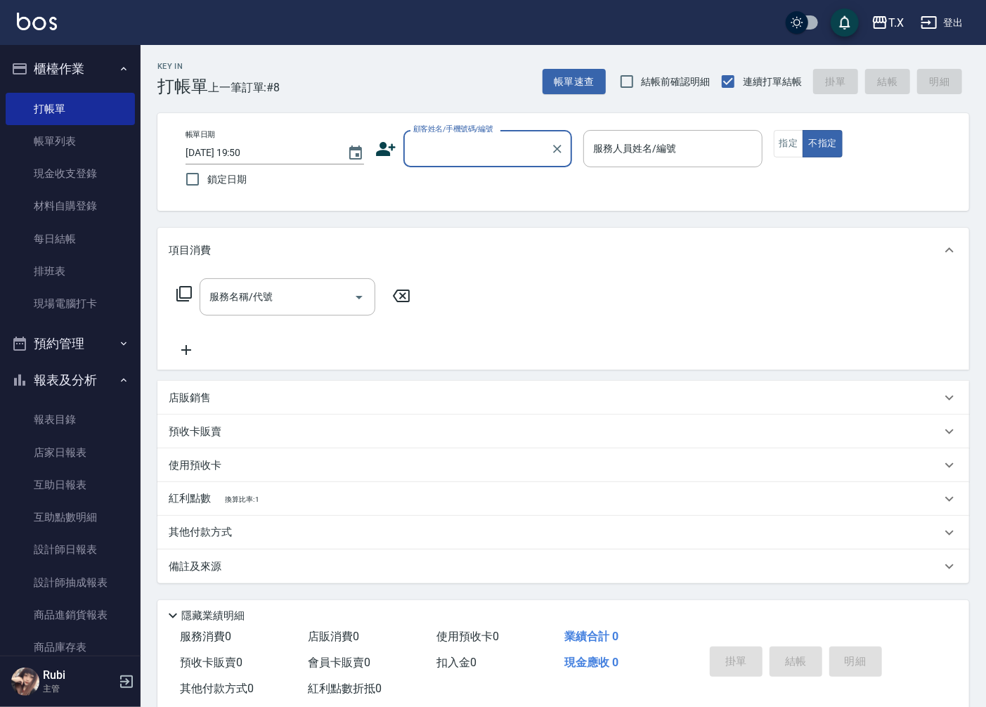
click at [472, 150] on input "顧客姓名/手機號碼/編號" at bounding box center [477, 148] width 135 height 25
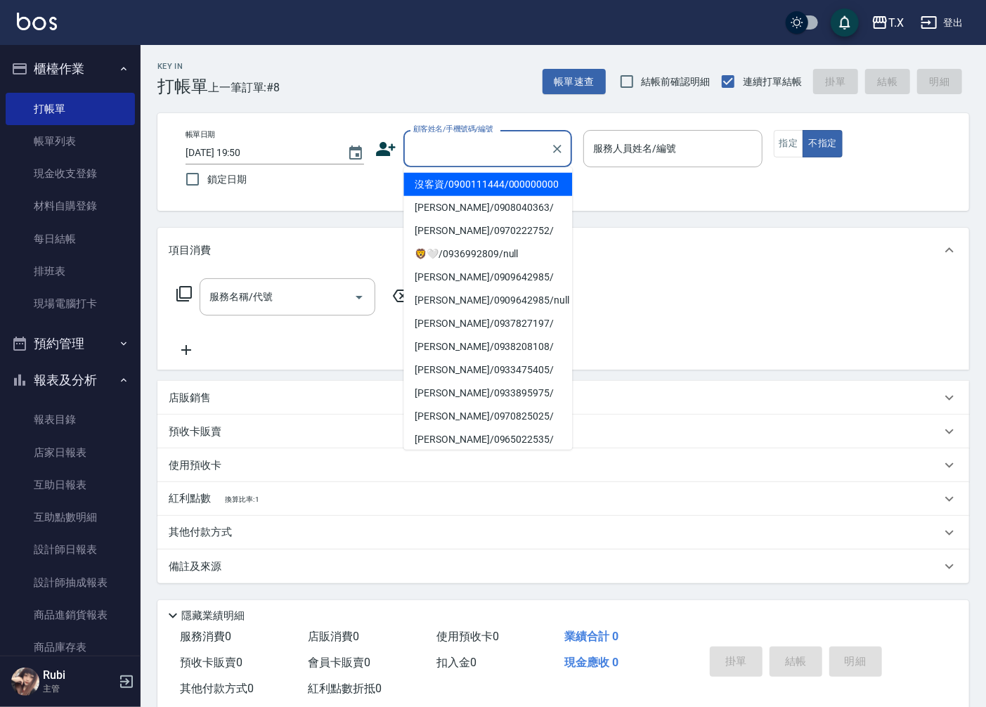
click at [453, 190] on li "沒客資/0900111444/000000000" at bounding box center [487, 184] width 169 height 23
type input "沒客資/0900111444/000000000"
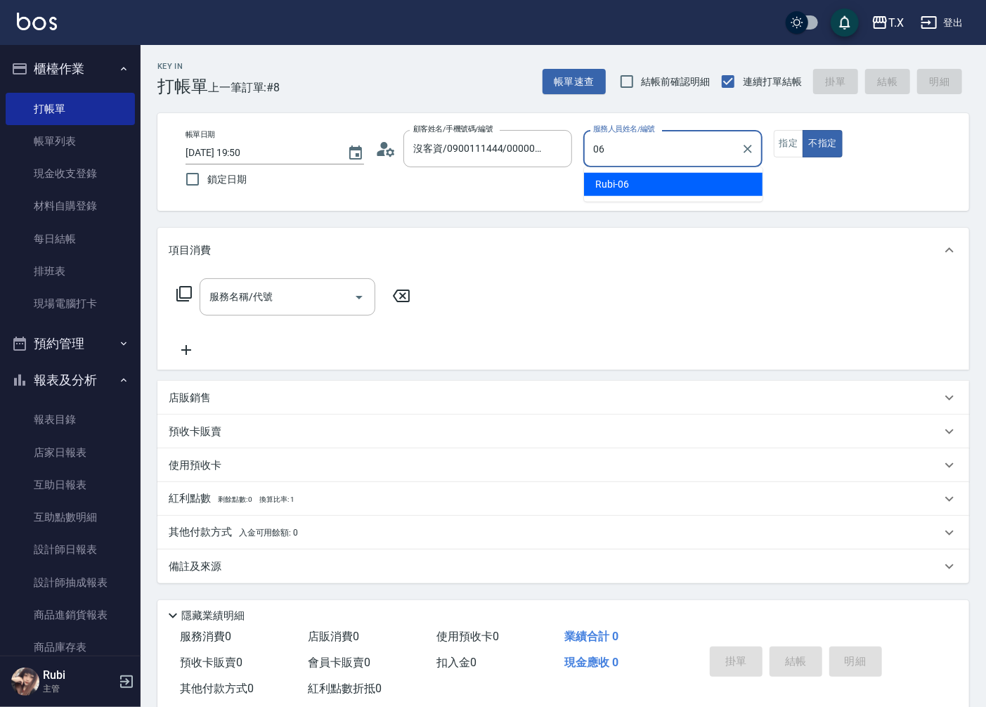
type input "Rubi-06"
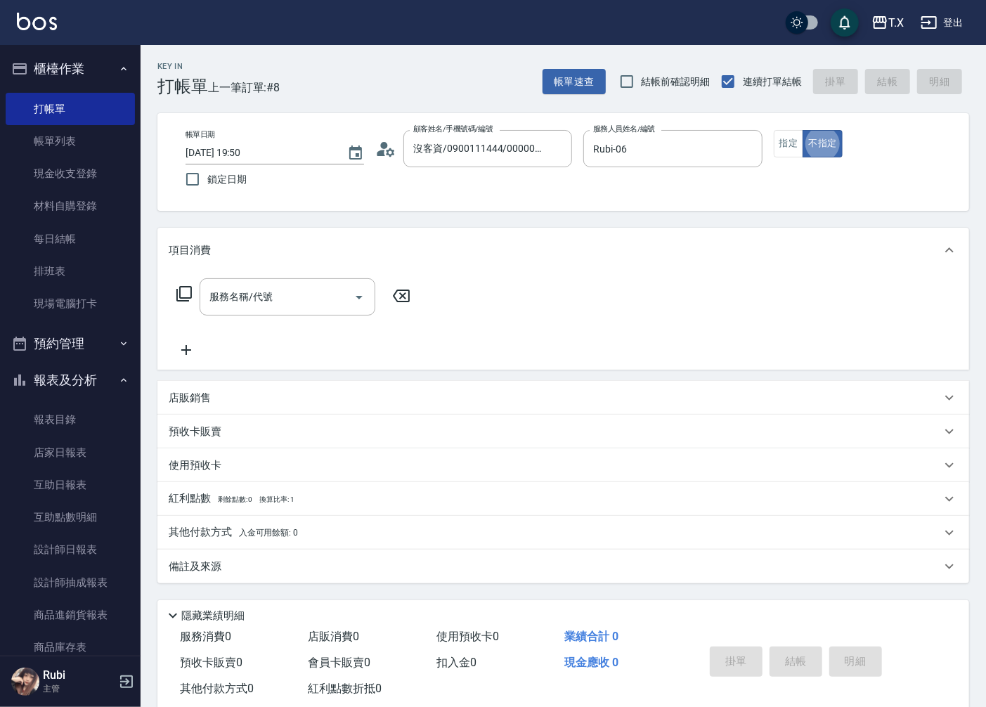
type button "false"
type input "401"
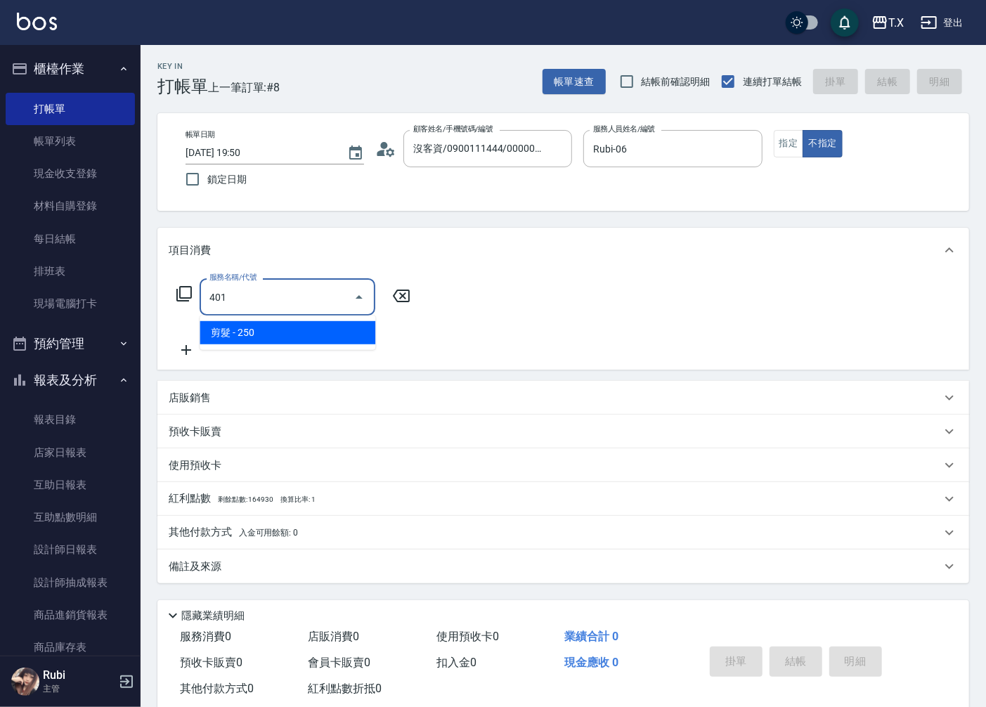
type input "20"
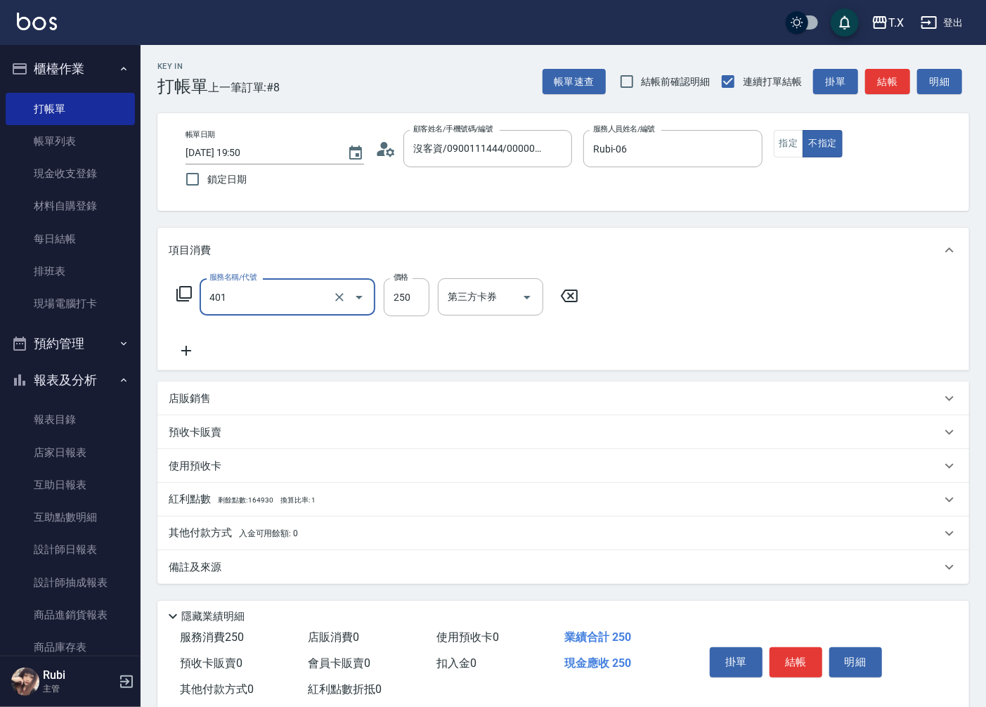
type input "剪髮(401)"
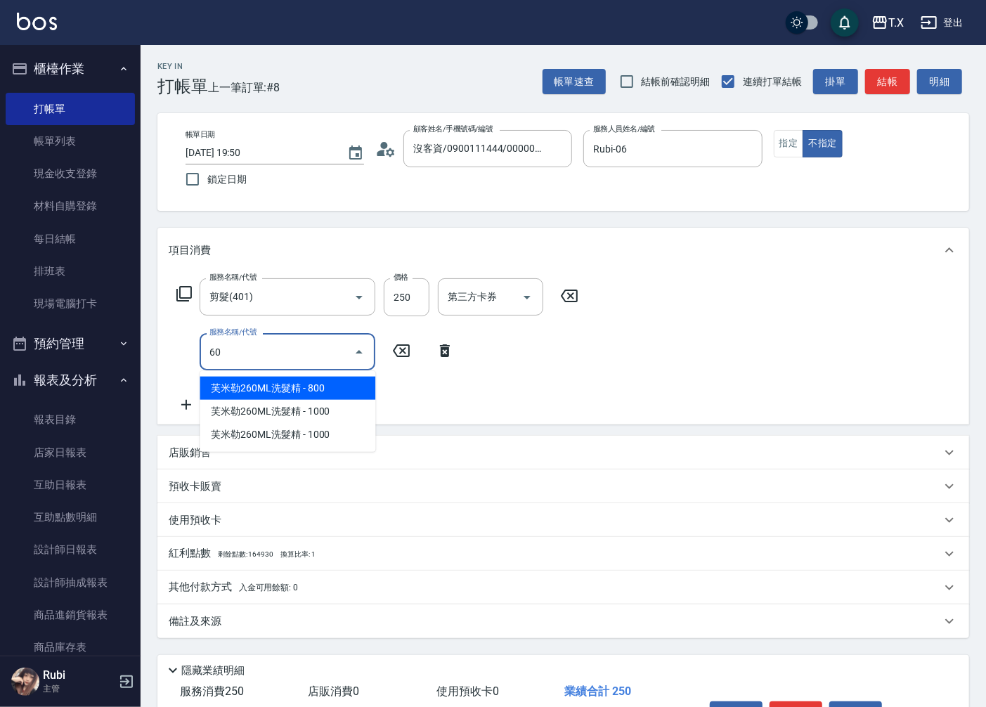
type input "608"
type input "100"
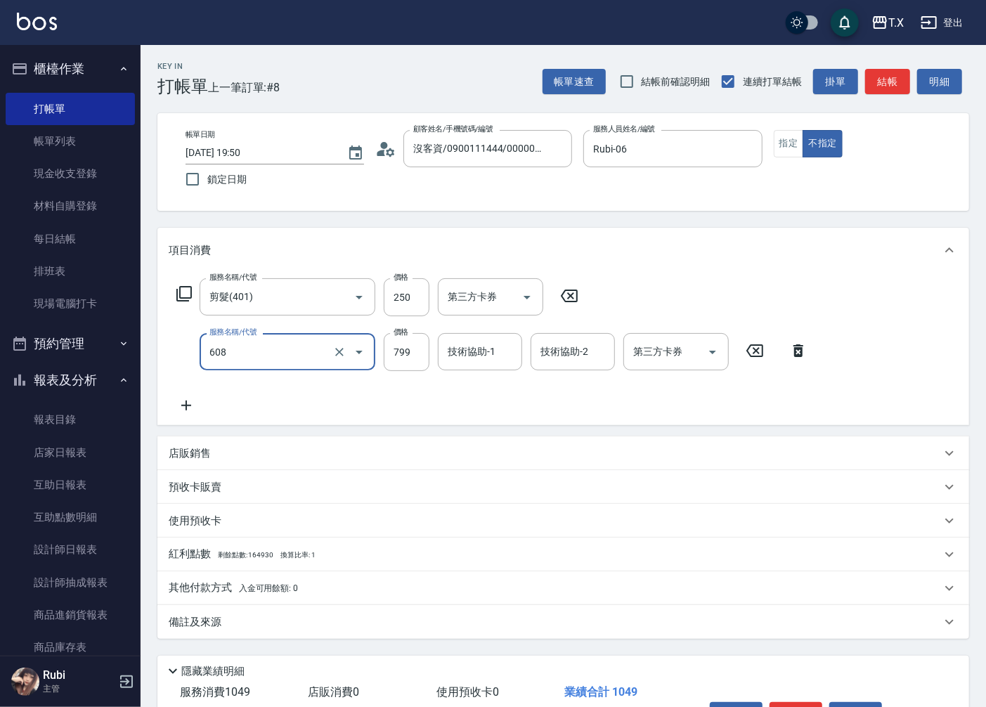
type input "自購二段(608)"
type input "1"
type input "20"
type input "160"
type input "180"
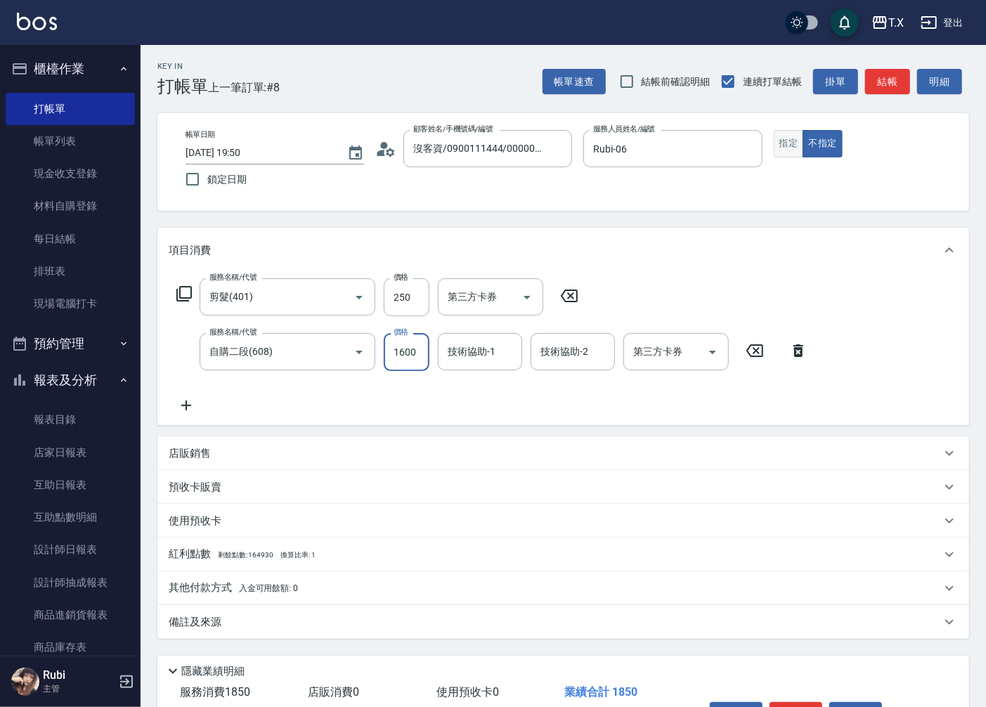
type input "1600"
click at [786, 141] on button "指定" at bounding box center [789, 143] width 30 height 27
click at [882, 74] on button "結帳" at bounding box center [887, 82] width 45 height 26
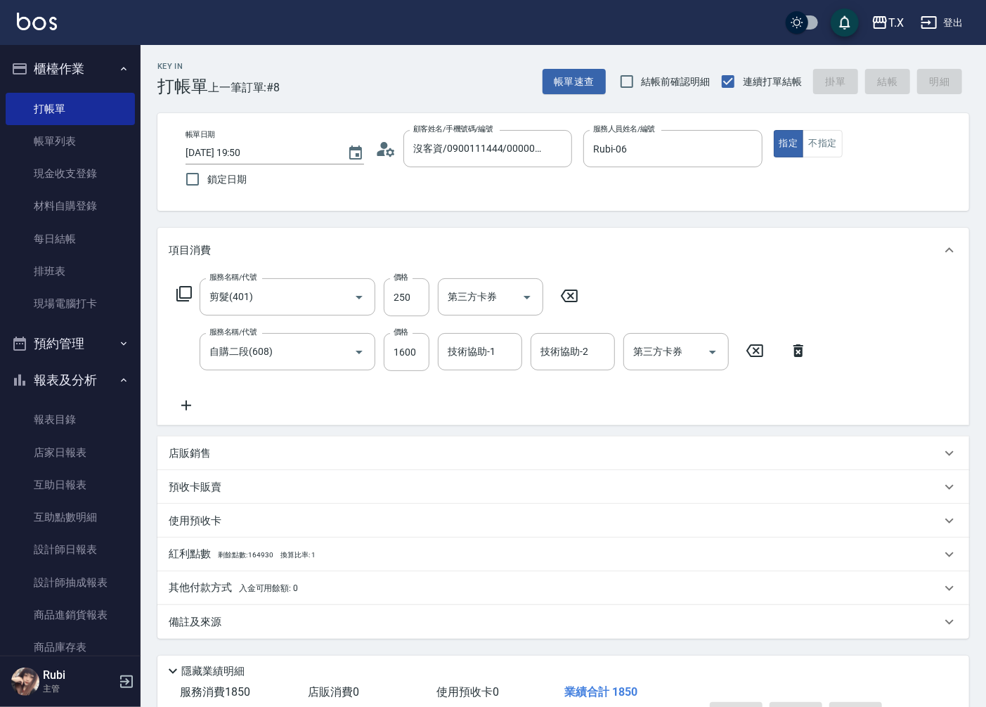
type input "[DATE] 19:51"
type input "0"
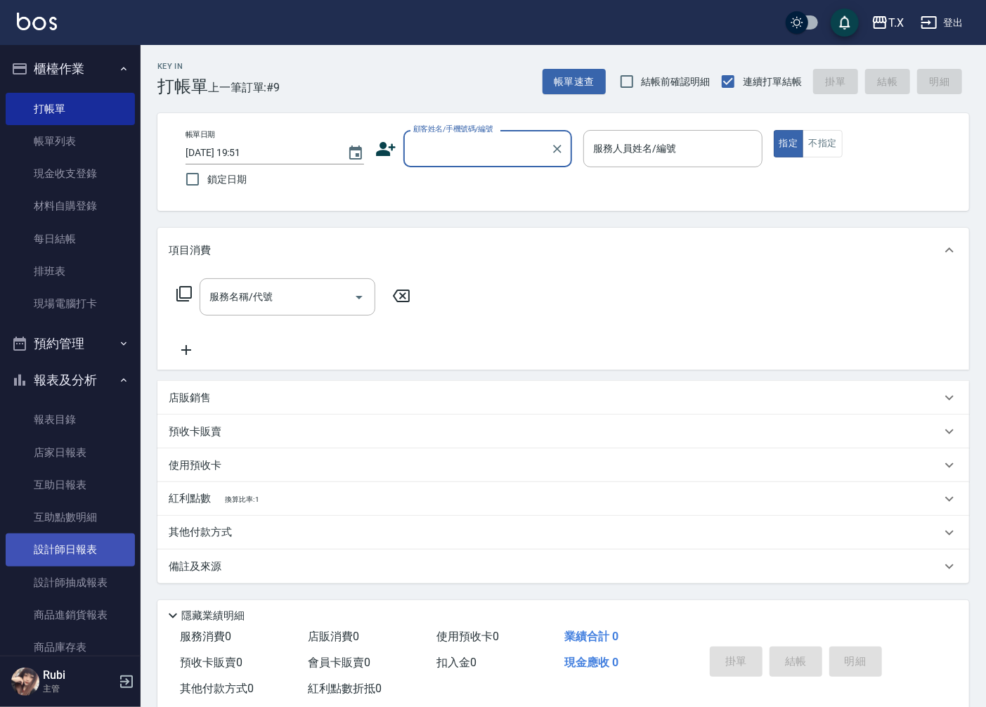
click at [37, 536] on link "設計師日報表" at bounding box center [70, 549] width 129 height 32
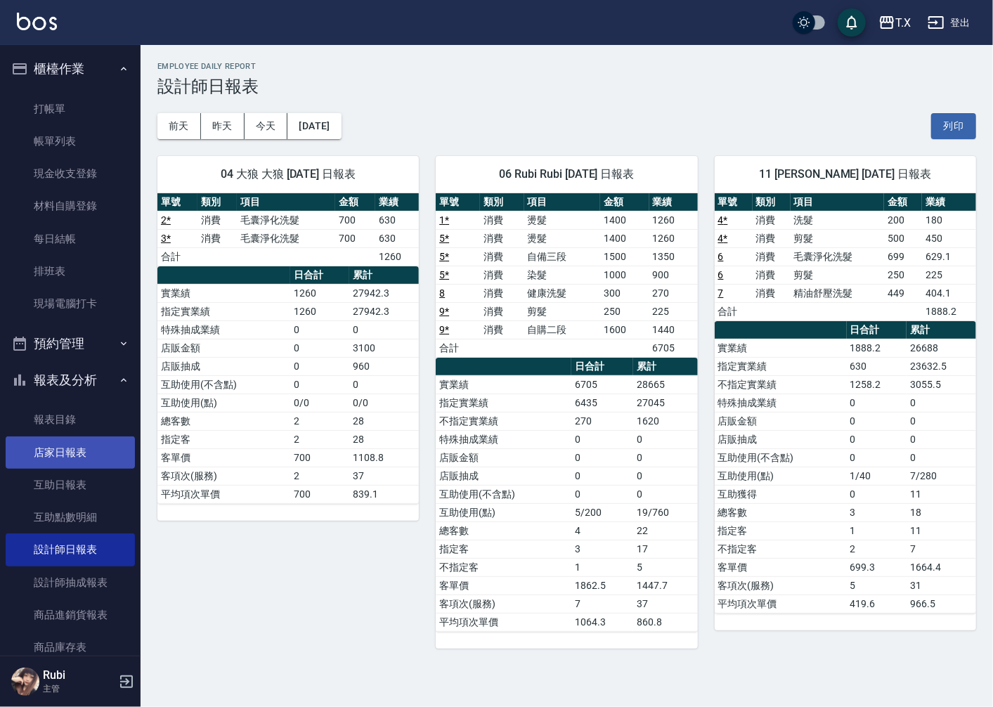
click at [87, 455] on link "店家日報表" at bounding box center [70, 452] width 129 height 32
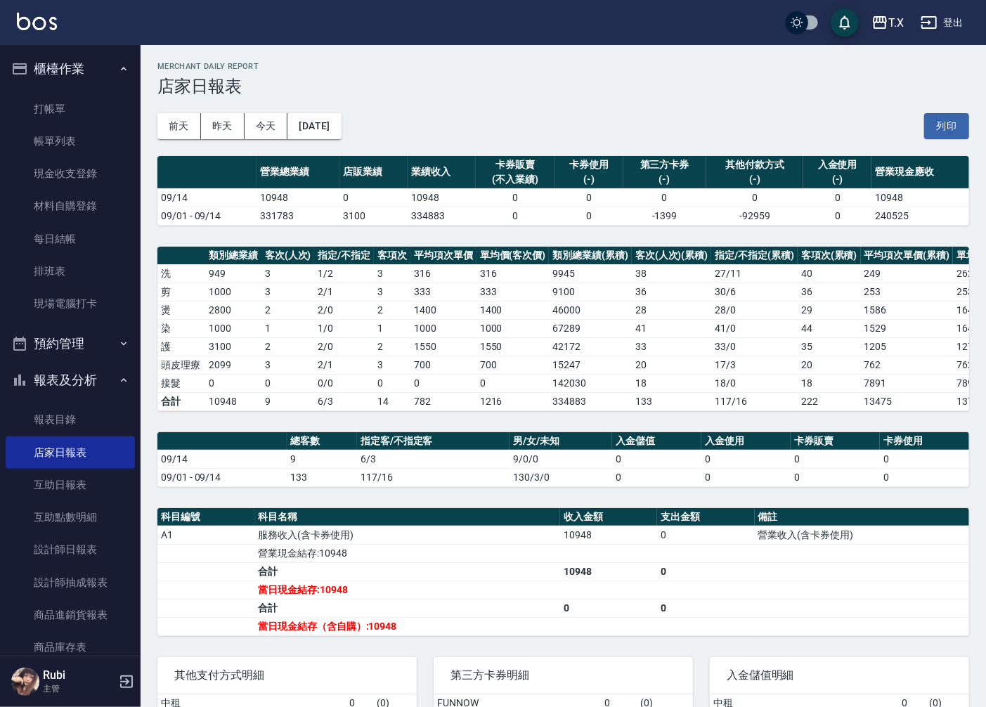
click at [429, 562] on tr "營業現金結存:10948" at bounding box center [563, 553] width 812 height 18
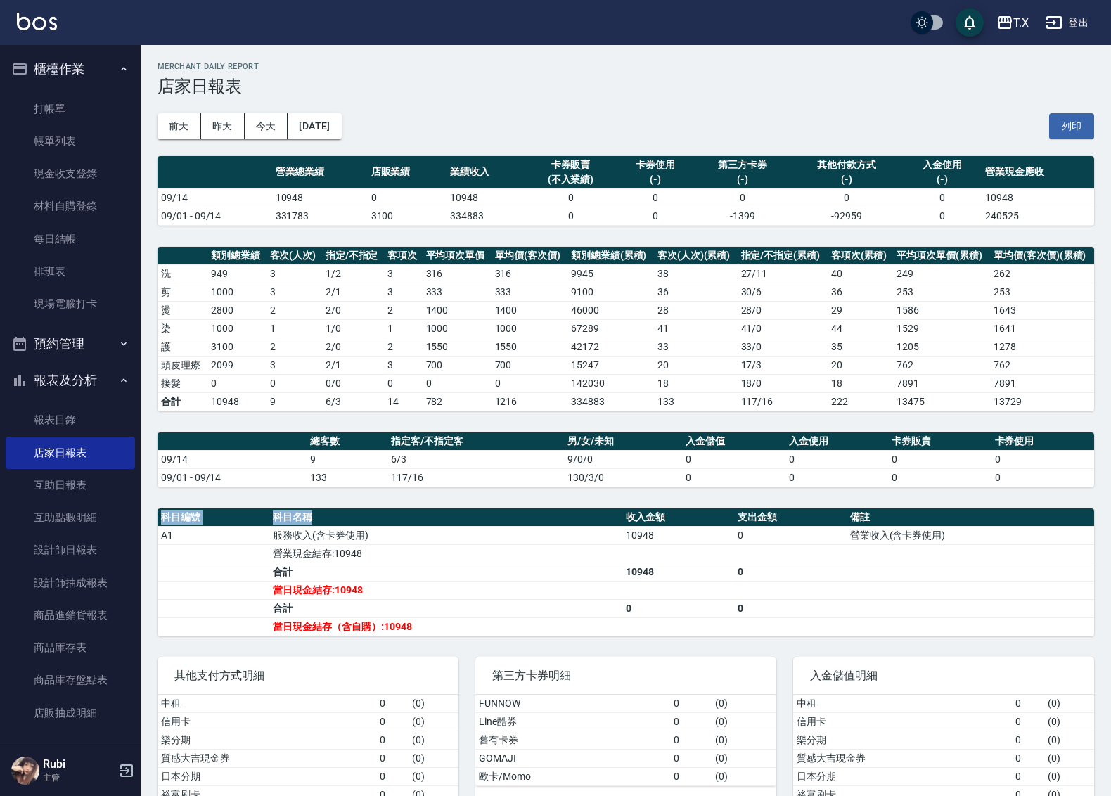
drag, startPoint x: 441, startPoint y: 480, endPoint x: 410, endPoint y: 459, distance: 37.4
click at [429, 472] on div "T.X [DATE] 店家日報表 列印時間： [DATE][PHONE_NUMBER]:52 Merchant Daily Report 店家日報表 [DAT…" at bounding box center [626, 450] width 970 height 811
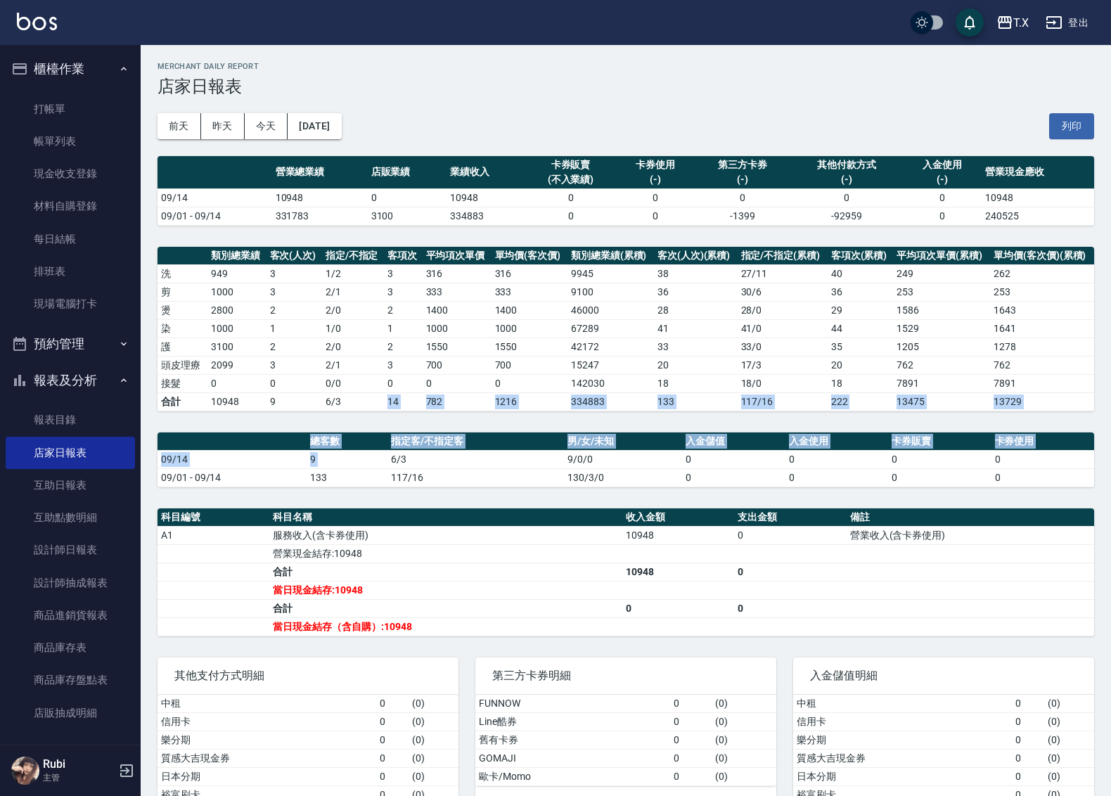
drag, startPoint x: 349, startPoint y: 404, endPoint x: 445, endPoint y: 549, distance: 173.5
click at [434, 531] on div "T.X [DATE] 店家日報表 列印時間： [DATE][PHONE_NUMBER]:52 Merchant Daily Report 店家日報表 [DAT…" at bounding box center [626, 450] width 970 height 811
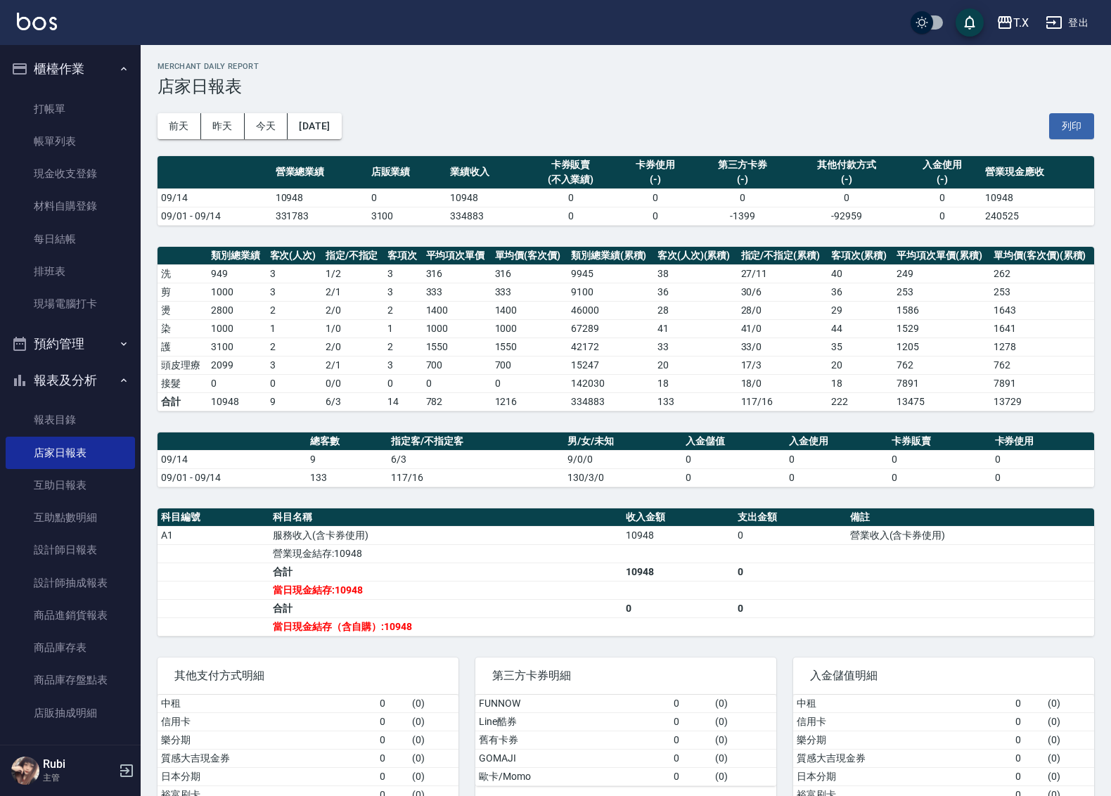
click at [469, 599] on td "當日現金結存:10948" at bounding box center [445, 590] width 353 height 18
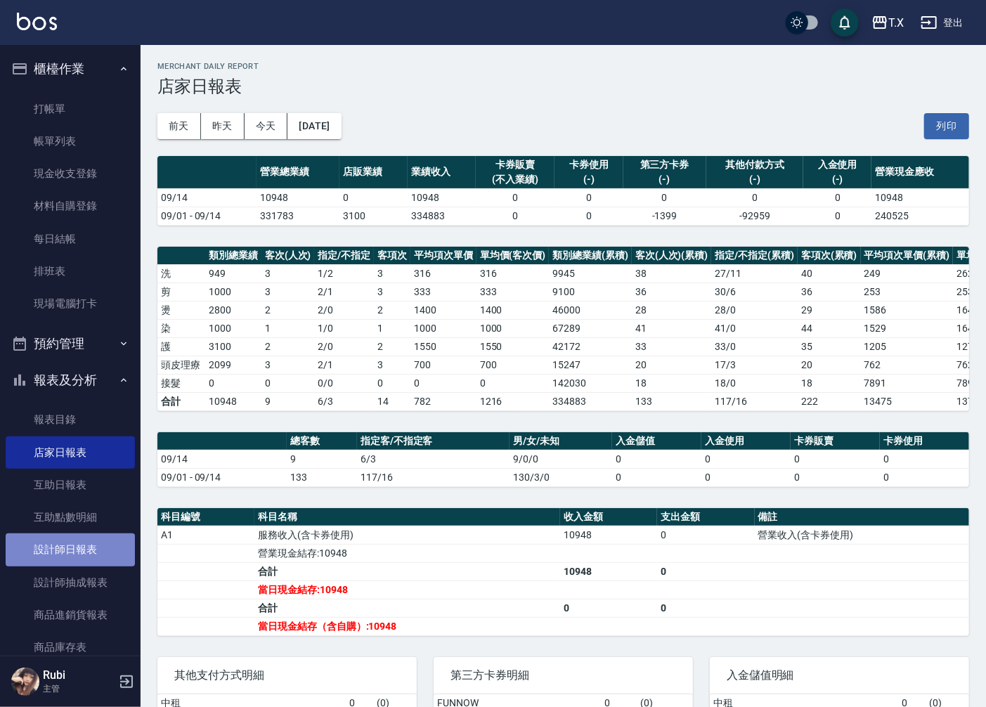
click at [89, 550] on link "設計師日報表" at bounding box center [70, 549] width 129 height 32
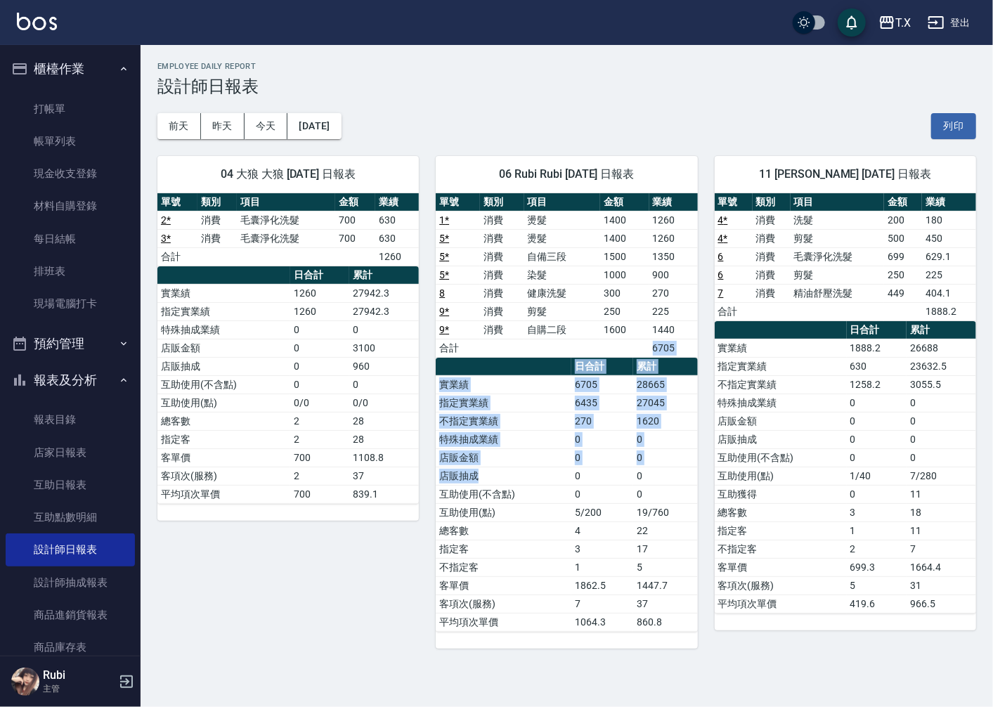
drag, startPoint x: 564, startPoint y: 396, endPoint x: 556, endPoint y: 495, distance: 99.4
click at [554, 488] on div "單號 類別 項目 金額 業績 1 * 消費 燙髮 1400 1260 5 * 消費 燙髮 1400 1260 5 * 消費 自備三段 1500 1350 5 …" at bounding box center [566, 412] width 261 height 439
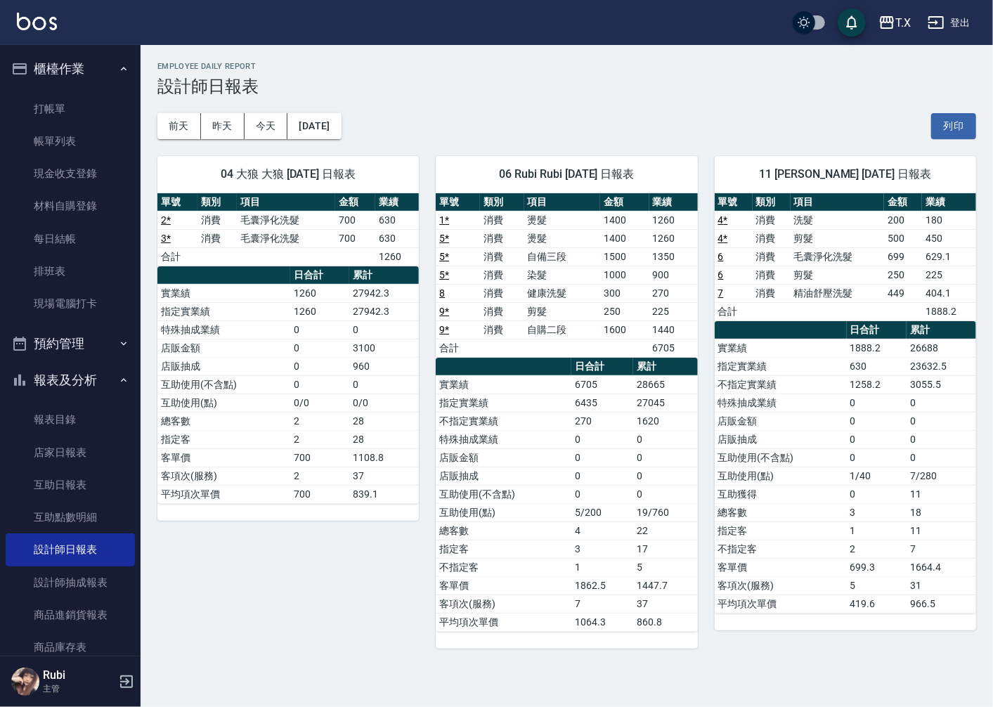
click at [574, 533] on td "4" at bounding box center [602, 531] width 62 height 18
click at [447, 401] on td "指定實業績" at bounding box center [504, 403] width 136 height 18
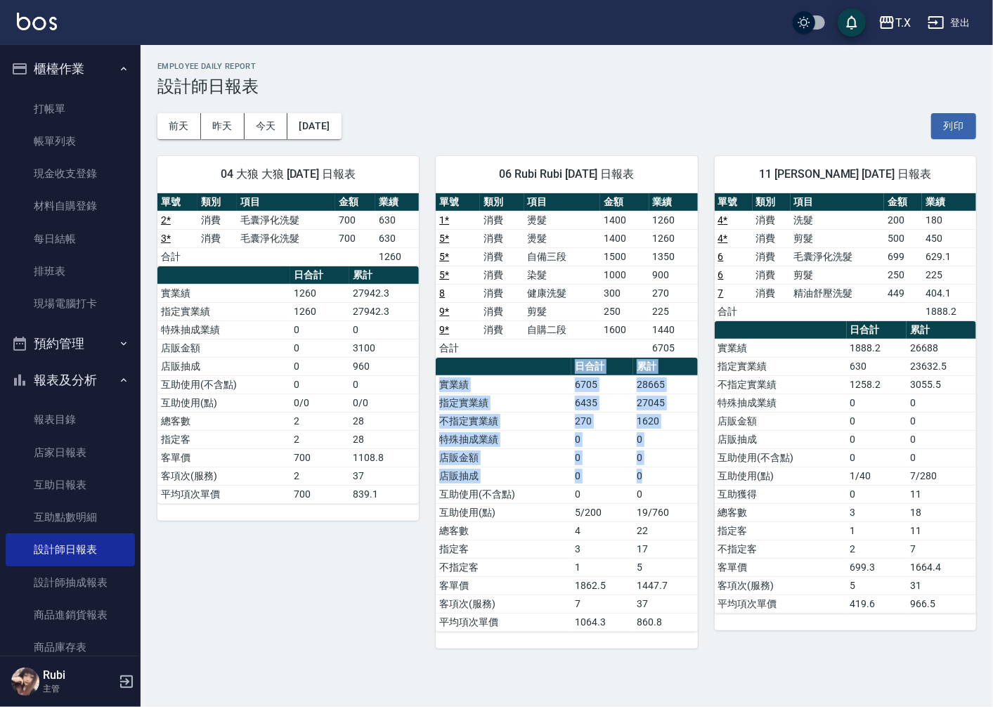
drag, startPoint x: 441, startPoint y: 403, endPoint x: 418, endPoint y: 517, distance: 116.2
click at [419, 517] on div "06 Rubi Rubi [DATE] 日報表 單號 類別 項目 金額 業績 1 * 消費 燙髮 1400 1260 5 * 消費 燙髮 1400 1260 …" at bounding box center [558, 394] width 278 height 510
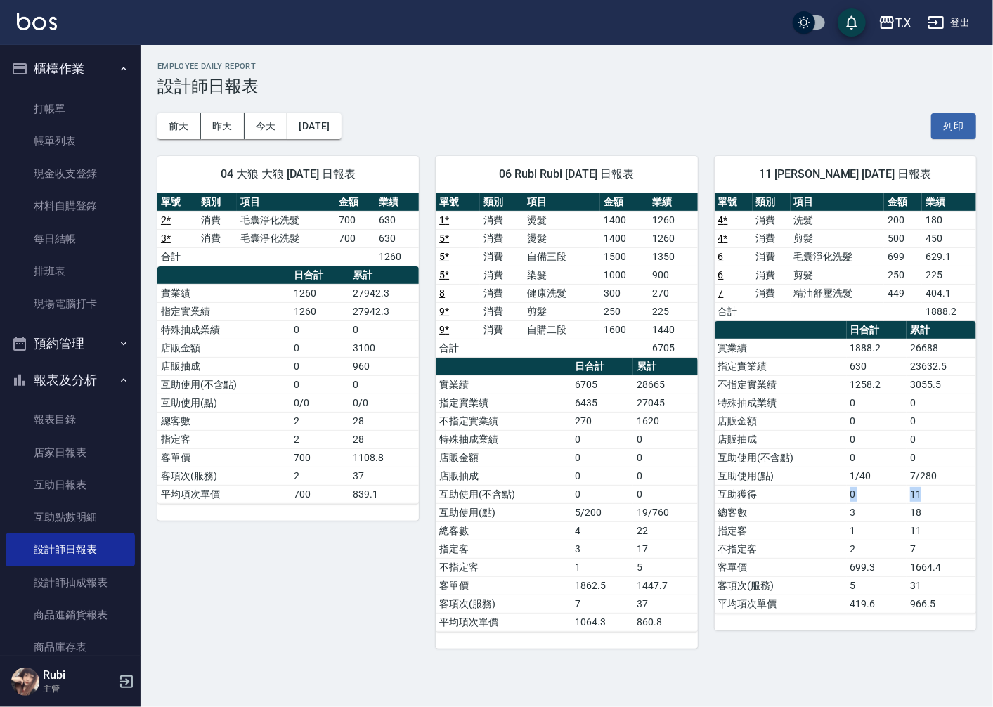
click at [926, 500] on tr "互助獲得 0 11" at bounding box center [845, 494] width 261 height 18
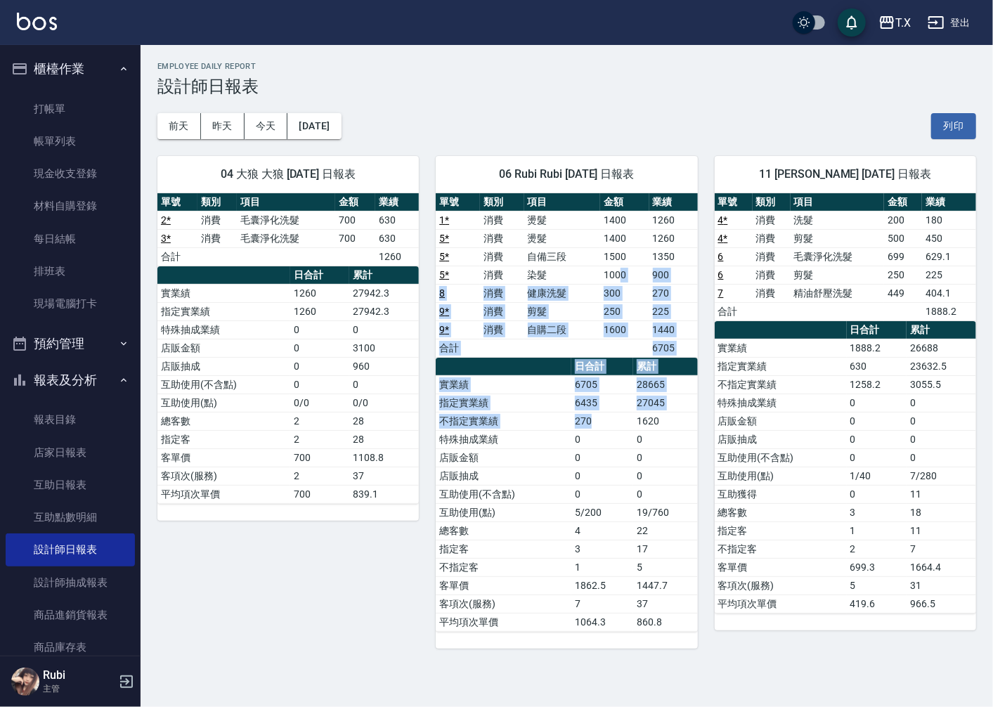
drag, startPoint x: 612, startPoint y: 290, endPoint x: 631, endPoint y: 507, distance: 218.7
click at [621, 472] on div "單號 類別 項目 金額 業績 1 * 消費 燙髮 1400 1260 5 * 消費 燙髮 1400 1260 5 * 消費 自備三段 1500 1350 5 …" at bounding box center [566, 412] width 261 height 439
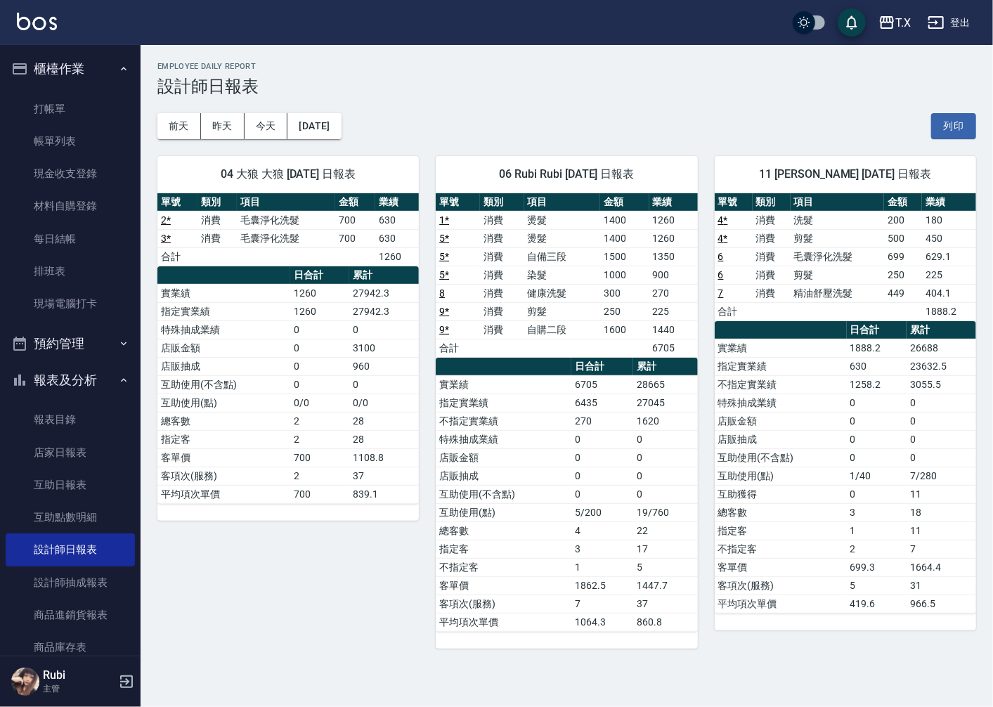
click at [631, 510] on td "5/200" at bounding box center [602, 512] width 62 height 18
drag, startPoint x: 460, startPoint y: 443, endPoint x: 995, endPoint y: 309, distance: 551.3
click at [465, 440] on td "特殊抽成業績" at bounding box center [504, 439] width 136 height 18
click at [767, 358] on div "04 大狼 大狼 [DATE] 日報表 單號 類別 項目 金額 業績 2 * 消費 毛囊淨化洗髮 700 630 3 * 消費 毛囊淨化洗髮 700 630 …" at bounding box center [559, 394] width 836 height 510
click at [886, 426] on td "0" at bounding box center [877, 421] width 60 height 18
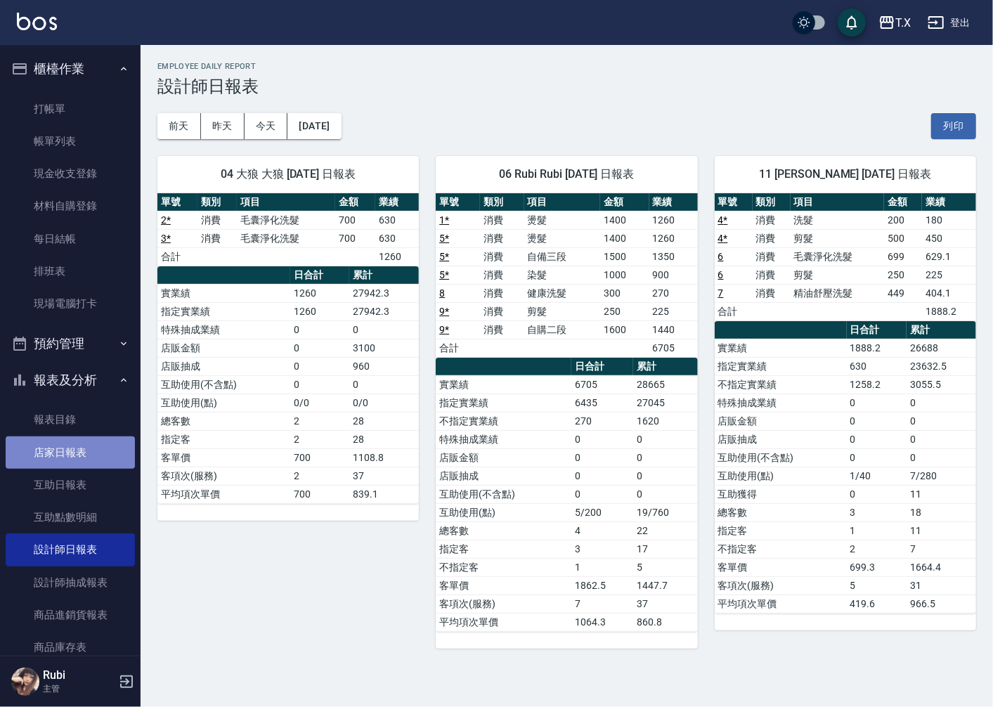
click at [84, 455] on link "店家日報表" at bounding box center [70, 452] width 129 height 32
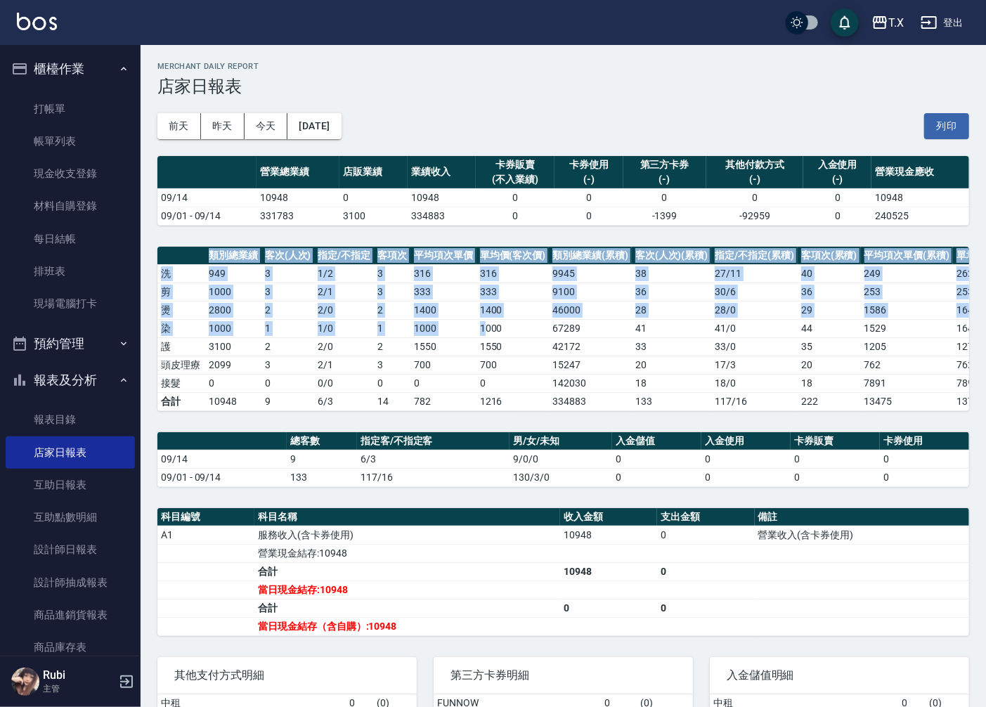
drag, startPoint x: 486, startPoint y: 346, endPoint x: 520, endPoint y: 446, distance: 106.2
click at [517, 436] on div "T.X [DATE] 店家日報表 列印時間： [DATE][PHONE_NUMBER]:59 Merchant Daily Report 店家日報表 [DAT…" at bounding box center [564, 450] width 846 height 811
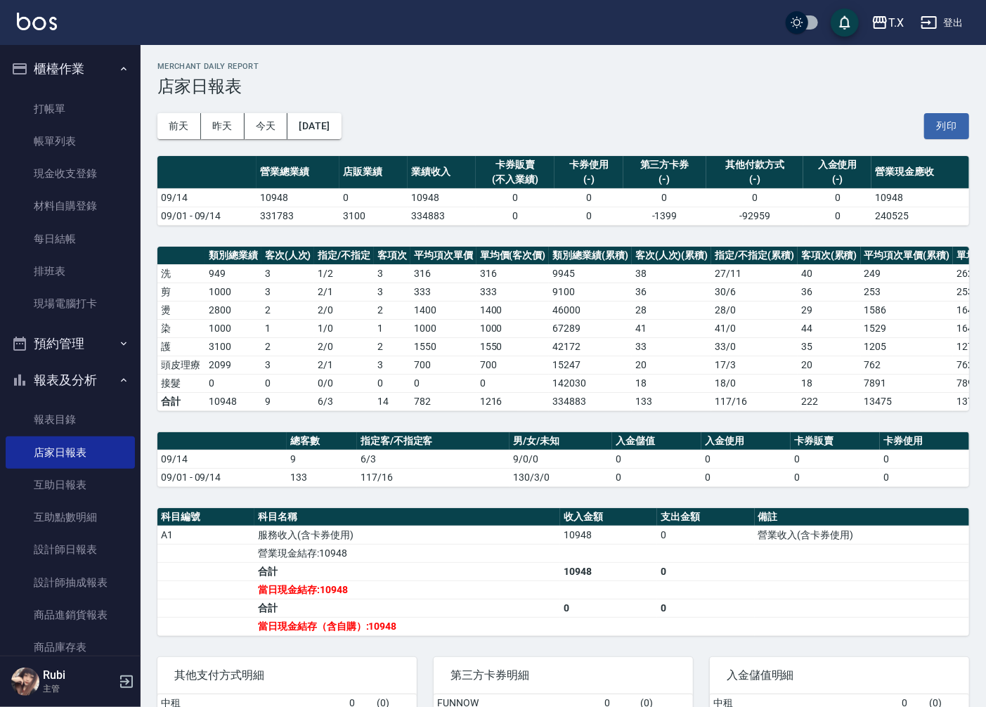
click at [546, 526] on th "科目名稱" at bounding box center [407, 517] width 306 height 18
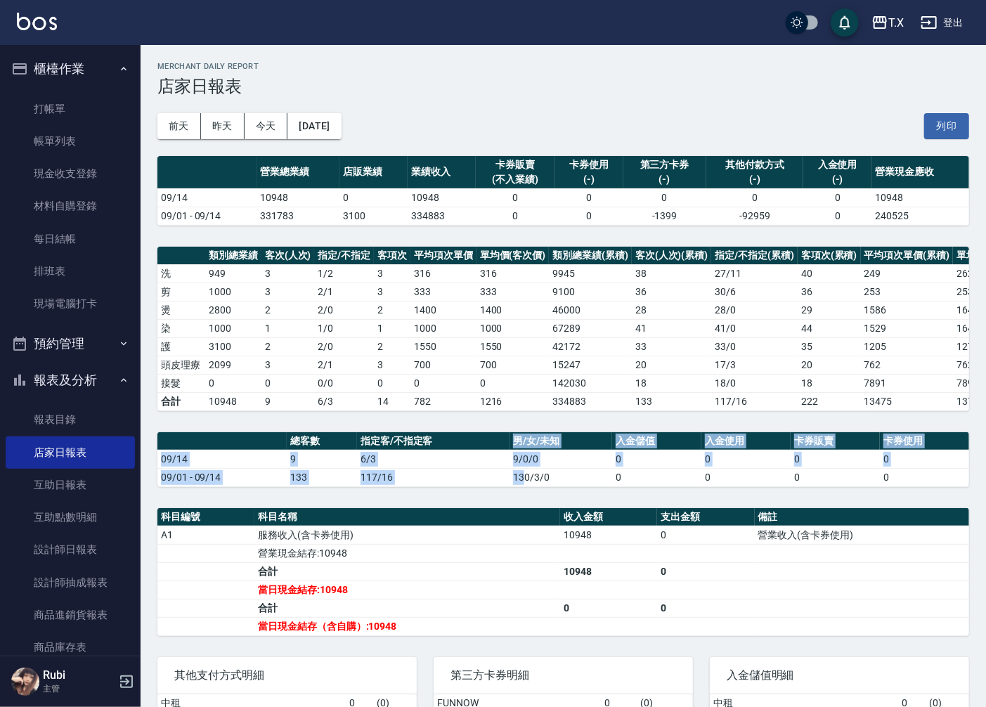
drag, startPoint x: 509, startPoint y: 484, endPoint x: 384, endPoint y: 284, distance: 235.2
click at [447, 411] on div "T.X [DATE] 店家日報表 列印時間： [DATE][PHONE_NUMBER]:59 Merchant Daily Report 店家日報表 [DAT…" at bounding box center [564, 450] width 846 height 811
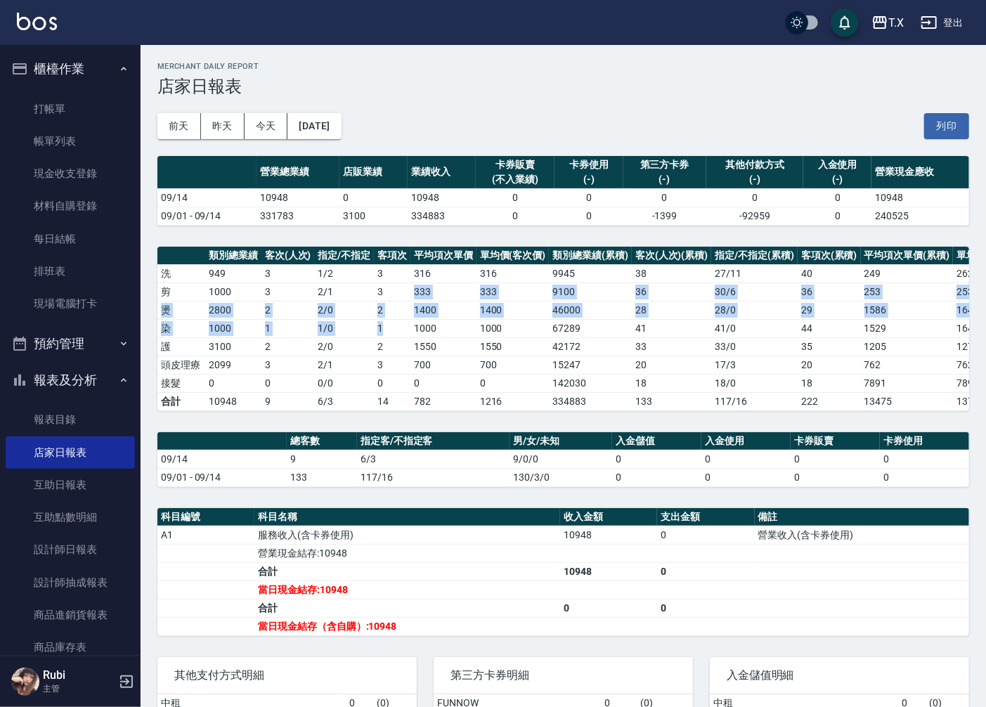
drag, startPoint x: 385, startPoint y: 293, endPoint x: 455, endPoint y: 474, distance: 193.6
click at [427, 411] on div "類別總業績 客次(人次) 指定/不指定 客項次 平均項次單價 單均價(客次價) 類別總業績(累積) 客次(人次)(累積) 指定/不指定(累積) 客項次(累積)…" at bounding box center [563, 329] width 812 height 164
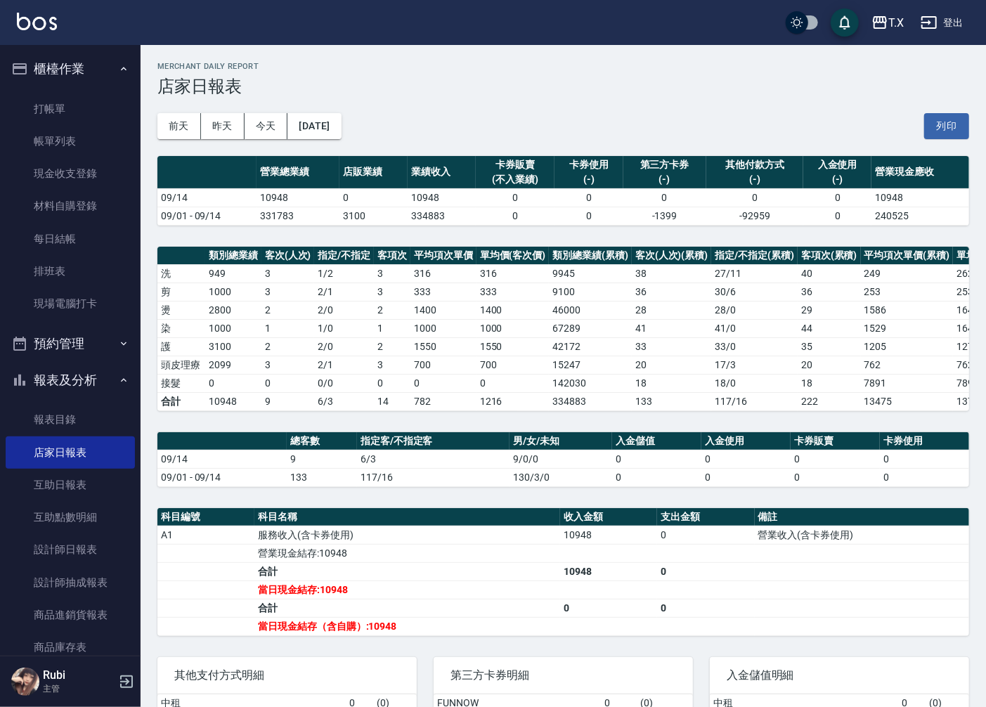
click at [455, 468] on td "6/3" at bounding box center [433, 459] width 153 height 18
